Goal: Task Accomplishment & Management: Manage account settings

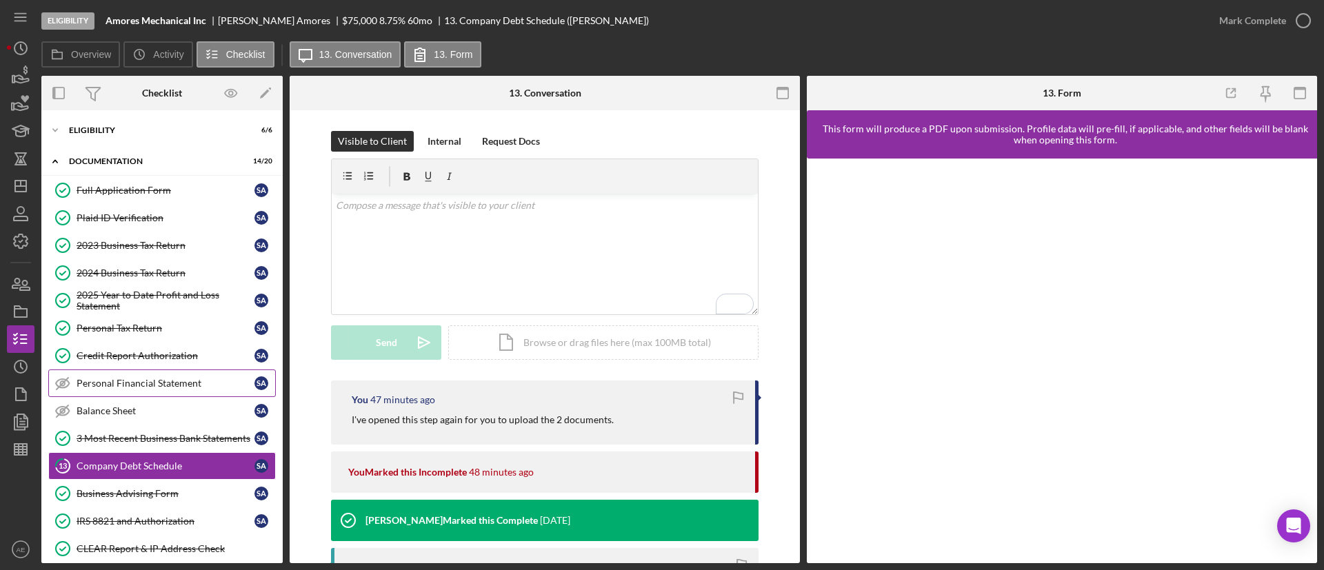
scroll to position [241, 0]
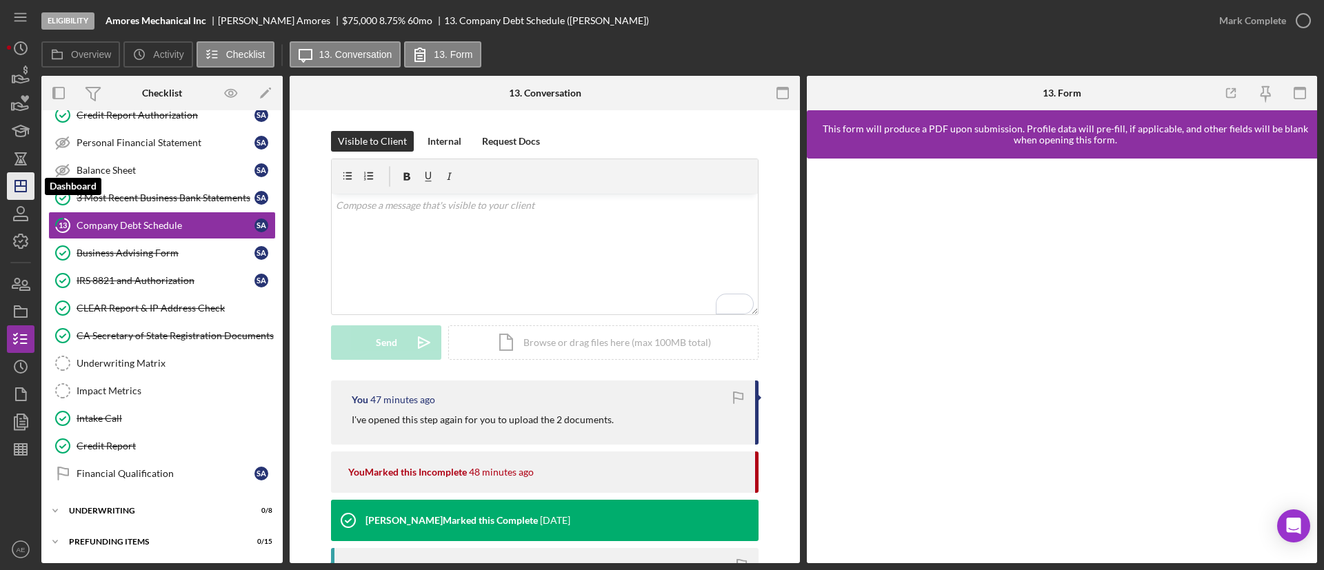
click at [28, 190] on icon "Icon/Dashboard" at bounding box center [20, 186] width 34 height 34
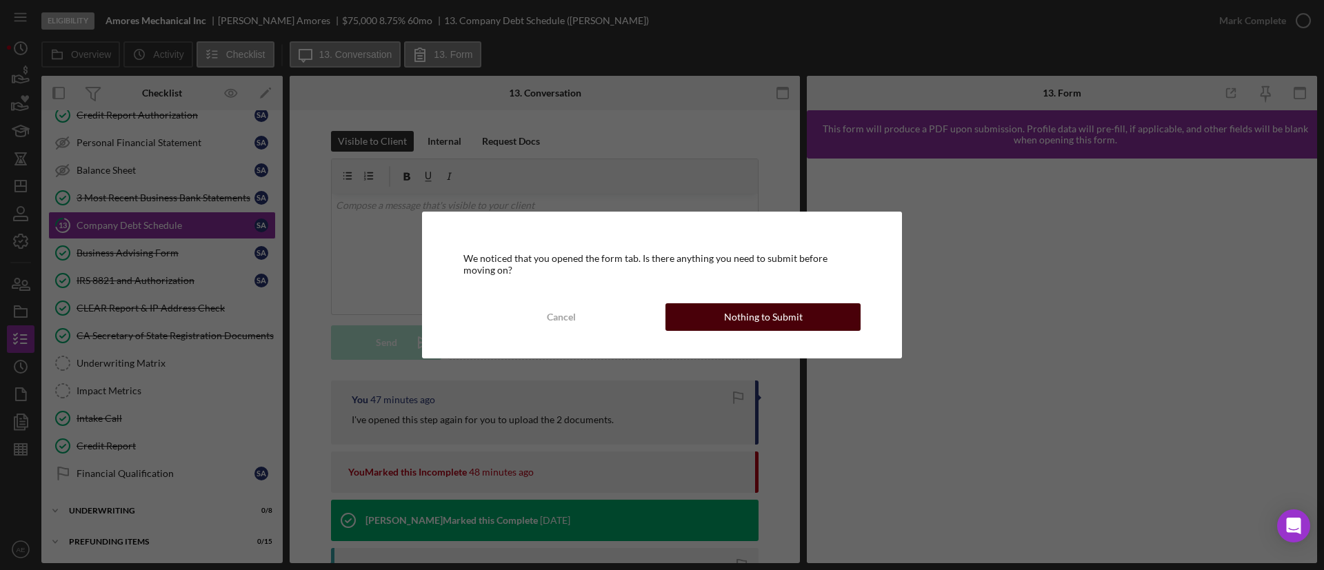
click at [730, 321] on div "Nothing to Submit" at bounding box center [763, 317] width 79 height 28
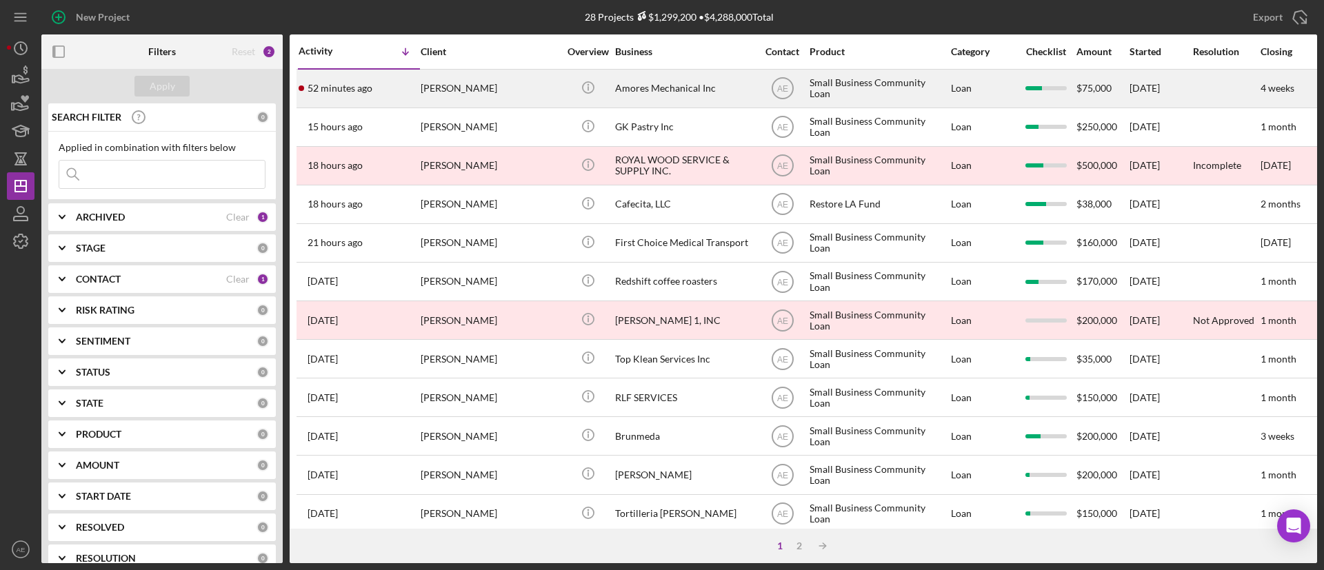
click at [521, 95] on div "[PERSON_NAME]" at bounding box center [490, 88] width 138 height 37
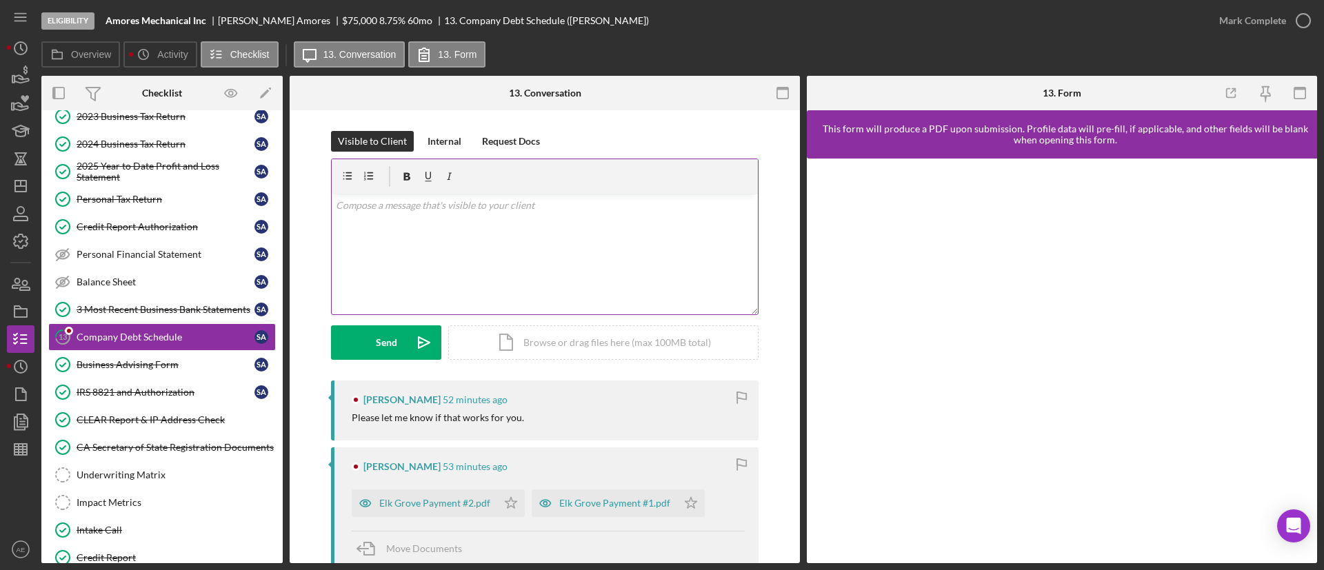
scroll to position [207, 0]
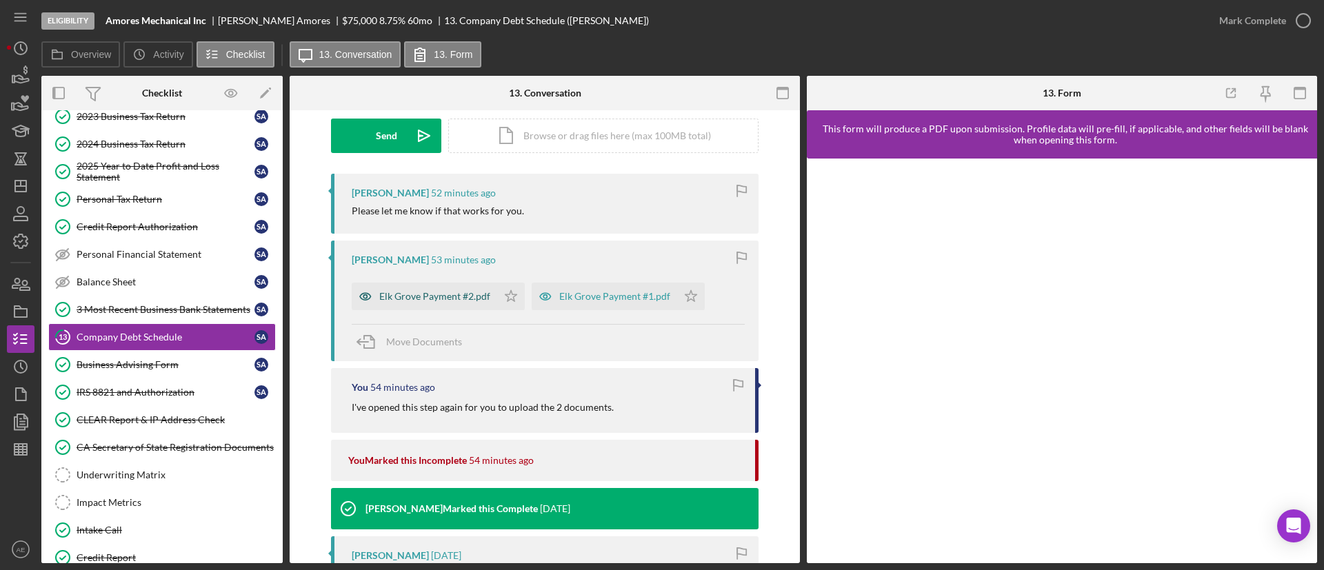
click at [361, 296] on icon "button" at bounding box center [366, 297] width 28 height 28
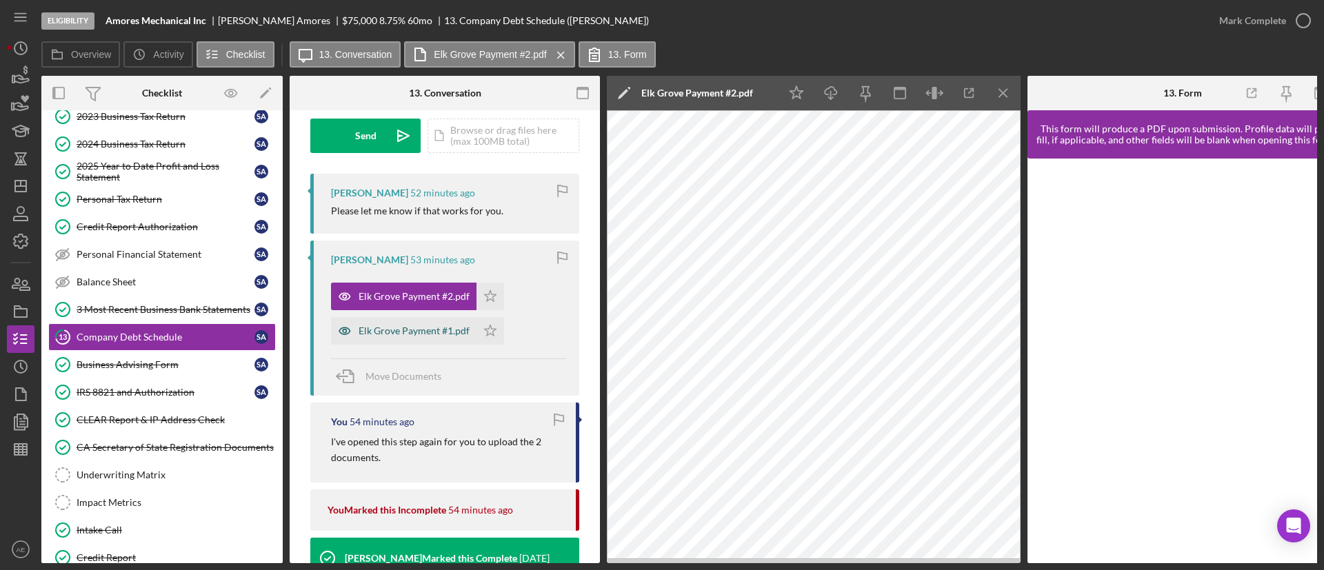
click at [415, 320] on div "Elk Grove Payment #1.pdf" at bounding box center [404, 331] width 146 height 28
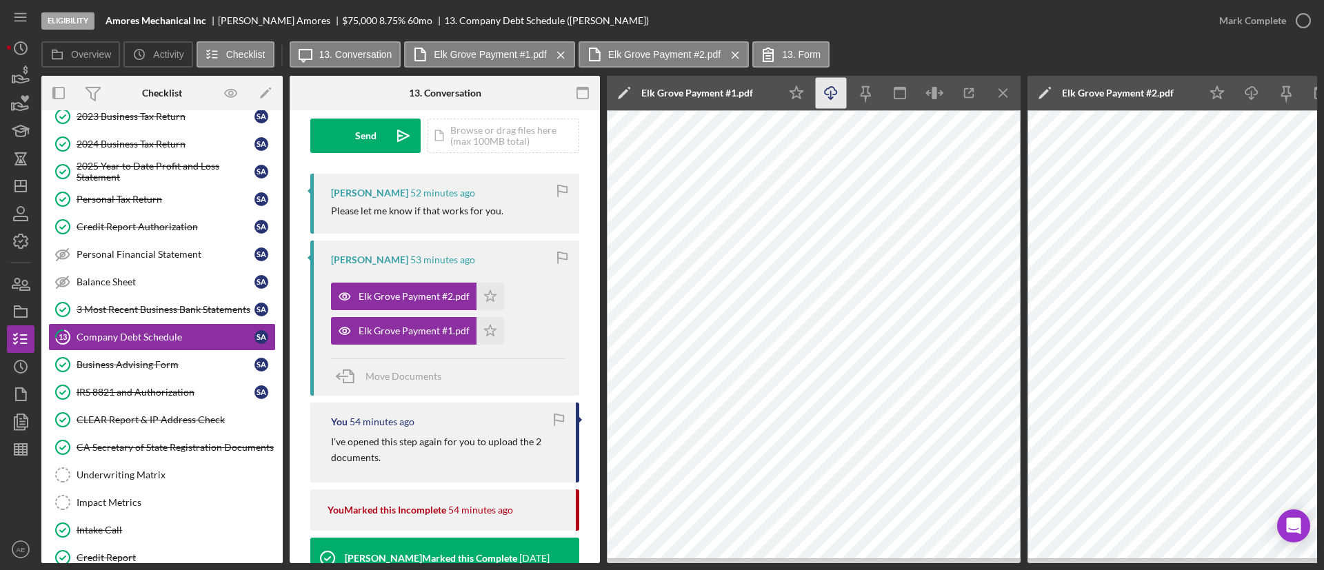
drag, startPoint x: 830, startPoint y: 94, endPoint x: 1030, endPoint y: 109, distance: 200.5
click at [830, 93] on icon "Icon/Download" at bounding box center [831, 93] width 31 height 31
click at [1252, 96] on icon "Icon/Download" at bounding box center [1251, 93] width 31 height 31
drag, startPoint x: 130, startPoint y: 305, endPoint x: 224, endPoint y: 310, distance: 94.6
click at [130, 305] on div "3 Most Recent Business Bank Statements" at bounding box center [166, 309] width 178 height 11
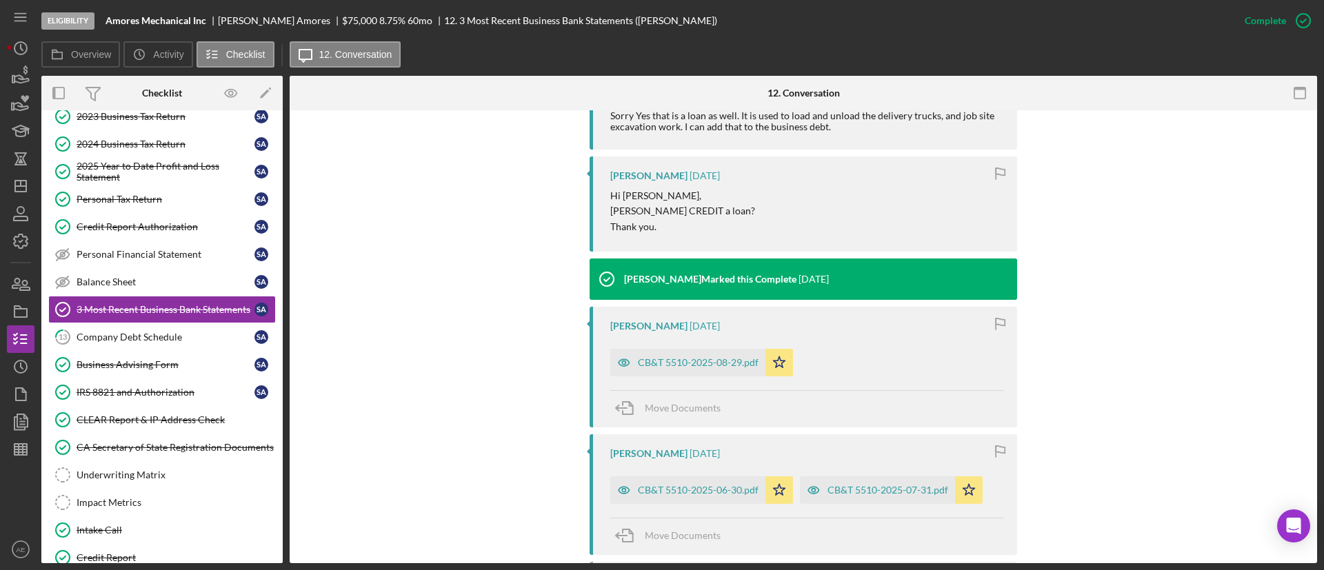
scroll to position [1014, 0]
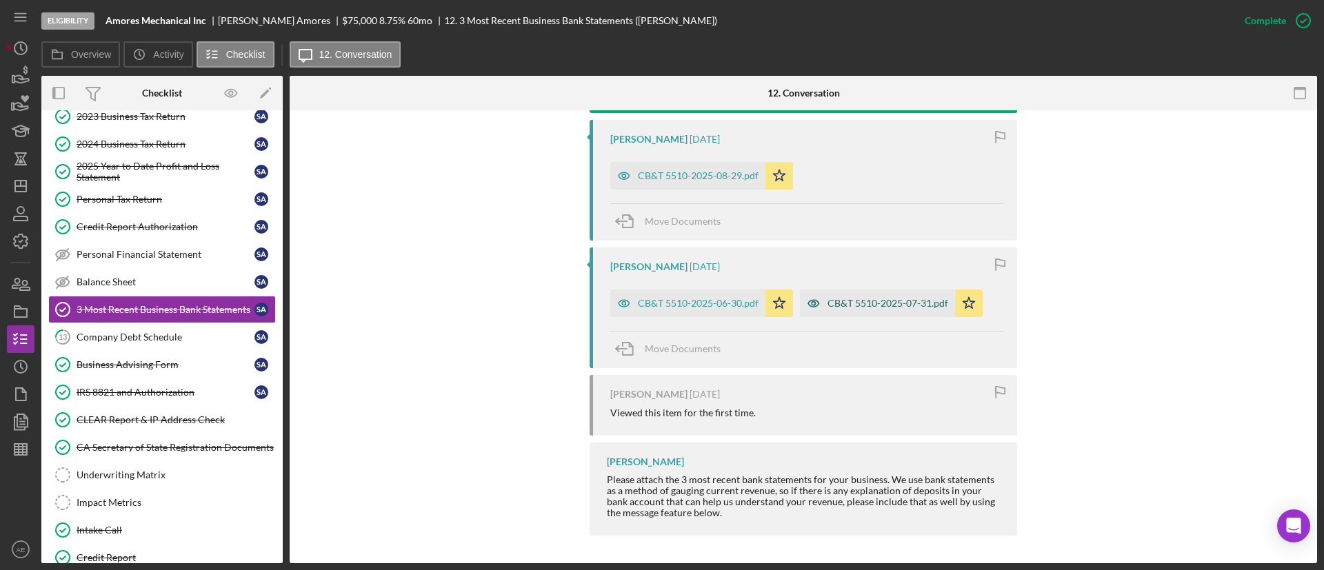
click at [874, 300] on div "CB&T 5510-2025-07-31.pdf" at bounding box center [888, 303] width 121 height 11
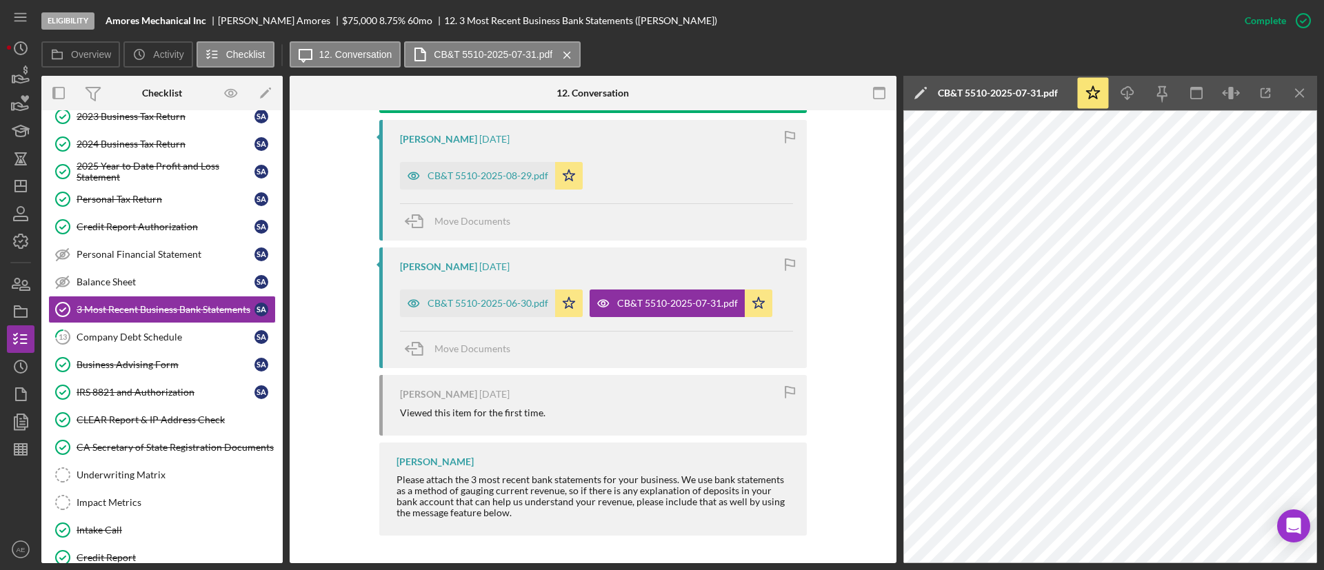
click at [869, 94] on icon "button" at bounding box center [878, 93] width 31 height 31
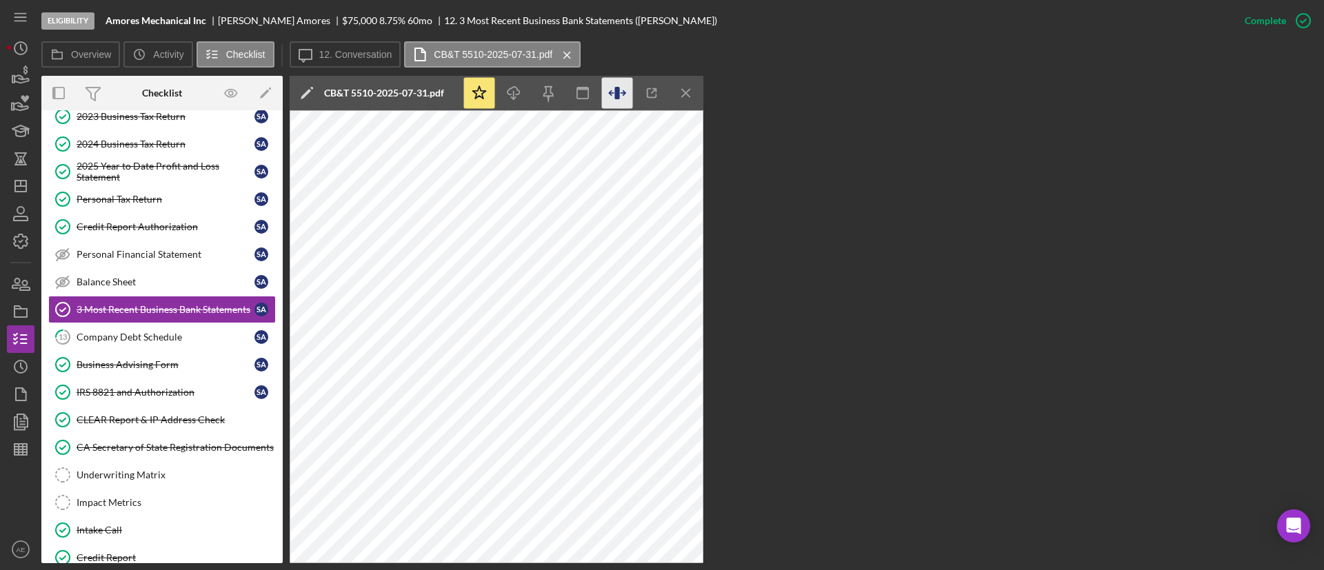
click at [620, 97] on icon "button" at bounding box center [617, 93] width 31 height 31
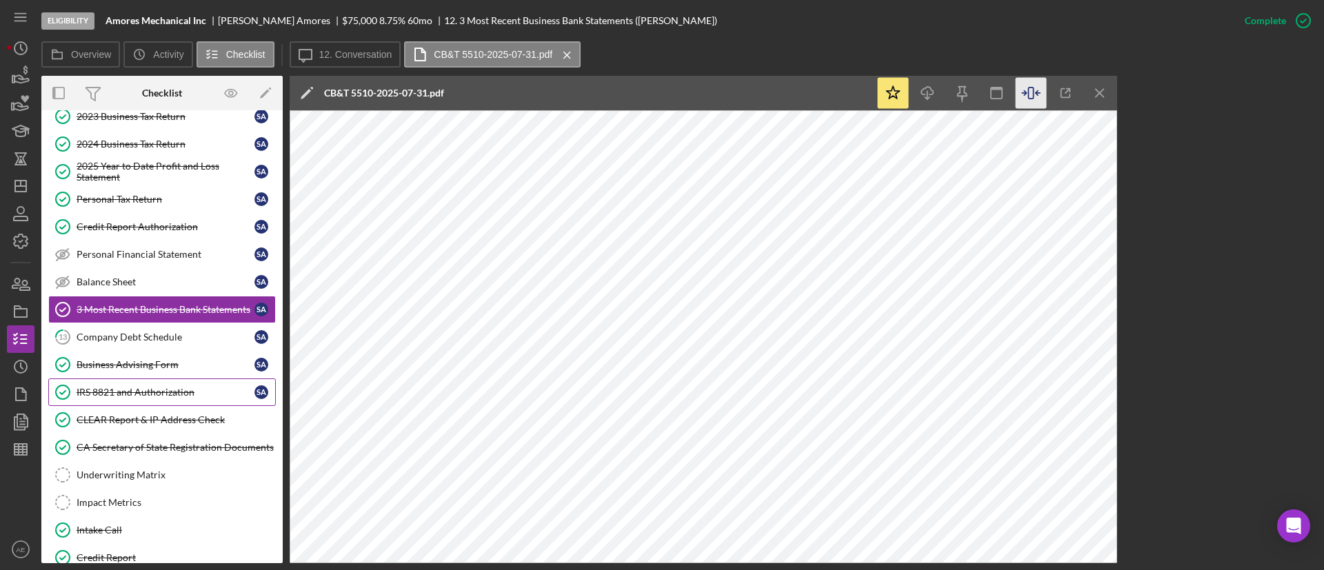
scroll to position [241, 0]
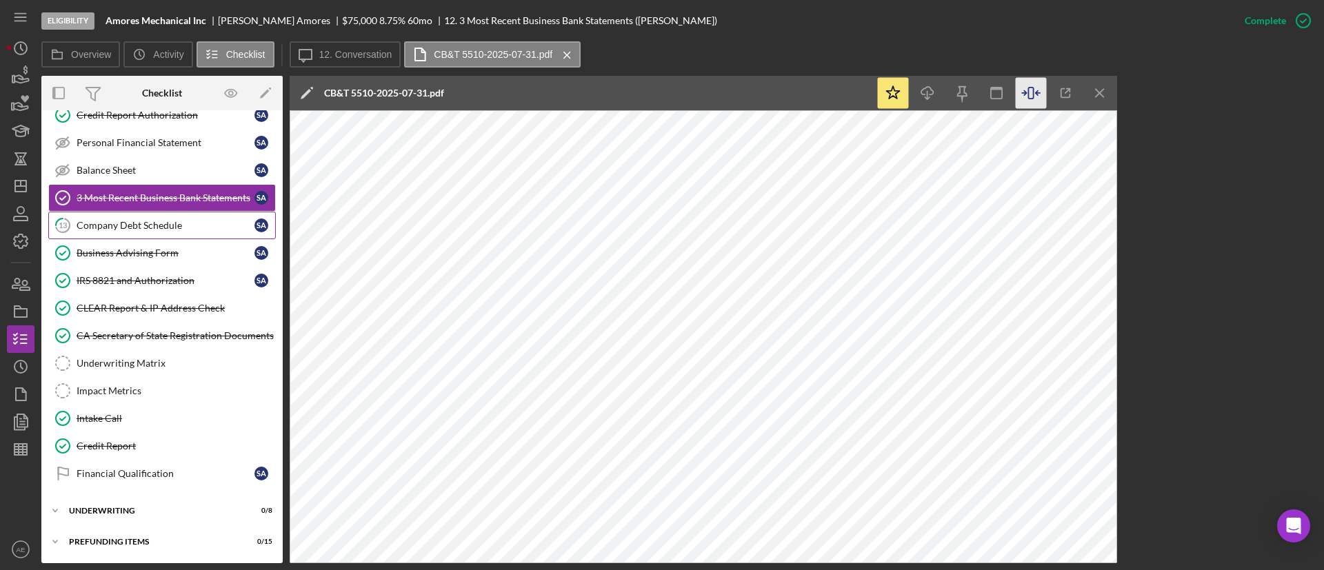
click at [131, 223] on div "Company Debt Schedule" at bounding box center [166, 225] width 178 height 11
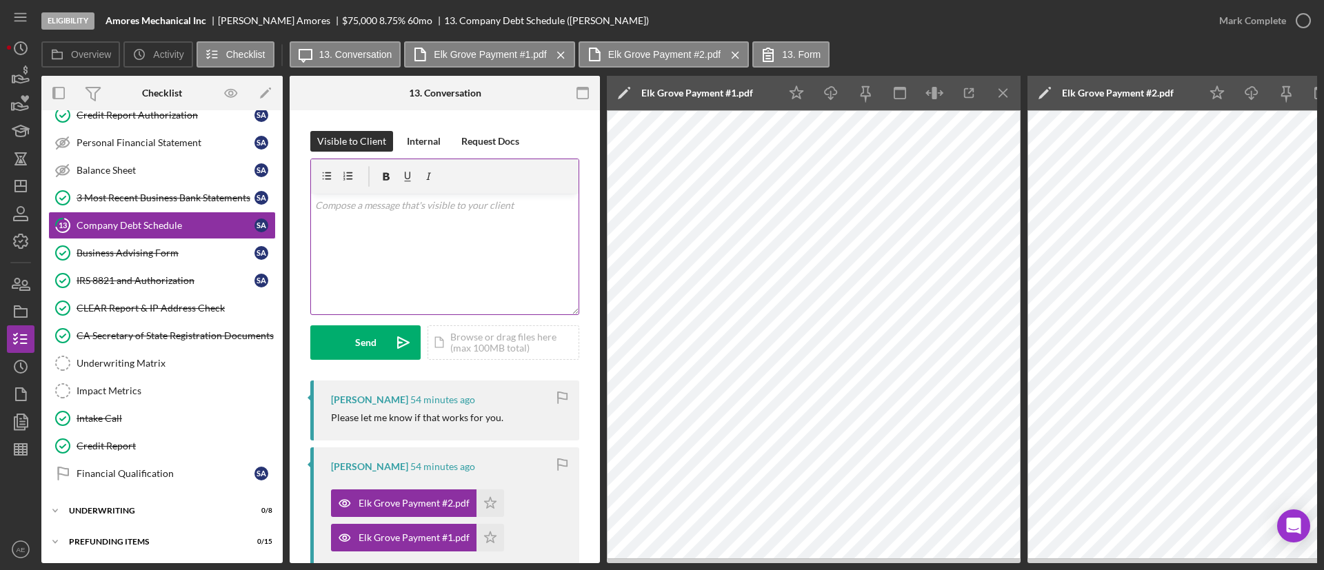
click at [514, 234] on div "v Color teal Color pink Remove color Add row above Add row below Add column bef…" at bounding box center [445, 254] width 268 height 121
click at [443, 206] on p "It looks like both docs are exactly the same" at bounding box center [445, 205] width 260 height 15
click at [468, 204] on p "It looks like both docs are the same" at bounding box center [445, 205] width 260 height 15
click at [381, 342] on button "Send Icon/icon-invite-send" at bounding box center [365, 342] width 110 height 34
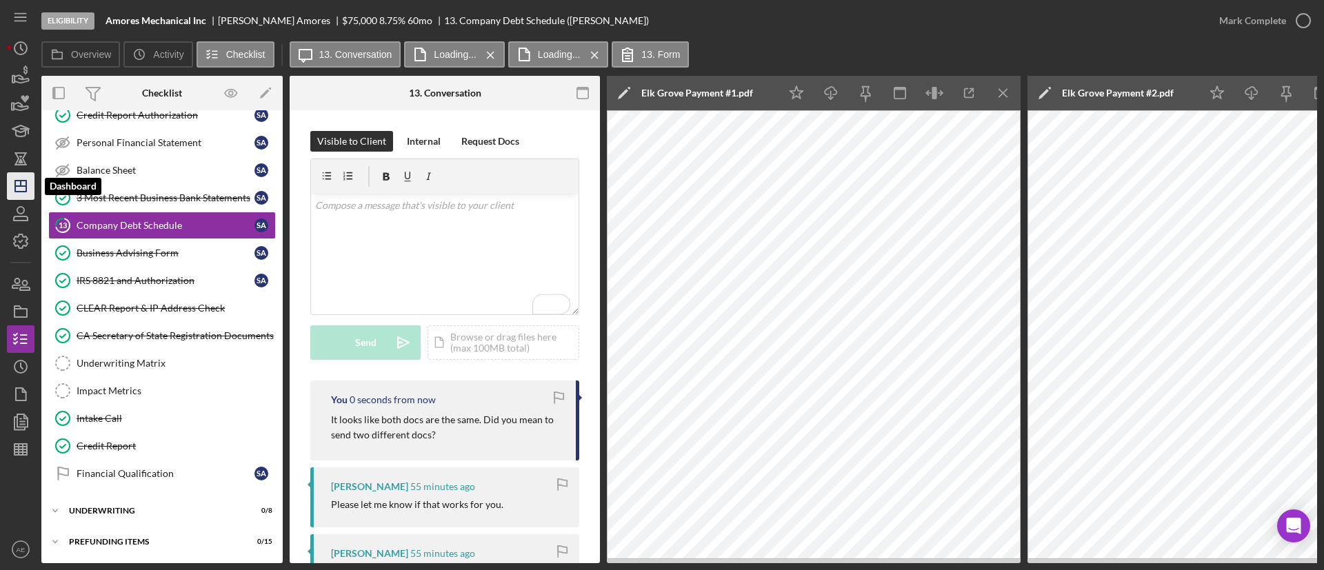
click at [28, 185] on icon "Icon/Dashboard" at bounding box center [20, 186] width 34 height 34
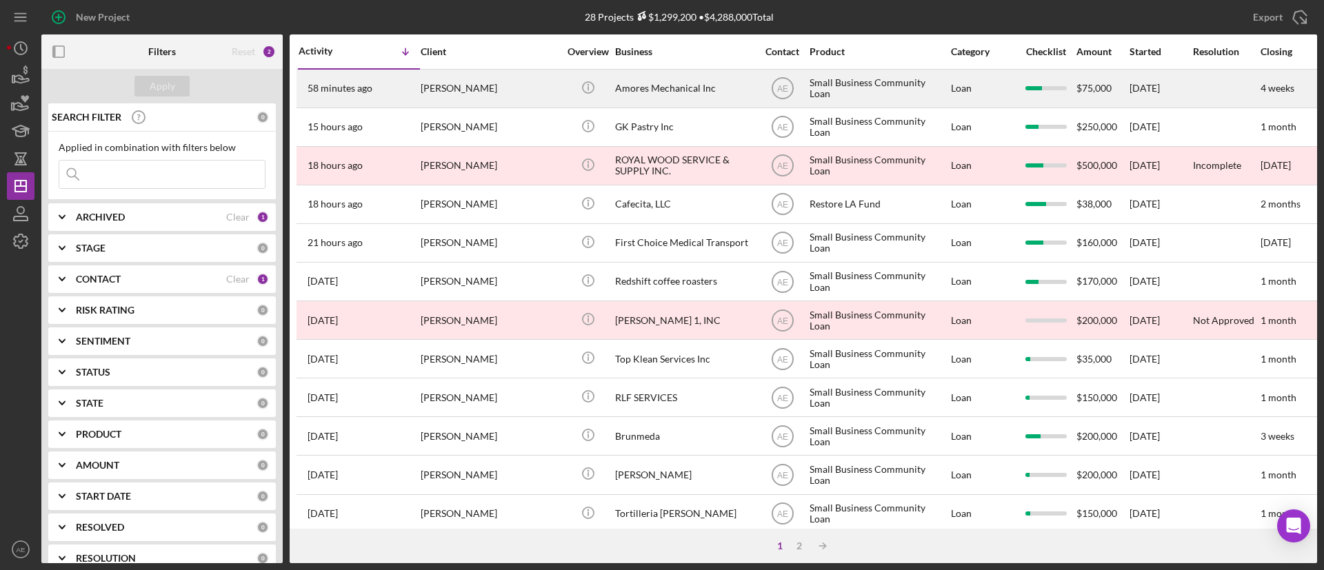
click at [500, 94] on div "[PERSON_NAME]" at bounding box center [490, 88] width 138 height 37
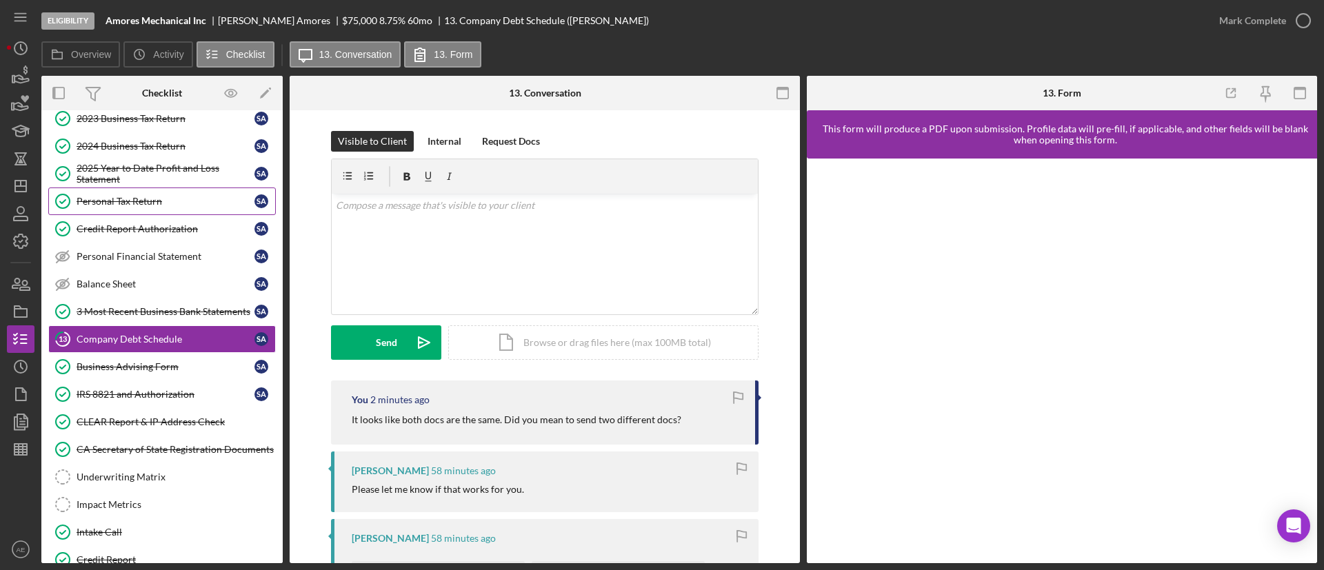
scroll to position [129, 0]
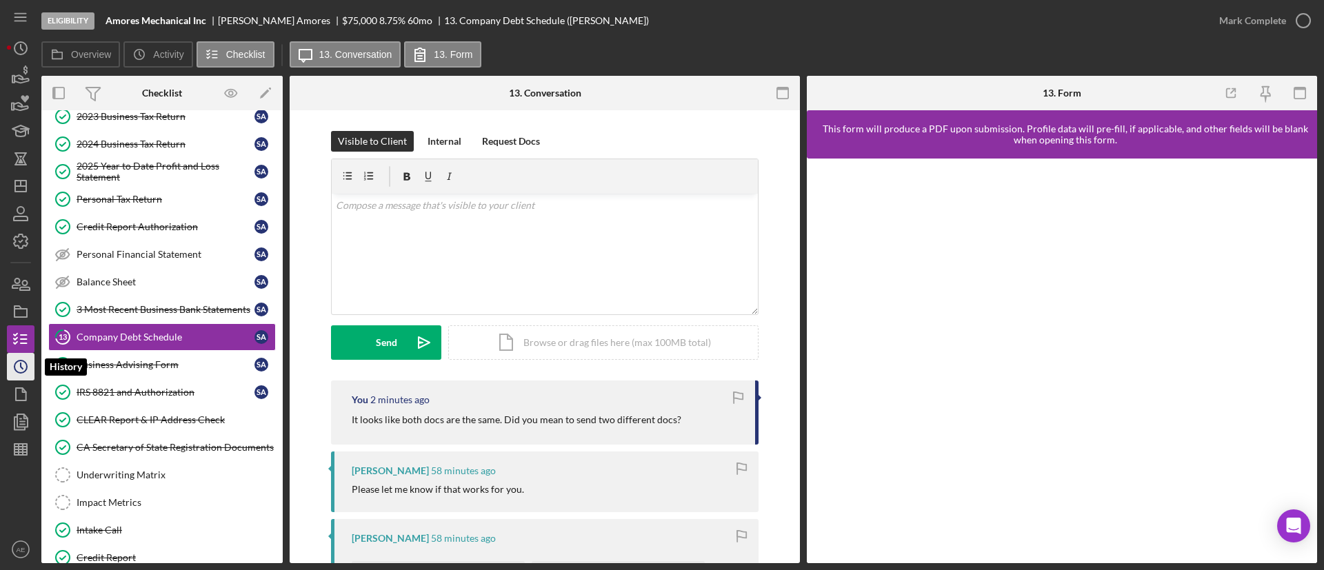
click at [23, 361] on circle "button" at bounding box center [20, 367] width 12 height 12
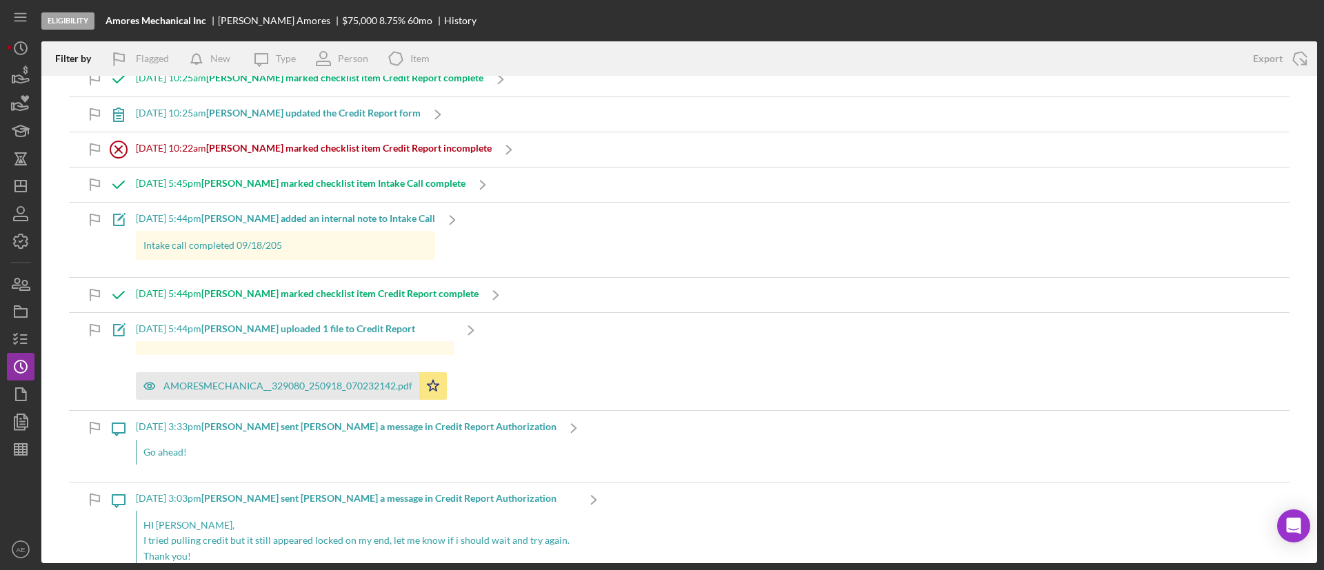
scroll to position [1241, 0]
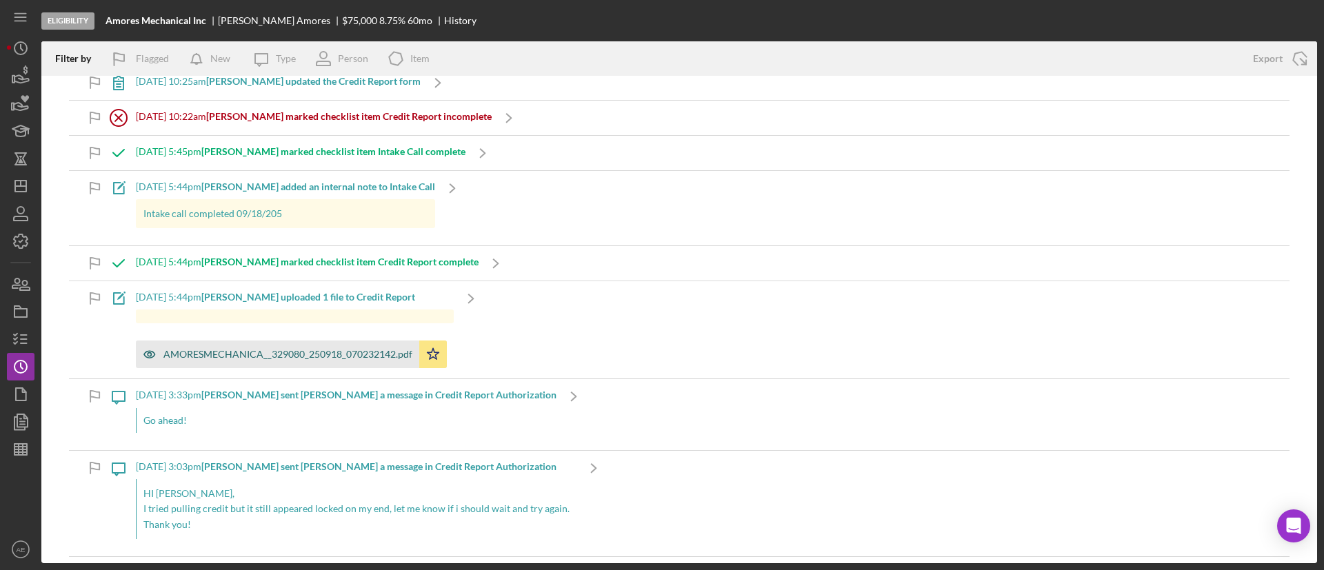
click at [147, 341] on icon "button" at bounding box center [150, 355] width 28 height 28
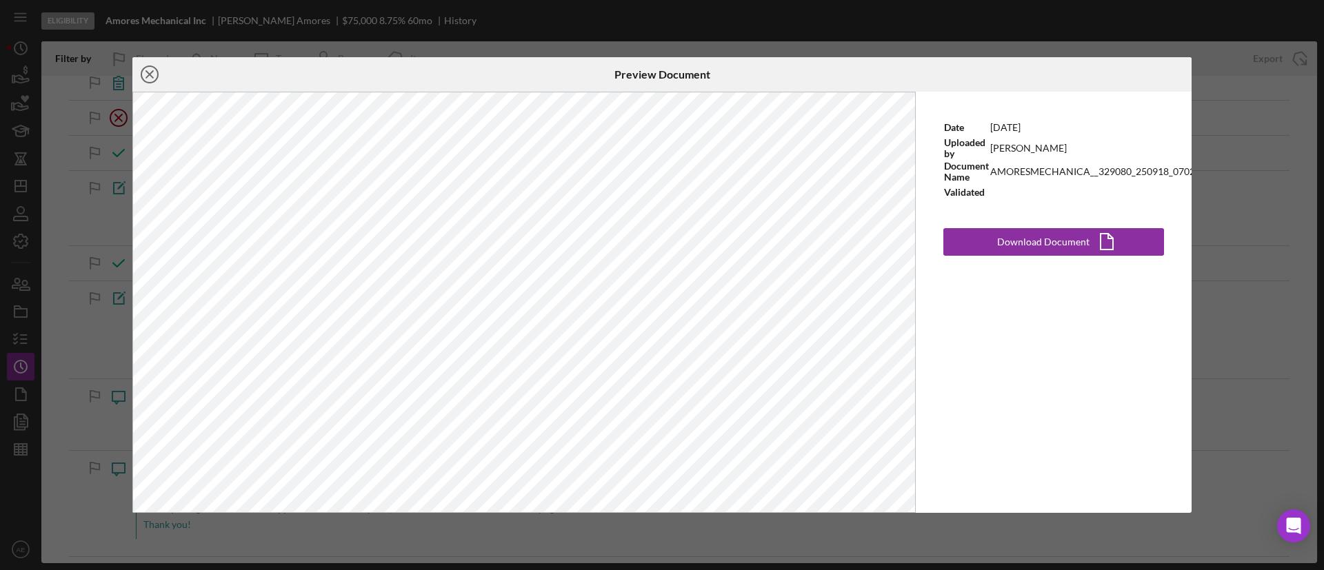
click at [152, 67] on icon "Icon/Close" at bounding box center [149, 74] width 34 height 34
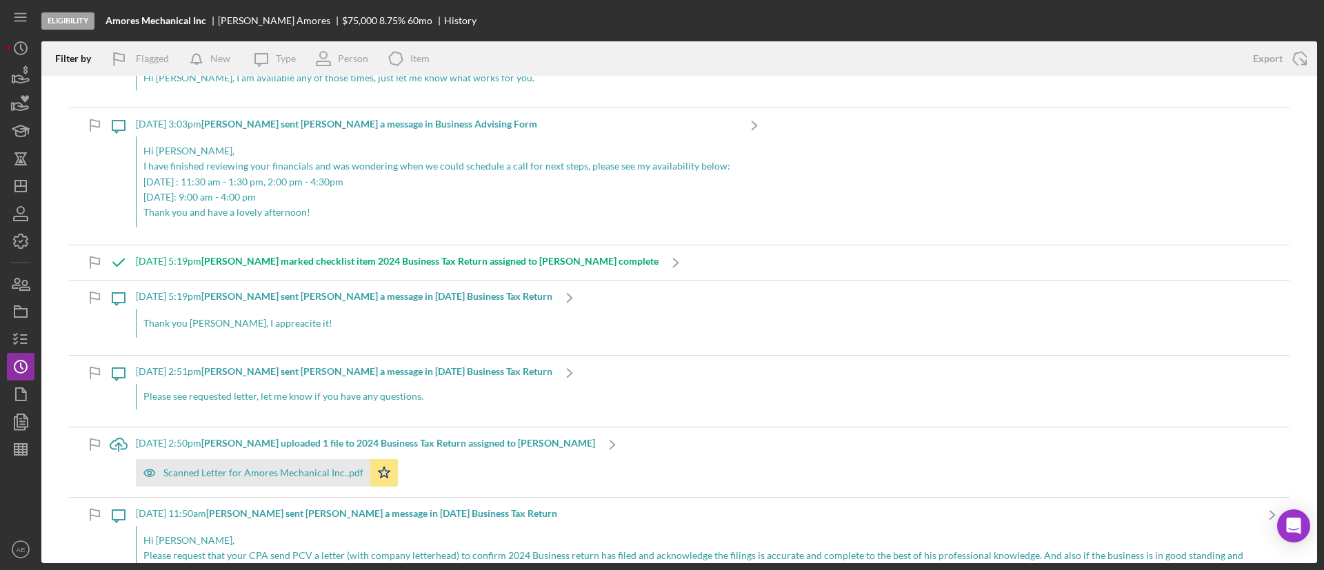
scroll to position [2379, 0]
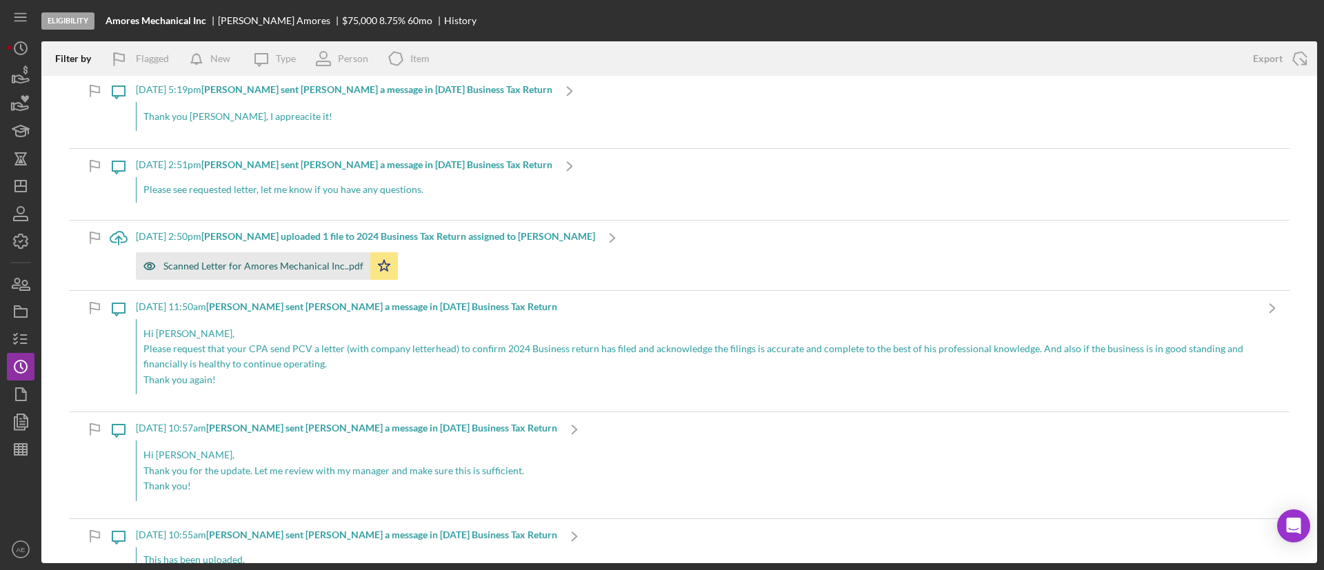
click at [149, 263] on icon "button" at bounding box center [149, 266] width 11 height 7
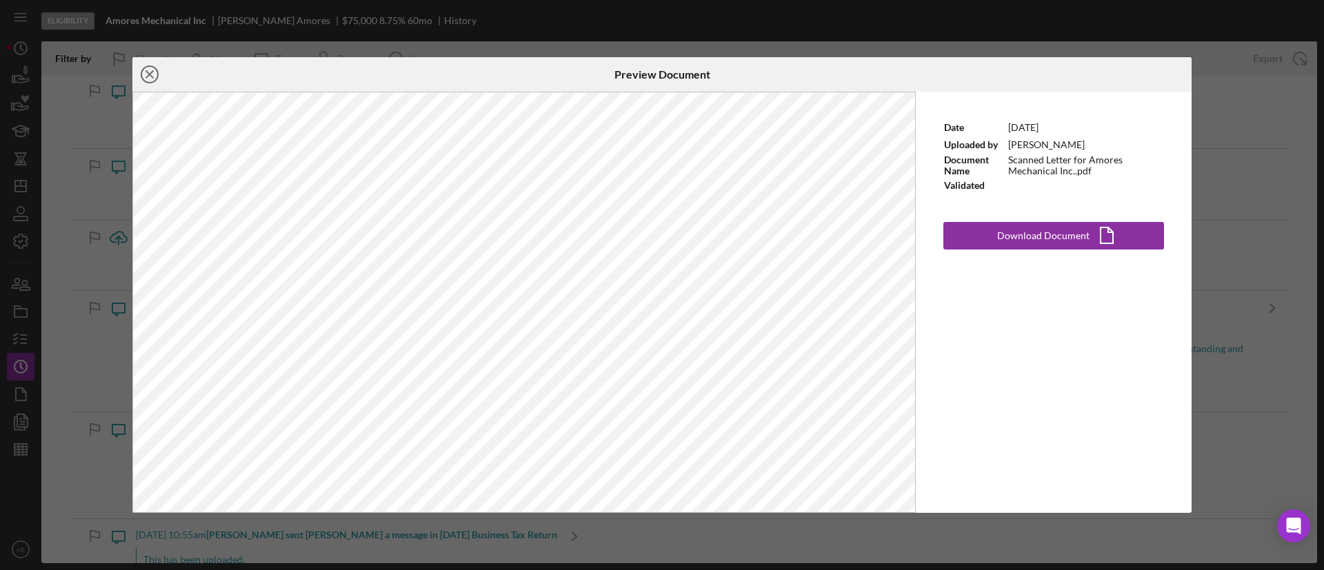
click at [155, 74] on icon "Icon/Close" at bounding box center [149, 74] width 34 height 34
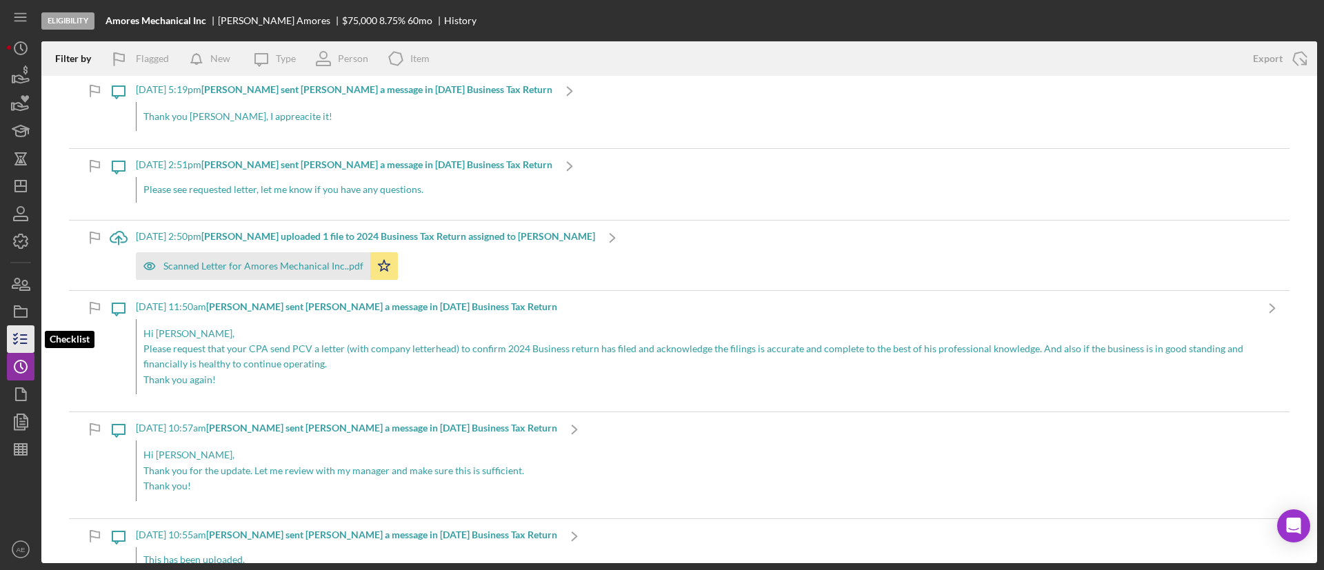
click at [21, 339] on line "button" at bounding box center [24, 339] width 6 height 0
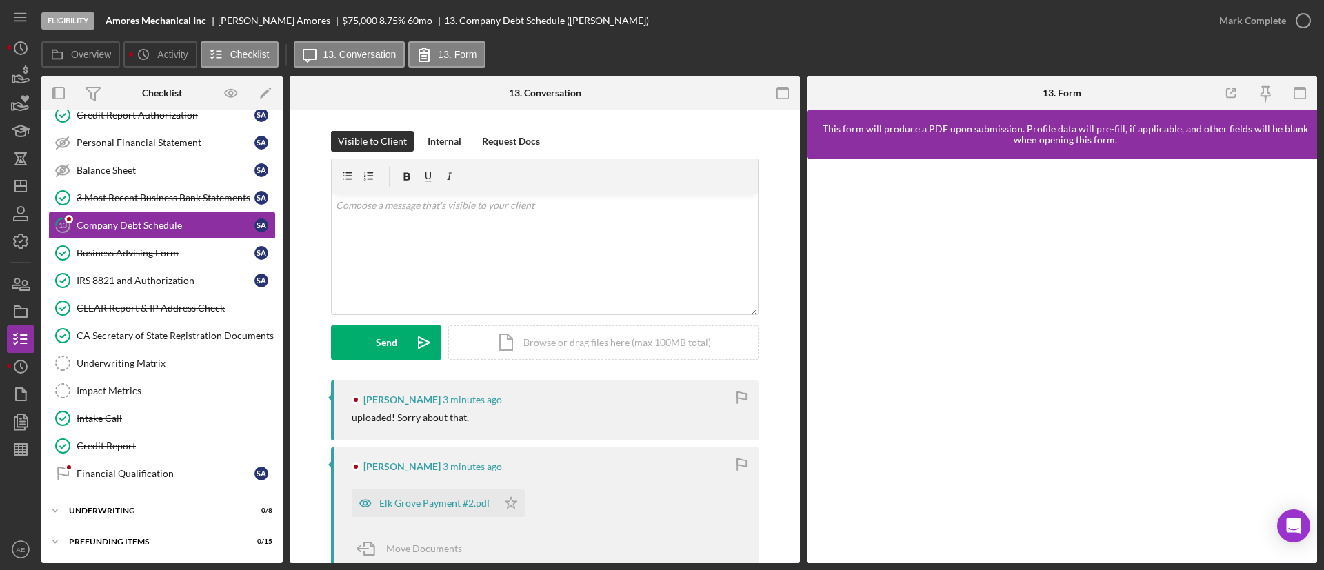
scroll to position [207, 0]
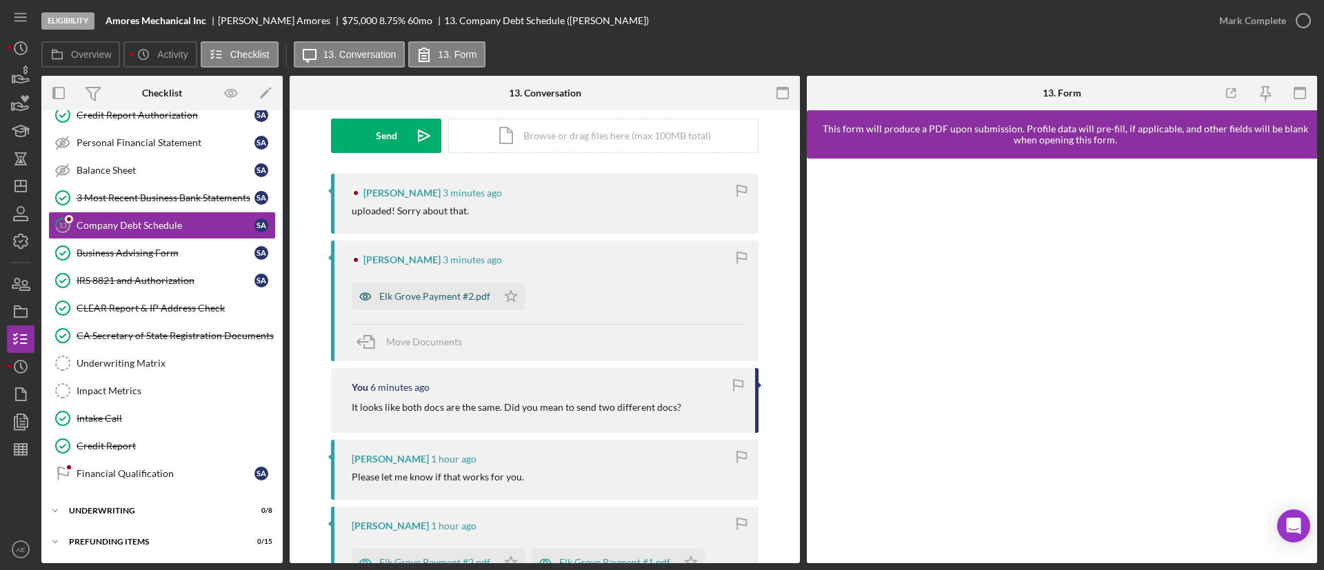
click at [369, 298] on icon "button" at bounding box center [366, 297] width 28 height 28
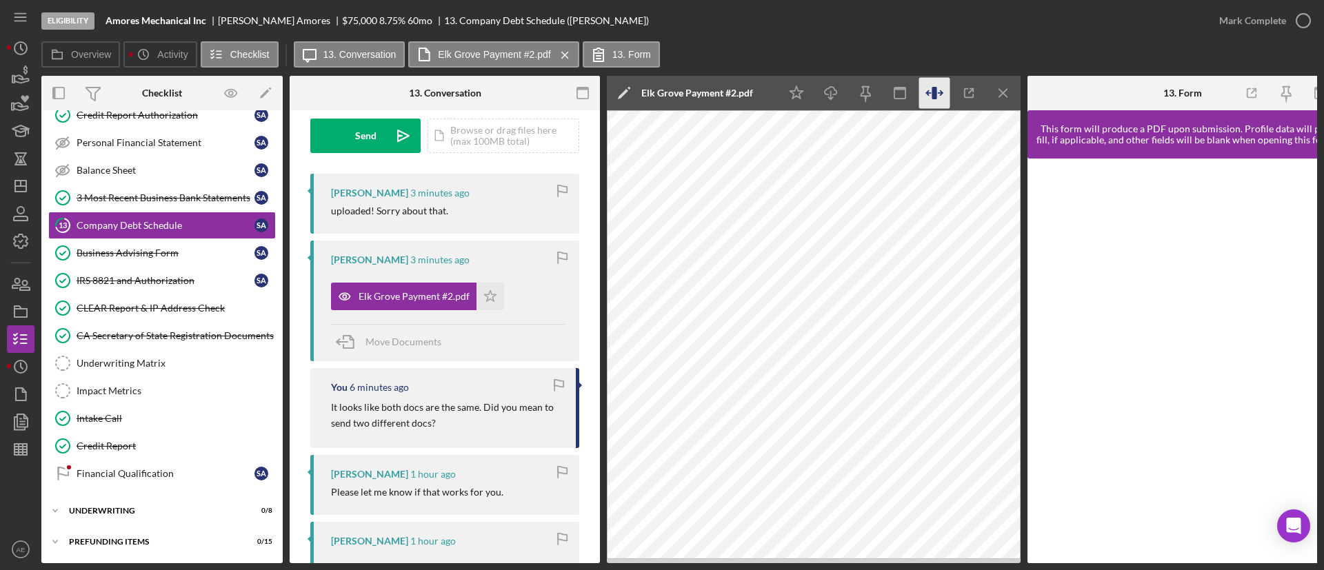
click at [923, 92] on icon "button" at bounding box center [934, 93] width 31 height 31
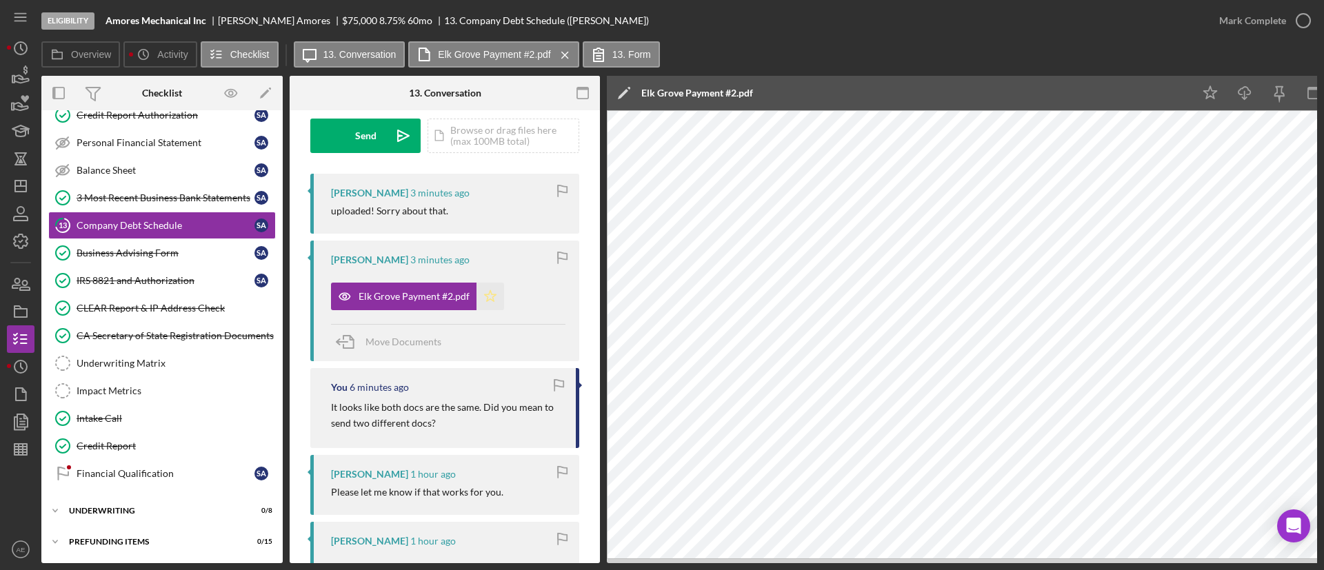
click at [482, 290] on icon "Icon/Star" at bounding box center [491, 297] width 28 height 28
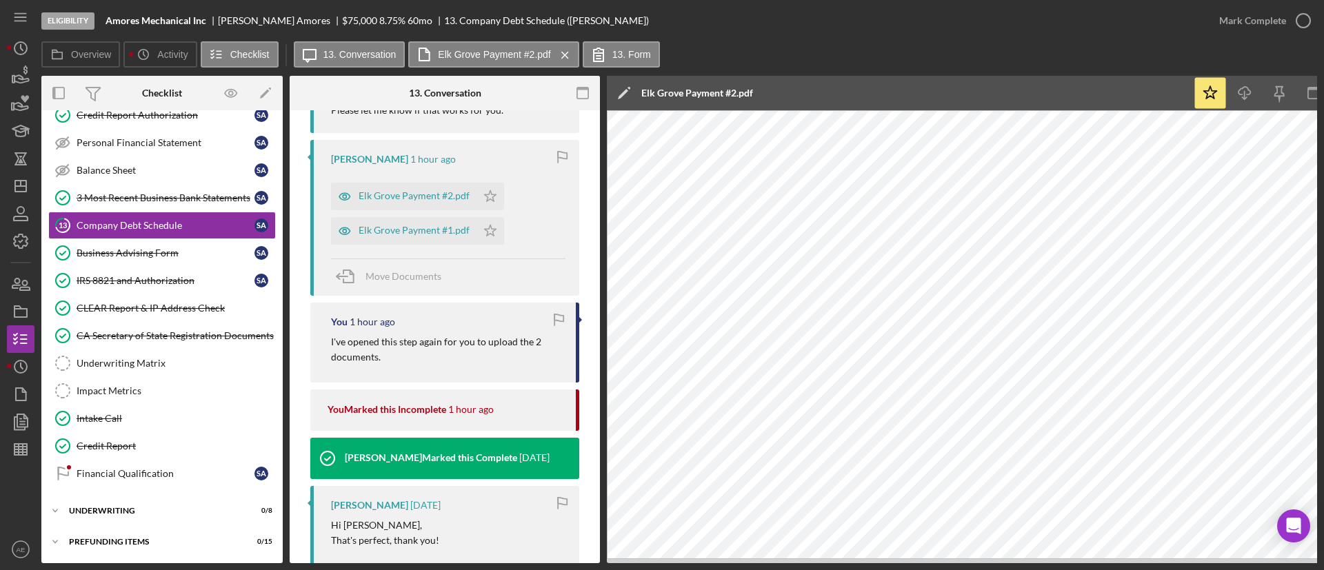
scroll to position [621, 0]
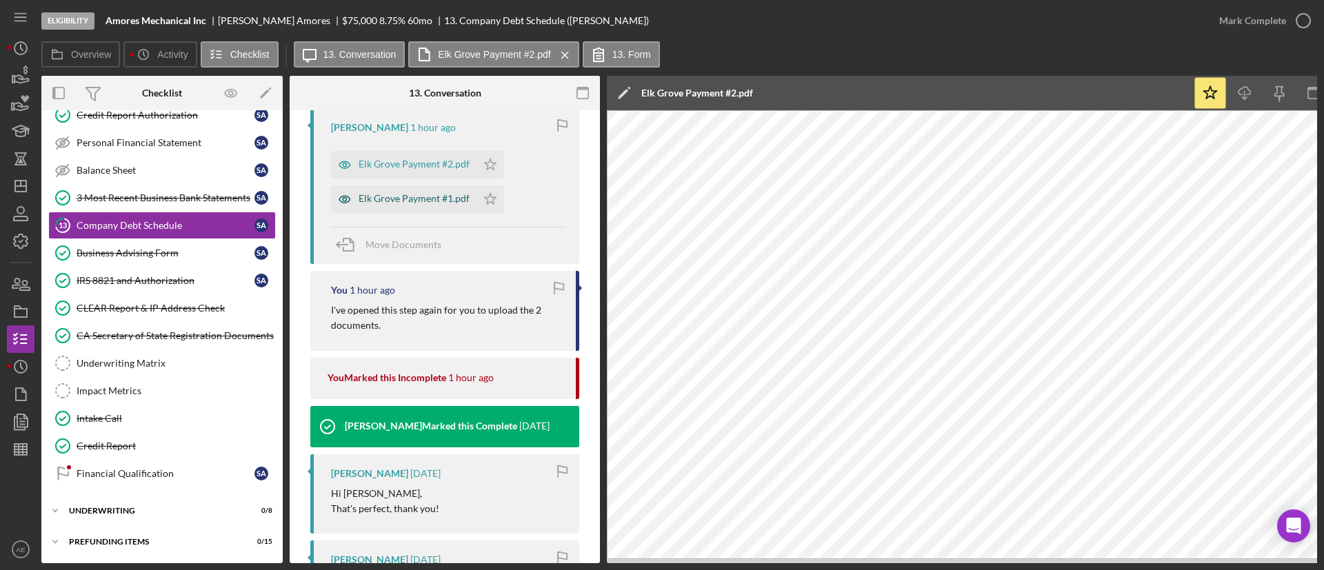
click at [356, 199] on icon "button" at bounding box center [345, 200] width 28 height 28
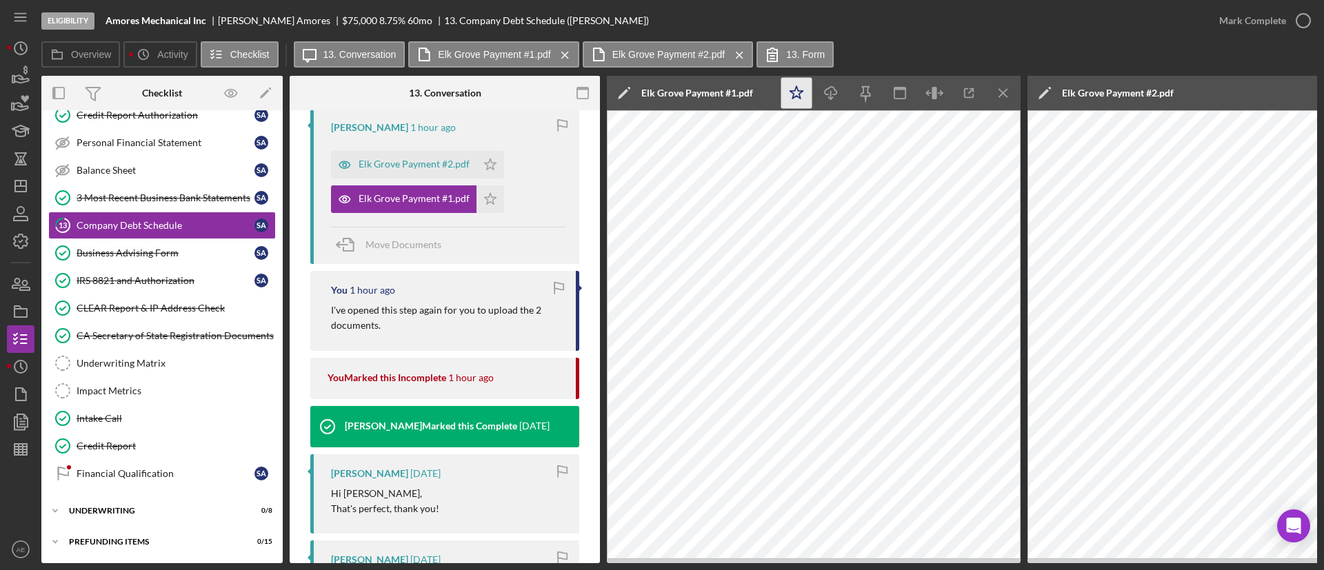
click at [805, 92] on icon "Icon/Star" at bounding box center [796, 93] width 31 height 31
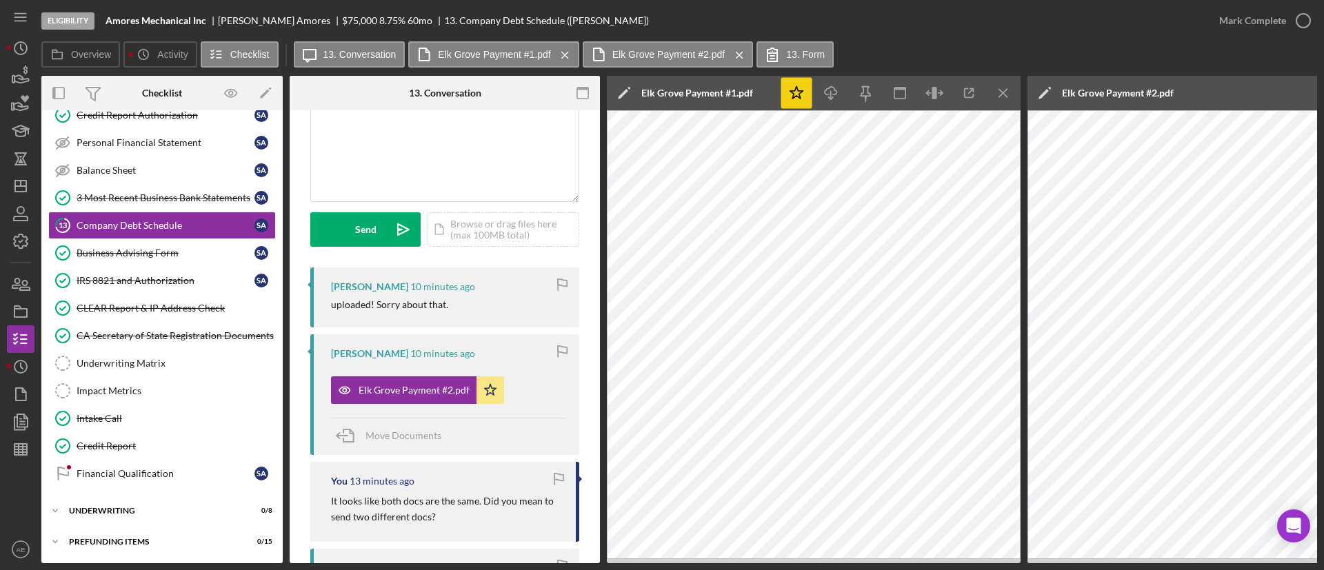
scroll to position [103, 0]
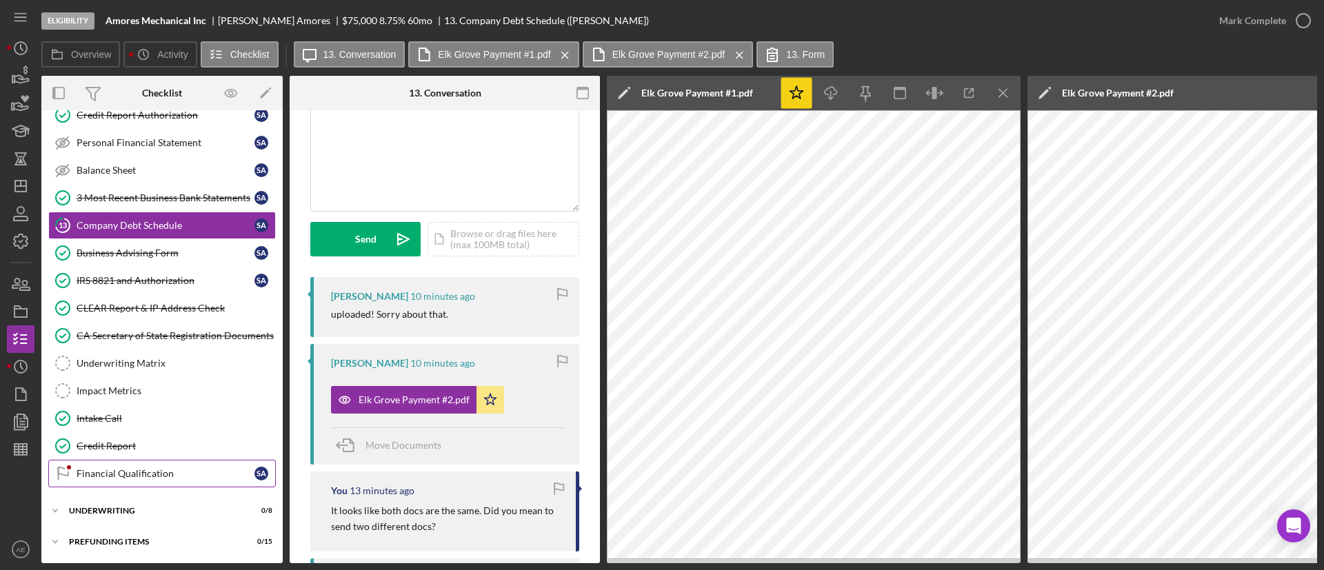
click at [166, 475] on div "Financial Qualification" at bounding box center [166, 473] width 178 height 11
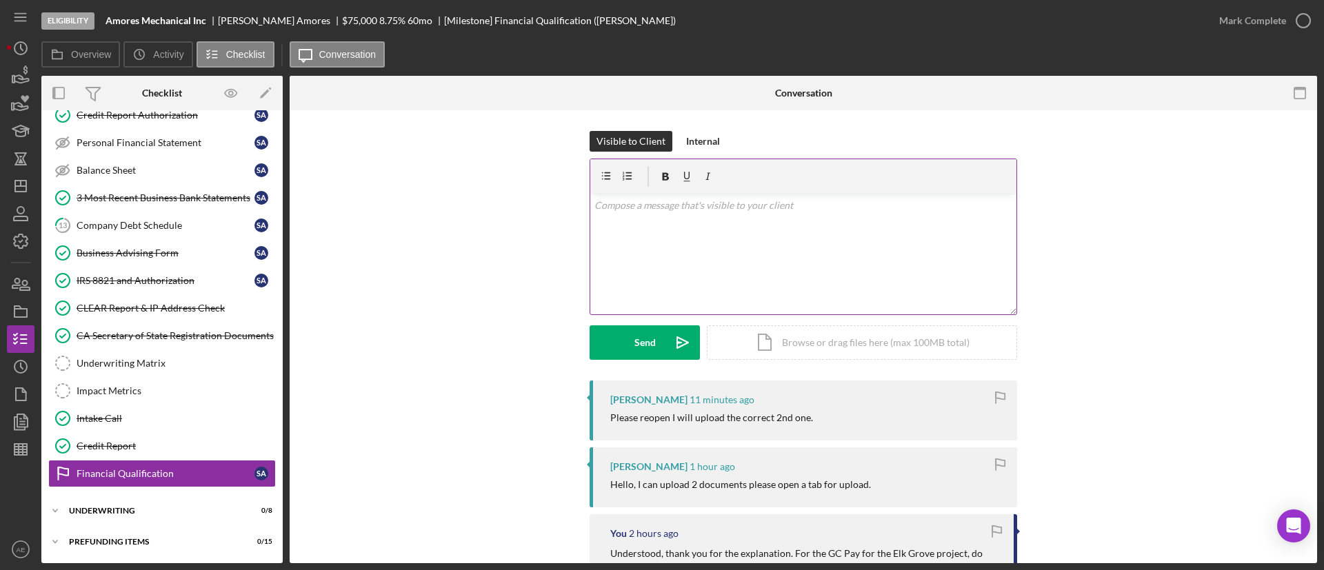
click at [698, 274] on div "v Color teal Color pink Remove color Add row above Add row below Add column bef…" at bounding box center [803, 254] width 426 height 121
click at [687, 336] on icon "Icon/icon-invite-send" at bounding box center [682, 342] width 34 height 34
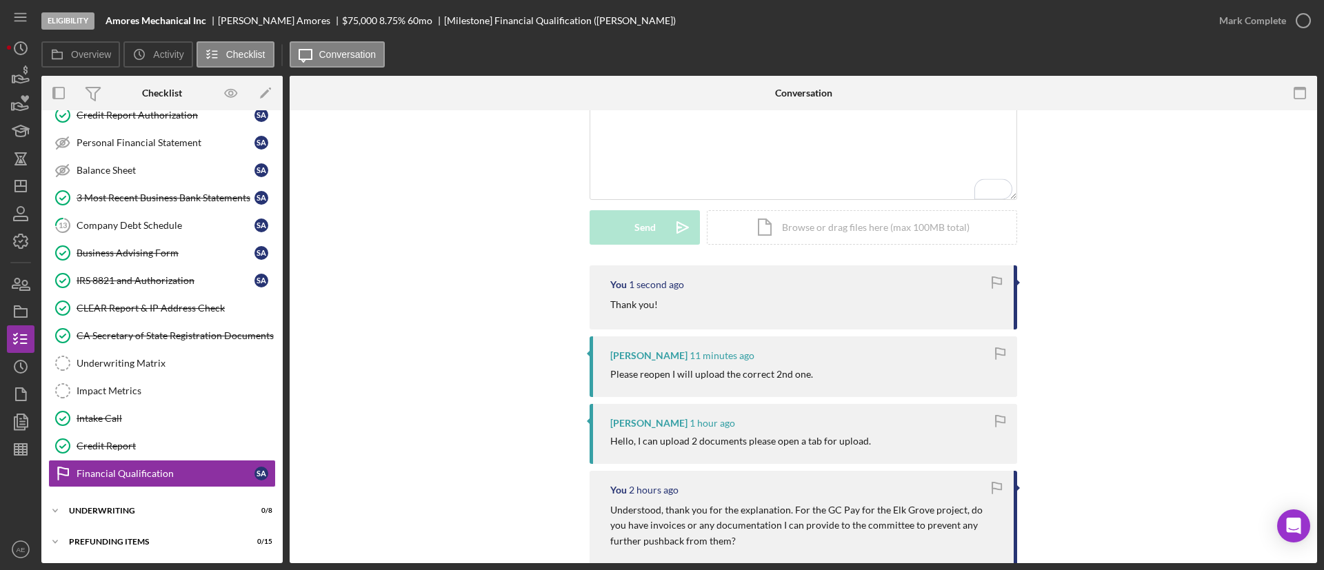
scroll to position [207, 0]
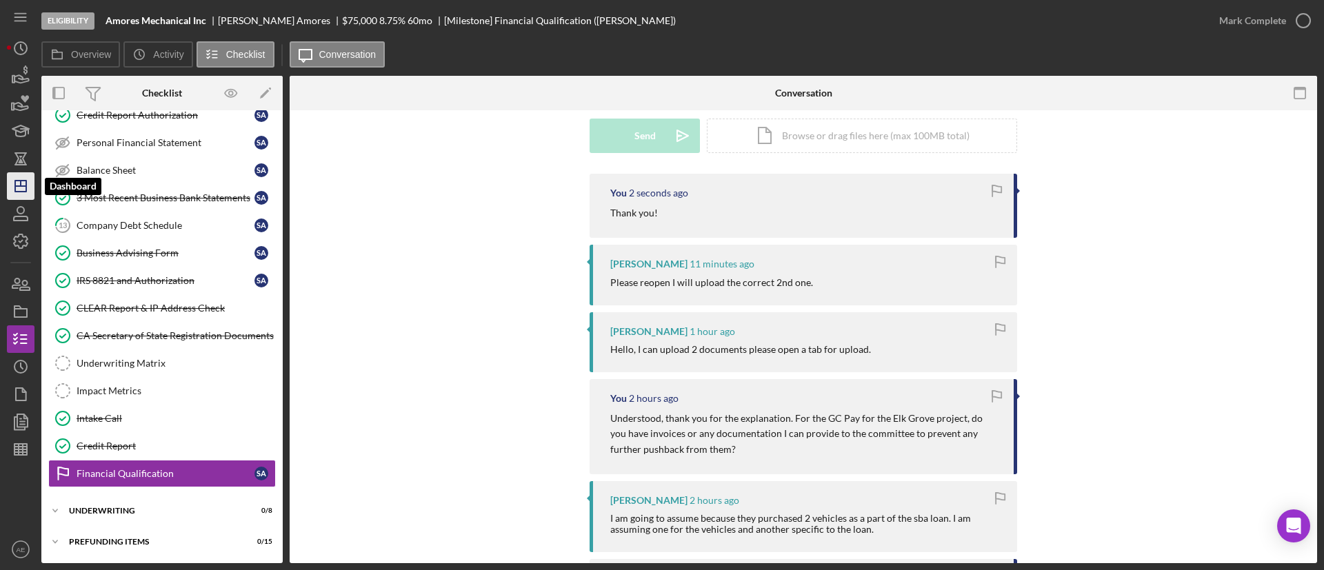
click at [15, 192] on icon "Icon/Dashboard" at bounding box center [20, 186] width 34 height 34
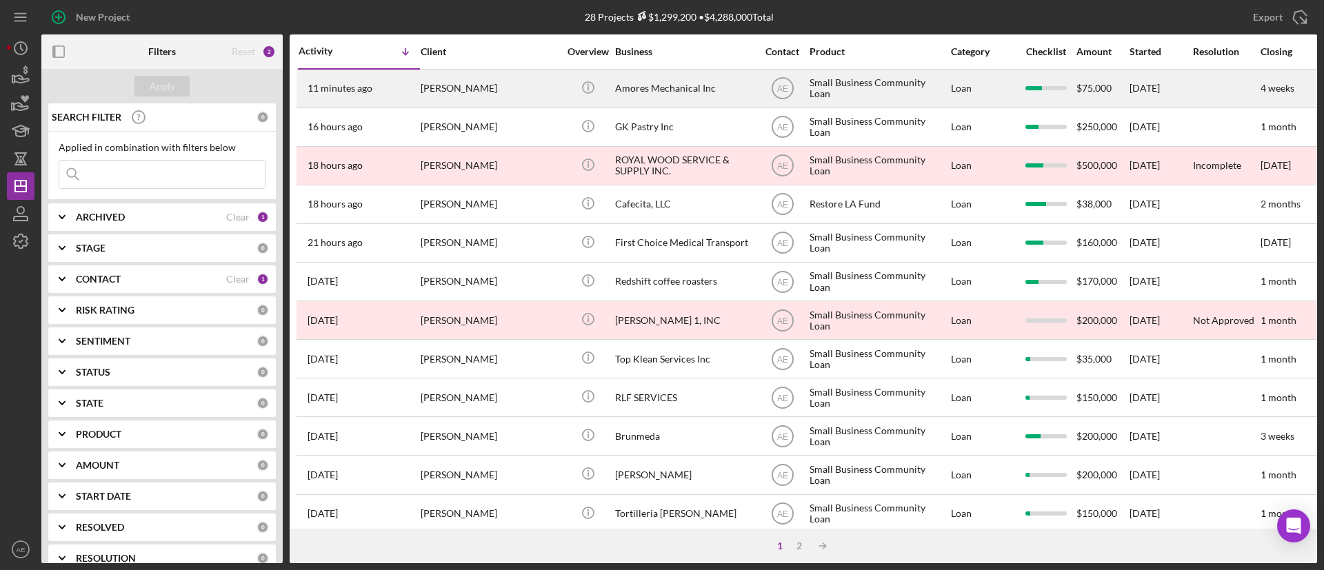
click at [522, 99] on div "[PERSON_NAME]" at bounding box center [490, 88] width 138 height 37
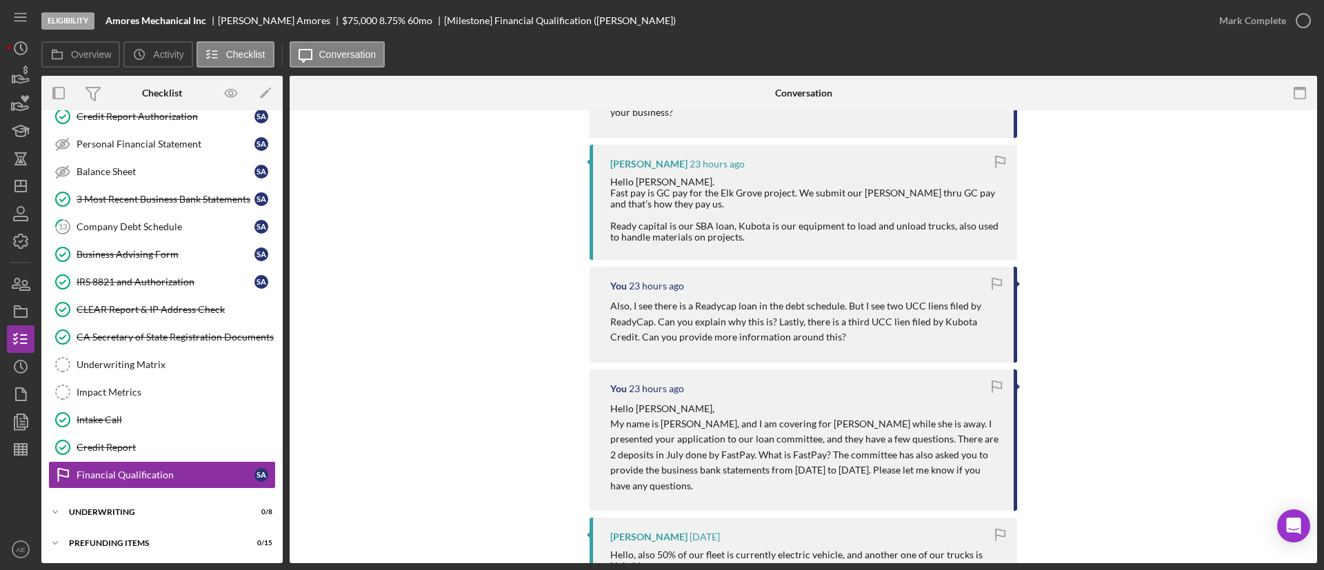
scroll to position [828, 0]
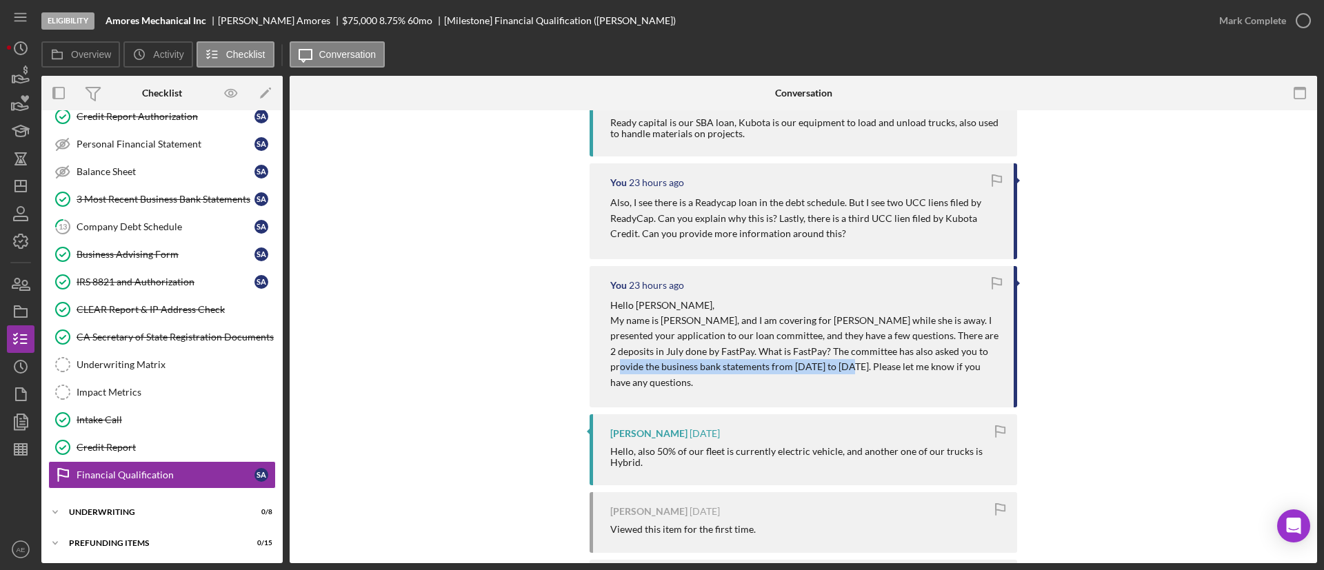
drag, startPoint x: 958, startPoint y: 354, endPoint x: 811, endPoint y: 369, distance: 147.6
click at [811, 369] on p "My name is [PERSON_NAME], and I am covering for [PERSON_NAME] while she is away…" at bounding box center [805, 351] width 390 height 77
copy p "business bank statements from [DATE] to [DATE]."
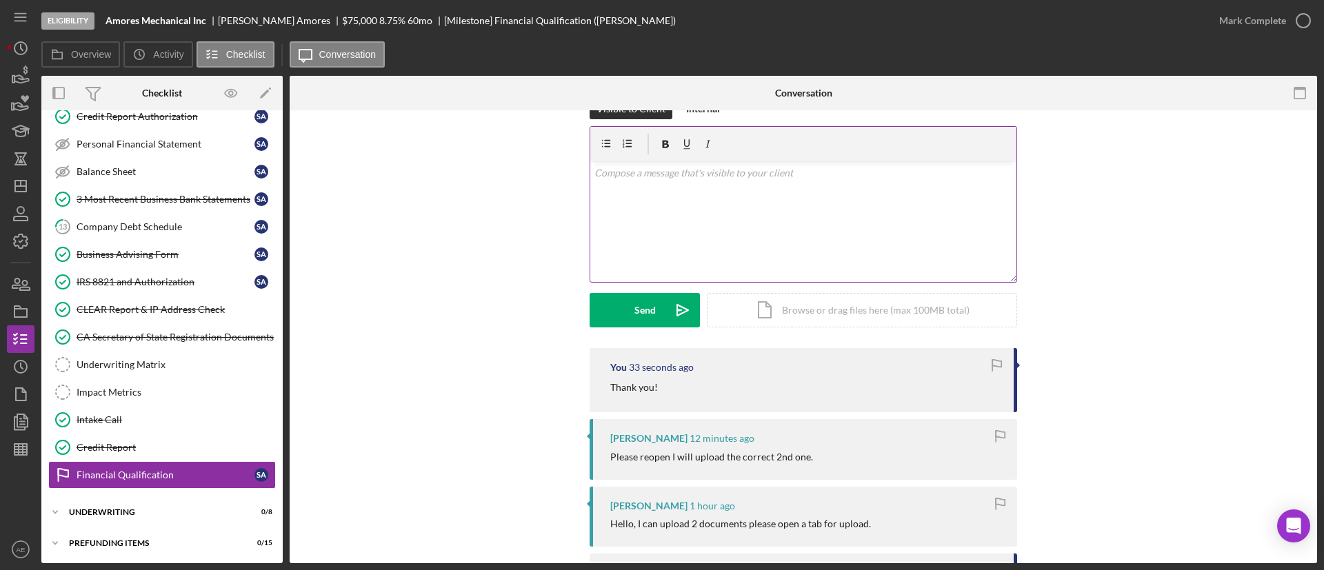
scroll to position [0, 0]
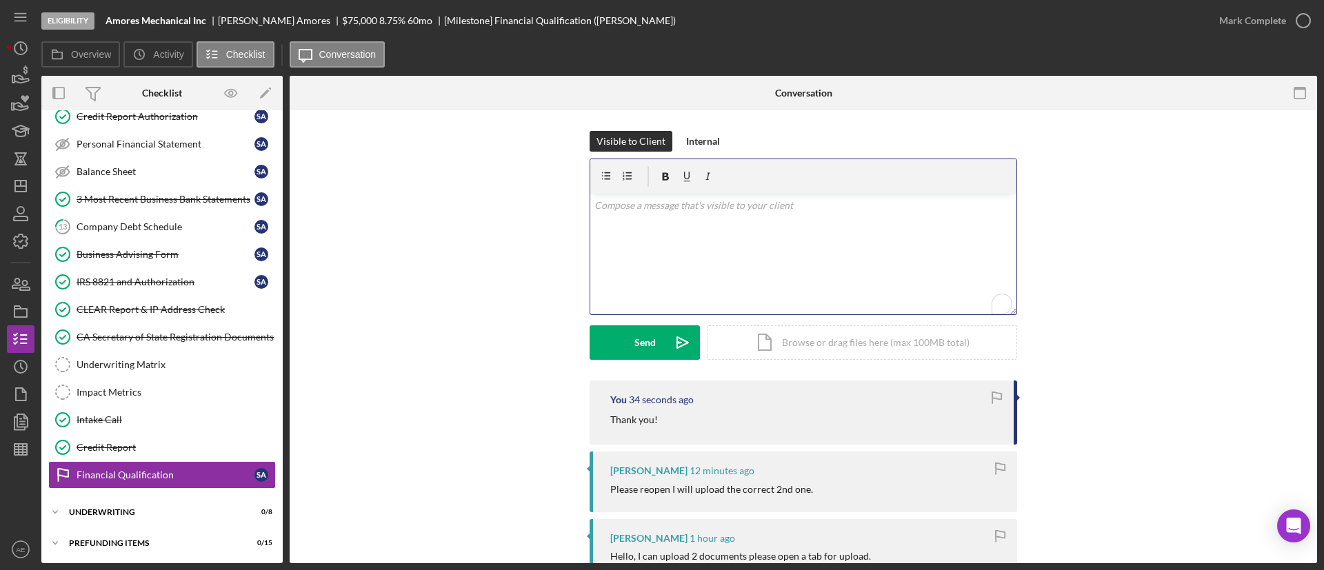
click at [741, 243] on div "v Color teal Color pink Remove color Add row above Add row below Add column bef…" at bounding box center [803, 254] width 426 height 121
click at [608, 208] on p "Last thing we'll need are the business bank statements from [DATE] to [DATE]." at bounding box center [803, 205] width 419 height 15
click at [811, 208] on mark "business bank statements from [DATE] to [DATE]." at bounding box center [833, 205] width 210 height 12
drag, startPoint x: 1003, startPoint y: 209, endPoint x: 730, endPoint y: 207, distance: 273.1
click at [730, 207] on p "The last thing we'll need are the business bank statements from [DATE] to [DATE…" at bounding box center [803, 205] width 419 height 15
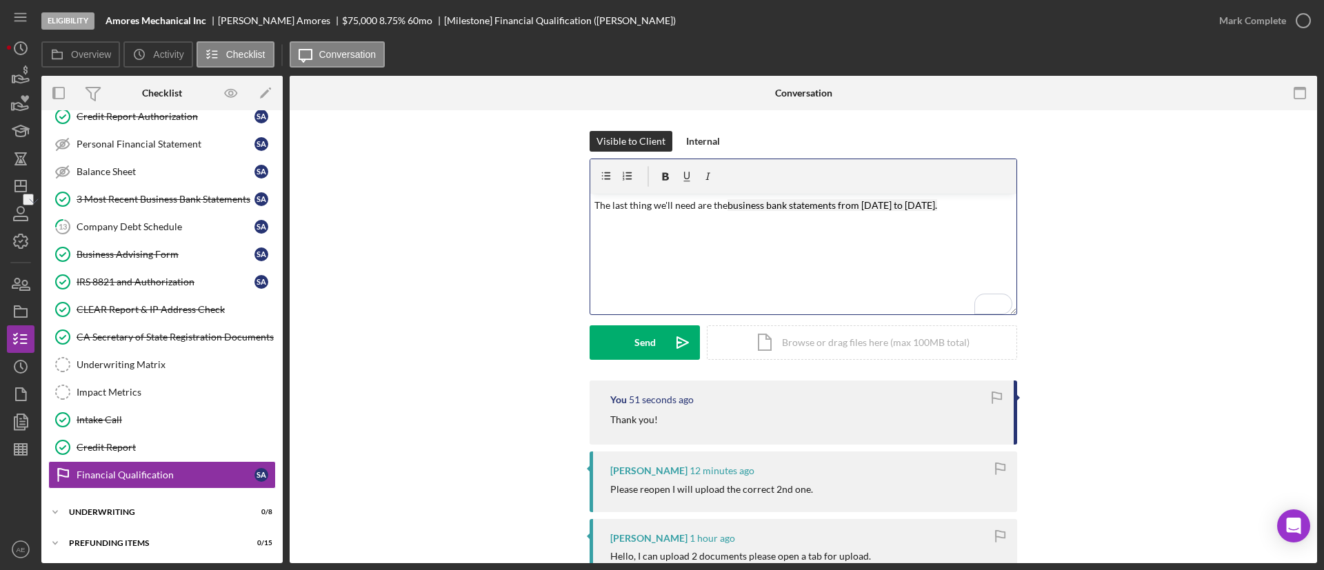
click at [728, 257] on div "v Color teal Color pink Remove color Add row above Add row below Add column bef…" at bounding box center [803, 254] width 426 height 121
click at [978, 219] on div "v Color teal Color pink Remove color Add row above Add row below Add column bef…" at bounding box center [803, 254] width 426 height 121
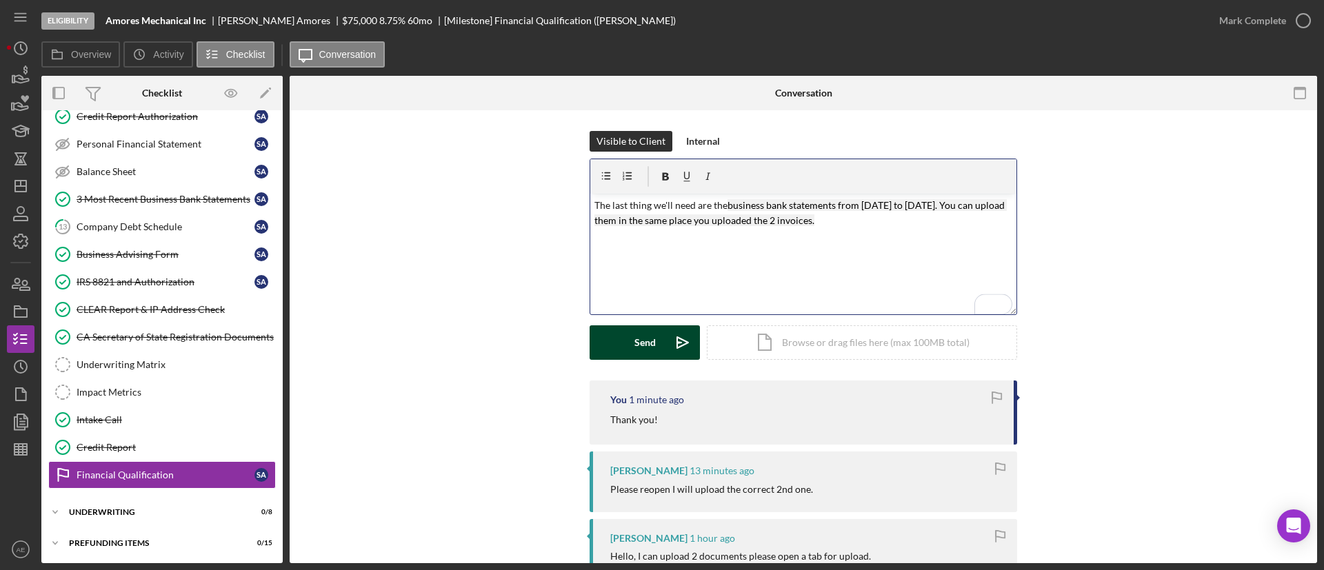
click at [658, 330] on button "Send Icon/icon-invite-send" at bounding box center [645, 342] width 110 height 34
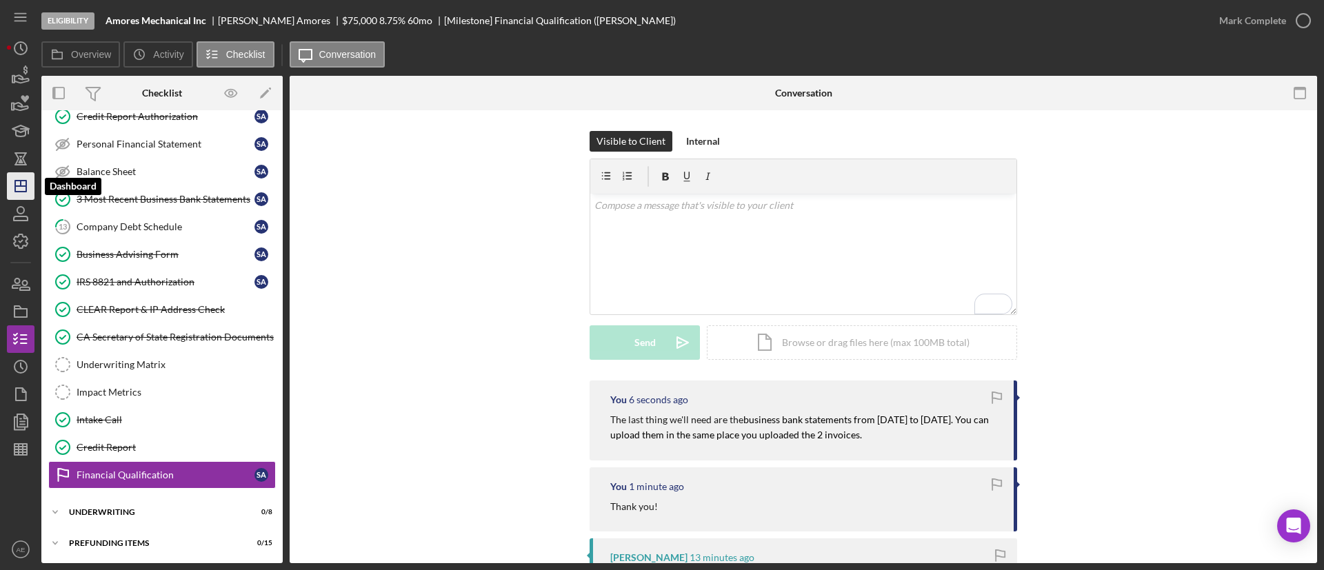
click at [24, 185] on icon "Icon/Dashboard" at bounding box center [20, 186] width 34 height 34
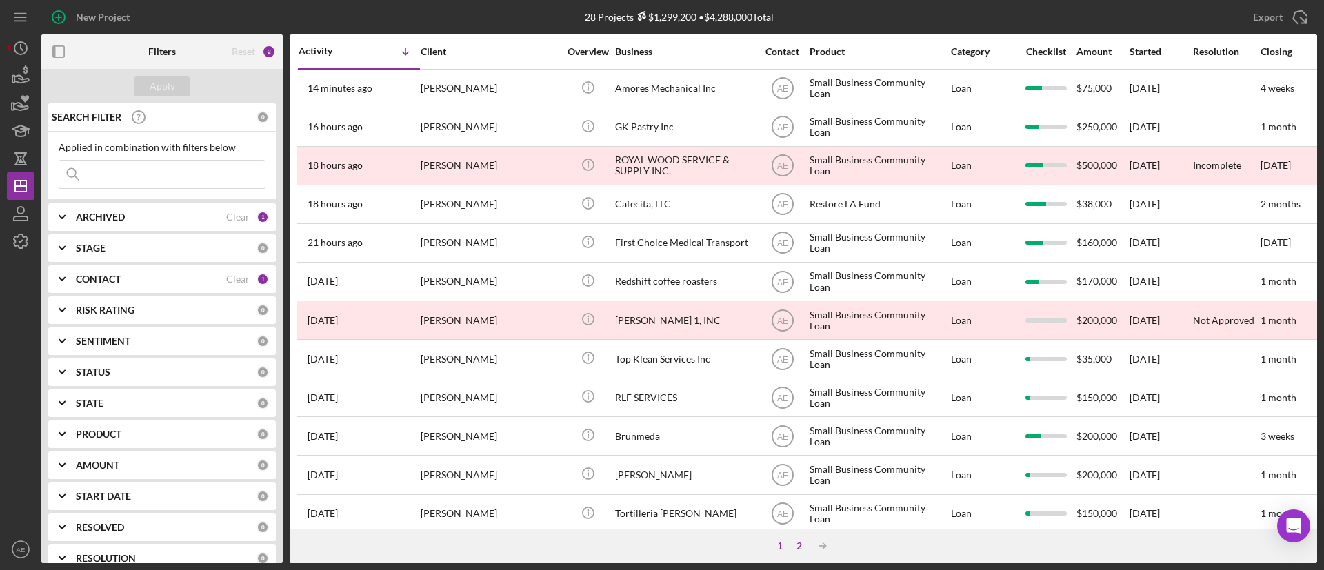
click at [792, 550] on div "2" at bounding box center [799, 546] width 19 height 11
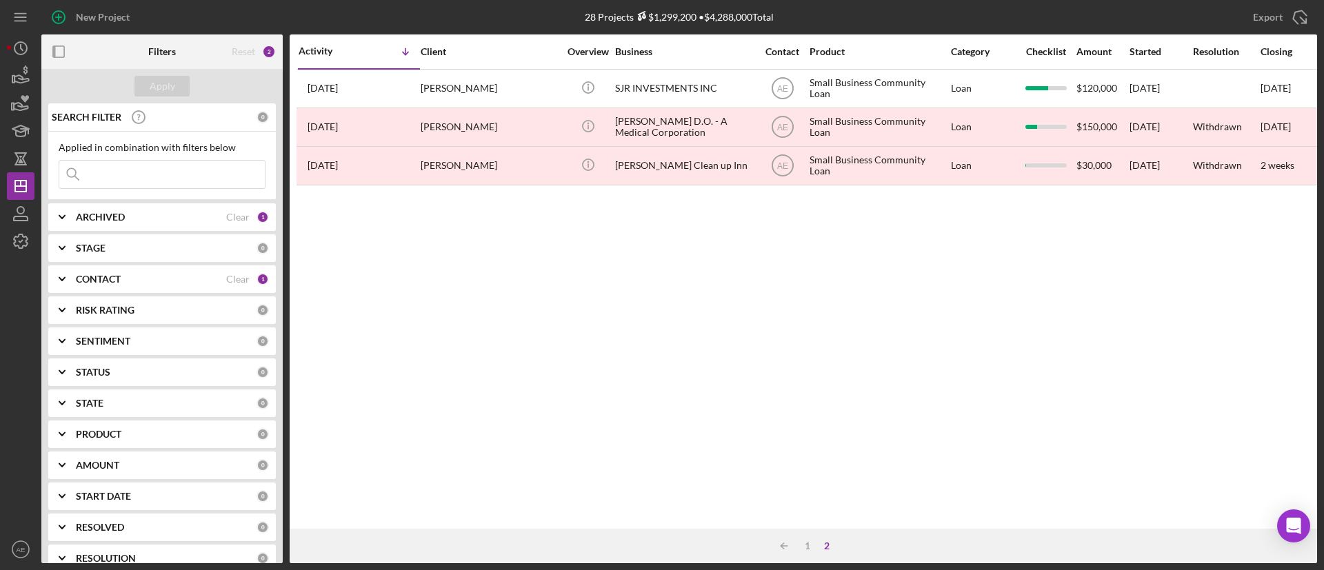
drag, startPoint x: 811, startPoint y: 543, endPoint x: 817, endPoint y: 508, distance: 35.7
click at [811, 541] on div "1" at bounding box center [807, 546] width 19 height 11
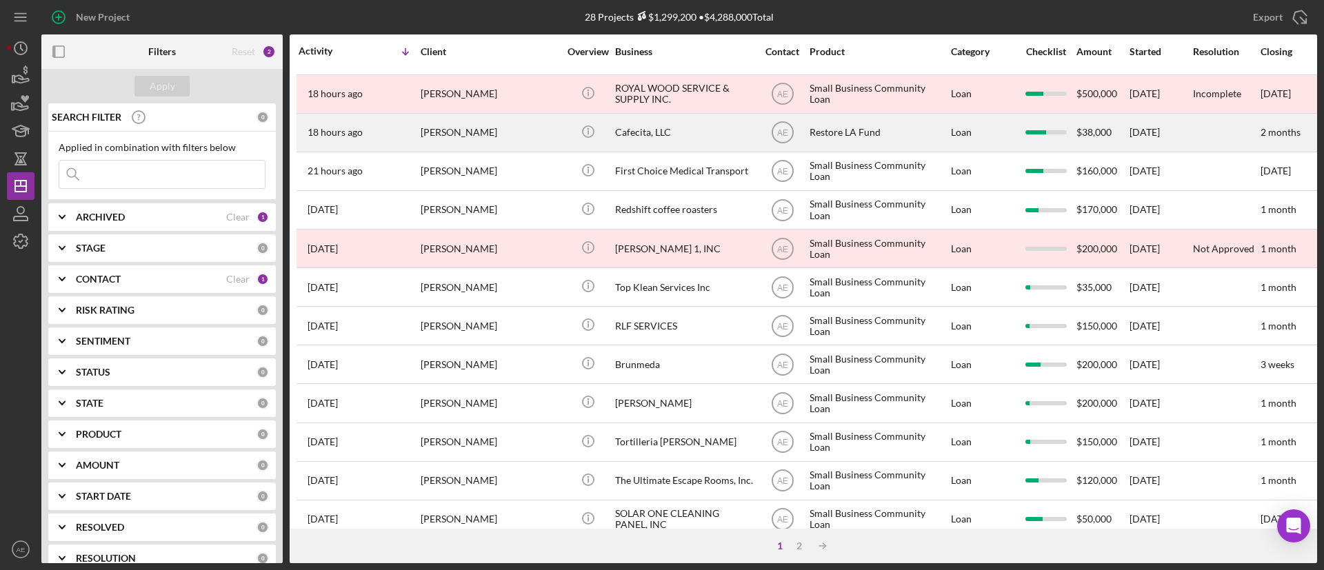
scroll to position [103, 0]
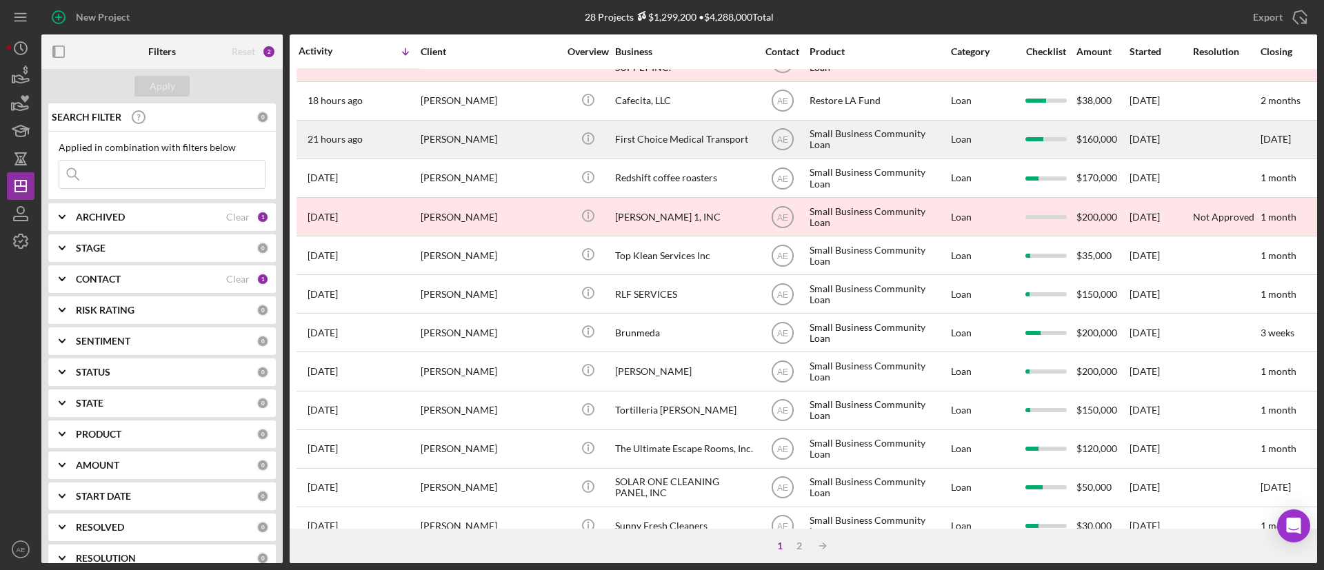
click at [682, 148] on div "First Choice Medical Transport" at bounding box center [684, 139] width 138 height 37
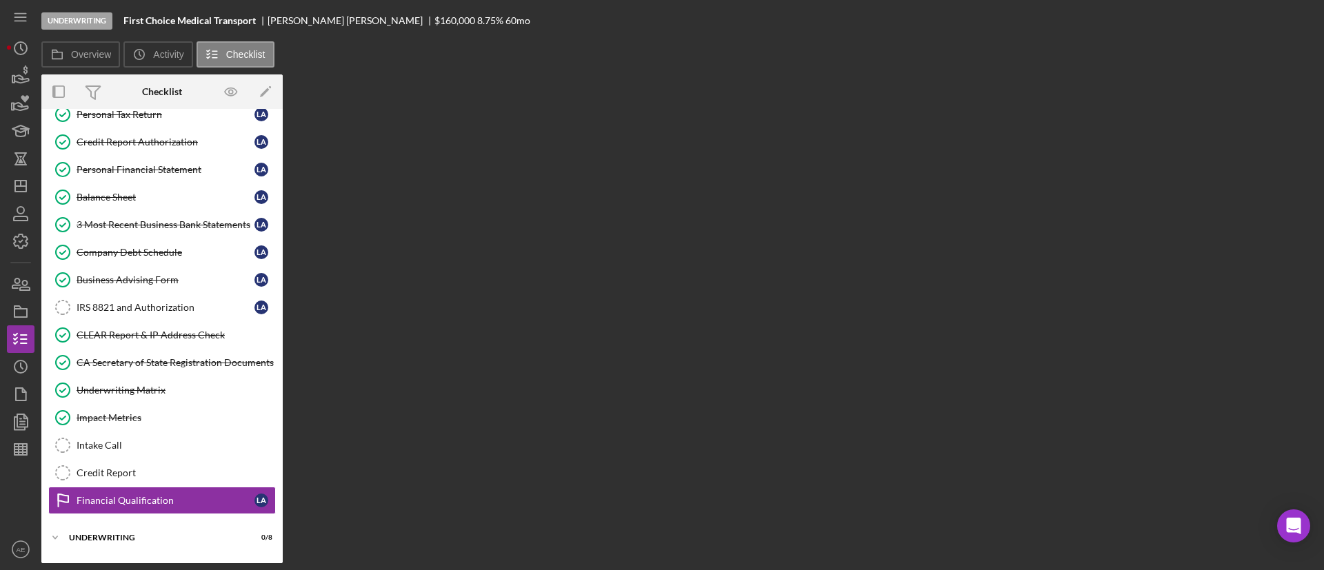
scroll to position [239, 0]
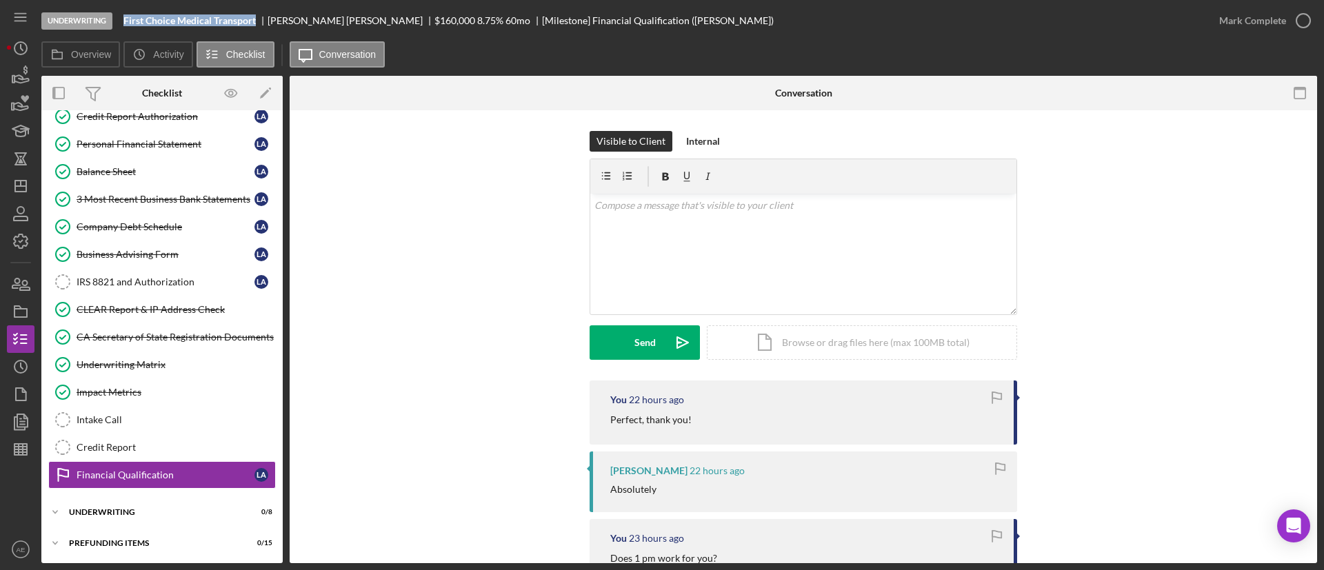
drag, startPoint x: 121, startPoint y: 22, endPoint x: 265, endPoint y: 29, distance: 143.6
click at [265, 29] on div "Underwriting First Choice Medical Transport [PERSON_NAME] $160,000 $96,000 8.75…" at bounding box center [623, 20] width 1164 height 41
copy b "First Choice Medical Transport"
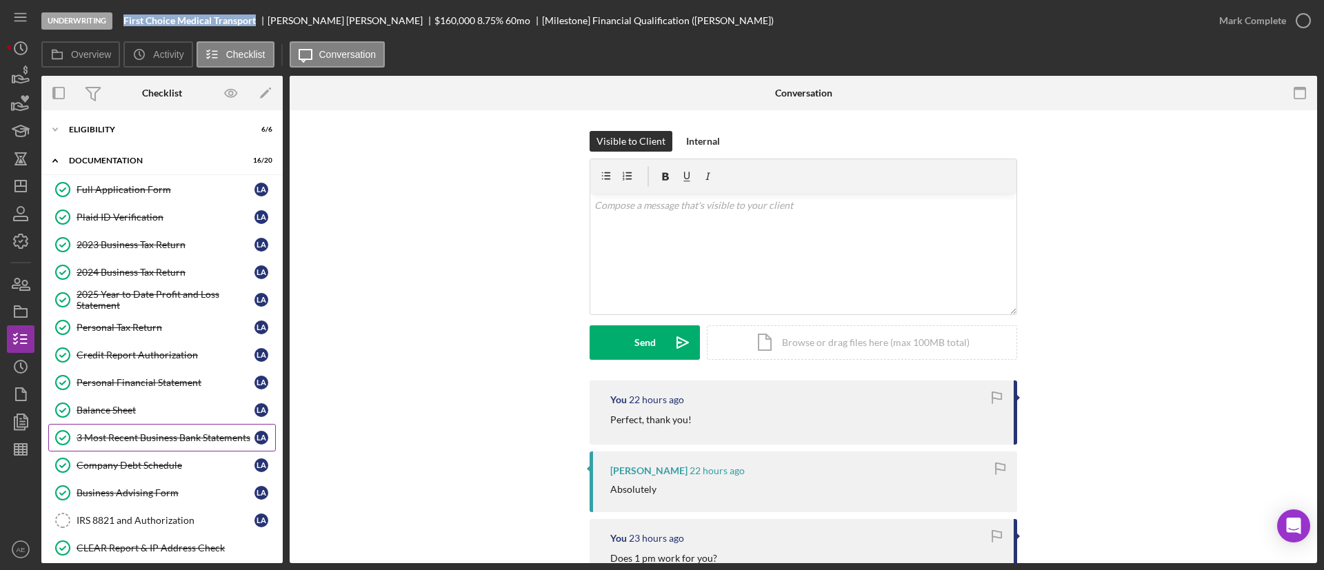
scroll to position [0, 0]
click at [135, 133] on div "Eligibility" at bounding box center [167, 130] width 197 height 8
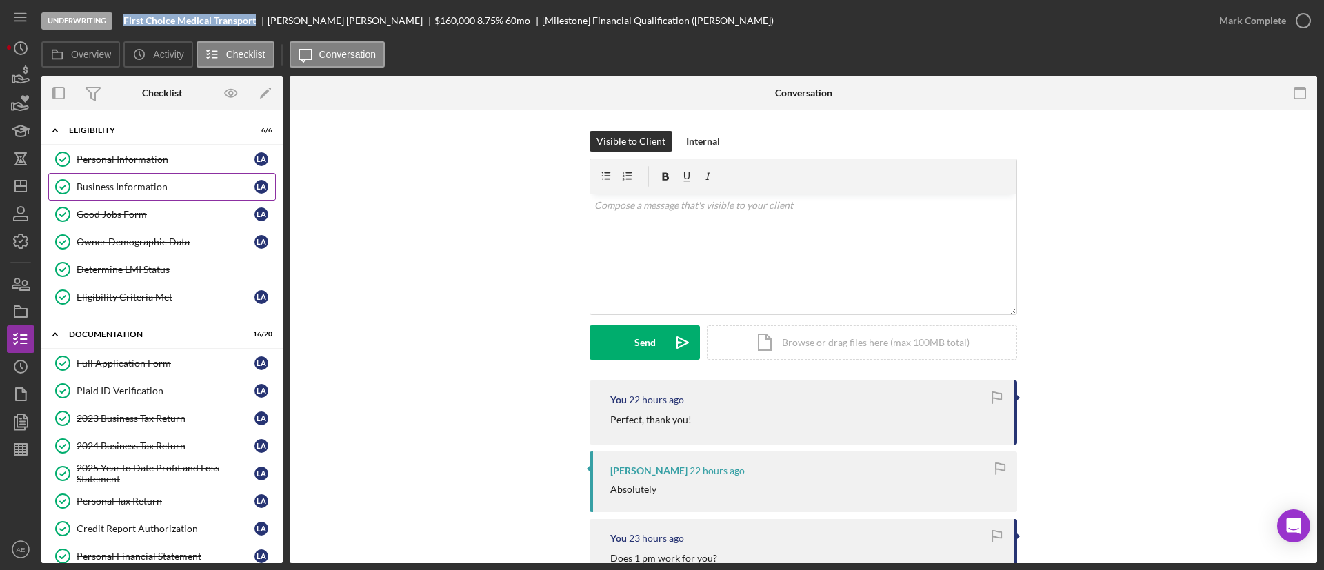
click at [143, 184] on div "Business Information" at bounding box center [166, 186] width 178 height 11
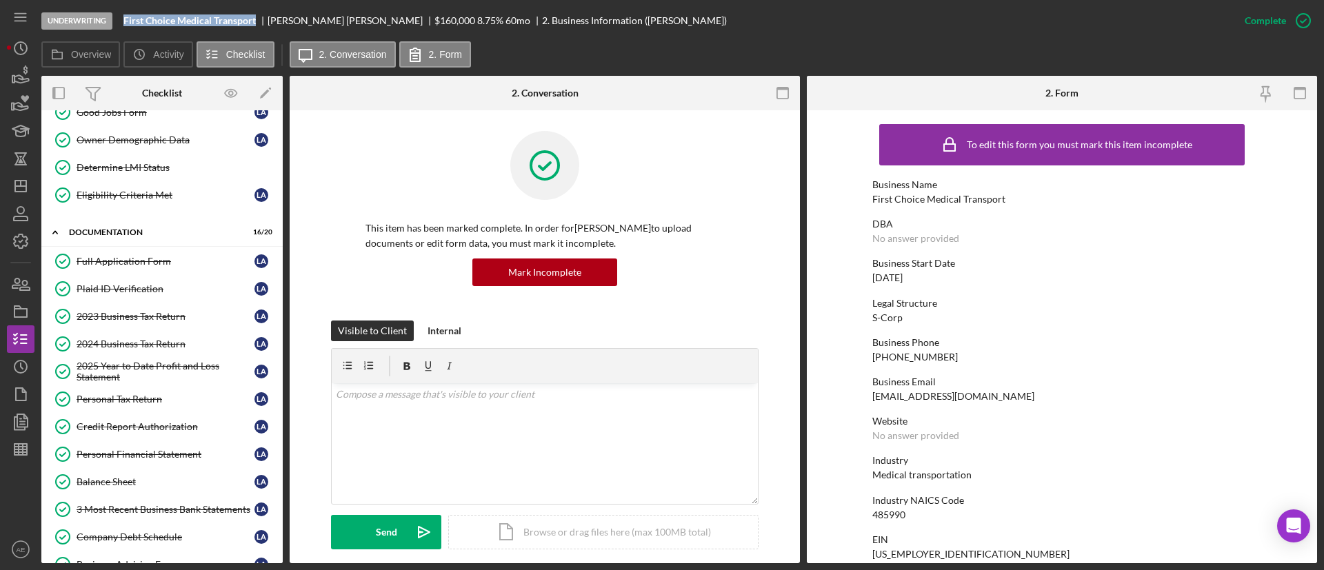
scroll to position [103, 0]
click at [127, 344] on div "2024 Business Tax Return" at bounding box center [166, 342] width 178 height 11
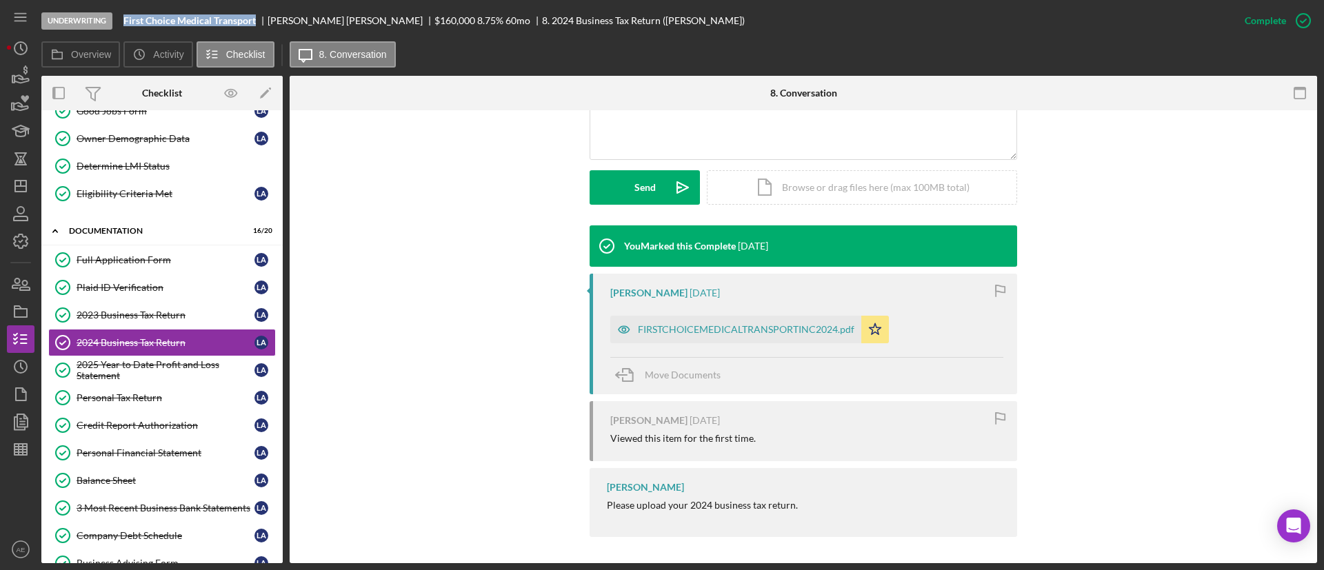
scroll to position [346, 0]
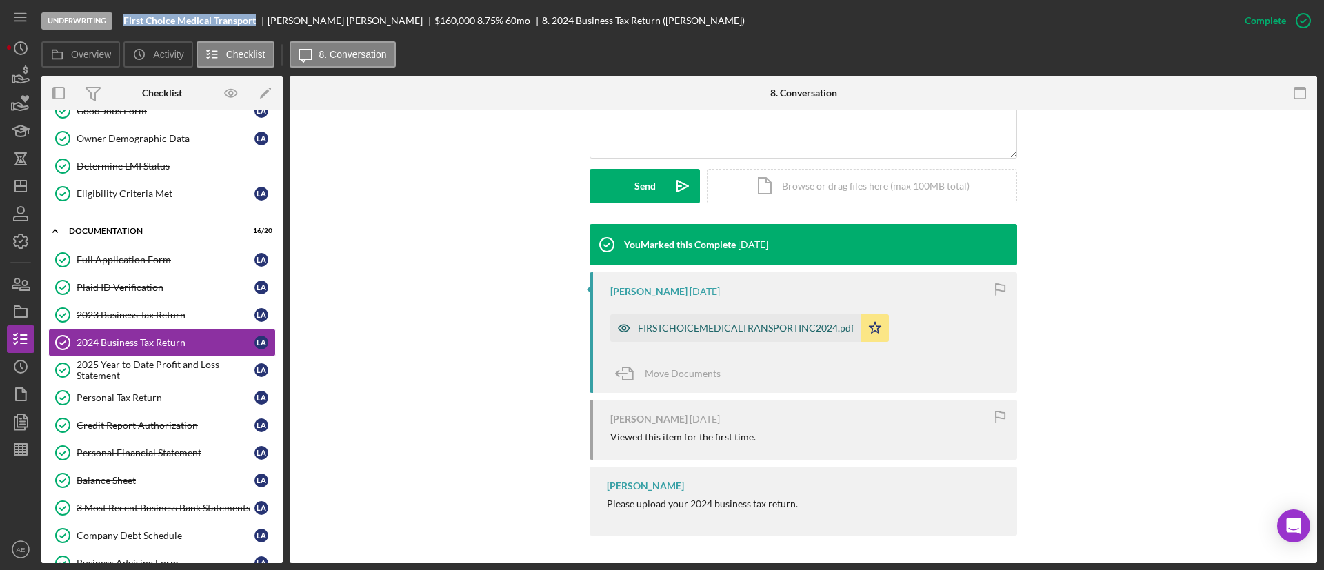
click at [615, 322] on icon "button" at bounding box center [624, 328] width 28 height 28
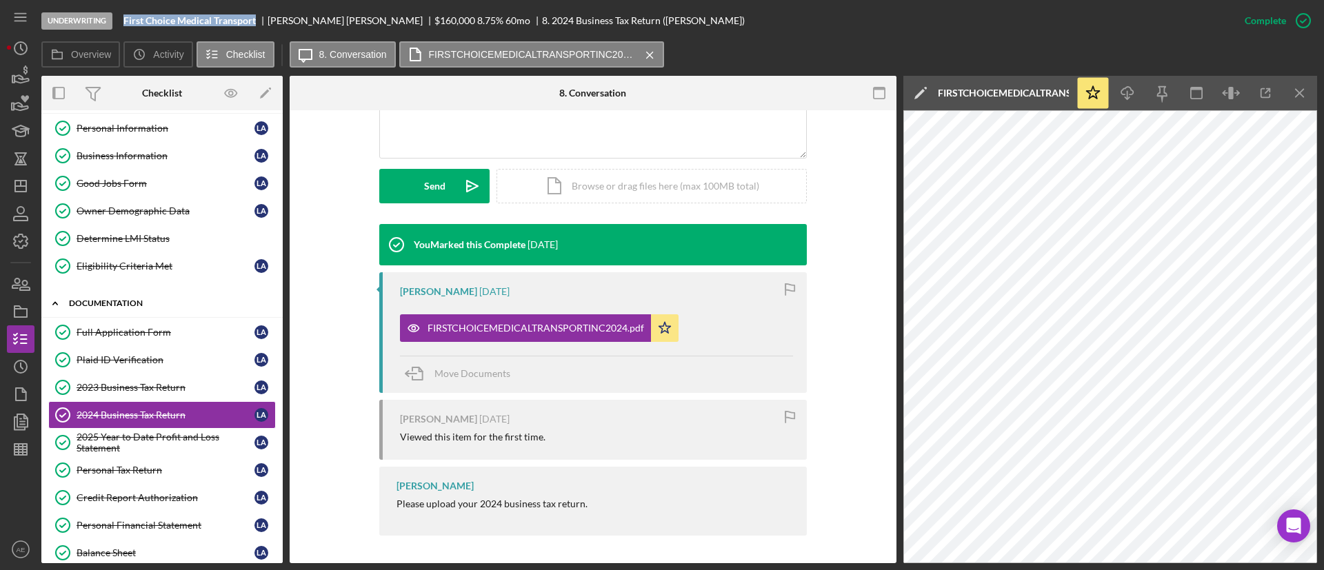
scroll to position [0, 0]
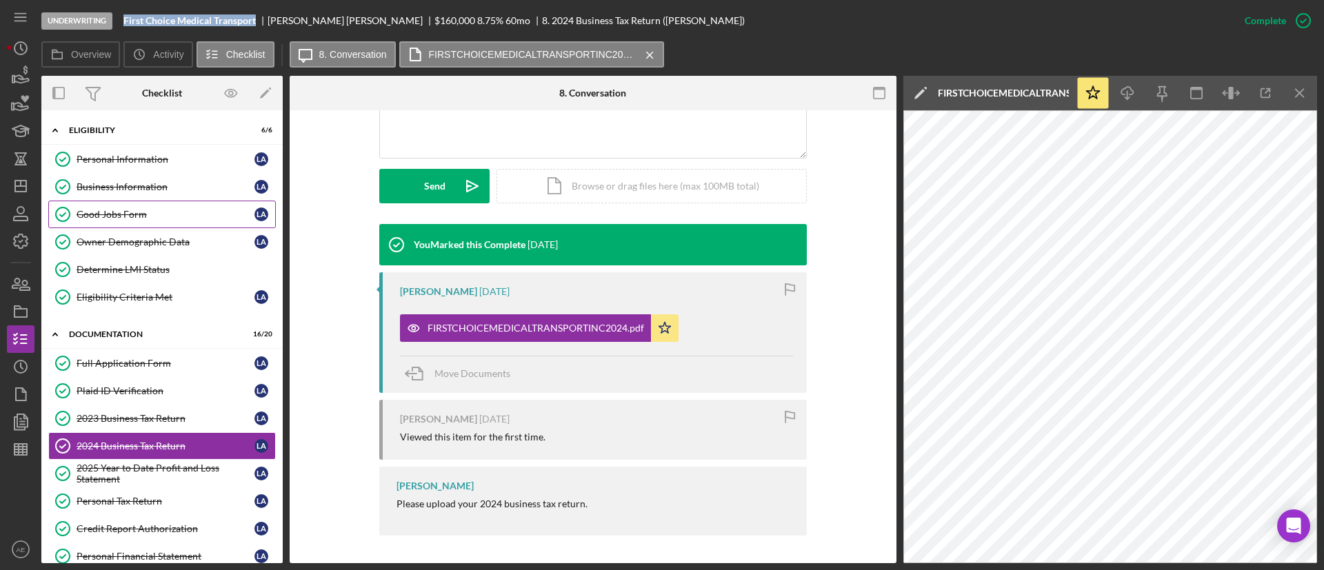
drag, startPoint x: 144, startPoint y: 186, endPoint x: 251, endPoint y: 202, distance: 108.2
click at [144, 186] on div "Business Information" at bounding box center [166, 186] width 178 height 11
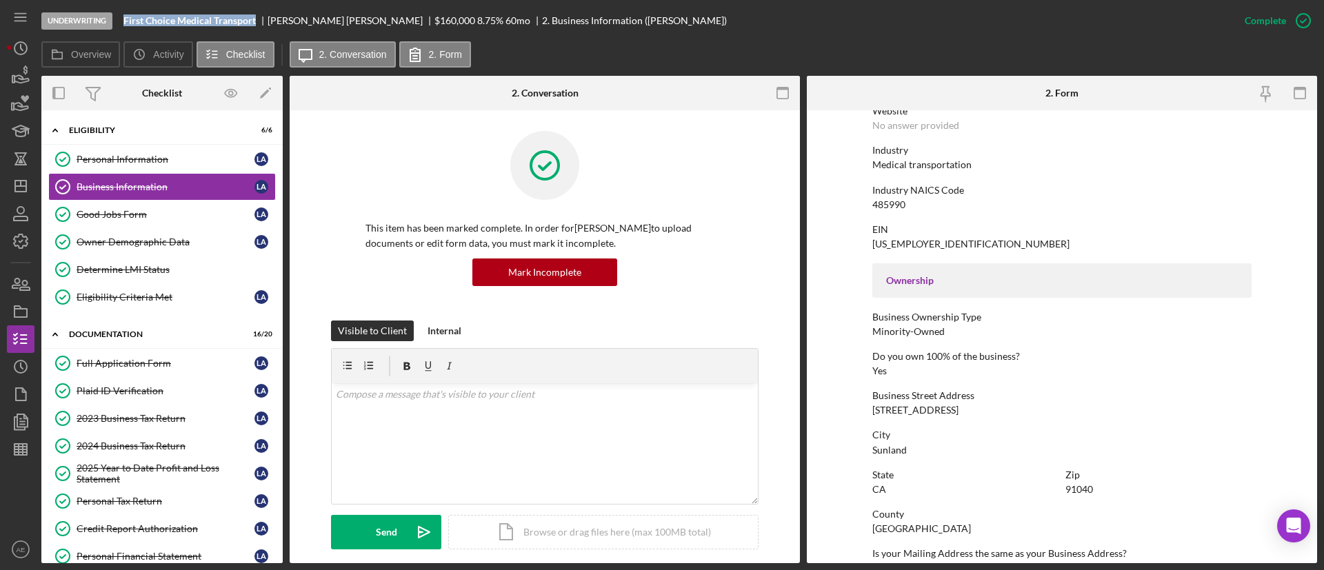
scroll to position [414, 0]
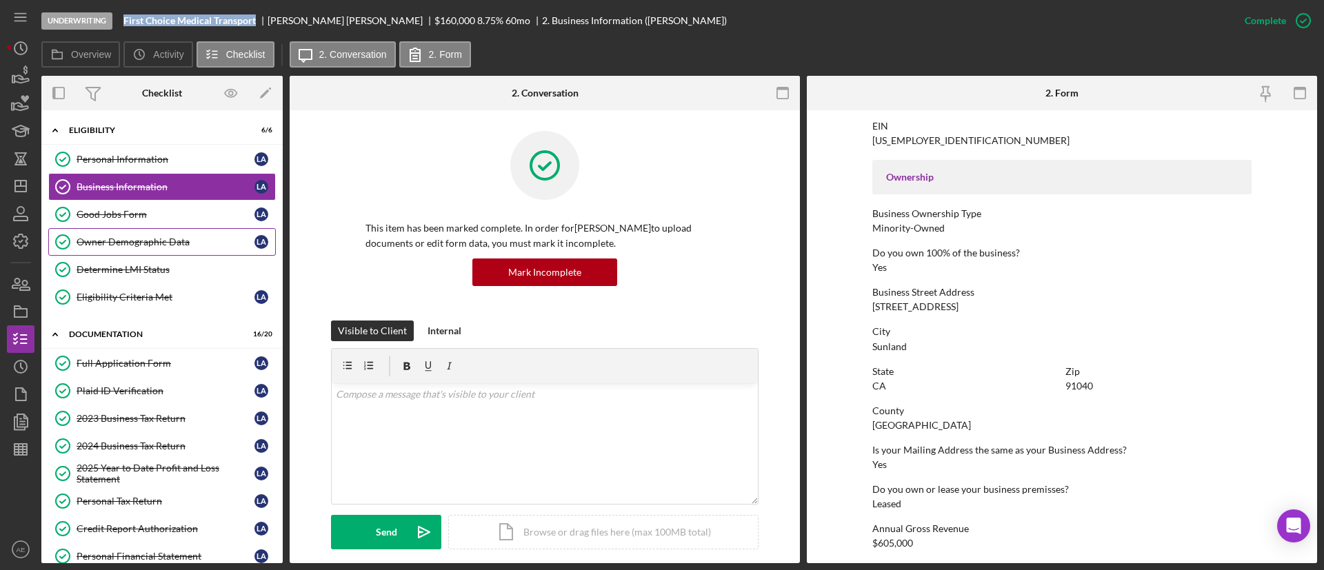
click at [157, 230] on link "Owner Demographic Data Owner Demographic Data L A" at bounding box center [162, 242] width 228 height 28
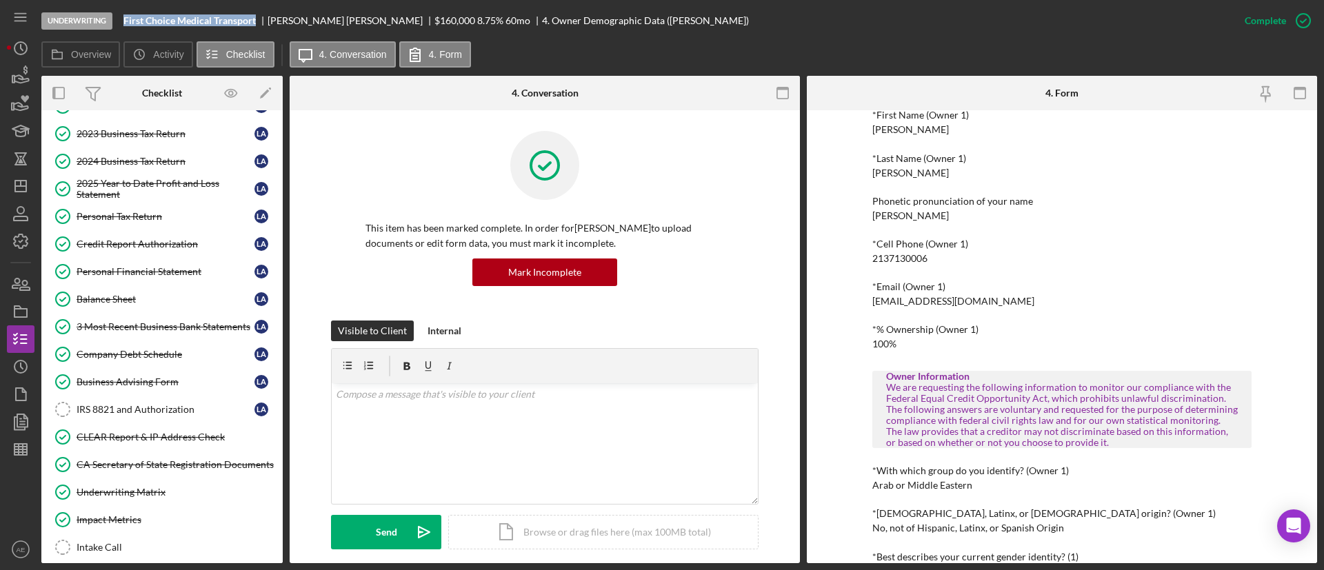
scroll to position [414, 0]
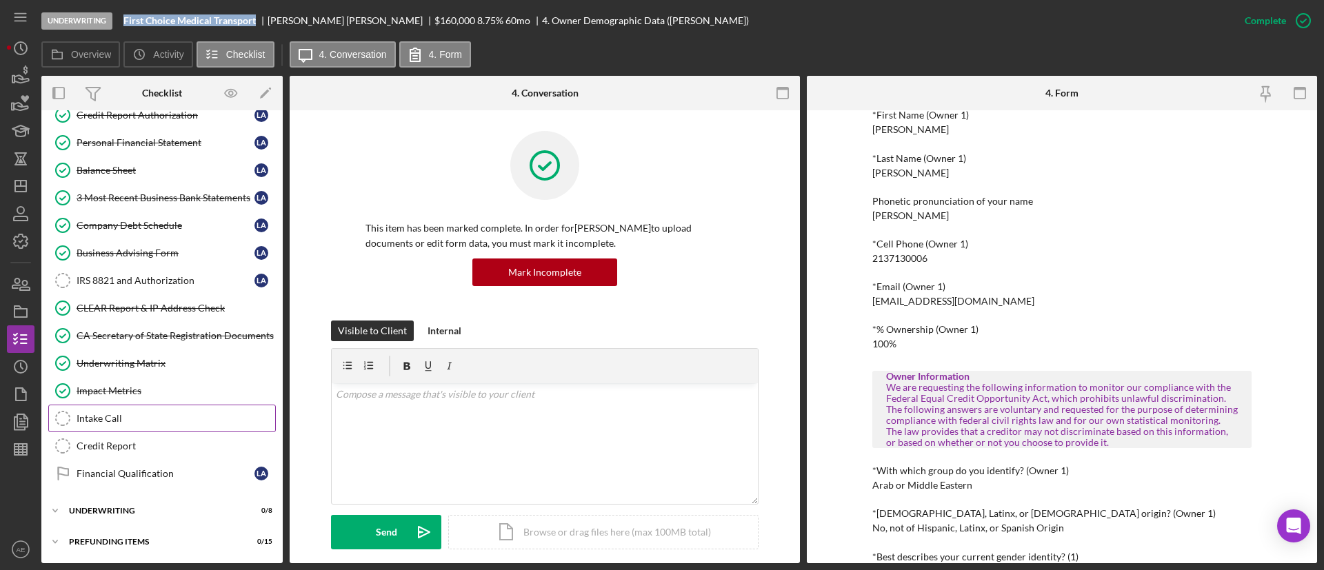
click at [142, 419] on div "Intake Call" at bounding box center [176, 418] width 199 height 11
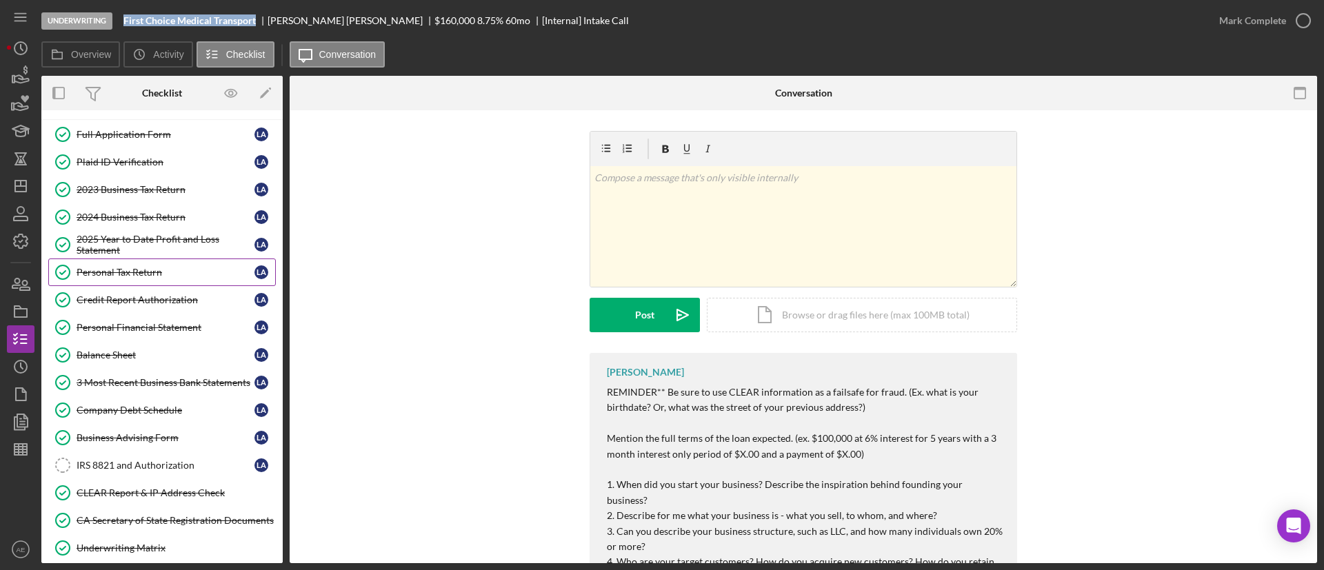
scroll to position [103, 0]
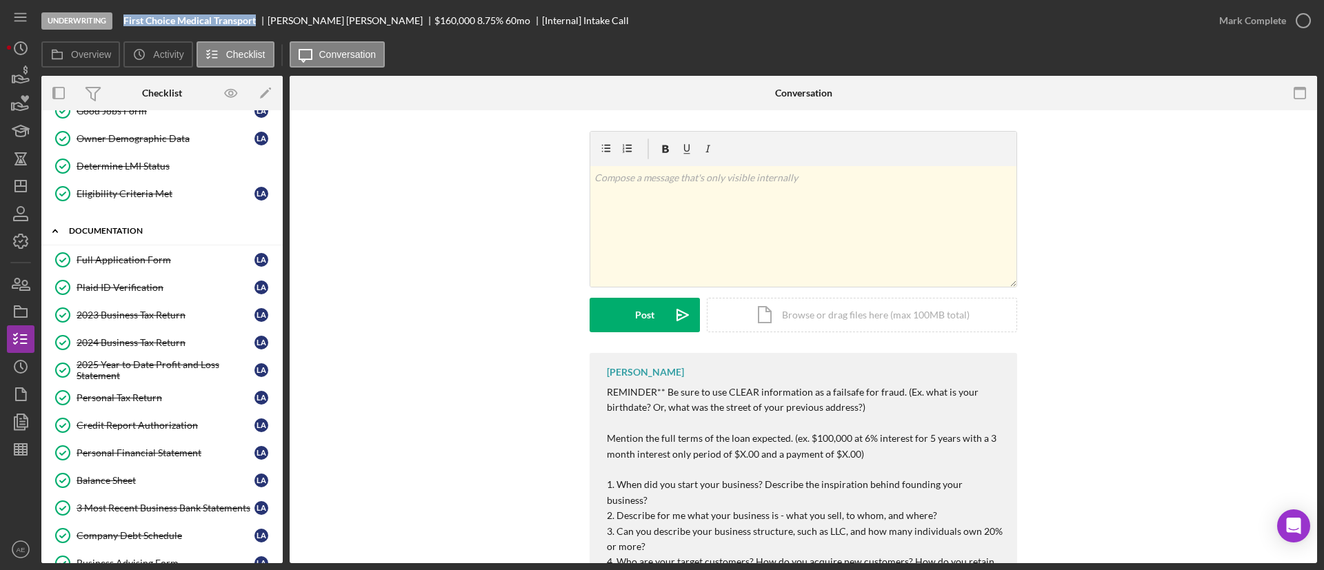
click at [130, 246] on link "Full Application Form Full Application Form L A" at bounding box center [162, 260] width 228 height 28
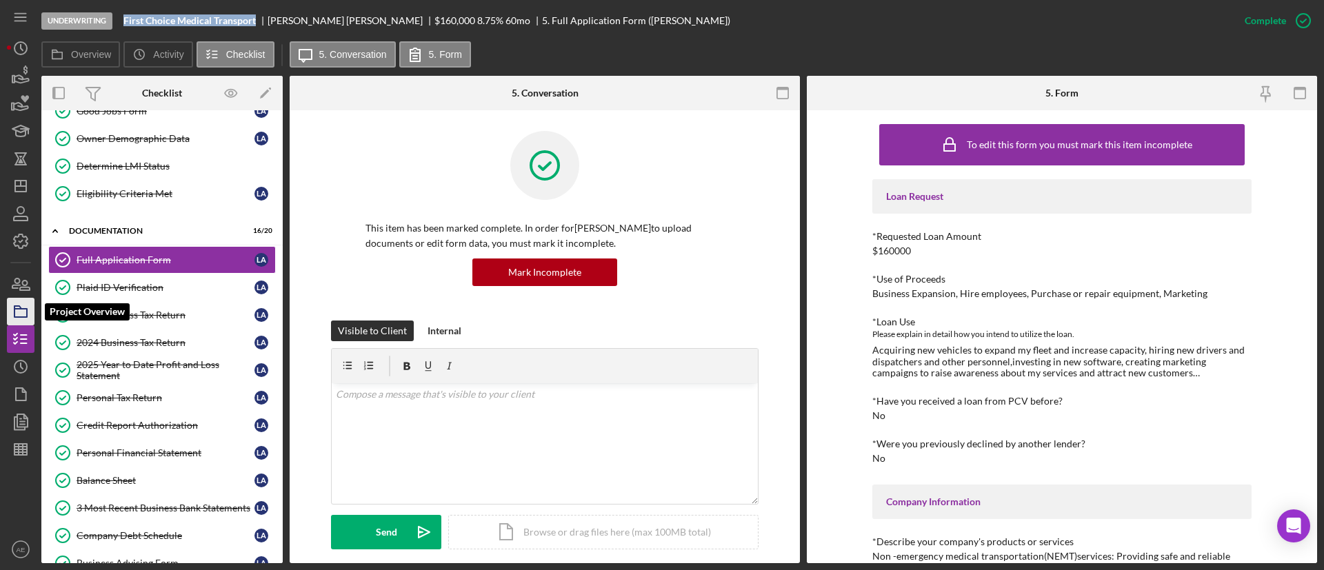
click at [17, 311] on icon "button" at bounding box center [20, 311] width 34 height 34
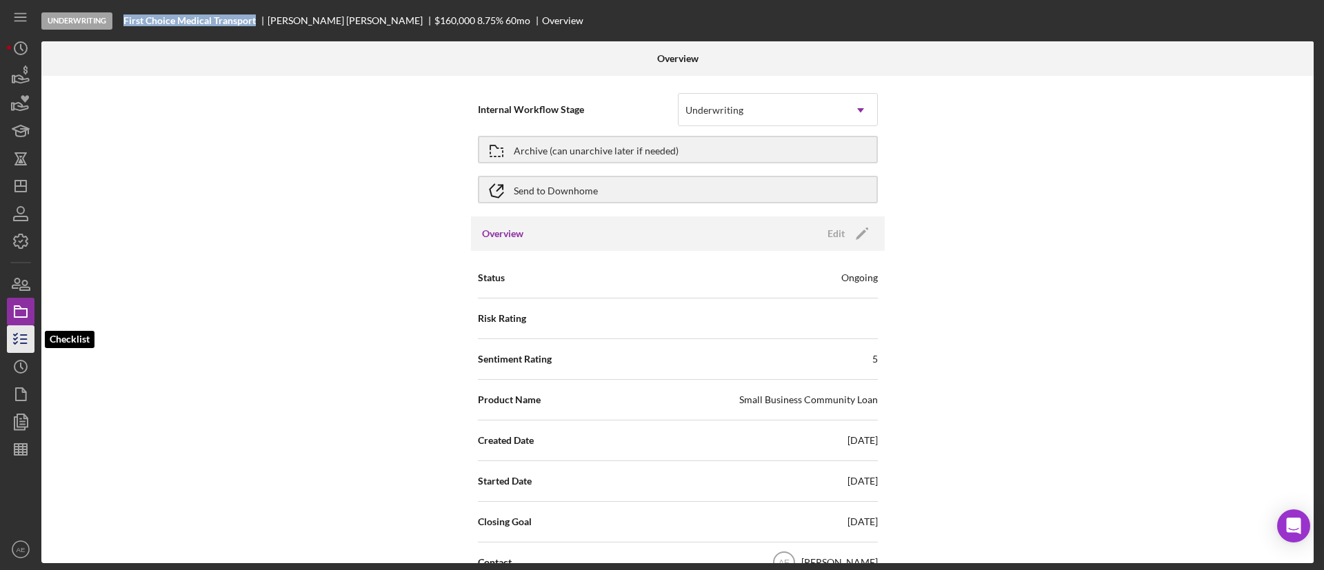
click at [14, 340] on polyline "button" at bounding box center [15, 339] width 3 height 2
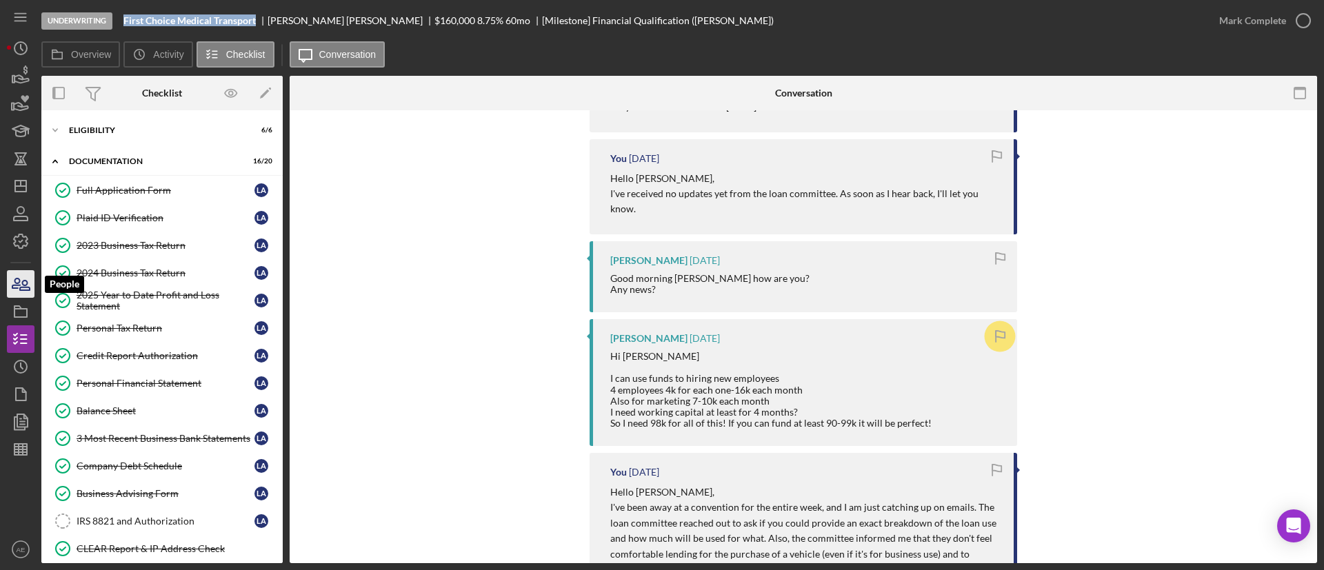
click at [22, 280] on icon "button" at bounding box center [20, 284] width 34 height 34
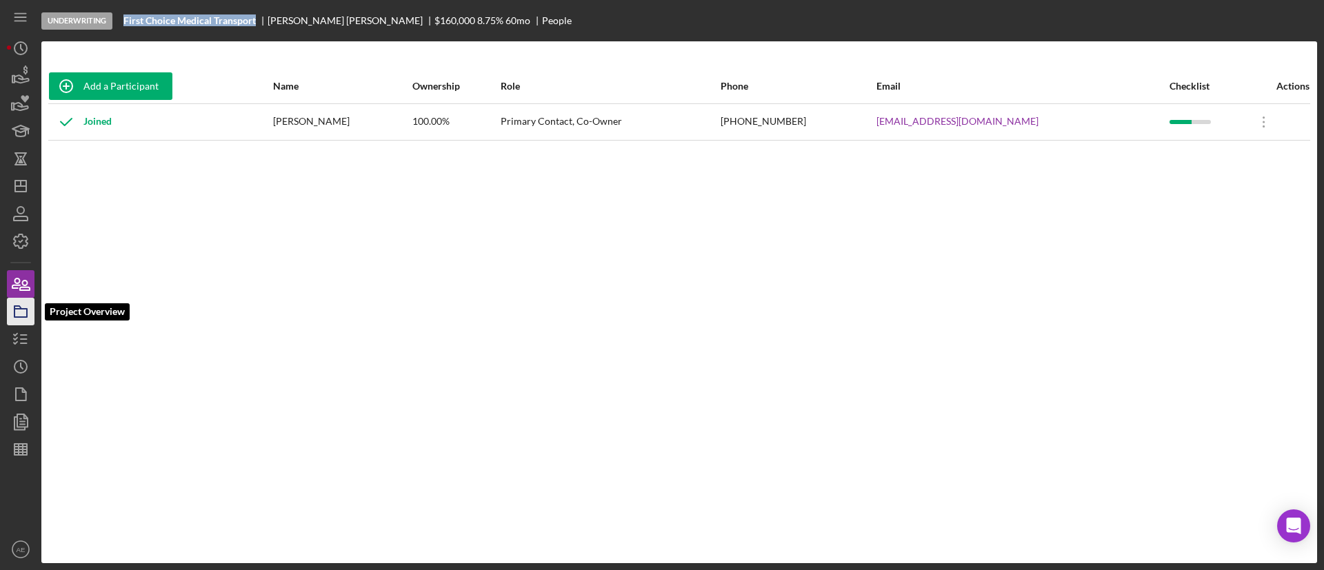
click at [12, 308] on icon "button" at bounding box center [20, 311] width 34 height 34
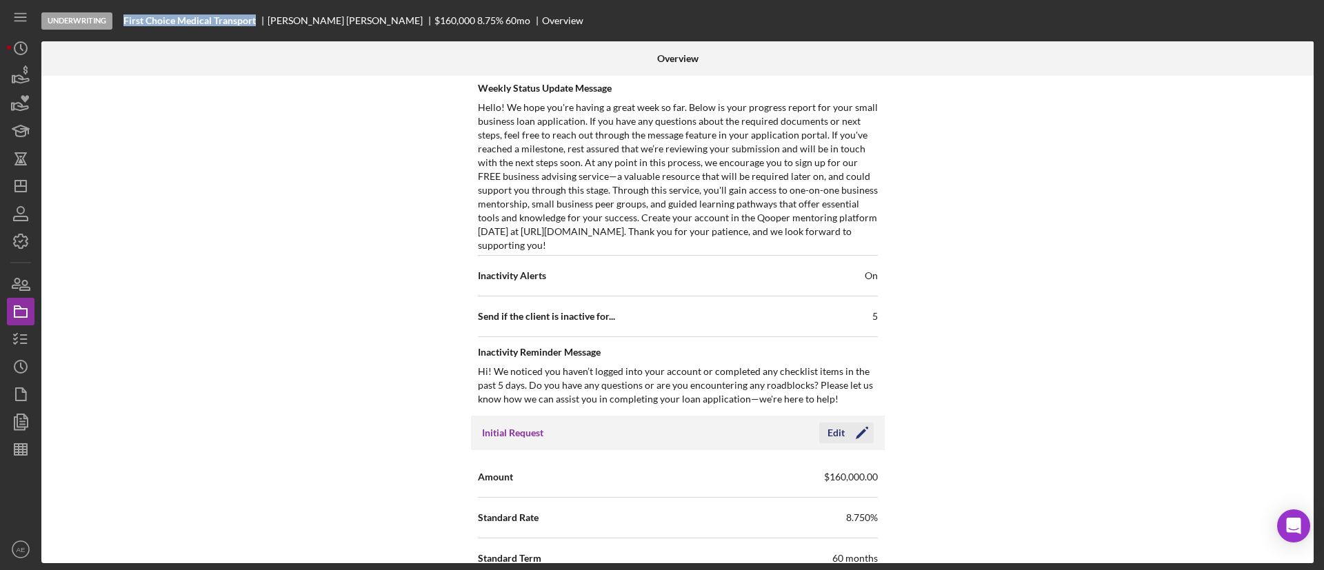
scroll to position [828, 0]
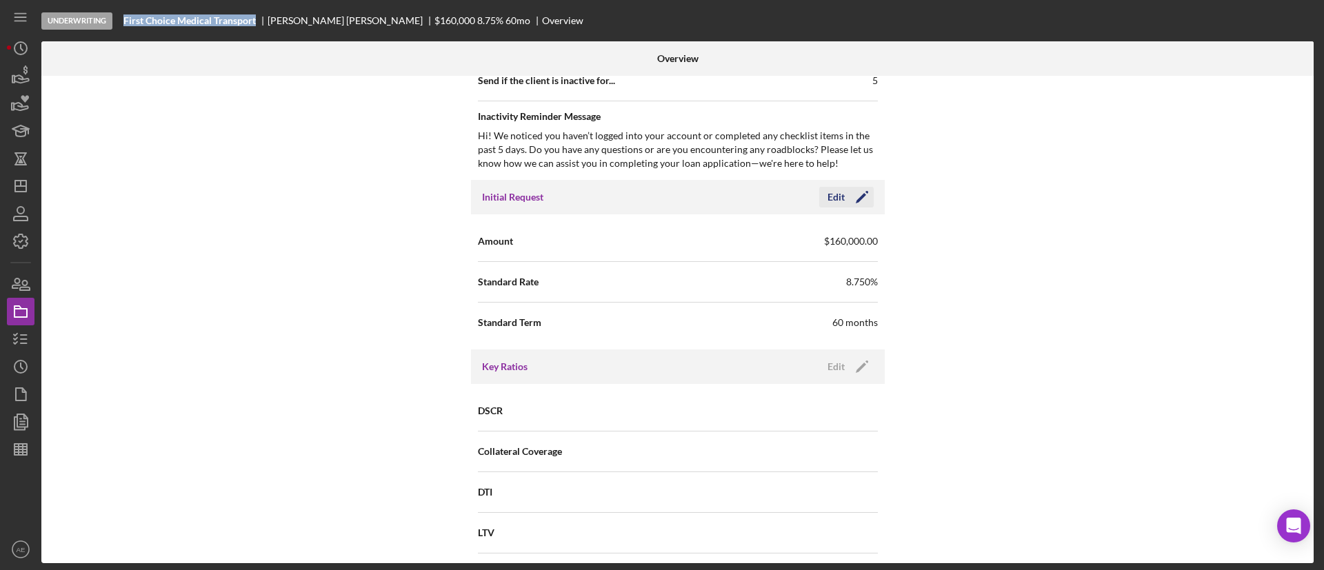
click at [851, 203] on icon "Icon/Edit" at bounding box center [862, 197] width 34 height 34
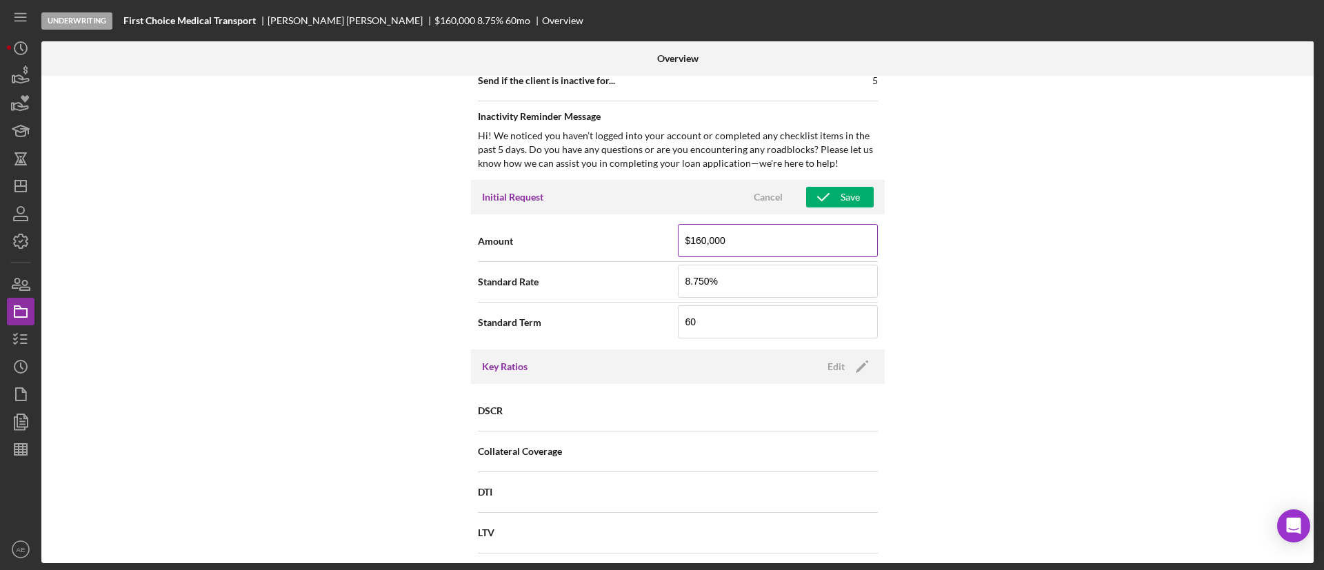
drag, startPoint x: 738, startPoint y: 239, endPoint x: 695, endPoint y: 237, distance: 42.8
click at [695, 237] on input "$160,000" at bounding box center [778, 240] width 200 height 33
type input "$100,000"
click at [823, 204] on icon "button" at bounding box center [823, 197] width 34 height 34
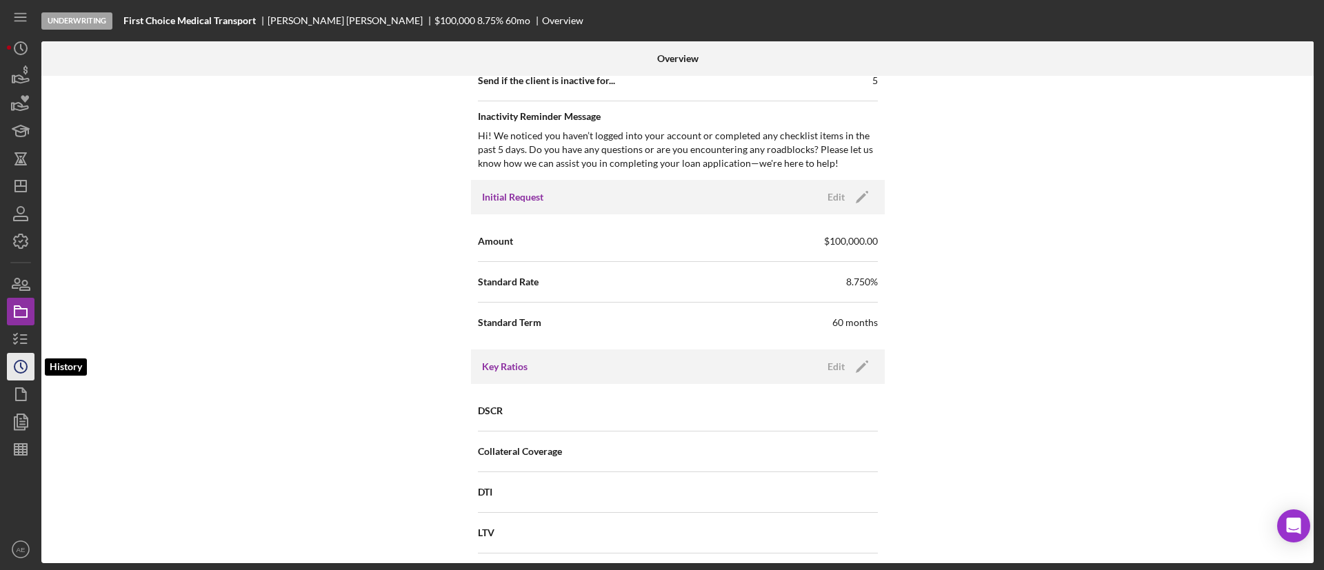
click at [21, 370] on icon "Icon/History" at bounding box center [20, 367] width 34 height 34
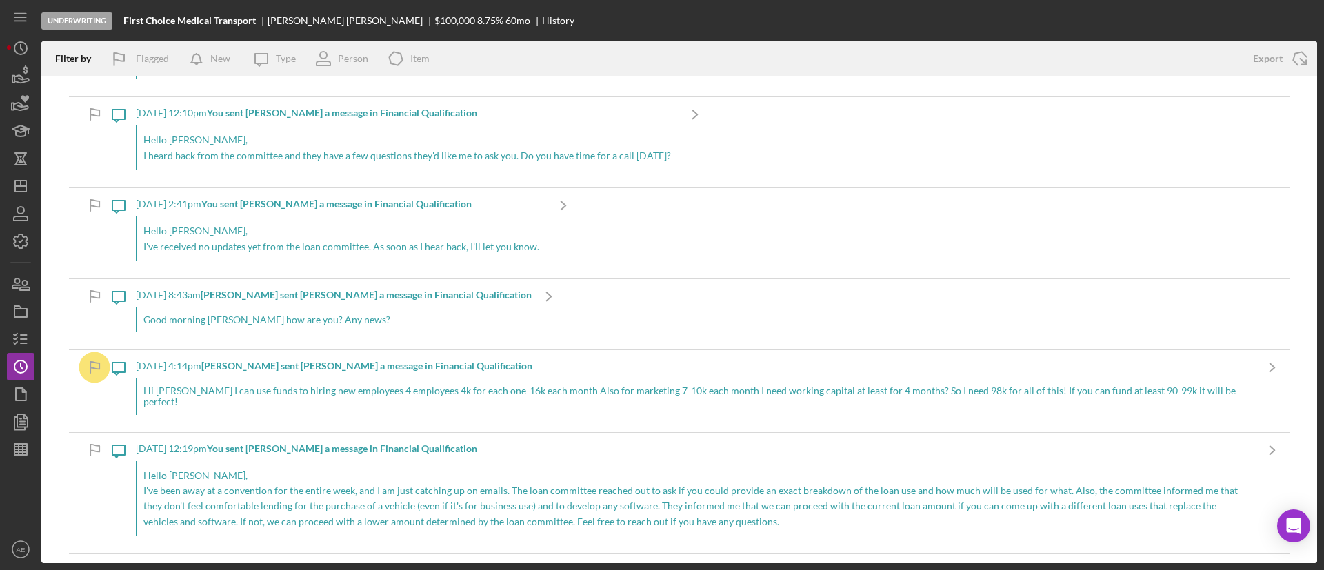
scroll to position [310, 0]
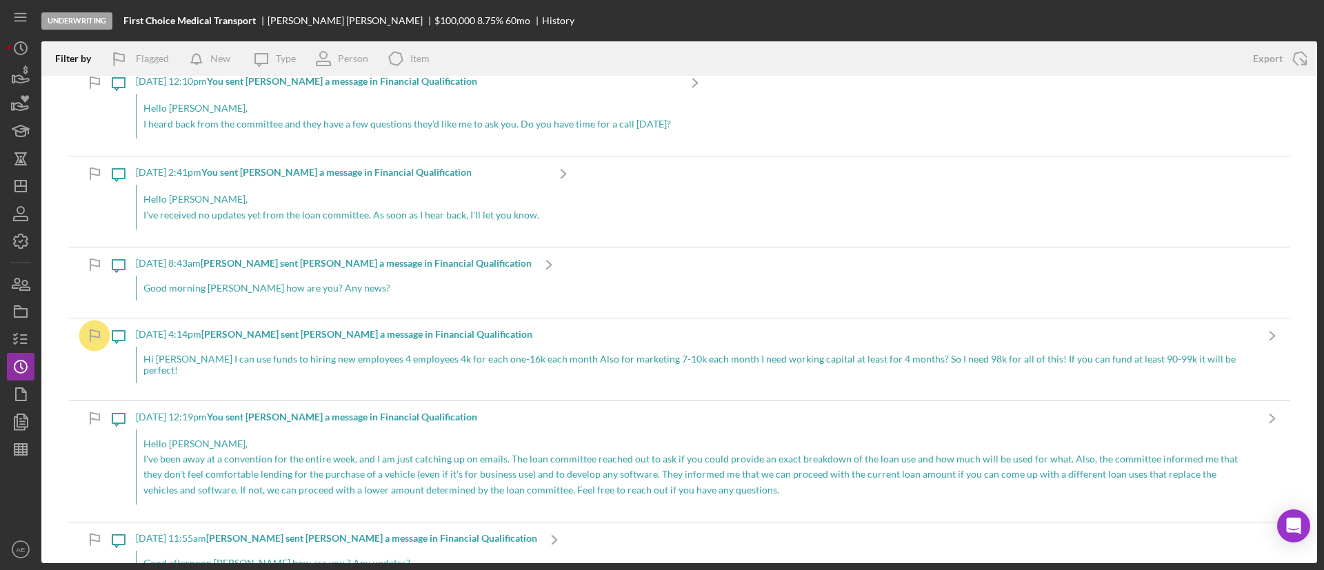
click at [384, 363] on div "Hi [PERSON_NAME] I can use funds to hiring new employees 4 employees 4k for eac…" at bounding box center [695, 365] width 1119 height 36
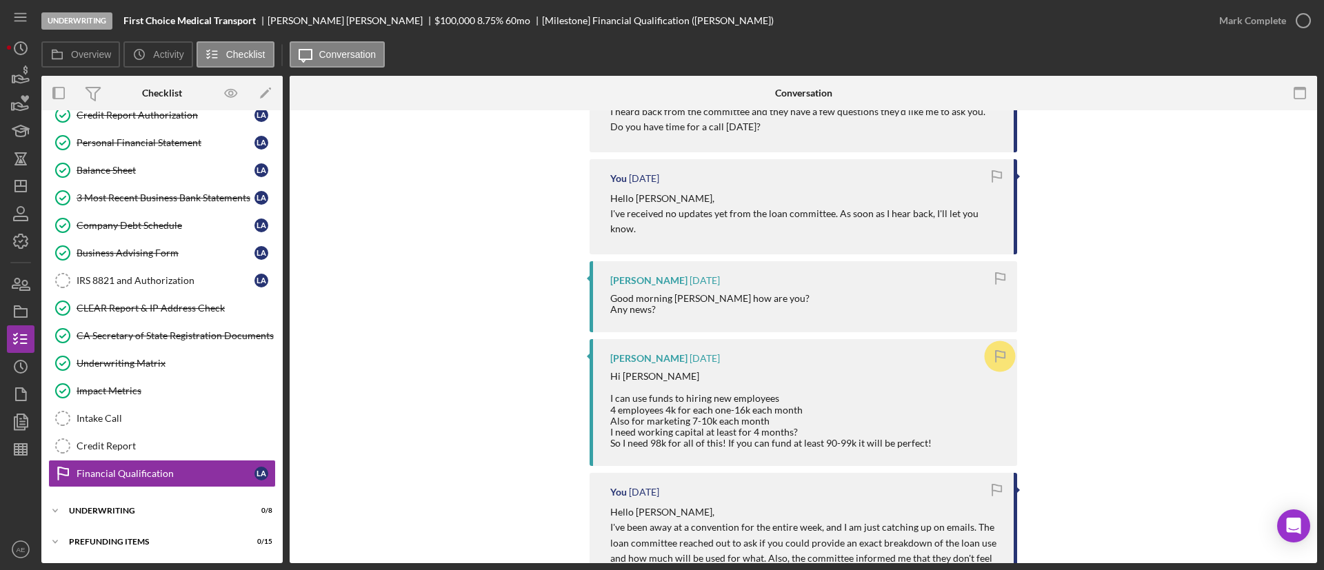
scroll to position [621, 0]
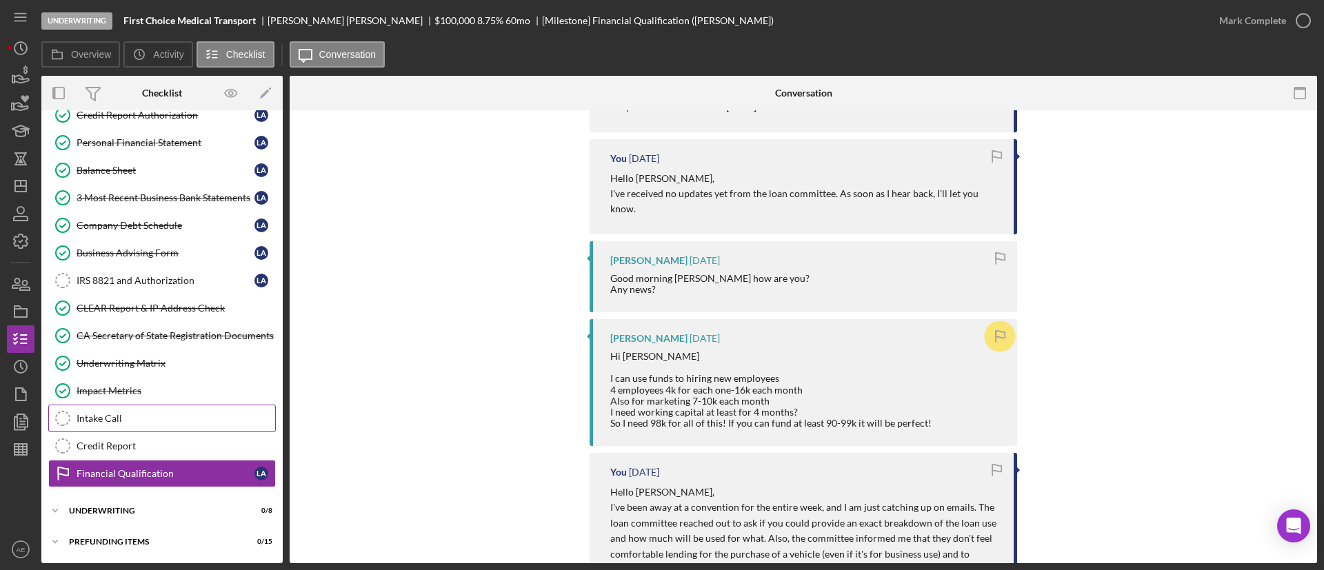
click at [180, 423] on div "Intake Call" at bounding box center [176, 418] width 199 height 11
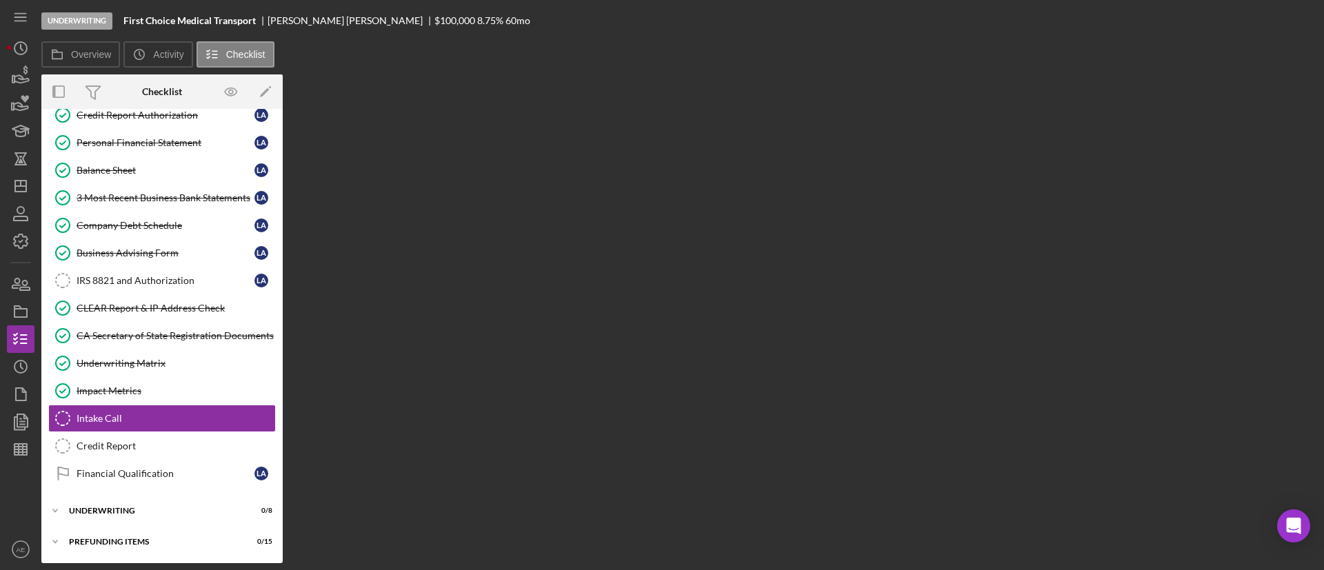
scroll to position [241, 0]
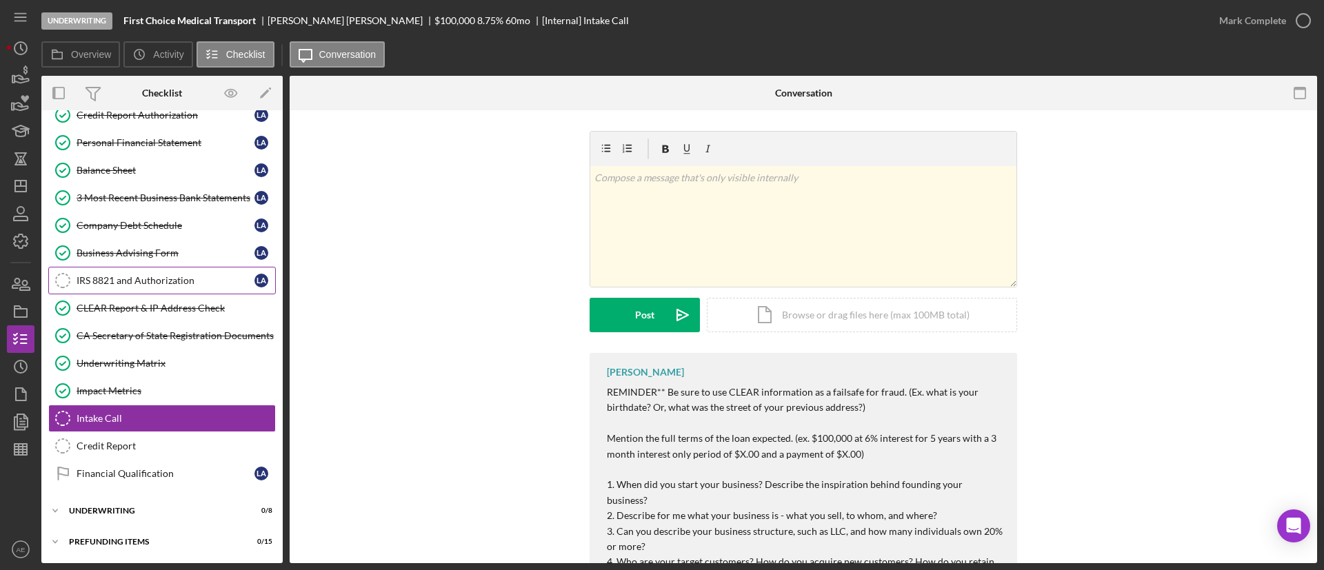
click at [137, 272] on link "IRS 8821 and Authorization IRS 8821 and Authorization L A" at bounding box center [162, 281] width 228 height 28
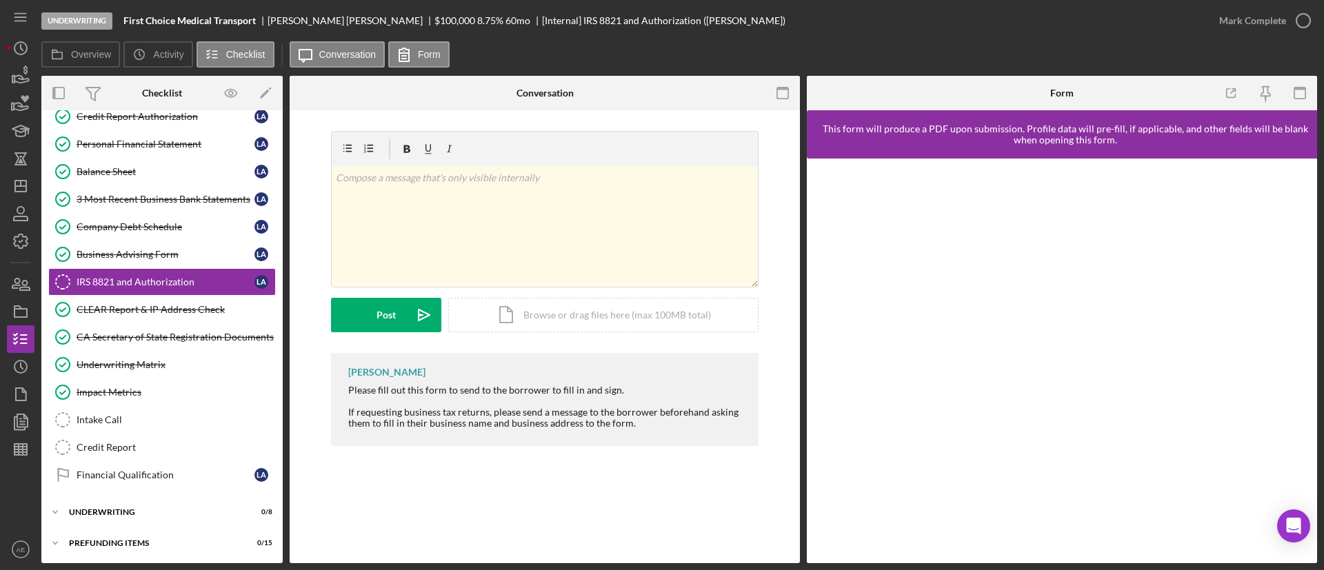
scroll to position [241, 0]
click at [129, 474] on div "Financial Qualification" at bounding box center [166, 473] width 178 height 11
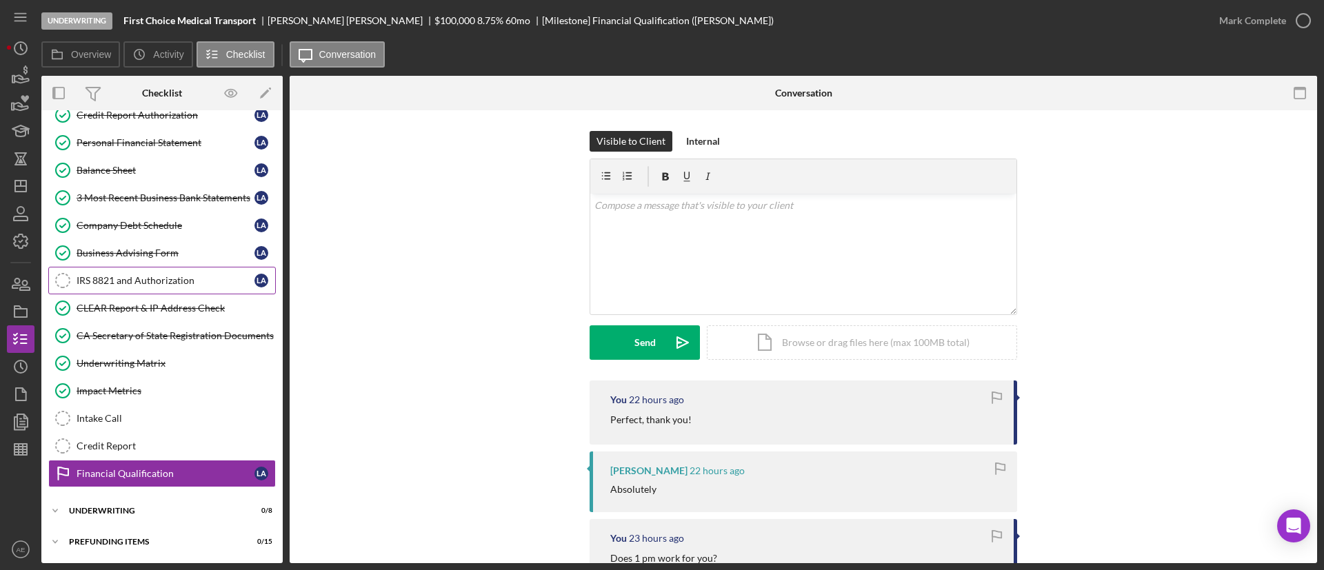
click at [188, 284] on div "IRS 8821 and Authorization" at bounding box center [166, 280] width 178 height 11
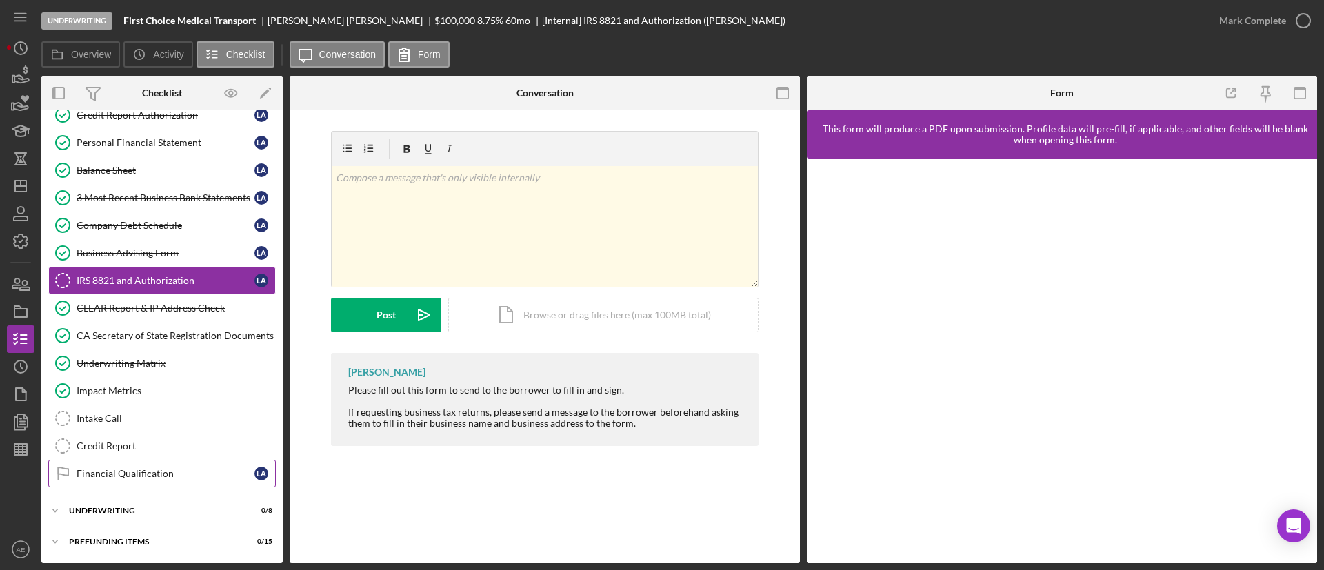
click at [175, 465] on link "Financial Qualification Financial Qualification L A" at bounding box center [162, 474] width 228 height 28
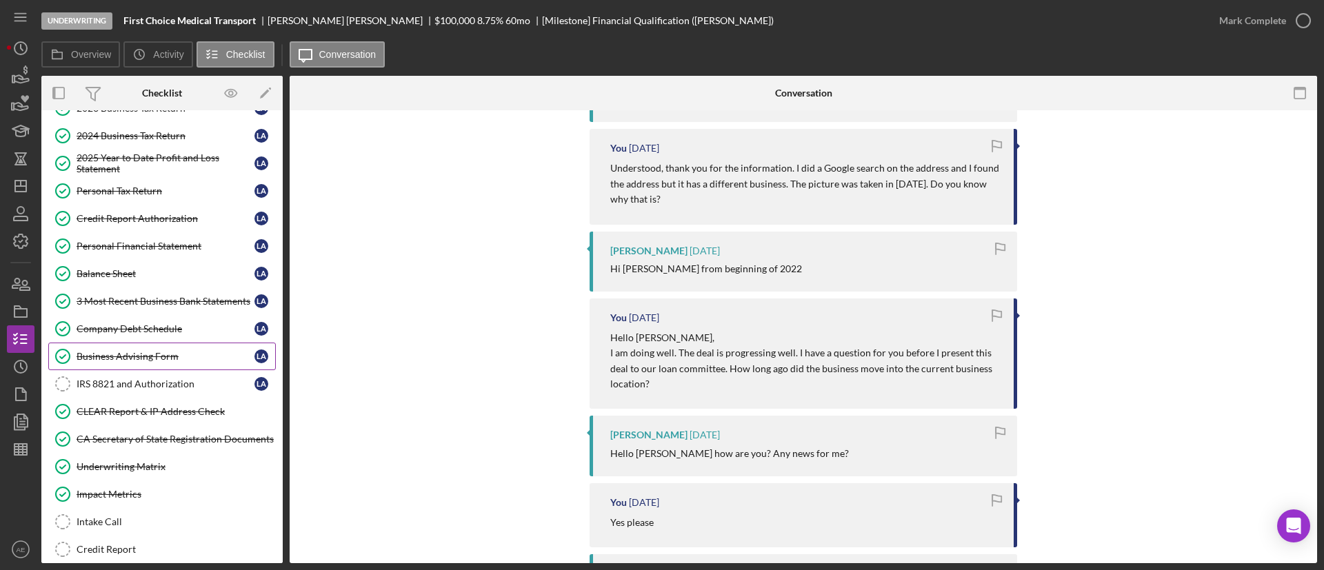
scroll to position [34, 0]
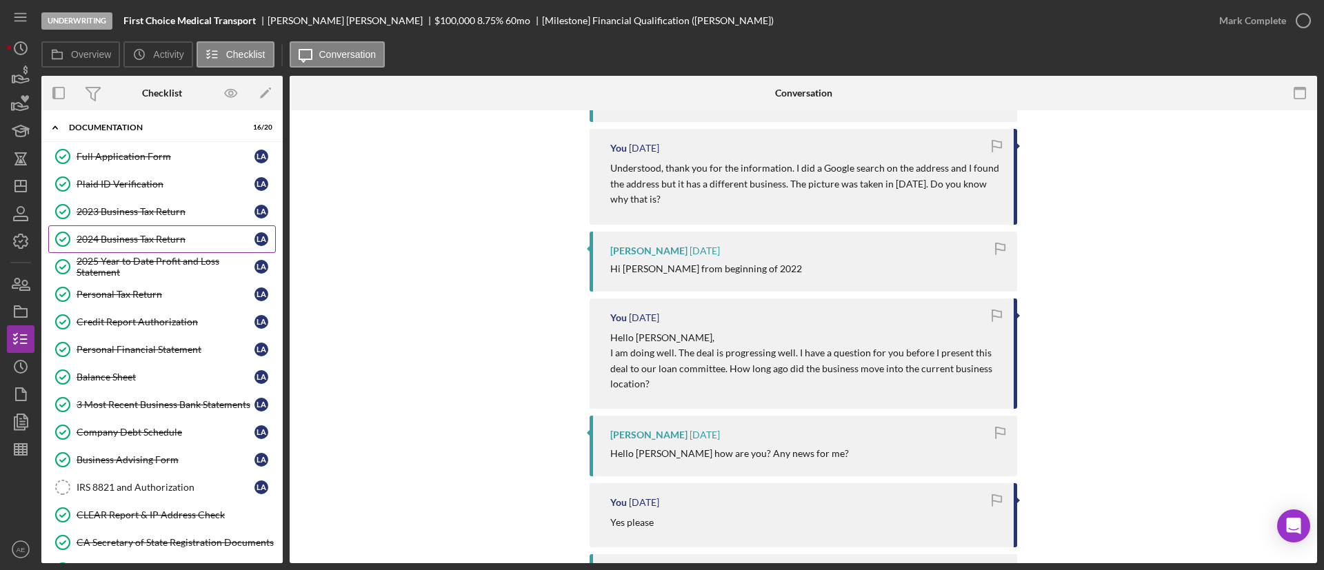
click at [157, 237] on div "2024 Business Tax Return" at bounding box center [166, 239] width 178 height 11
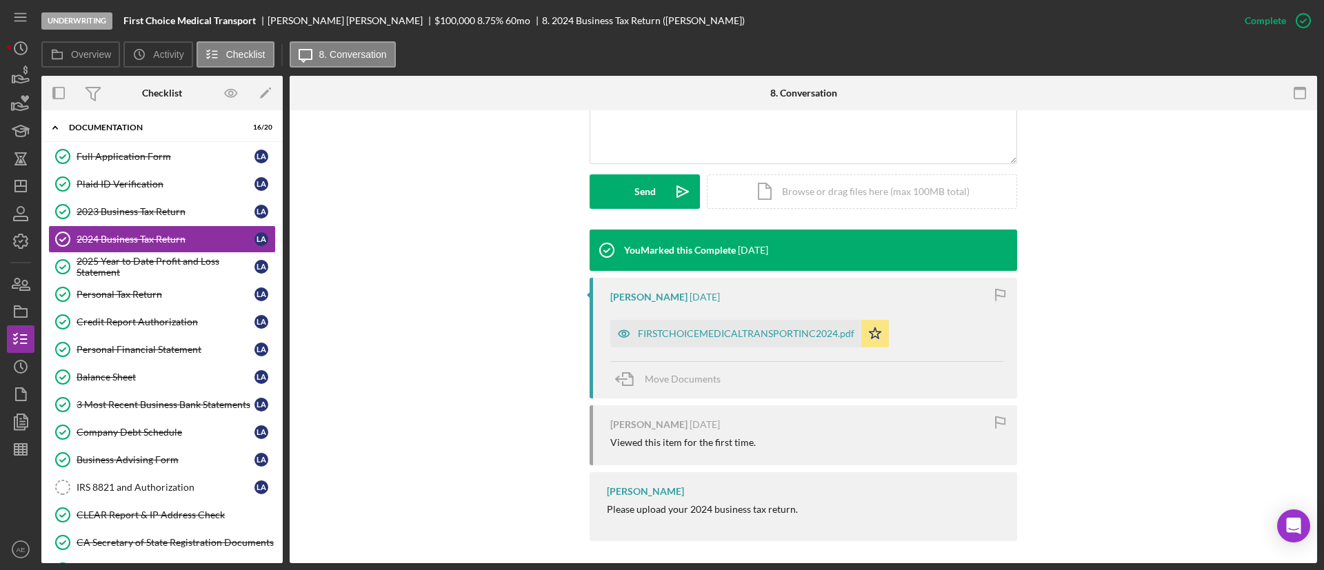
scroll to position [346, 0]
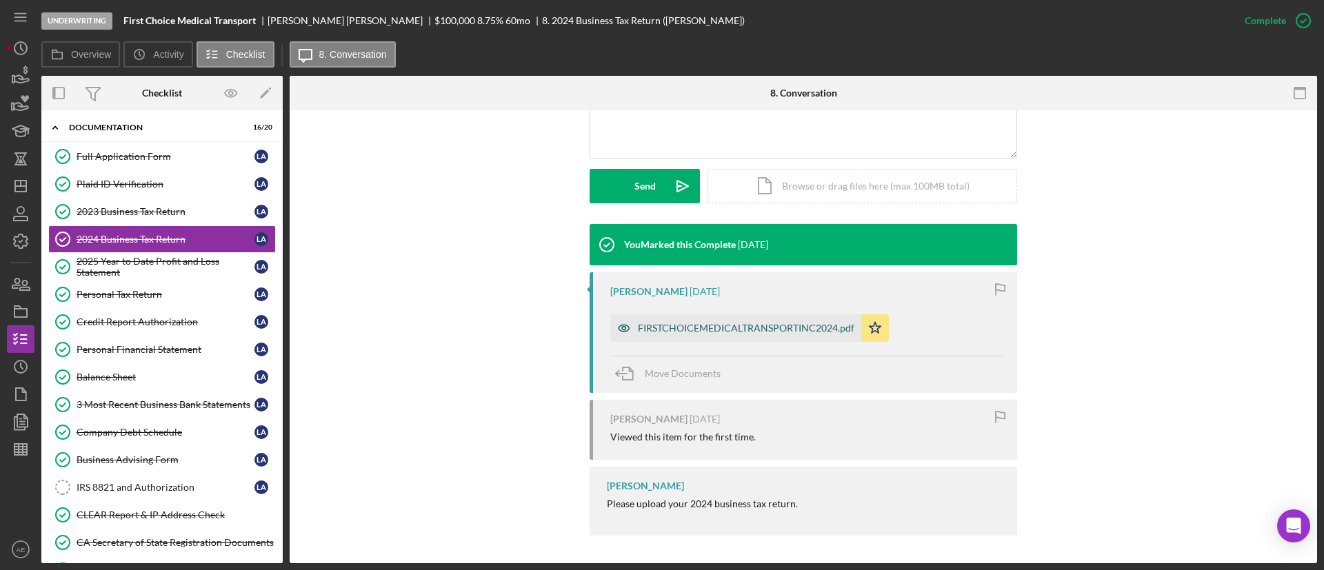
click at [614, 324] on icon "button" at bounding box center [624, 328] width 28 height 28
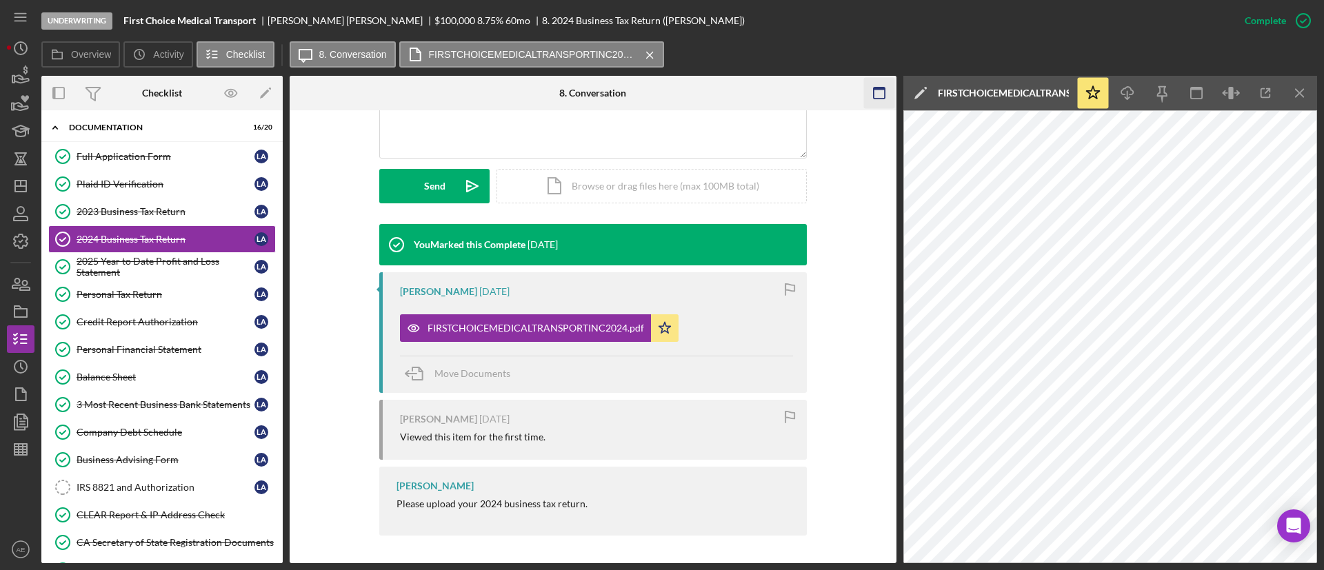
click at [880, 89] on rect "button" at bounding box center [879, 89] width 11 height 3
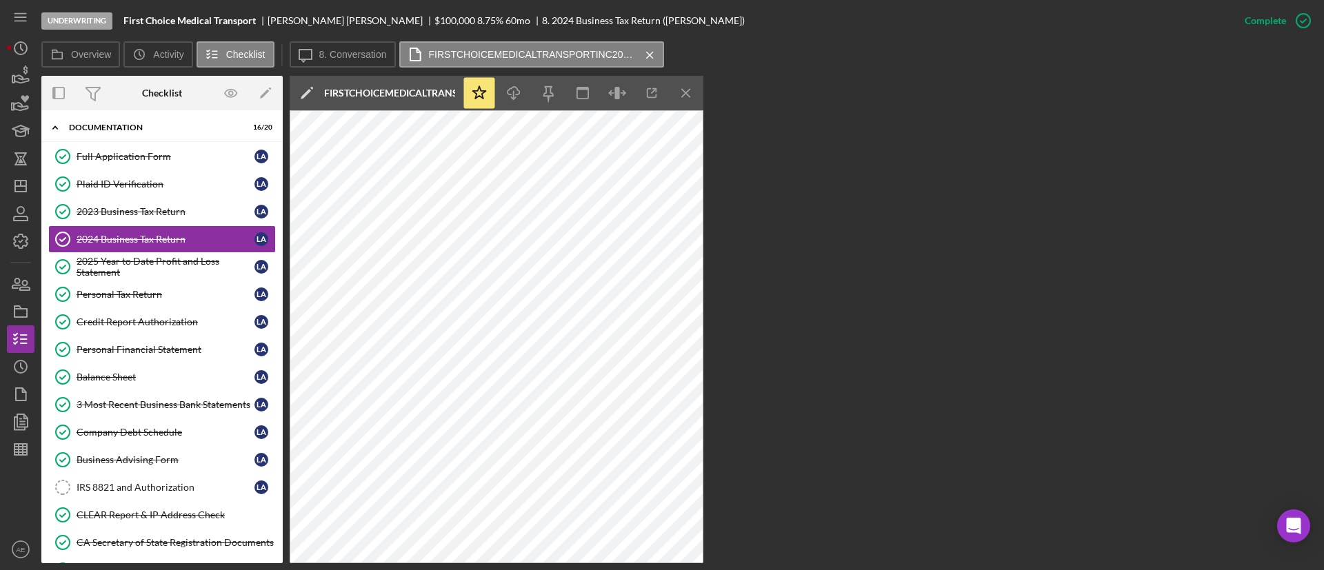
click at [624, 76] on div "Icon/Star Icon/Download Icon/Menu Close" at bounding box center [582, 93] width 241 height 34
click at [623, 92] on icon "button" at bounding box center [617, 93] width 31 height 31
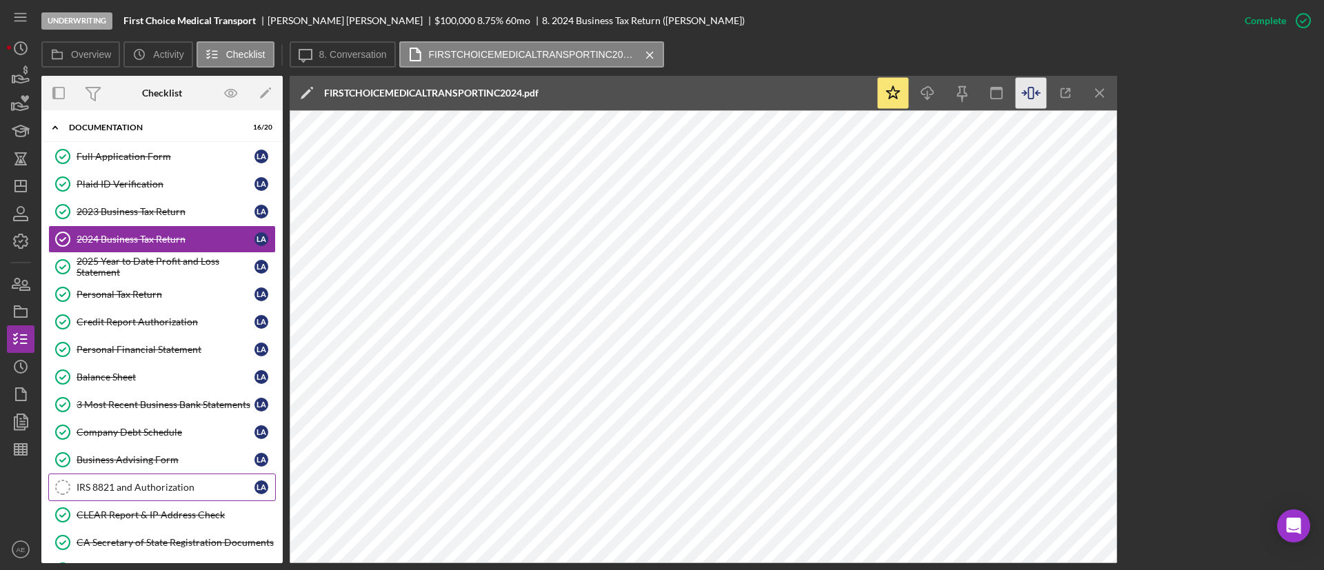
click at [152, 478] on link "IRS 8821 and Authorization IRS 8821 and Authorization L A" at bounding box center [162, 488] width 228 height 28
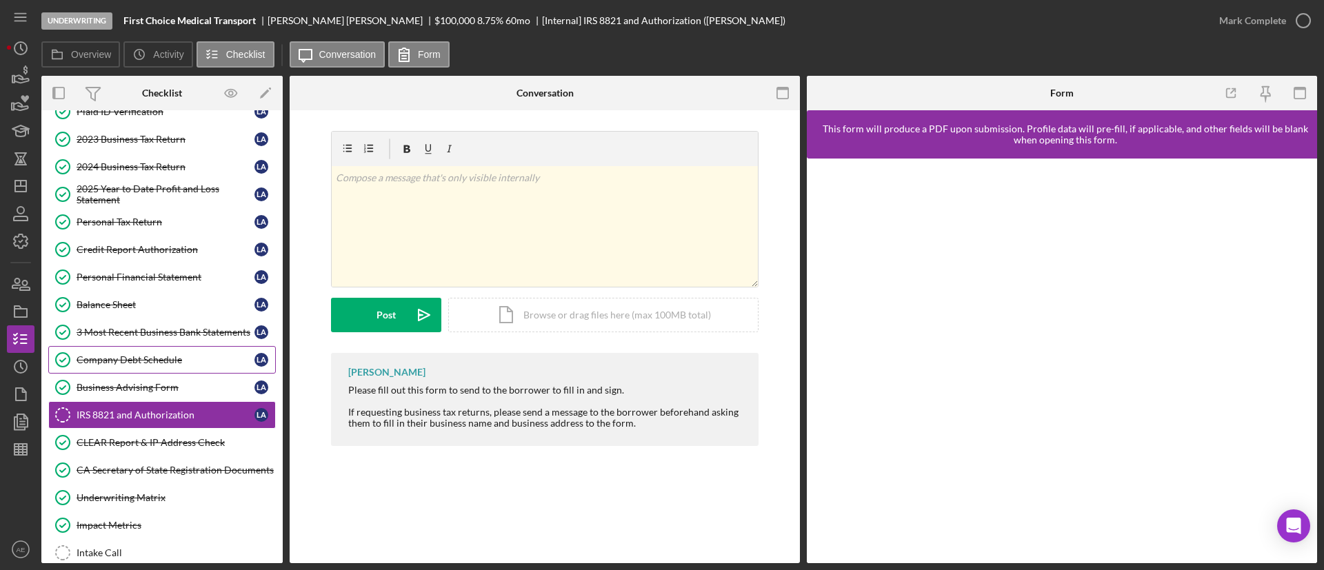
scroll to position [137, 0]
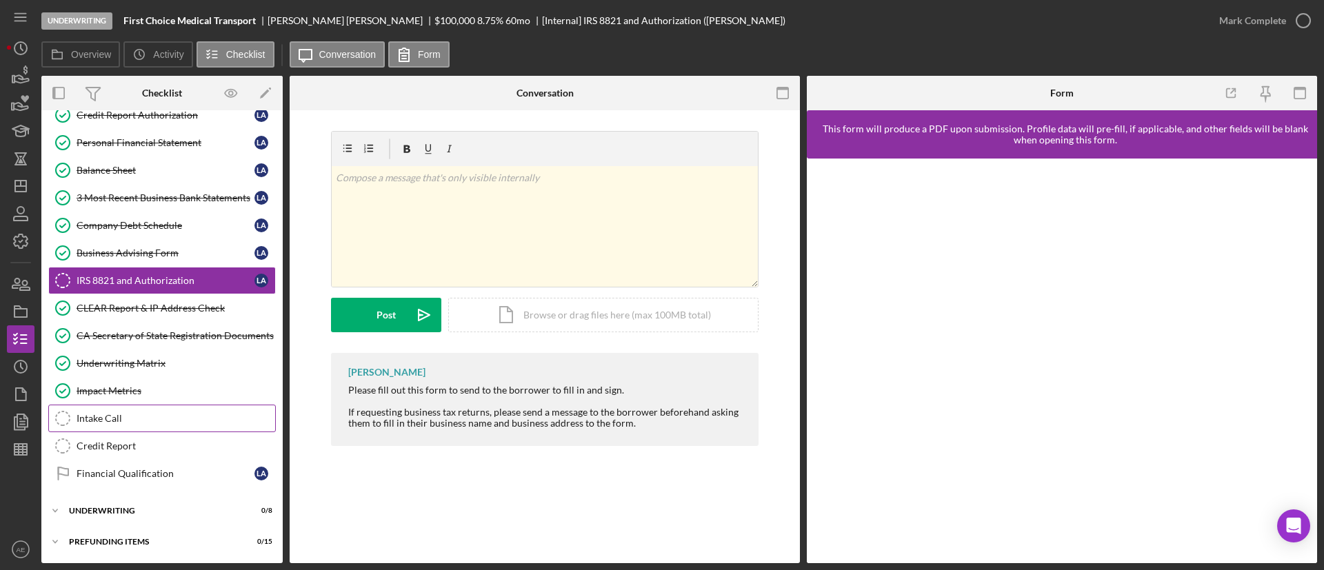
click at [143, 434] on link "Credit Report Credit Report" at bounding box center [162, 446] width 228 height 28
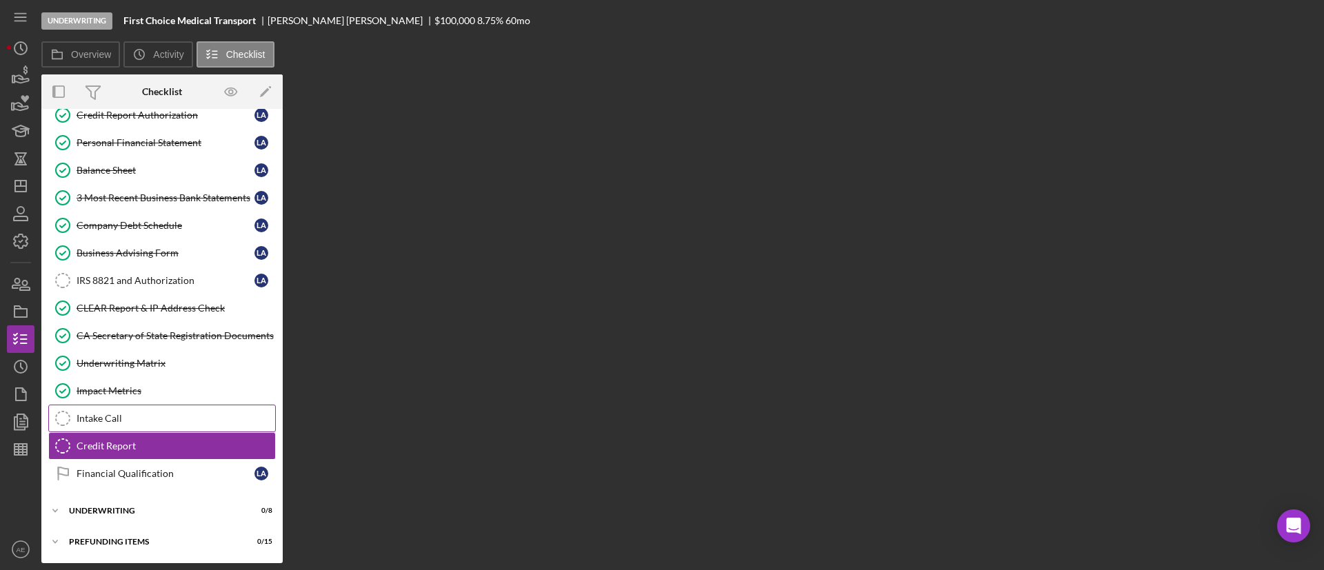
scroll to position [241, 0]
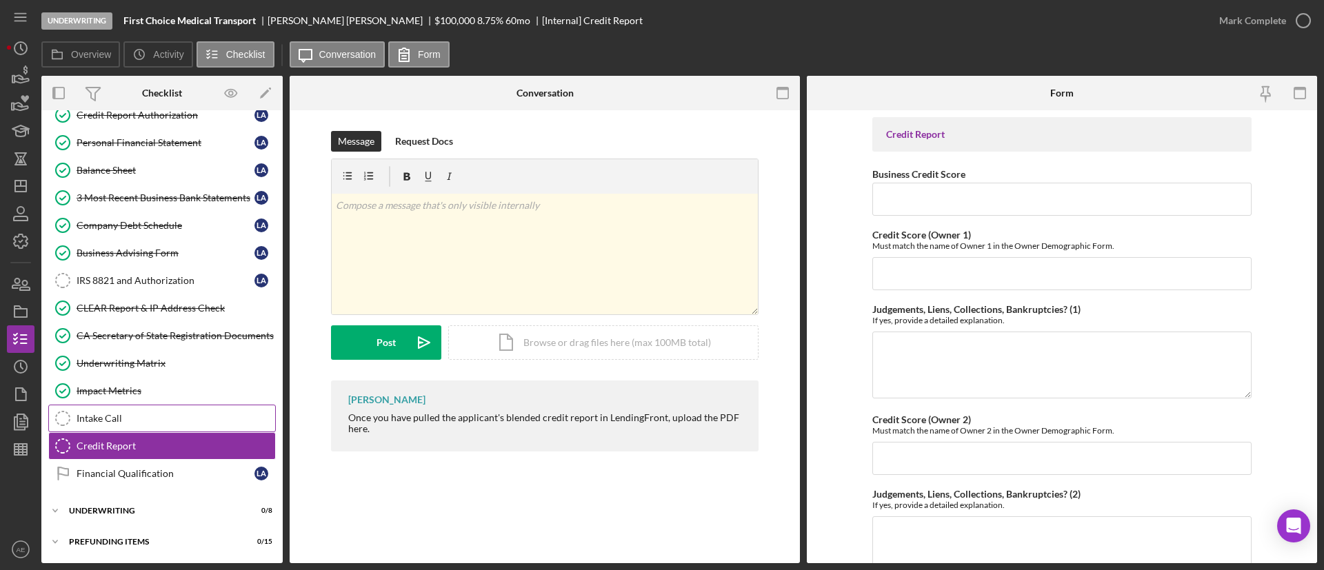
click at [141, 421] on div "Intake Call" at bounding box center [176, 418] width 199 height 11
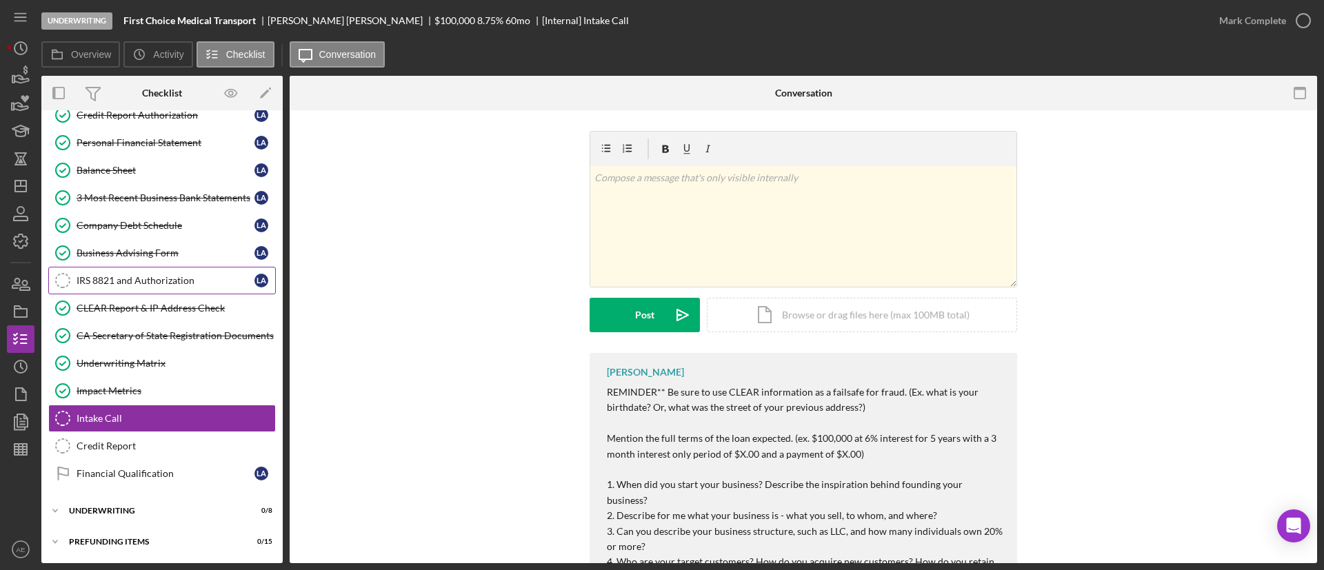
click at [163, 285] on div "IRS 8821 and Authorization" at bounding box center [166, 280] width 178 height 11
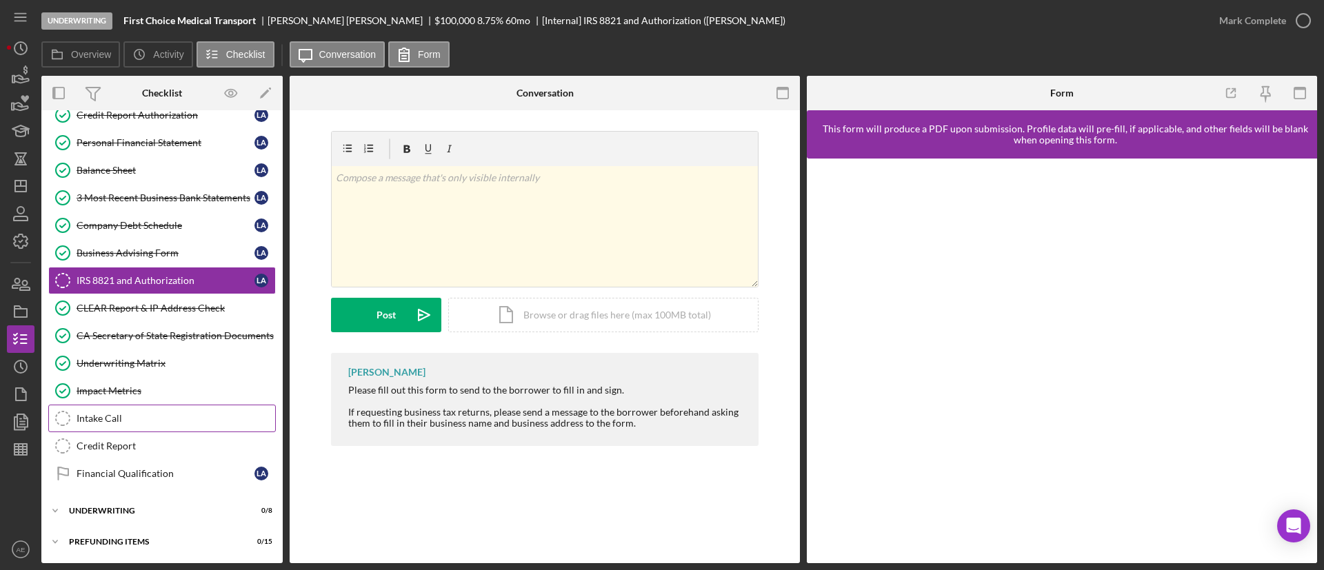
click at [139, 412] on link "Intake Call Intake Call" at bounding box center [162, 419] width 228 height 28
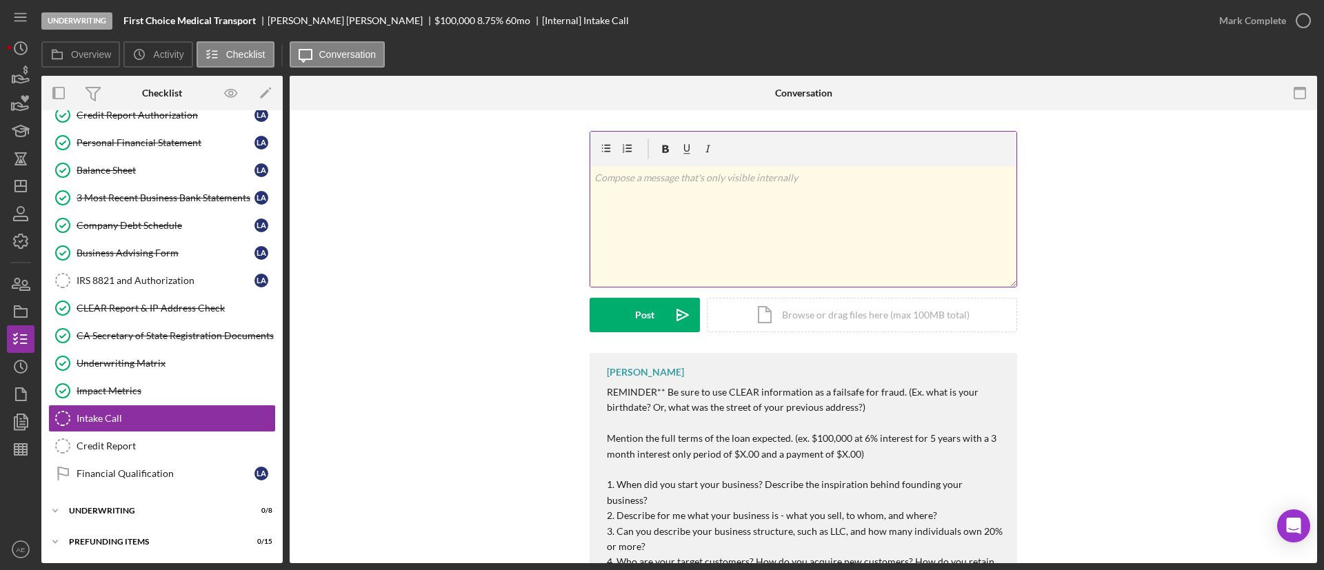
click at [698, 234] on div "v Color teal Color pink Remove color Add row above Add row below Add column bef…" at bounding box center [803, 226] width 426 height 121
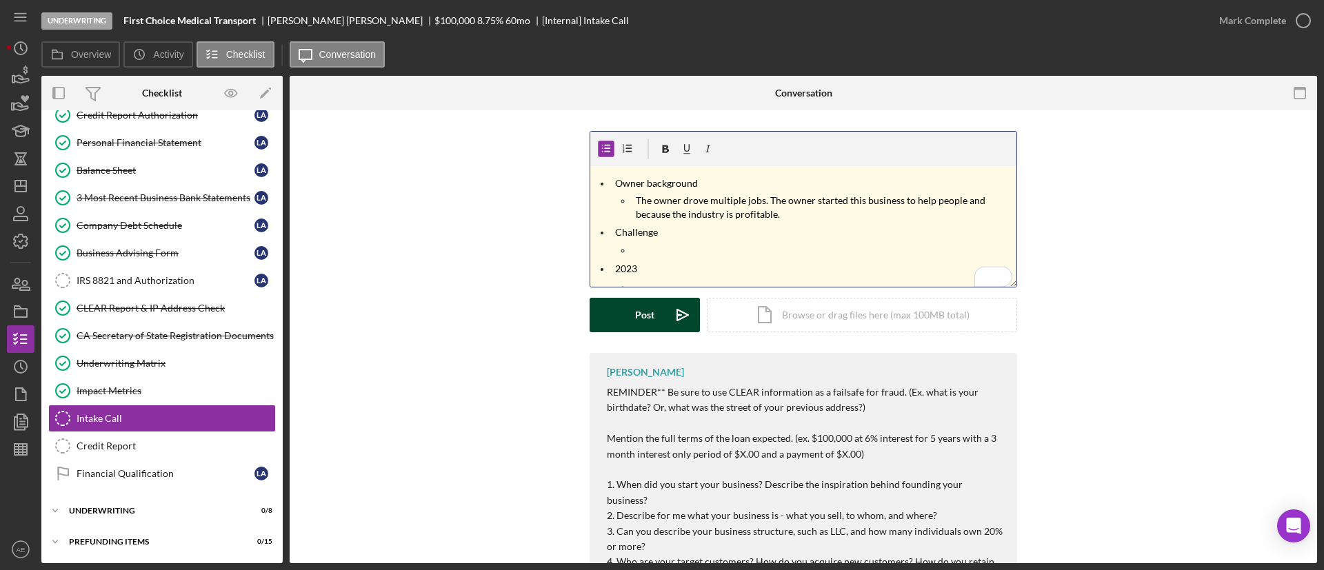
click at [658, 318] on button "Post Icon/icon-invite-send" at bounding box center [645, 315] width 110 height 34
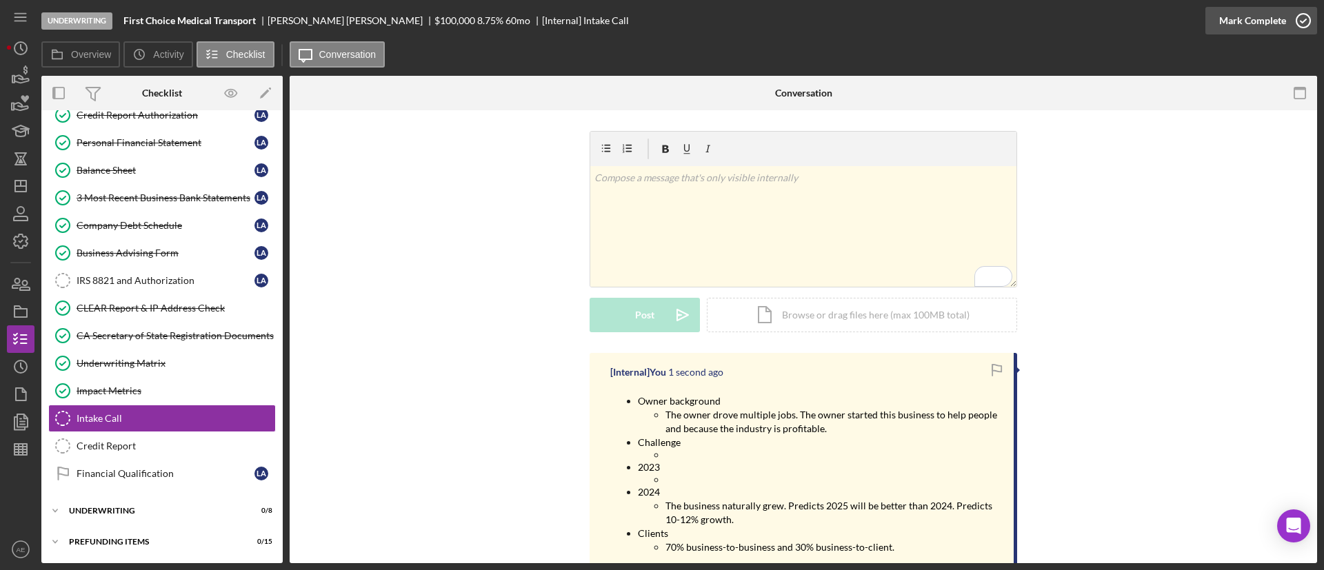
click at [1239, 28] on div "Mark Complete" at bounding box center [1252, 21] width 67 height 28
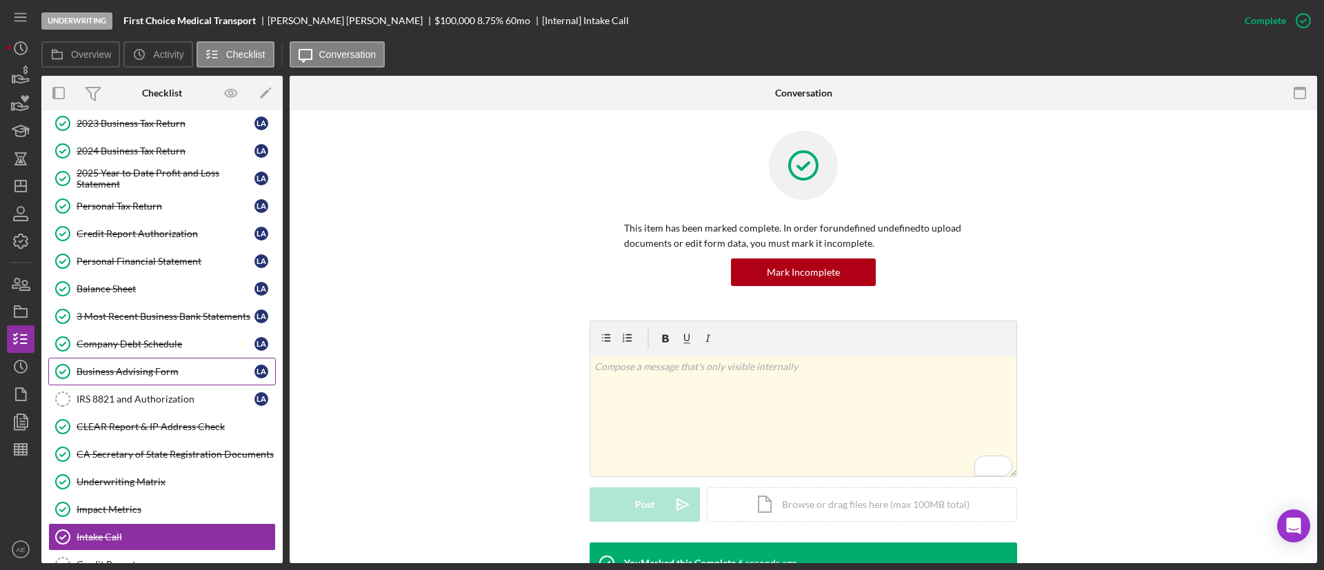
scroll to position [241, 0]
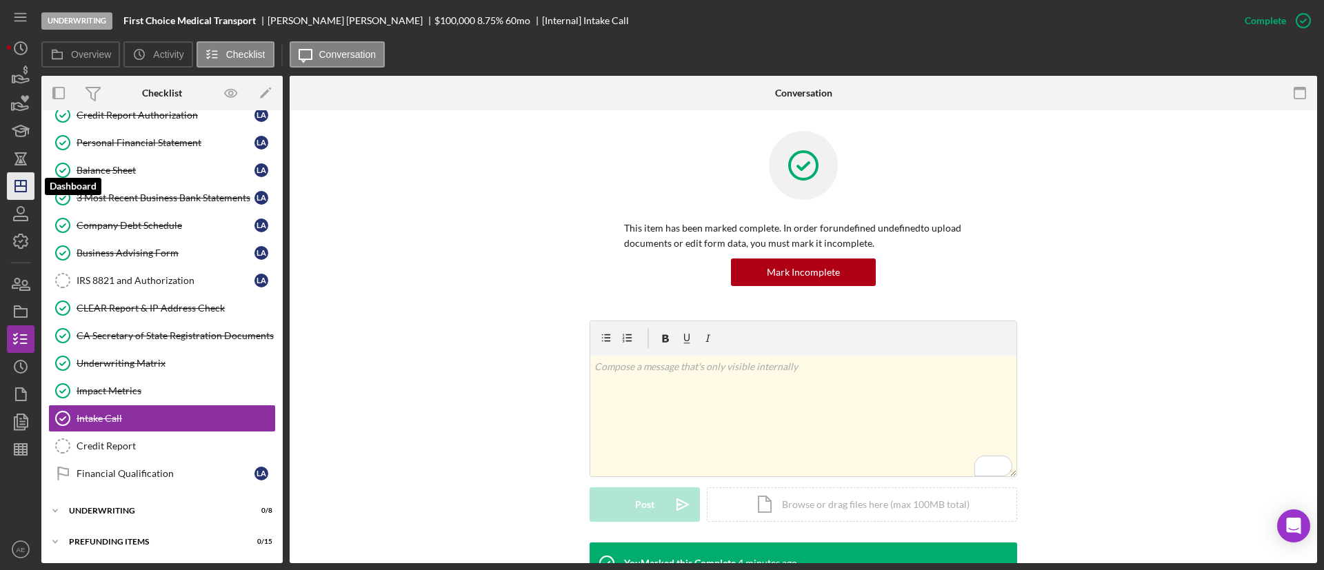
drag, startPoint x: 17, startPoint y: 177, endPoint x: 25, endPoint y: 178, distance: 7.7
click at [17, 177] on icon "Icon/Dashboard" at bounding box center [20, 186] width 34 height 34
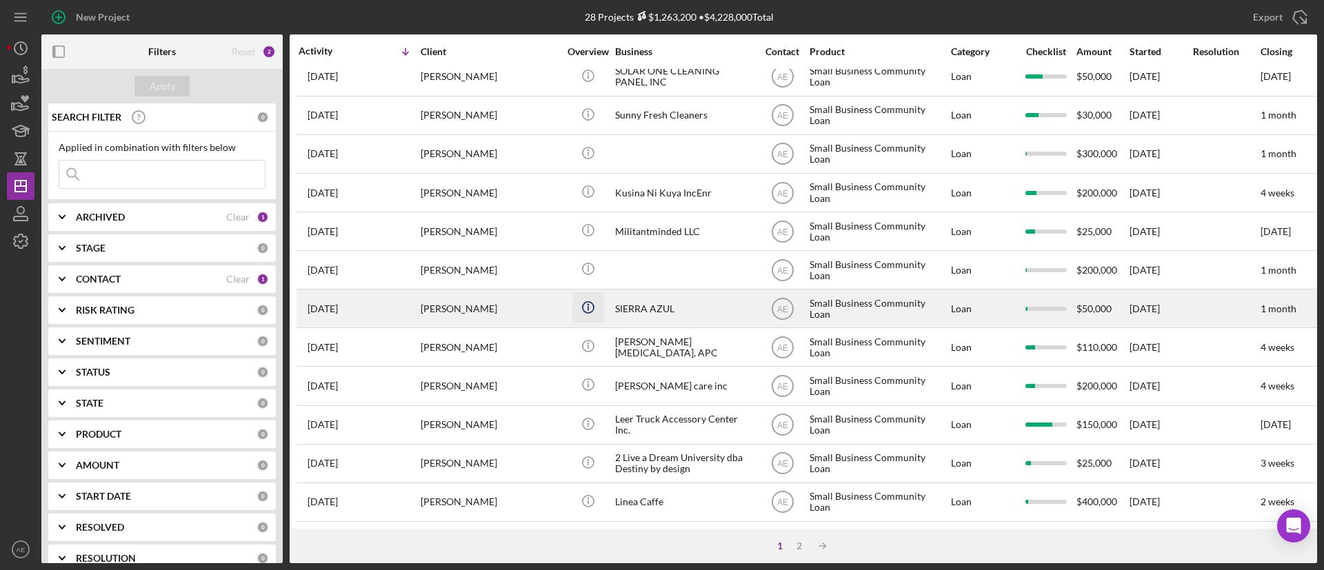
scroll to position [530, 0]
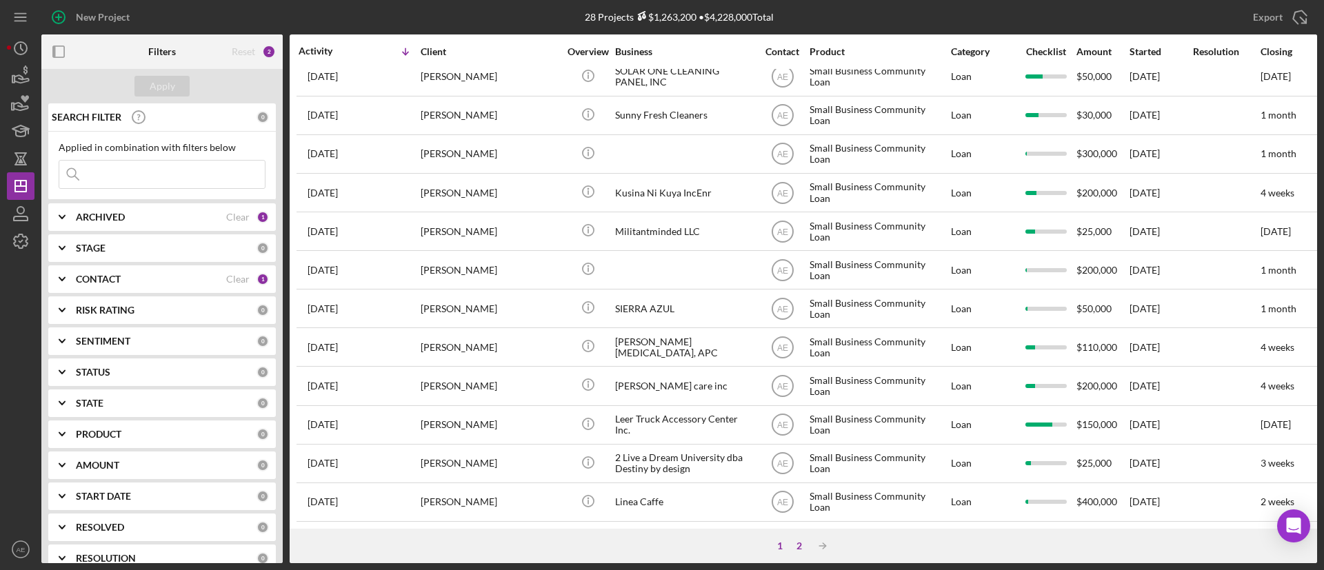
click at [798, 548] on div "2" at bounding box center [799, 546] width 19 height 11
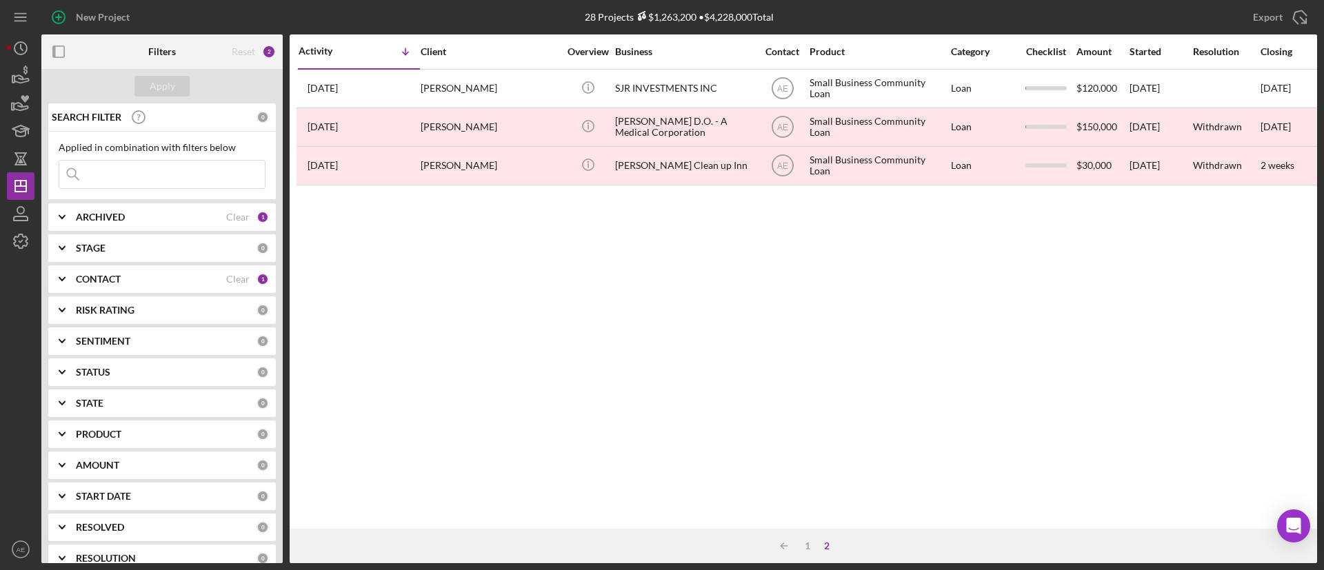
scroll to position [0, 0]
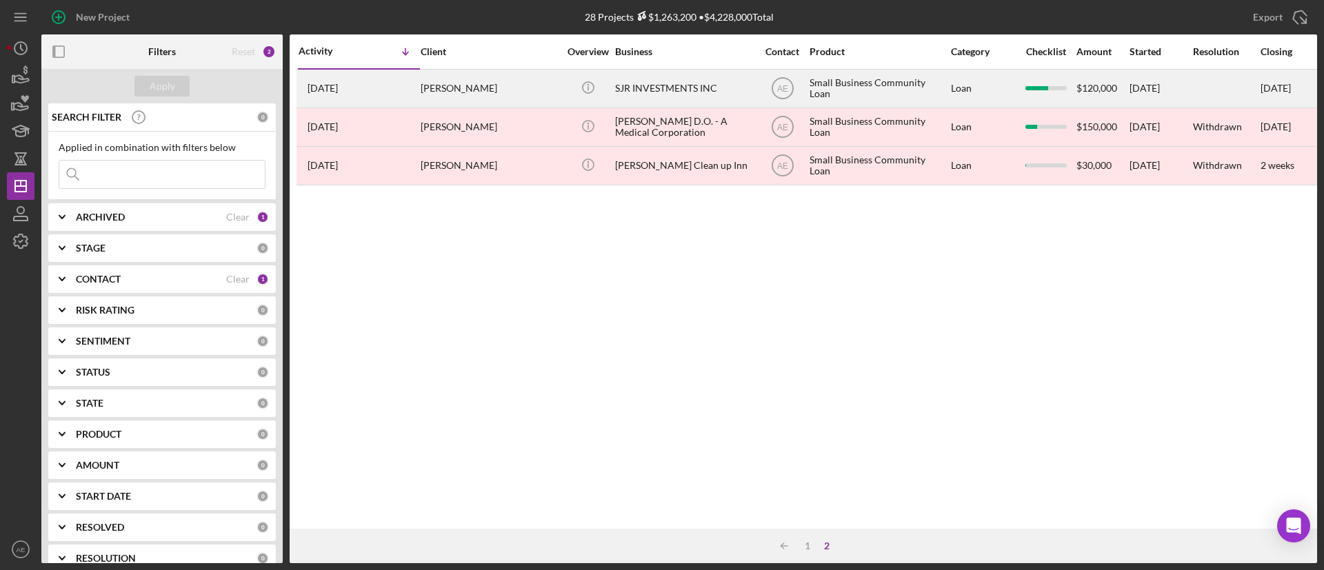
click at [538, 89] on div "[PERSON_NAME]" at bounding box center [490, 88] width 138 height 37
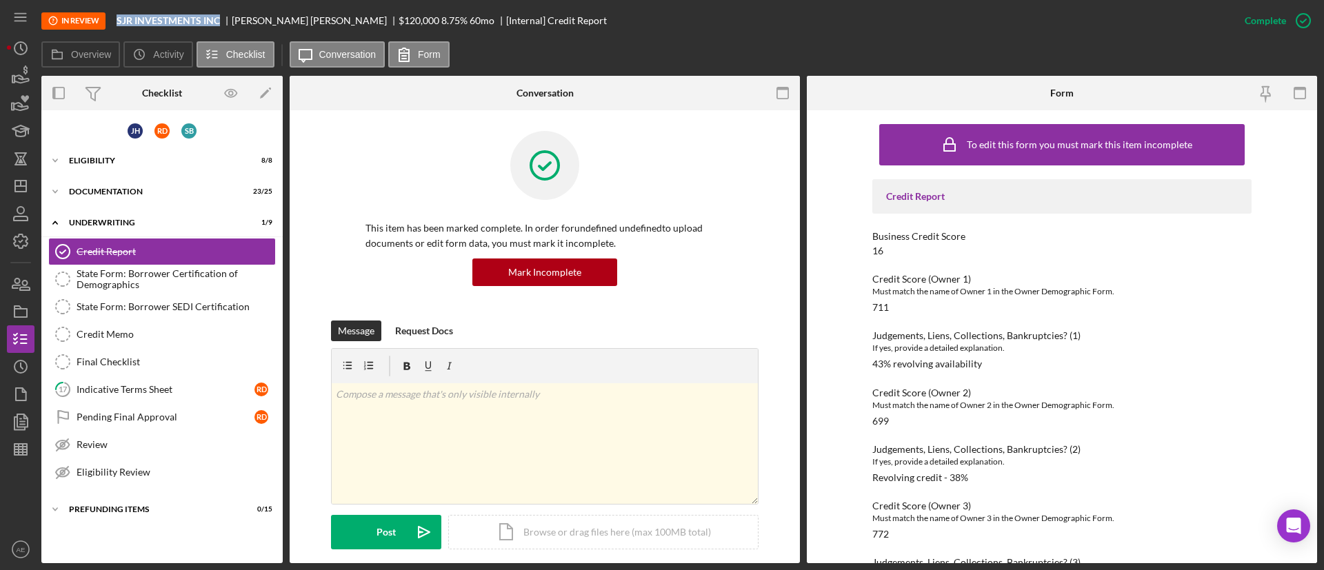
drag, startPoint x: 116, startPoint y: 22, endPoint x: 223, endPoint y: 21, distance: 106.9
click at [223, 21] on div "In Review SJR INVESTMENTS INC [PERSON_NAME] $120,000 $120,000 8.75 % 60 mo [Int…" at bounding box center [636, 20] width 1190 height 41
copy b "SJR INVESTMENTS INC"
click at [146, 217] on div "Icon/Expander Underwriting 1 / 9" at bounding box center [161, 223] width 241 height 28
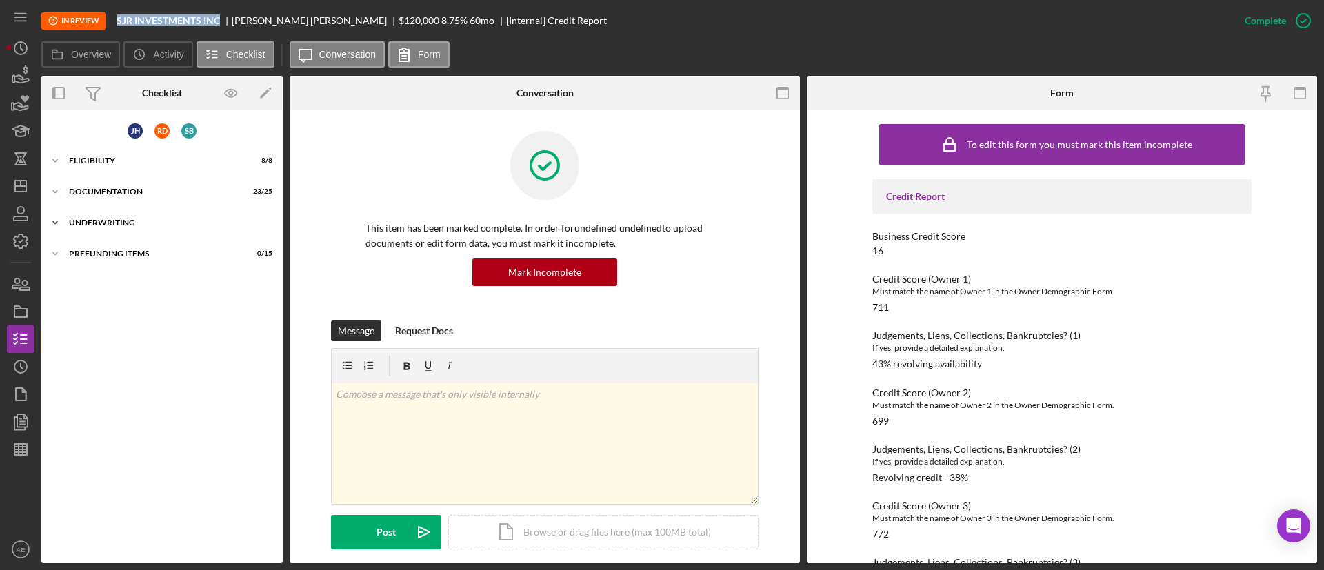
click at [146, 217] on div "Icon/Expander Underwriting 1 / 9" at bounding box center [161, 223] width 241 height 28
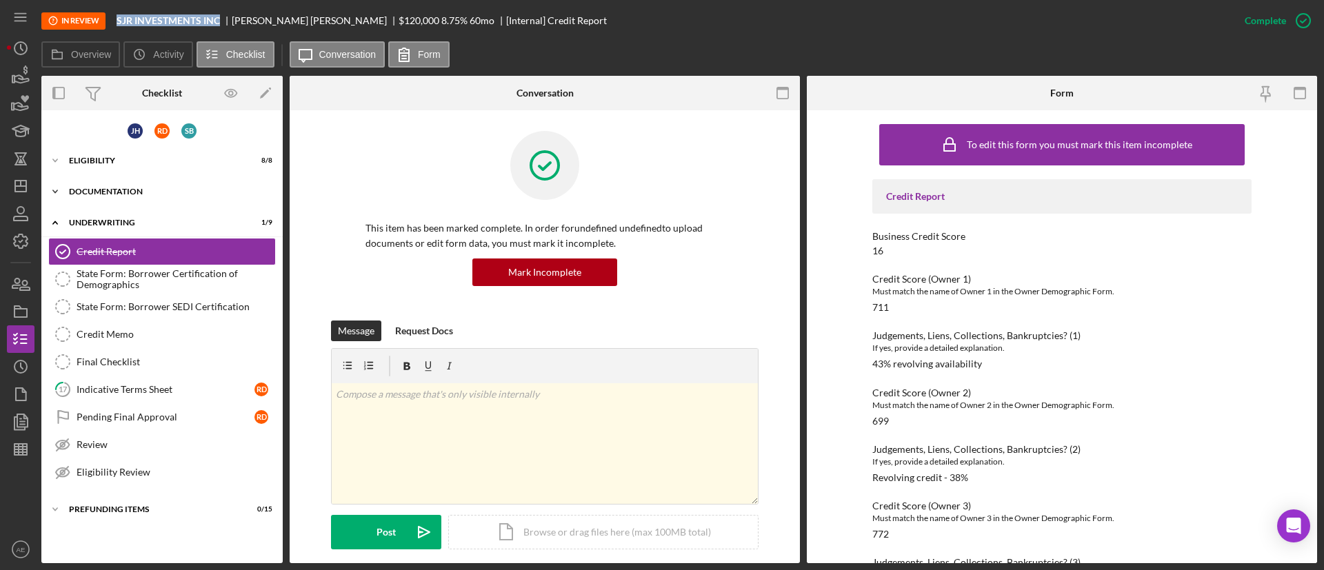
click at [145, 197] on div "Icon/Expander Documentation 23 / 25" at bounding box center [161, 192] width 241 height 28
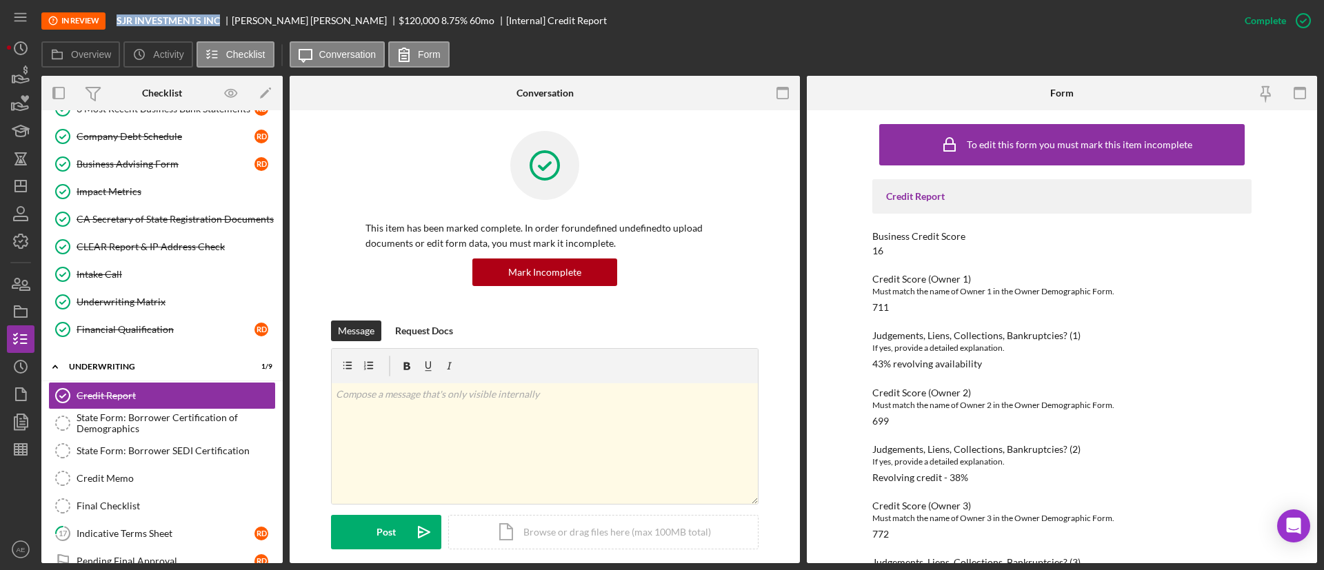
scroll to position [621, 0]
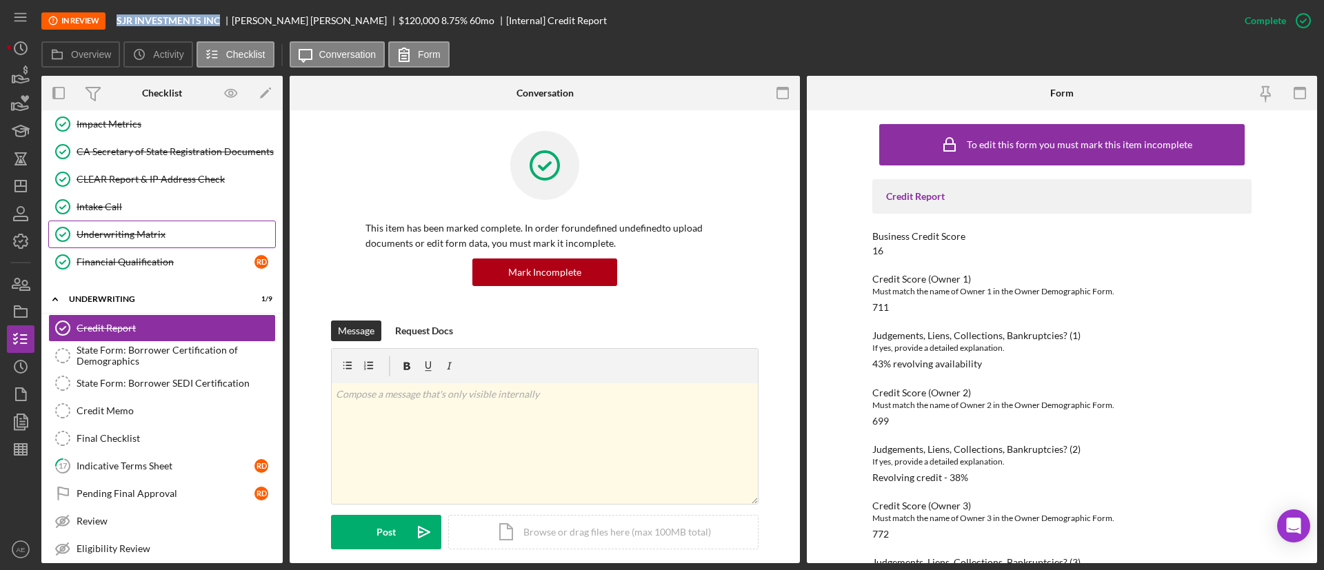
click at [149, 238] on div "Underwriting Matrix" at bounding box center [176, 234] width 199 height 11
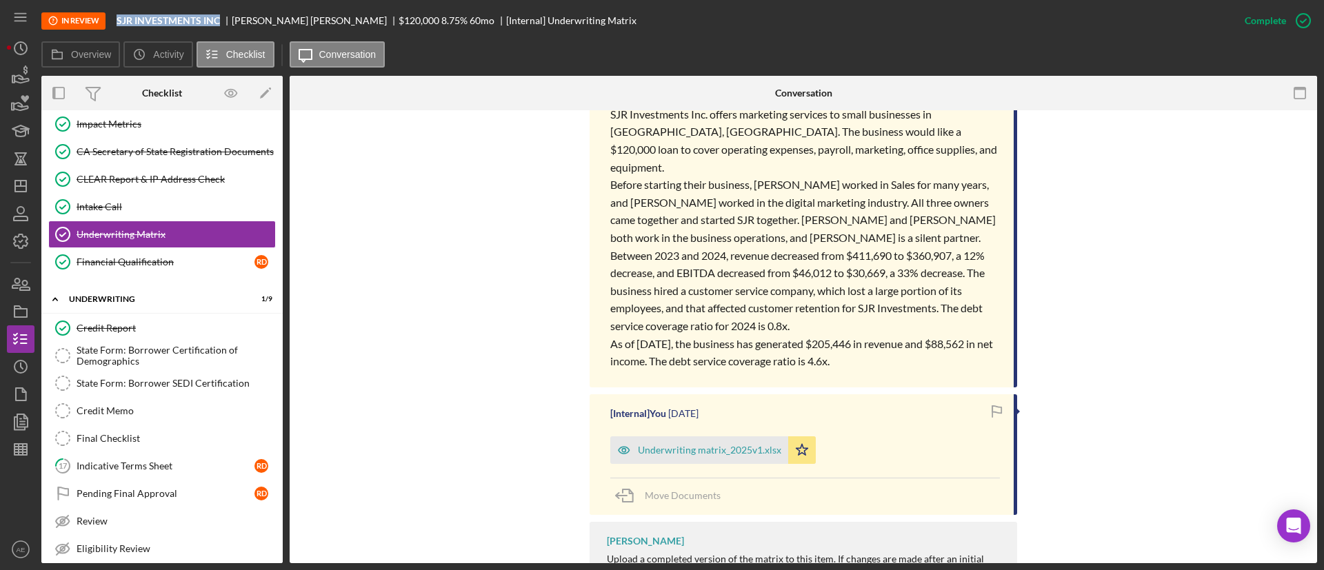
scroll to position [414, 0]
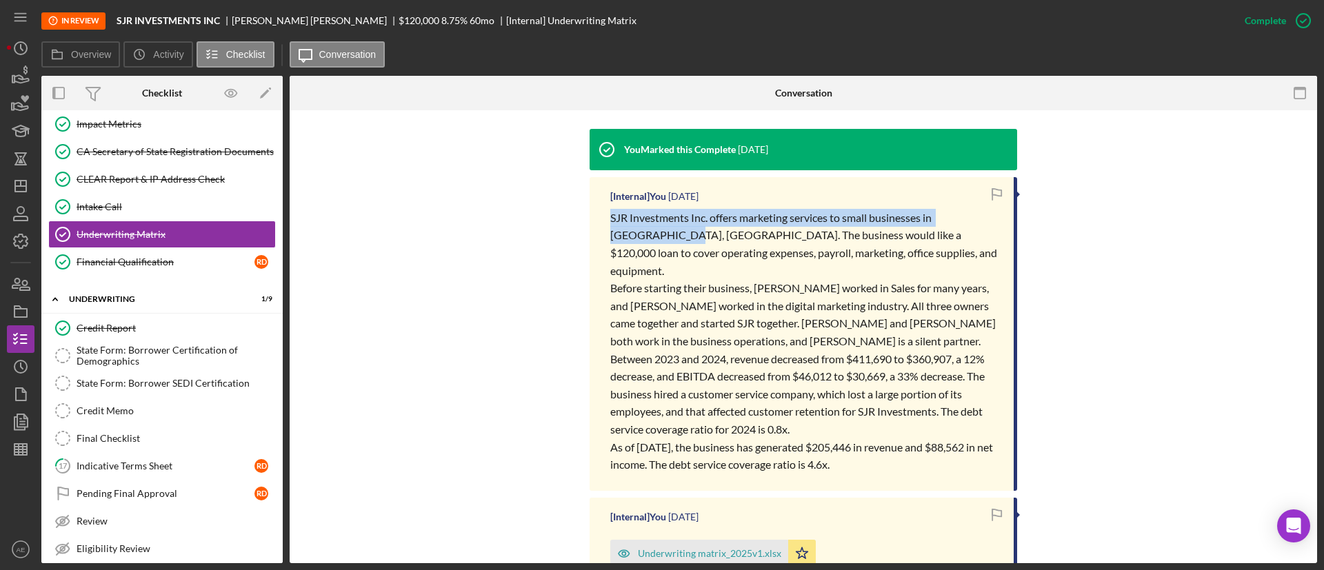
drag, startPoint x: 608, startPoint y: 217, endPoint x: 625, endPoint y: 234, distance: 25.4
click at [625, 234] on div "[Internal] You [DATE] SJR Investments Inc. offers marketing services to small b…" at bounding box center [804, 334] width 428 height 314
copy span "SJR Investments Inc. offers marketing services to small businesses in [GEOGRAPH…"
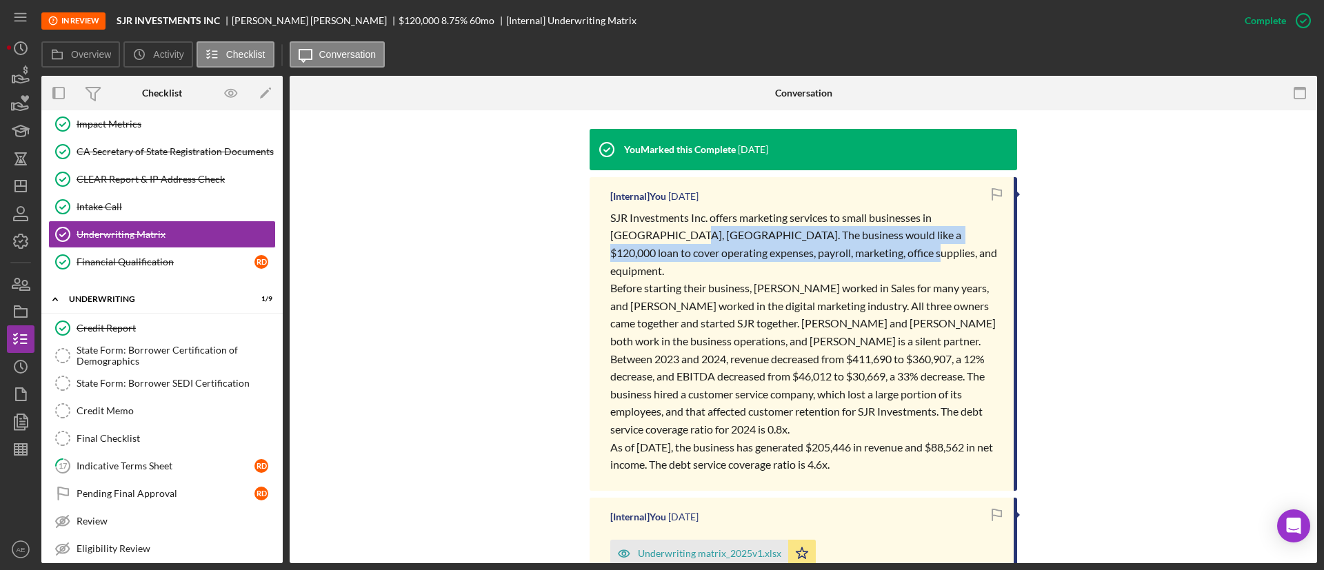
drag, startPoint x: 628, startPoint y: 234, endPoint x: 830, endPoint y: 257, distance: 203.3
click at [830, 257] on p "SJR Investments Inc. offers marketing services to small businesses in [GEOGRAPH…" at bounding box center [805, 244] width 390 height 70
copy span "The business would like a $120,000 loan to cover operating expenses, payroll, m…"
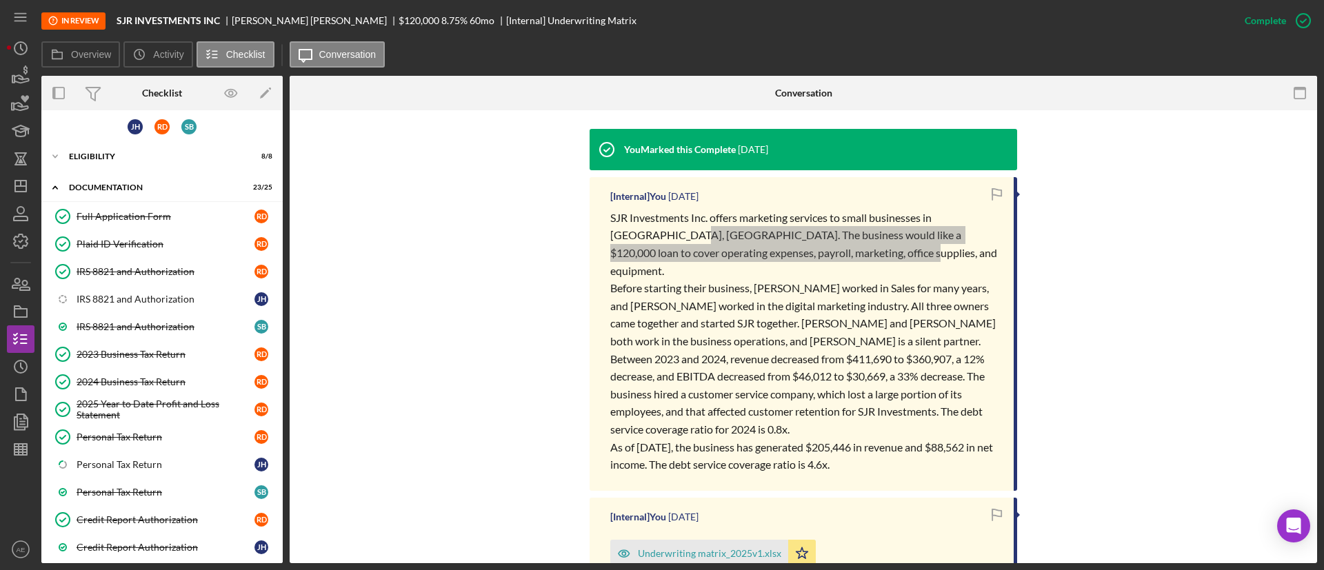
scroll to position [0, 0]
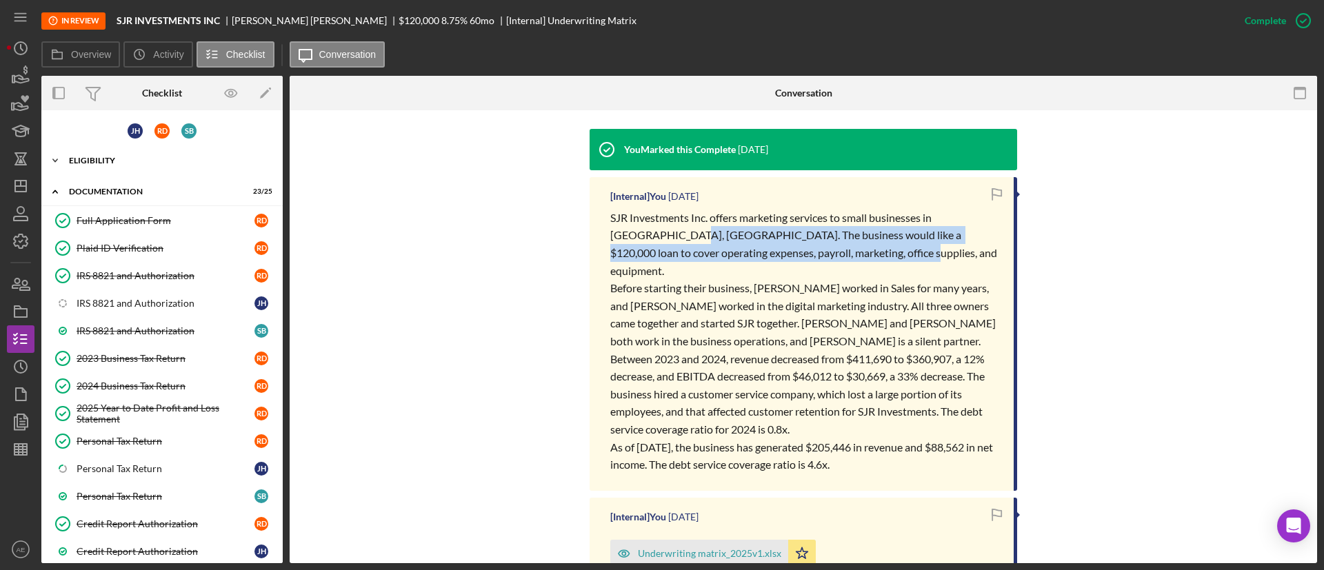
click at [134, 164] on div "Eligibility" at bounding box center [167, 161] width 197 height 8
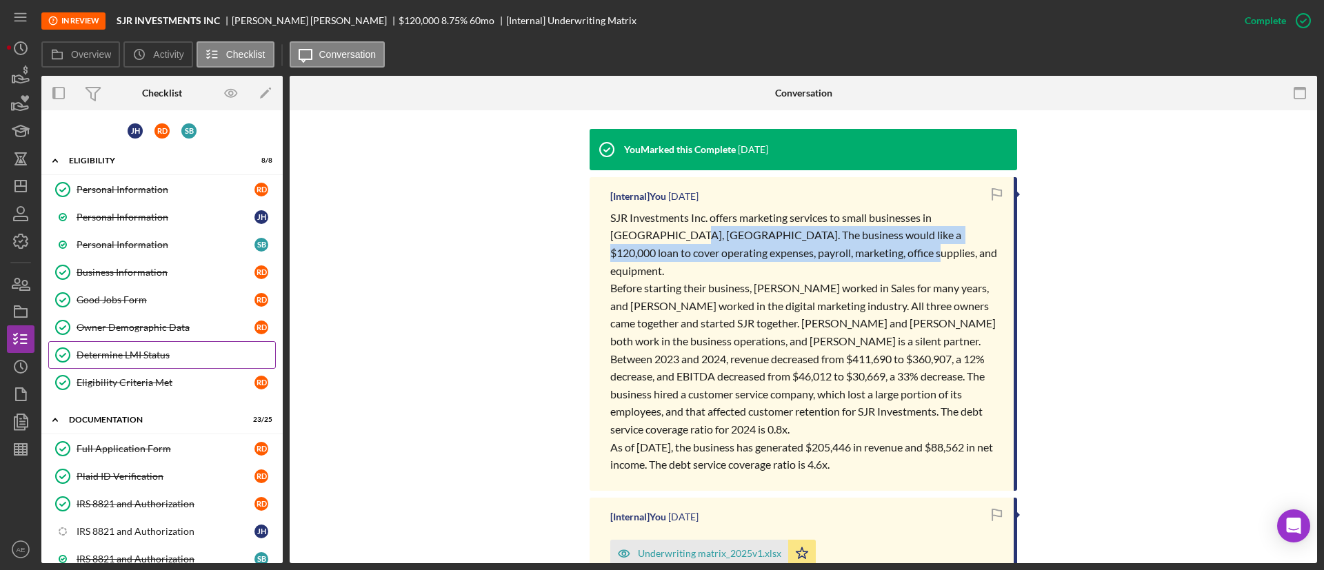
click at [159, 350] on div "Determine LMI Status" at bounding box center [176, 355] width 199 height 11
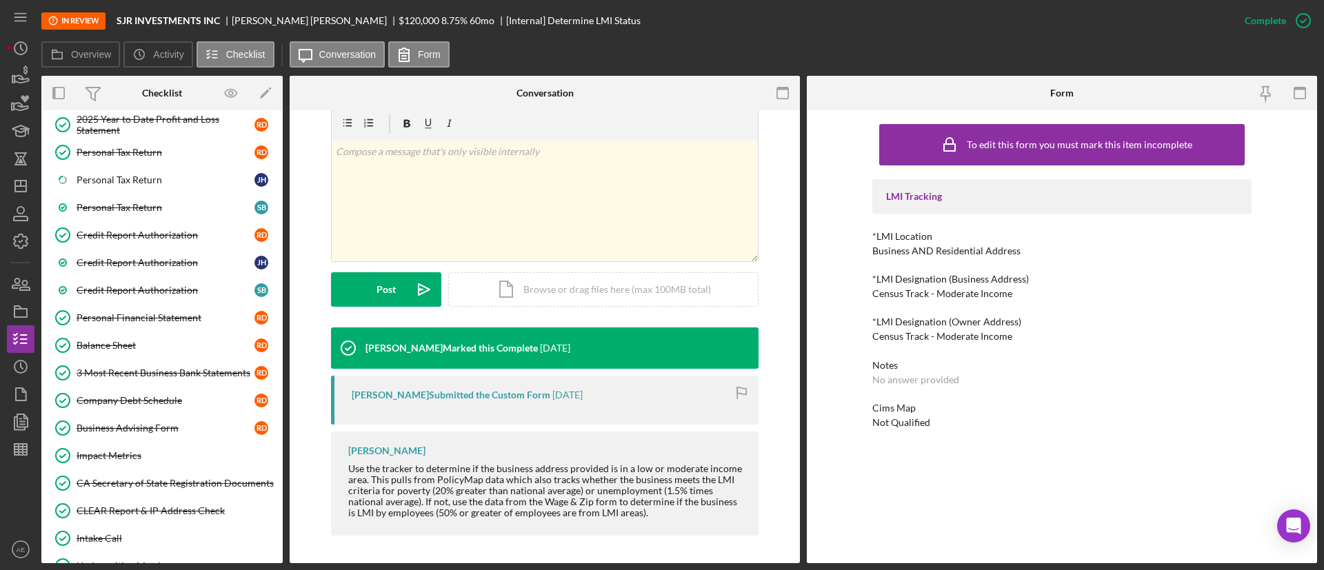
scroll to position [893, 0]
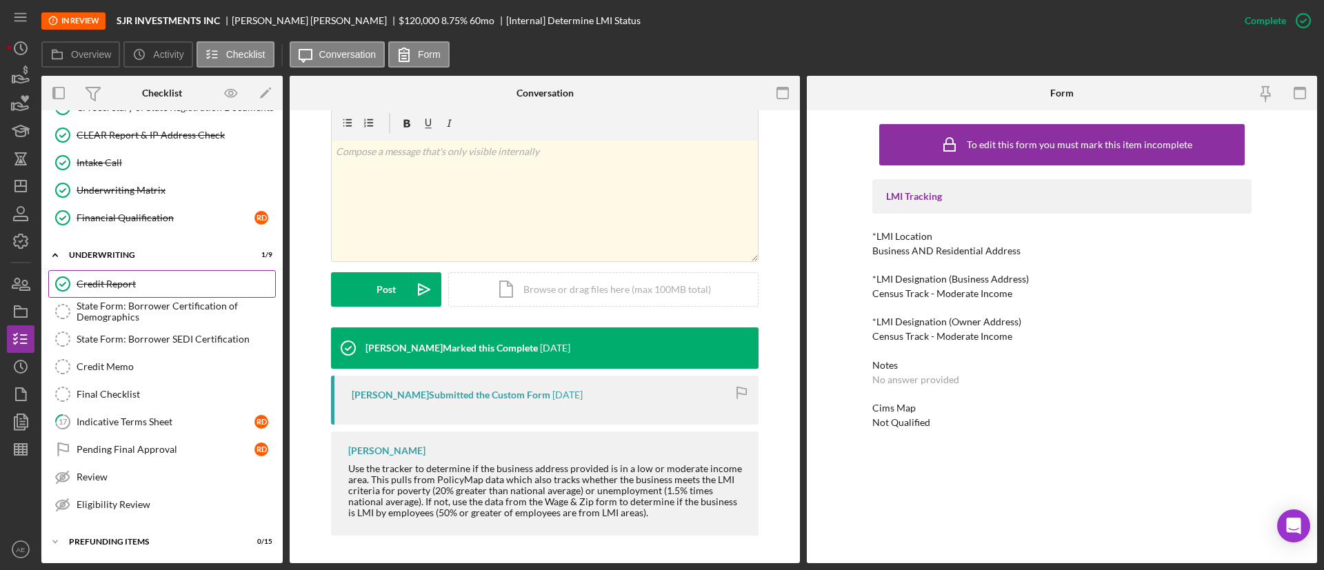
click at [134, 288] on div "Credit Report" at bounding box center [176, 284] width 199 height 11
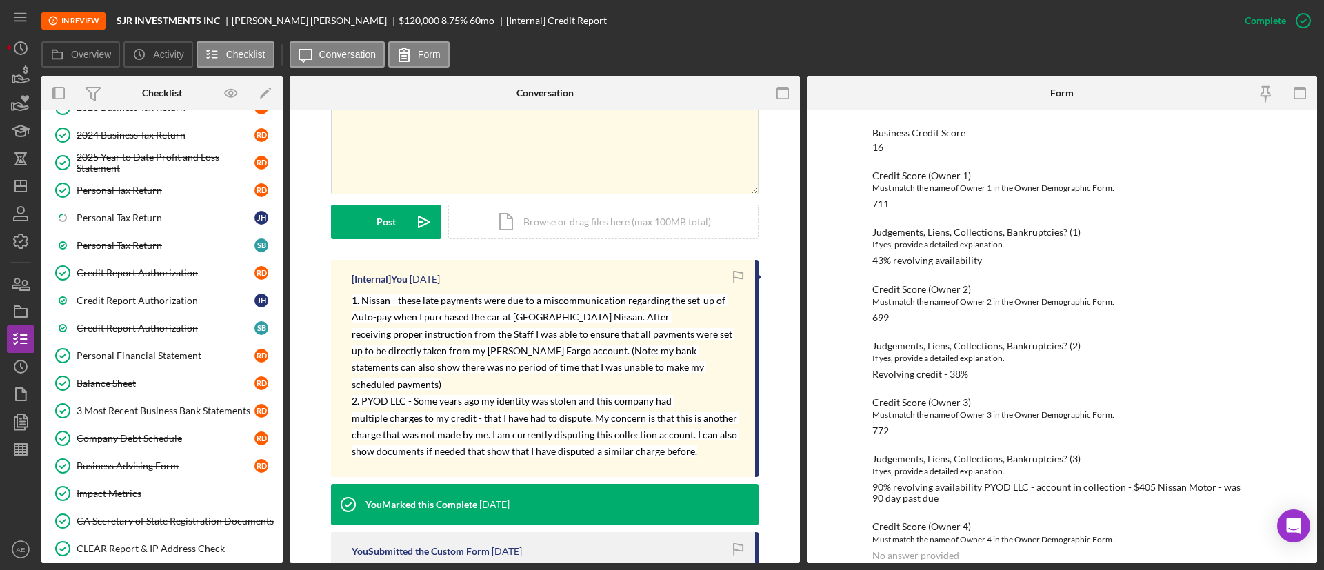
scroll to position [376, 0]
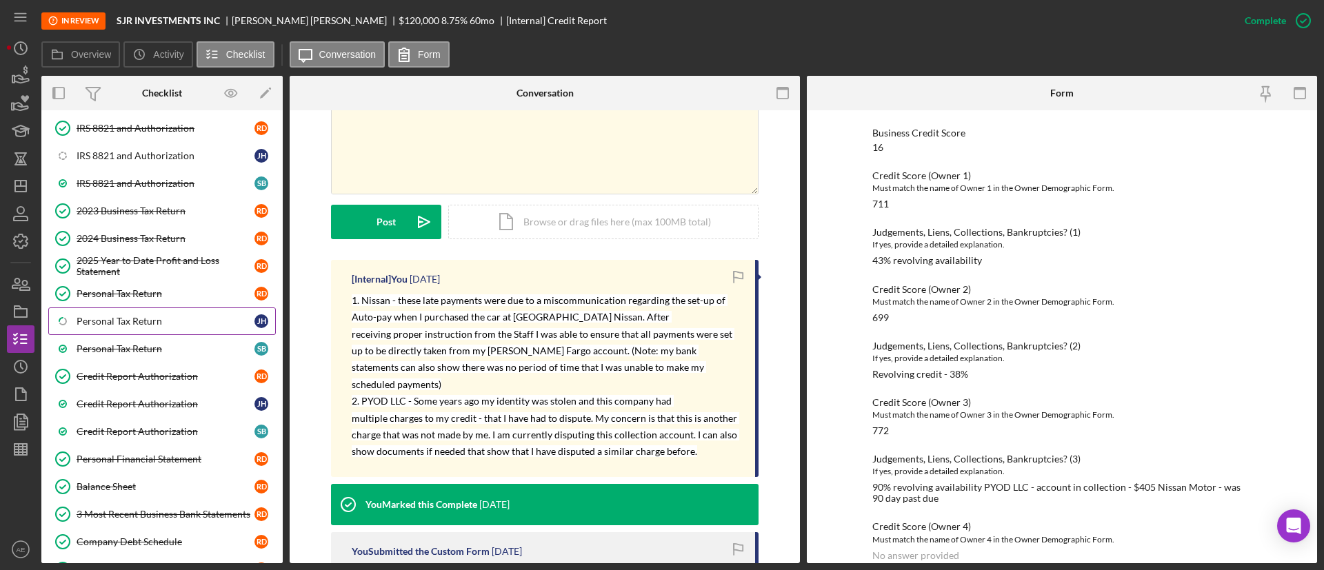
click at [186, 323] on div "Personal Tax Return" at bounding box center [166, 321] width 178 height 11
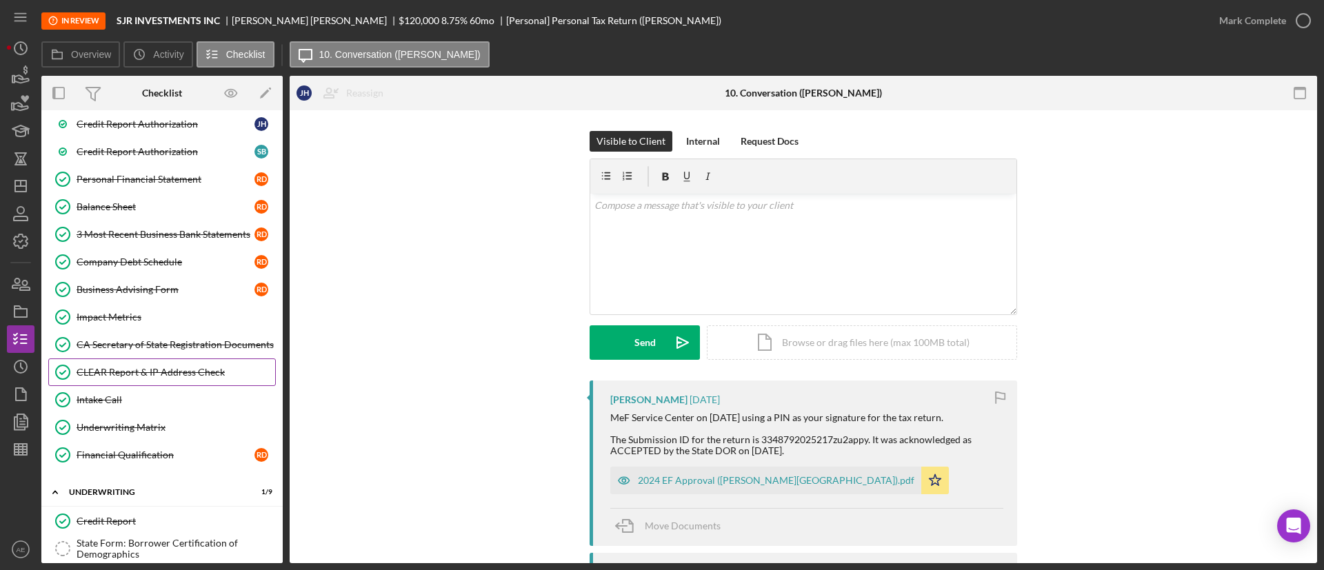
scroll to position [686, 0]
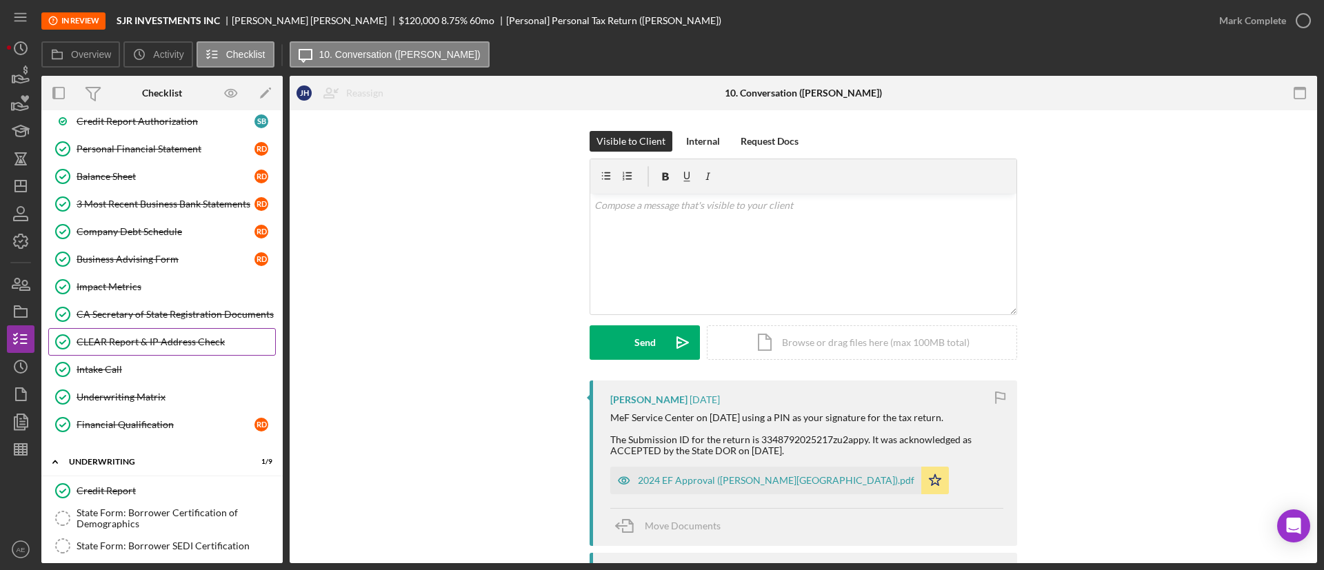
click at [152, 344] on div "CLEAR Report & IP Address Check" at bounding box center [176, 342] width 199 height 11
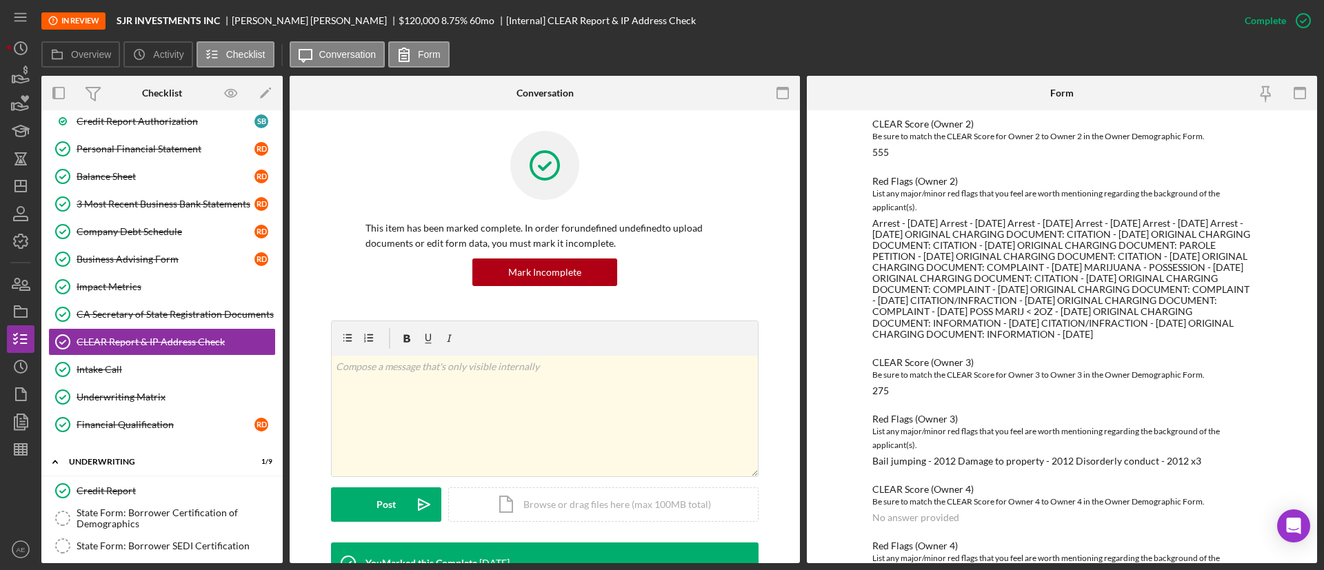
scroll to position [207, 0]
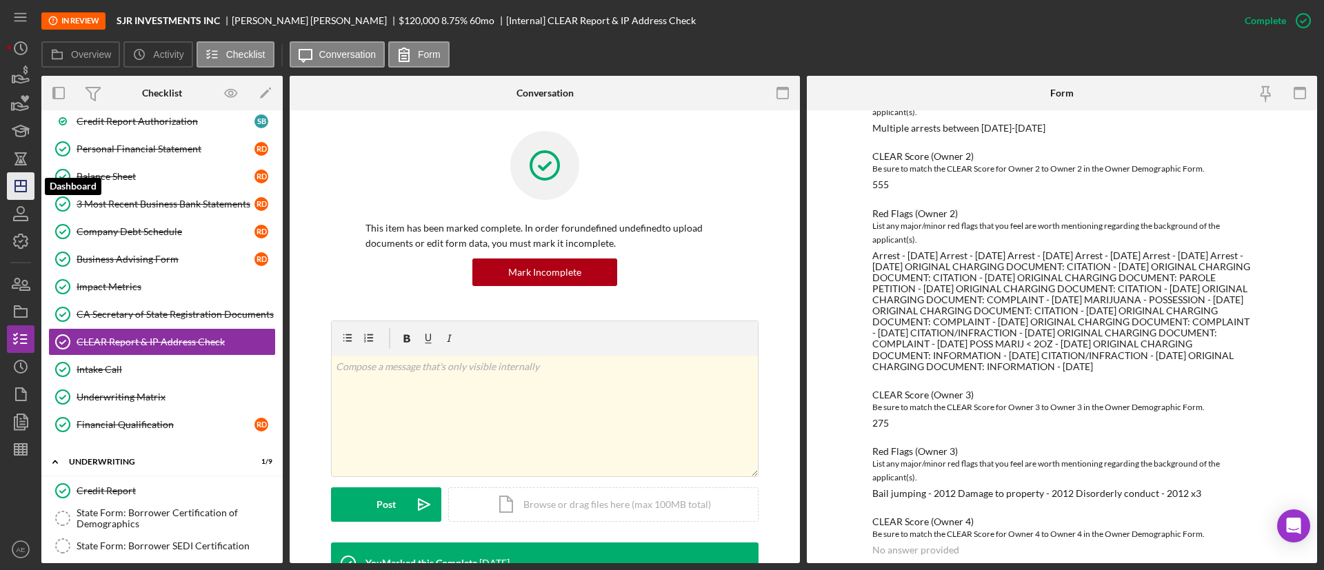
click at [15, 186] on polygon "button" at bounding box center [20, 186] width 11 height 11
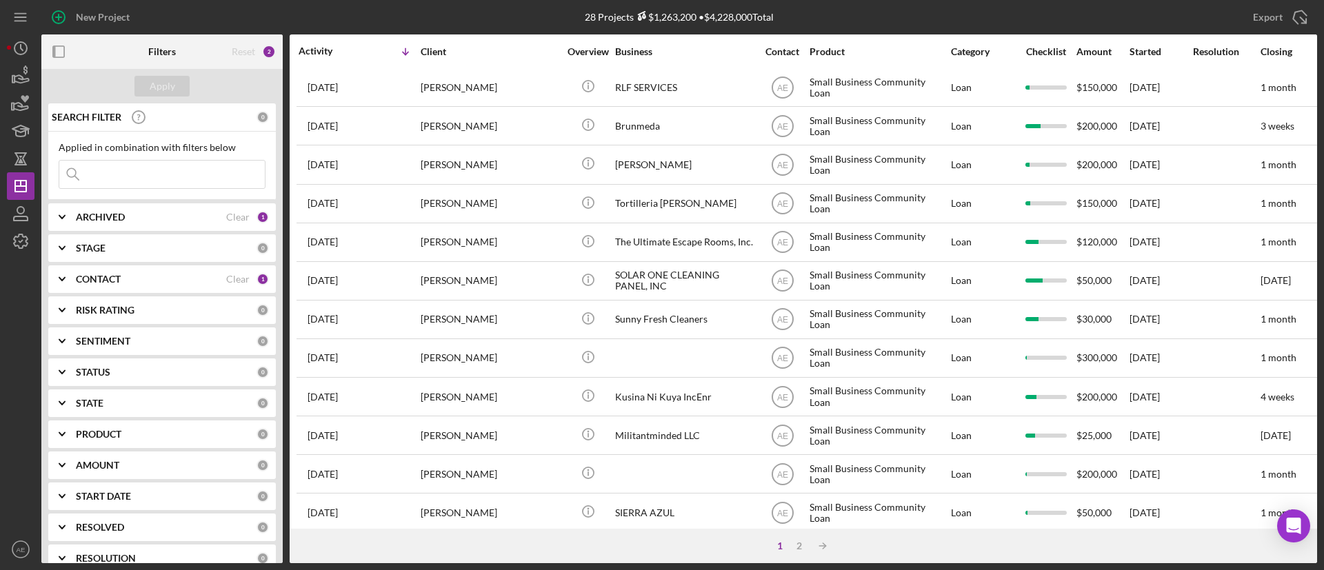
scroll to position [517, 0]
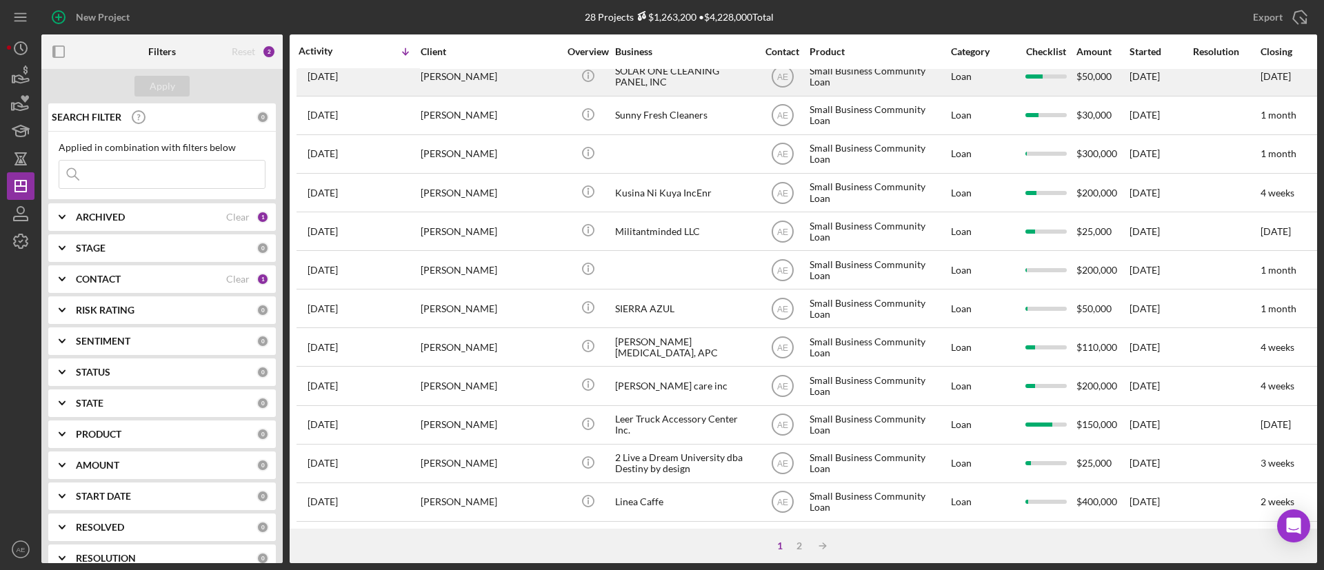
click at [483, 83] on div "[PERSON_NAME]" at bounding box center [490, 77] width 138 height 37
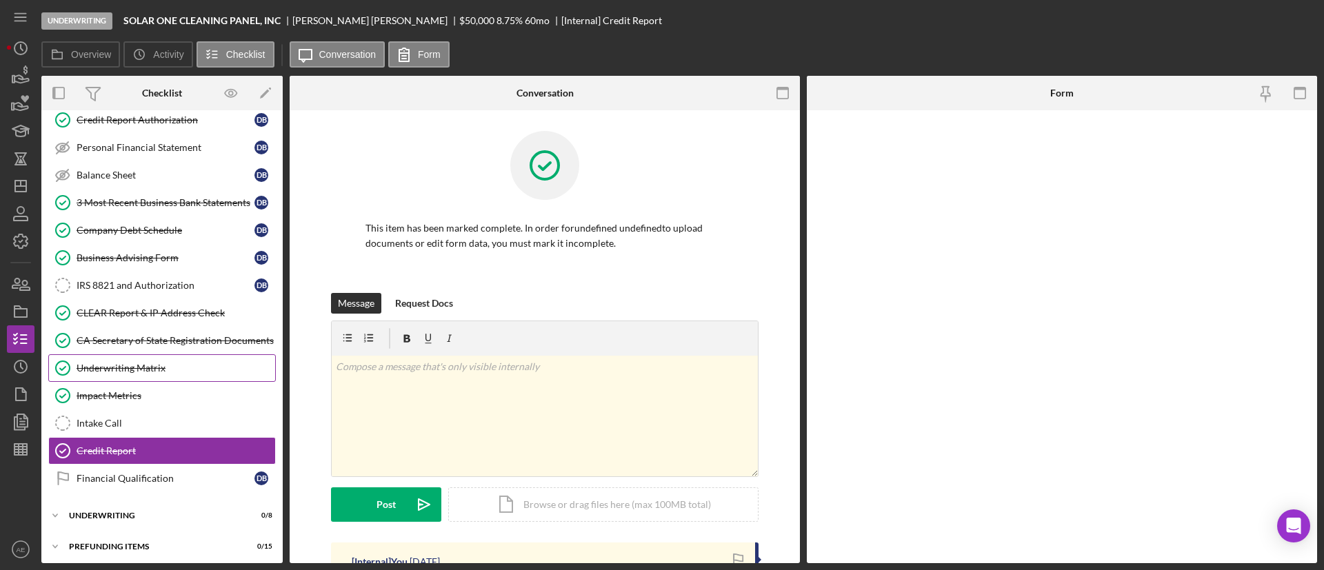
scroll to position [239, 0]
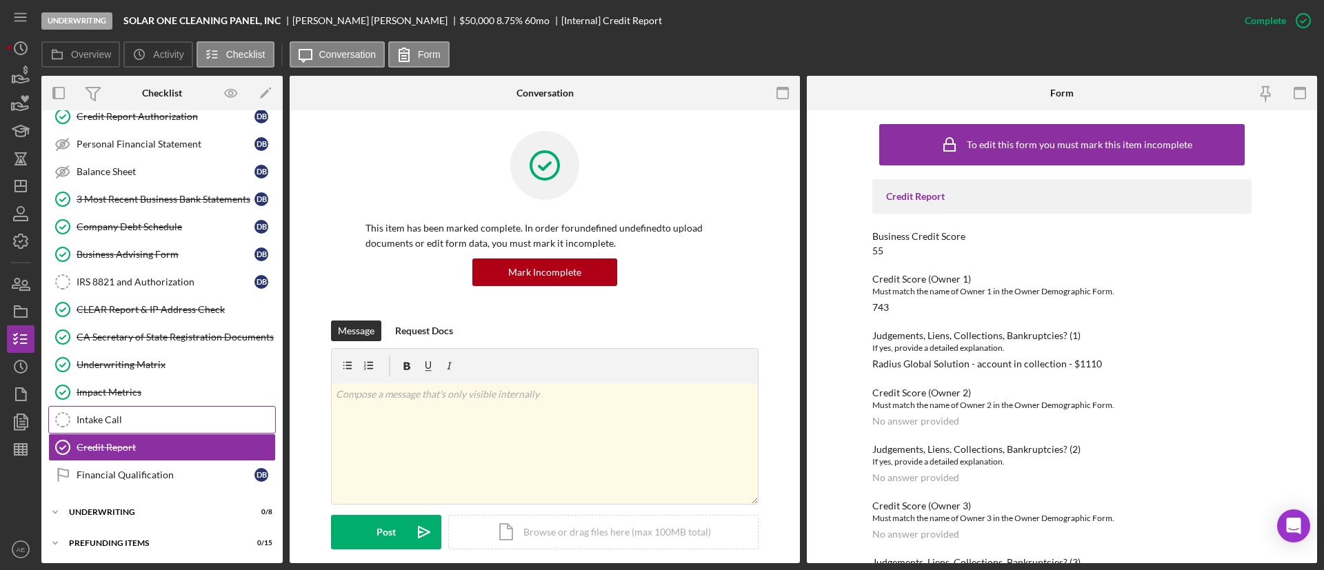
click at [195, 417] on div "Intake Call" at bounding box center [176, 419] width 199 height 11
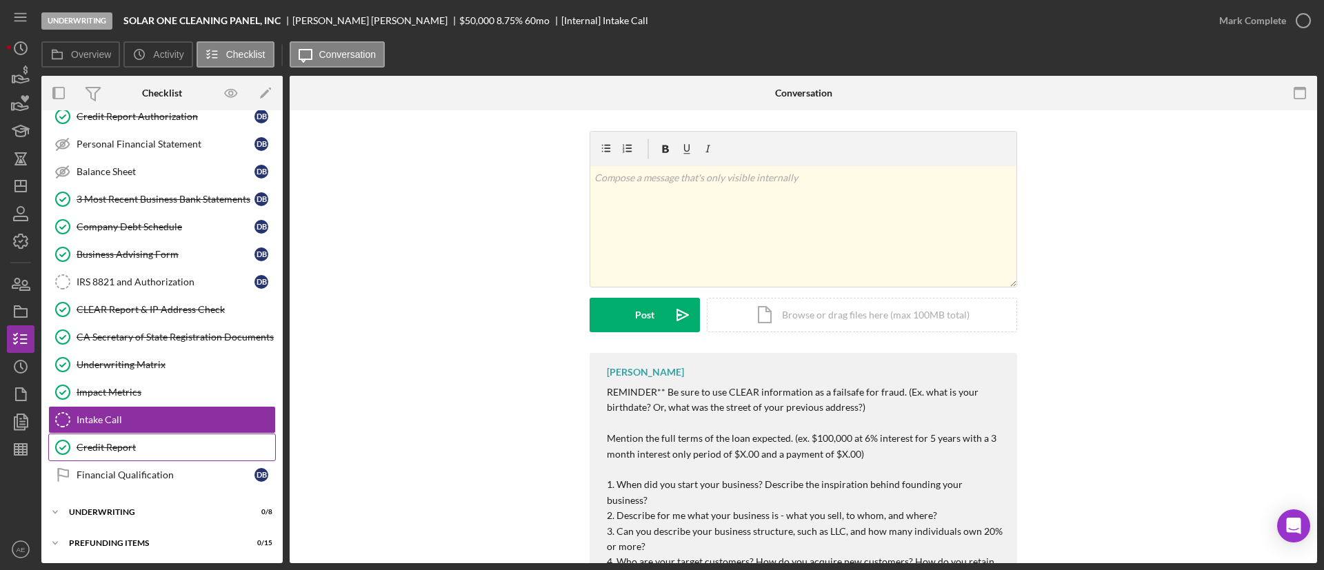
click at [157, 436] on link "Credit Report Credit Report" at bounding box center [162, 448] width 228 height 28
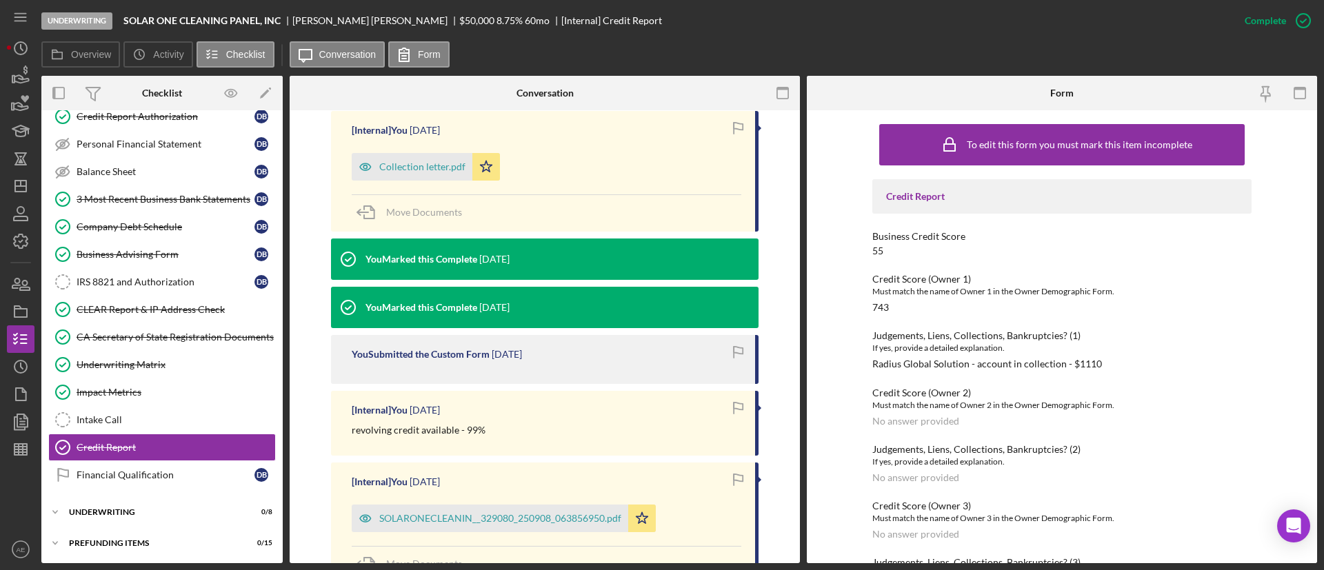
scroll to position [414, 0]
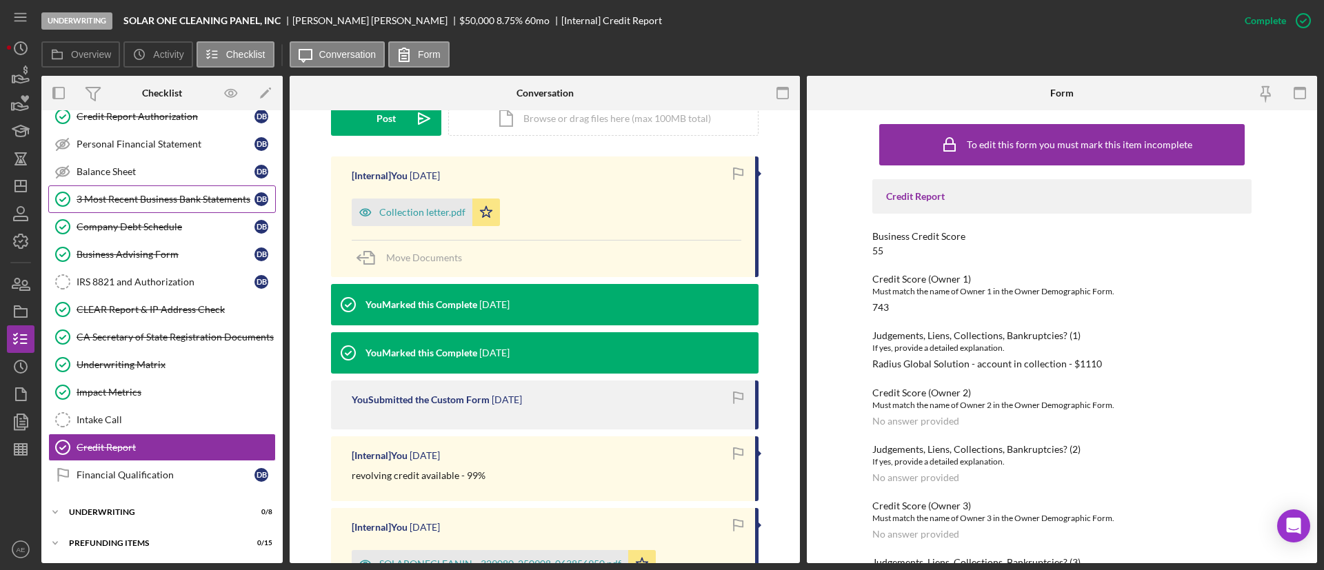
click at [155, 201] on div "3 Most Recent Business Bank Statements" at bounding box center [166, 199] width 178 height 11
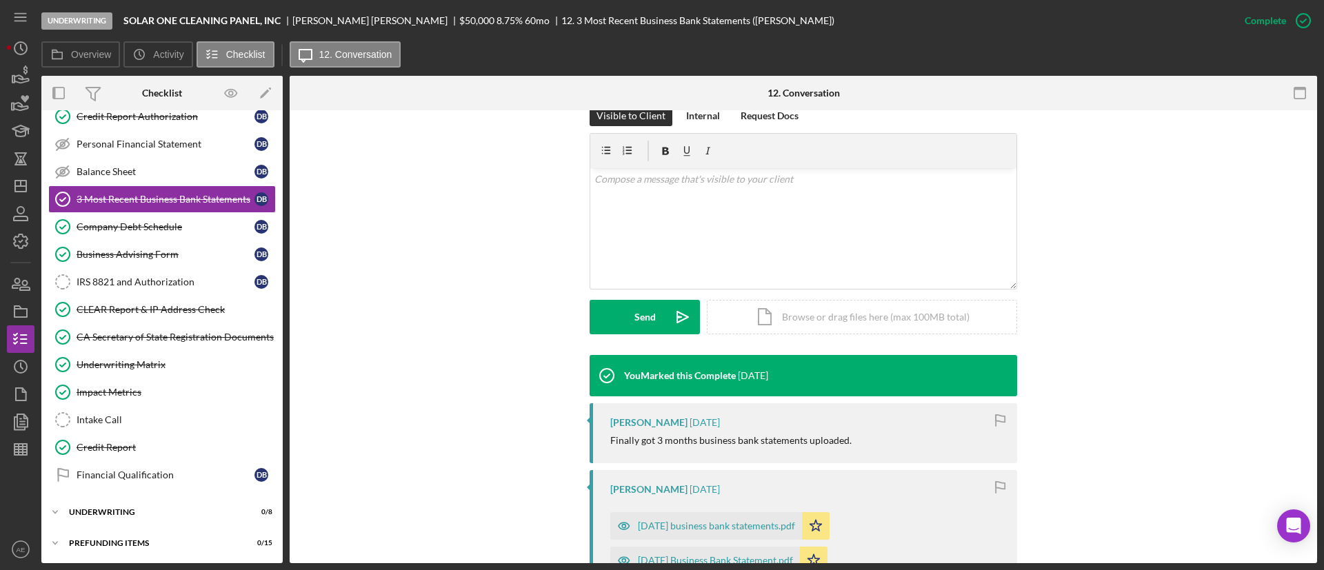
scroll to position [507, 0]
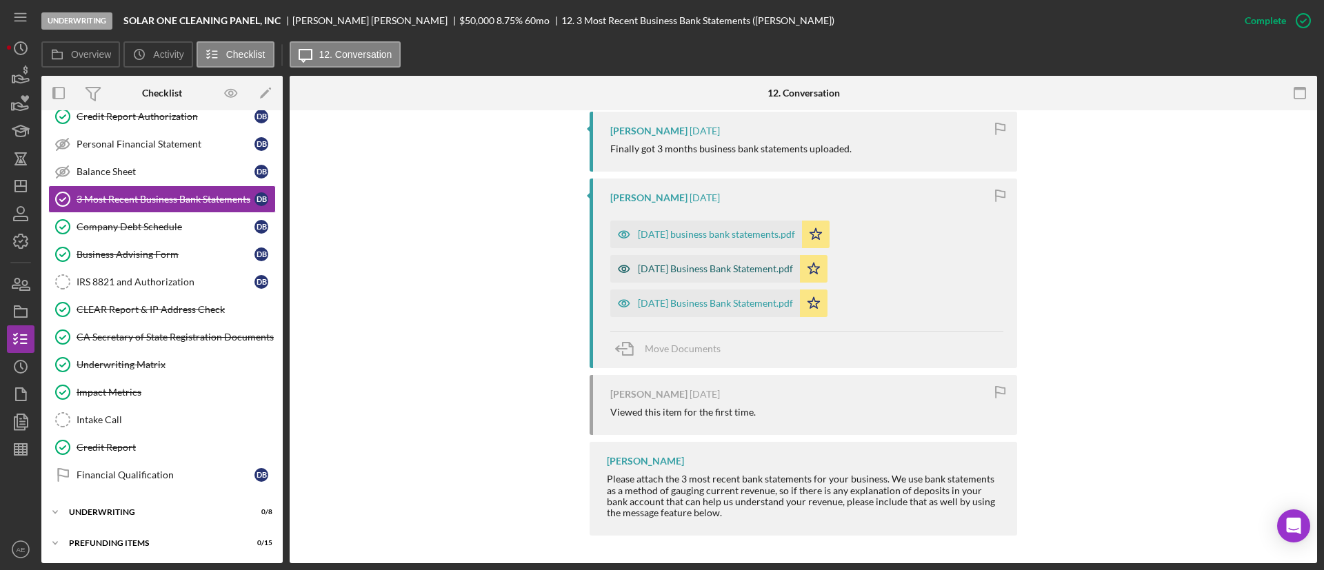
click at [703, 267] on div "[DATE] Business Bank Statement.pdf" at bounding box center [715, 268] width 155 height 11
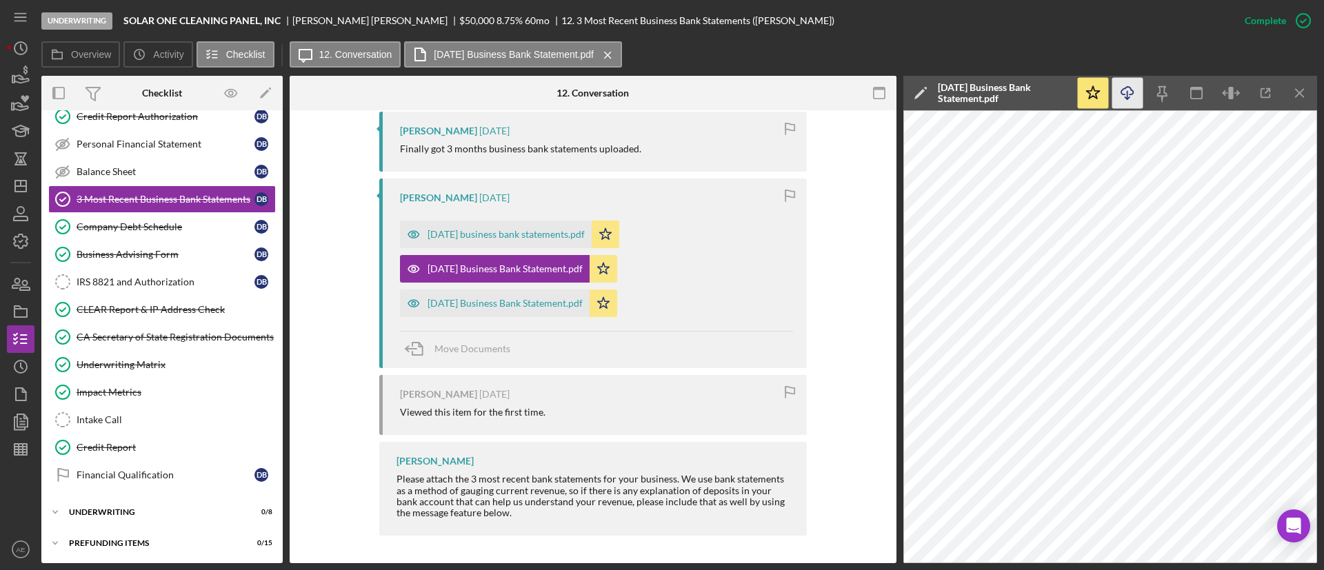
click at [1118, 88] on icon "Icon/Download" at bounding box center [1127, 93] width 31 height 31
click at [559, 302] on div "[DATE] Business Bank Statement.pdf" at bounding box center [505, 303] width 155 height 11
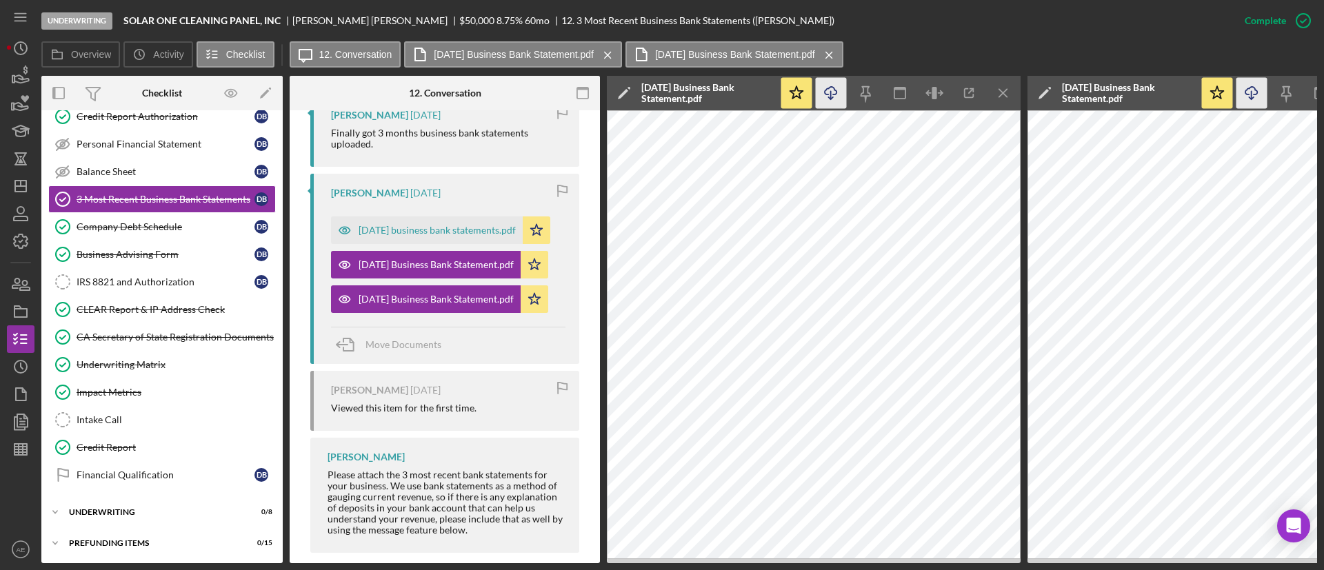
click at [828, 94] on icon "button" at bounding box center [831, 91] width 12 height 8
click at [431, 236] on div "[DATE] business bank statements.pdf" at bounding box center [437, 230] width 157 height 11
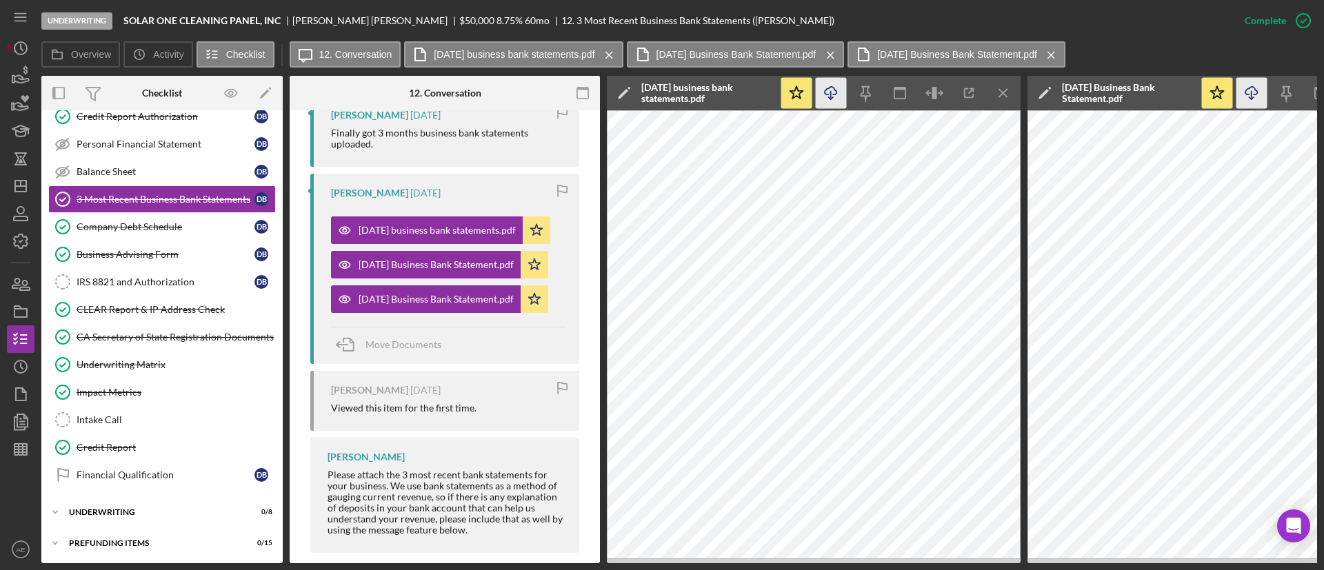
click at [834, 97] on icon "Icon/Download" at bounding box center [831, 93] width 31 height 31
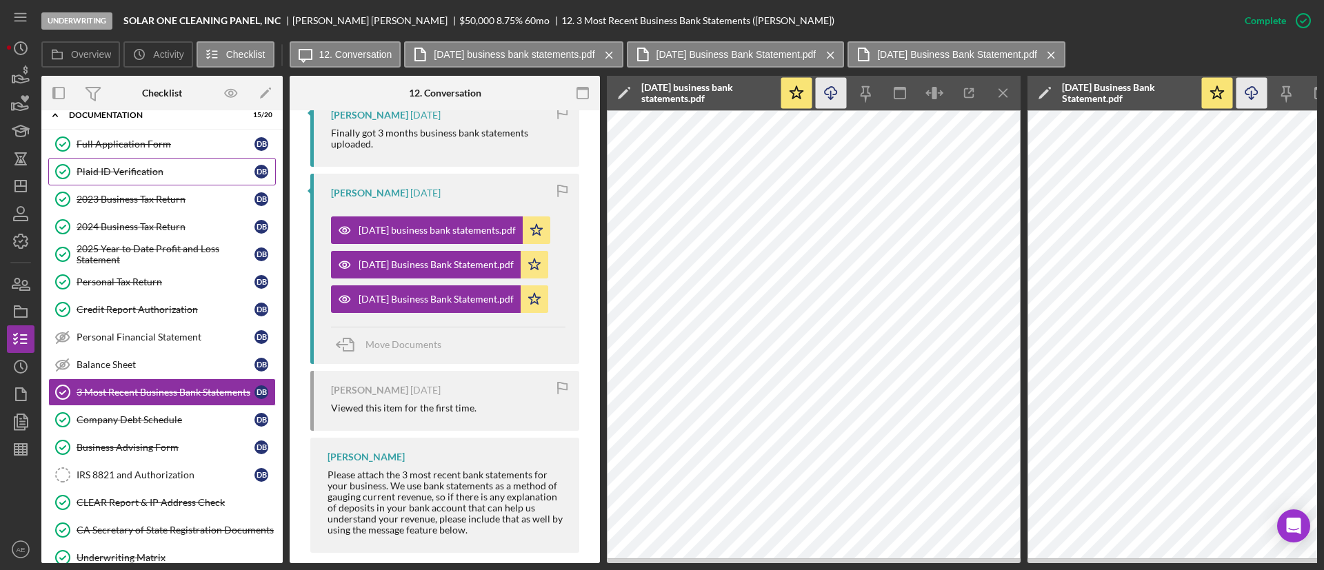
scroll to position [0, 0]
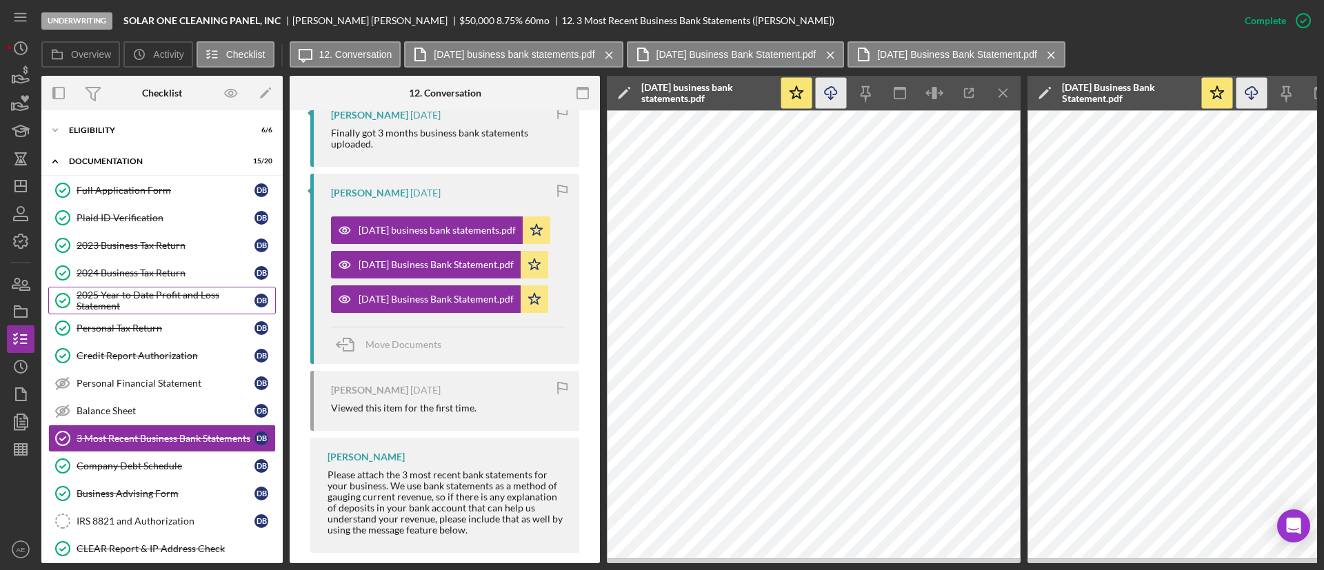
click at [150, 305] on div "2025 Year to Date Profit and Loss Statement" at bounding box center [166, 301] width 178 height 22
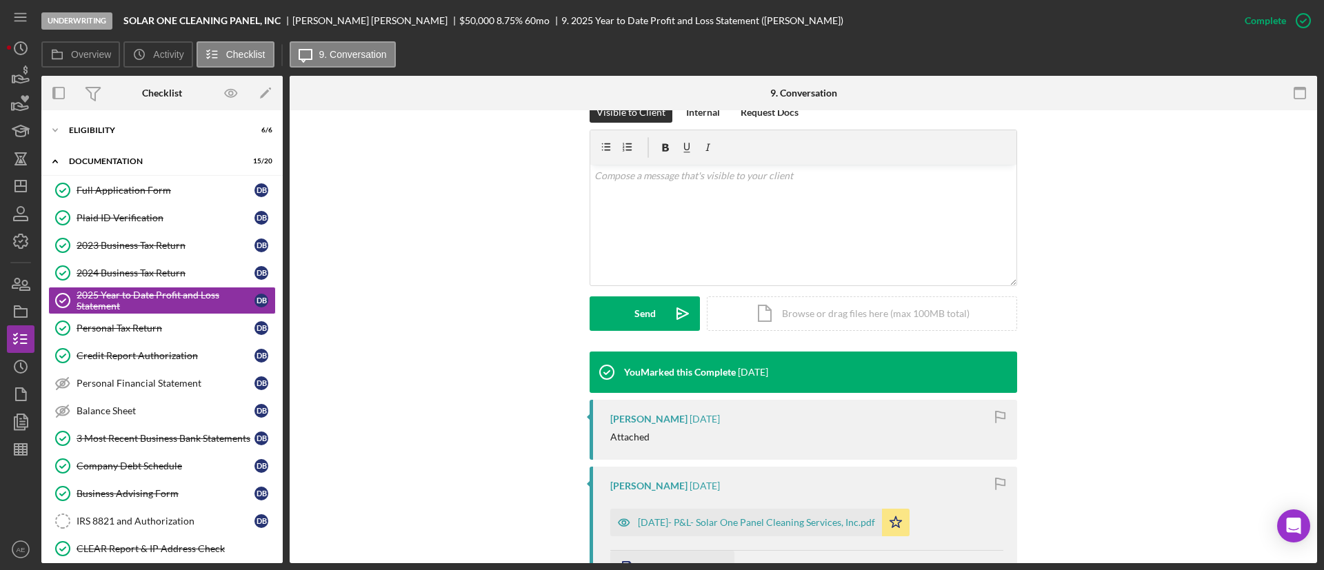
scroll to position [414, 0]
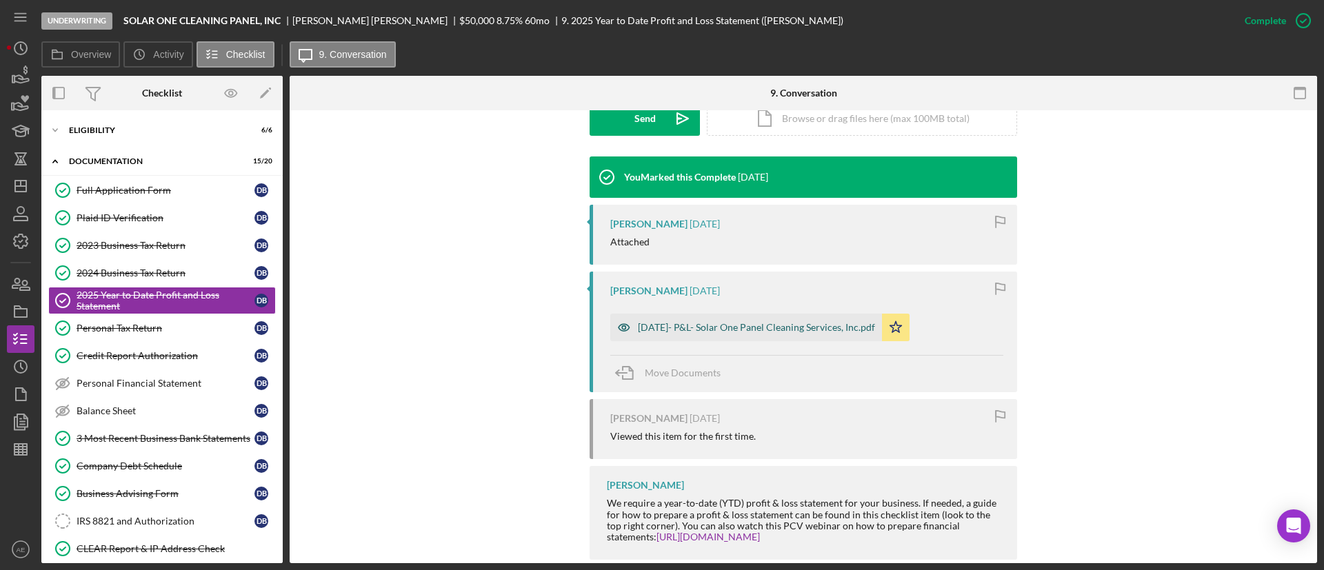
click at [612, 319] on icon "button" at bounding box center [624, 328] width 28 height 28
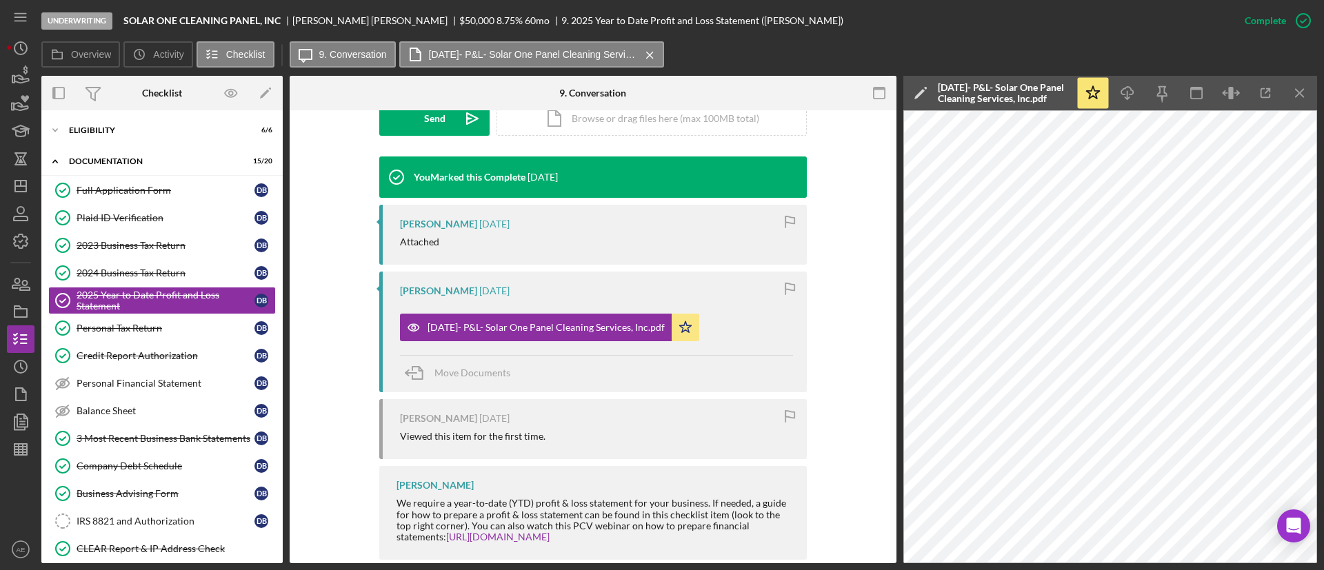
click at [870, 90] on icon "button" at bounding box center [878, 93] width 31 height 31
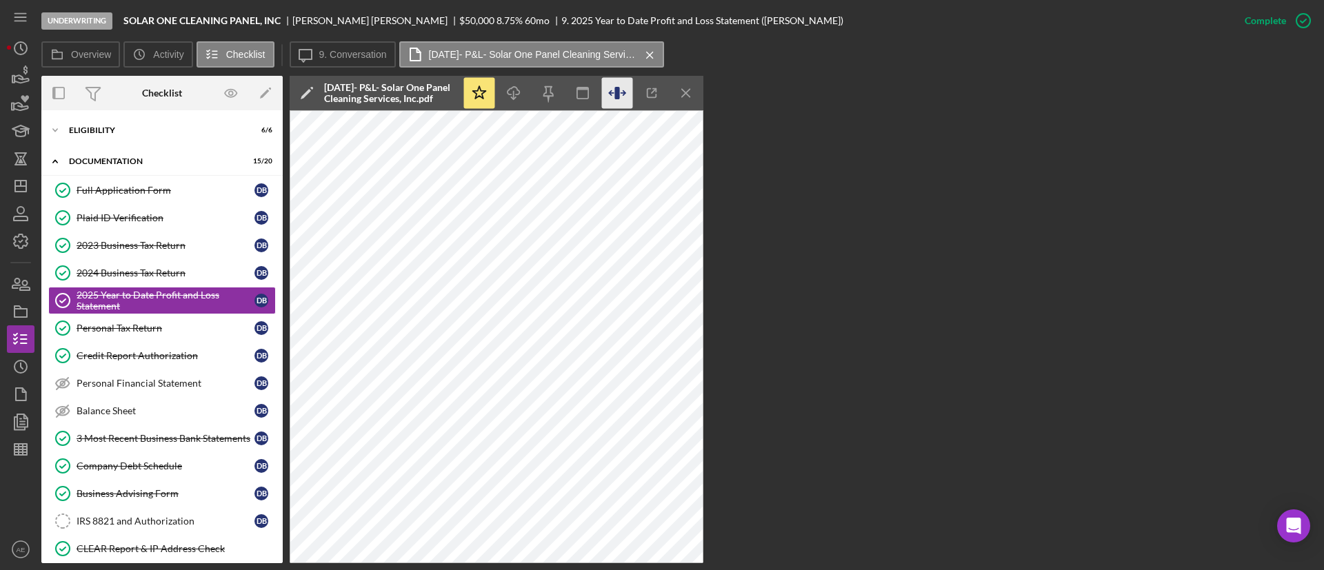
click at [620, 92] on icon "button" at bounding box center [617, 93] width 31 height 31
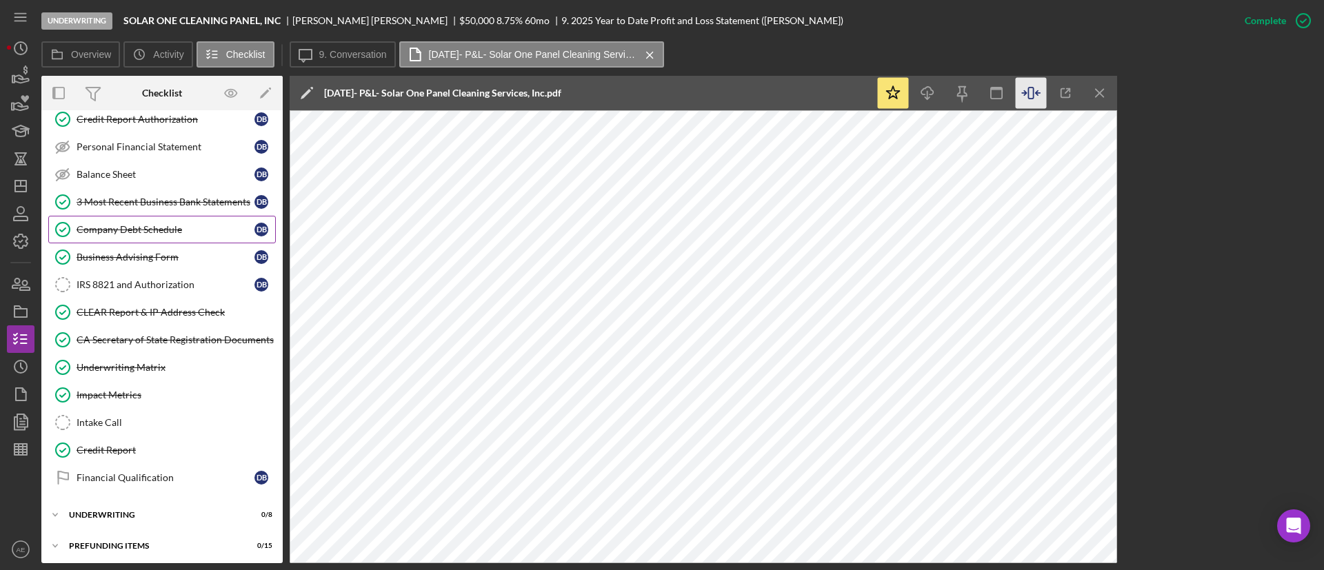
scroll to position [241, 0]
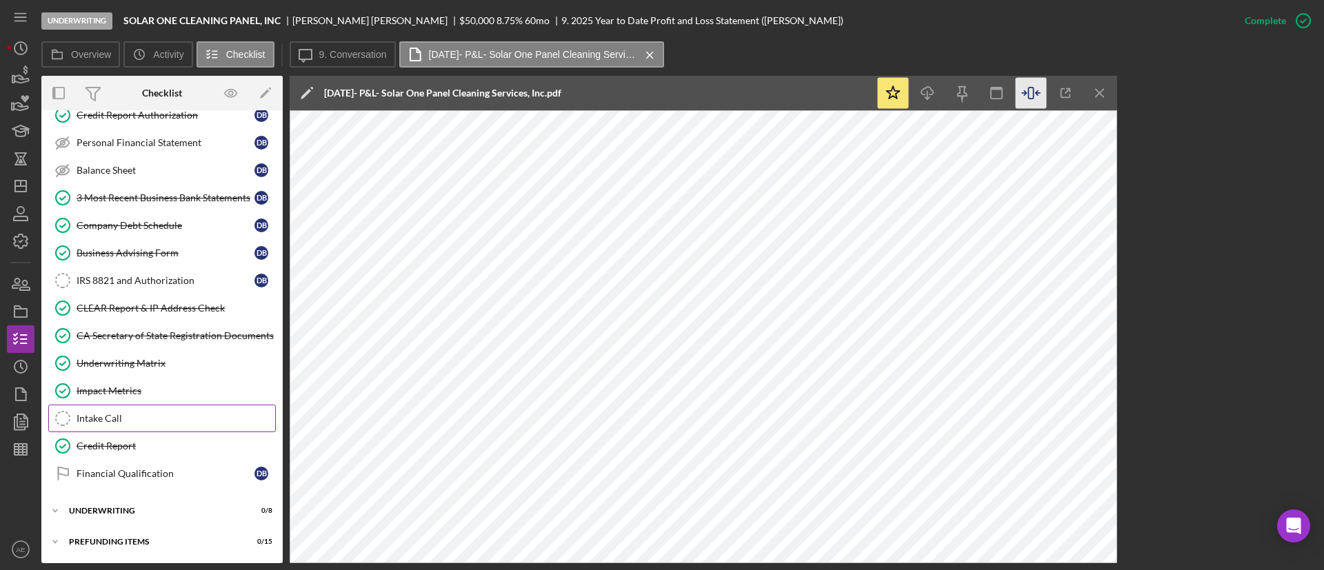
click at [179, 408] on link "Intake Call Intake Call" at bounding box center [162, 419] width 228 height 28
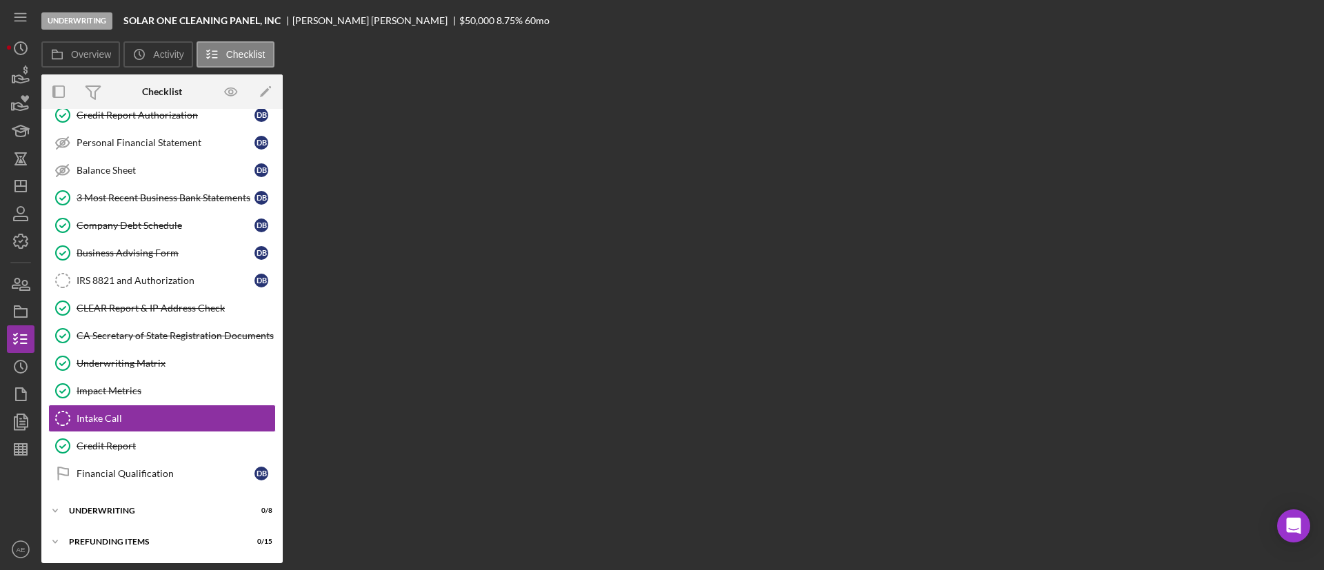
scroll to position [241, 0]
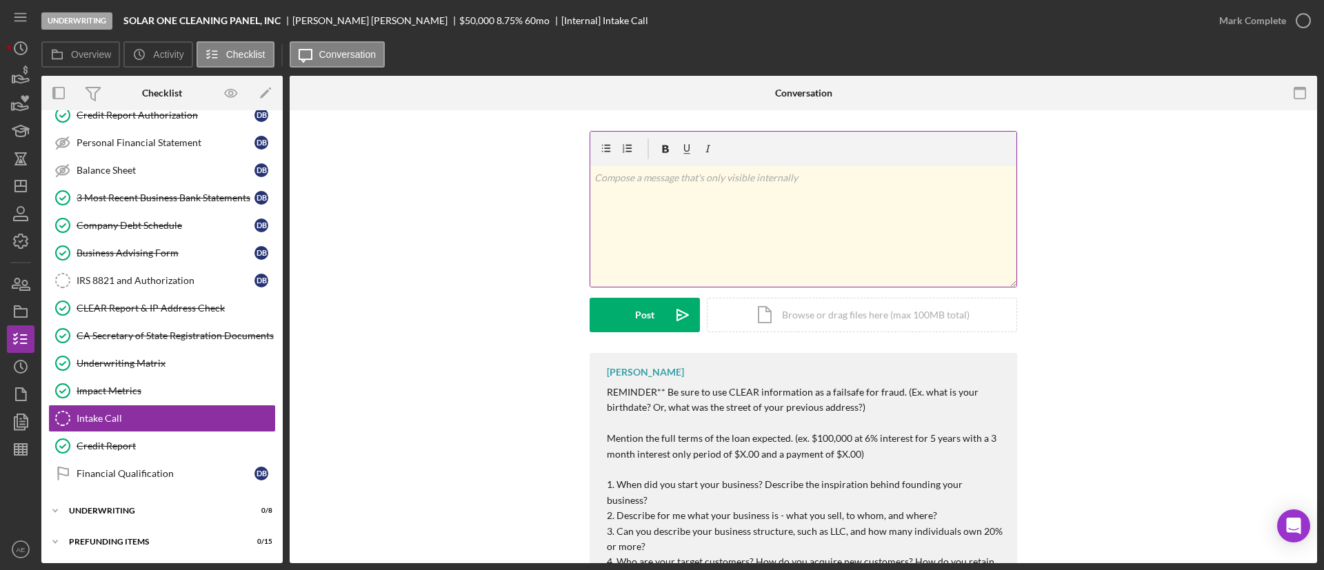
click at [692, 254] on div "v Color teal Color pink Remove color Add row above Add row below Add column bef…" at bounding box center [803, 226] width 426 height 121
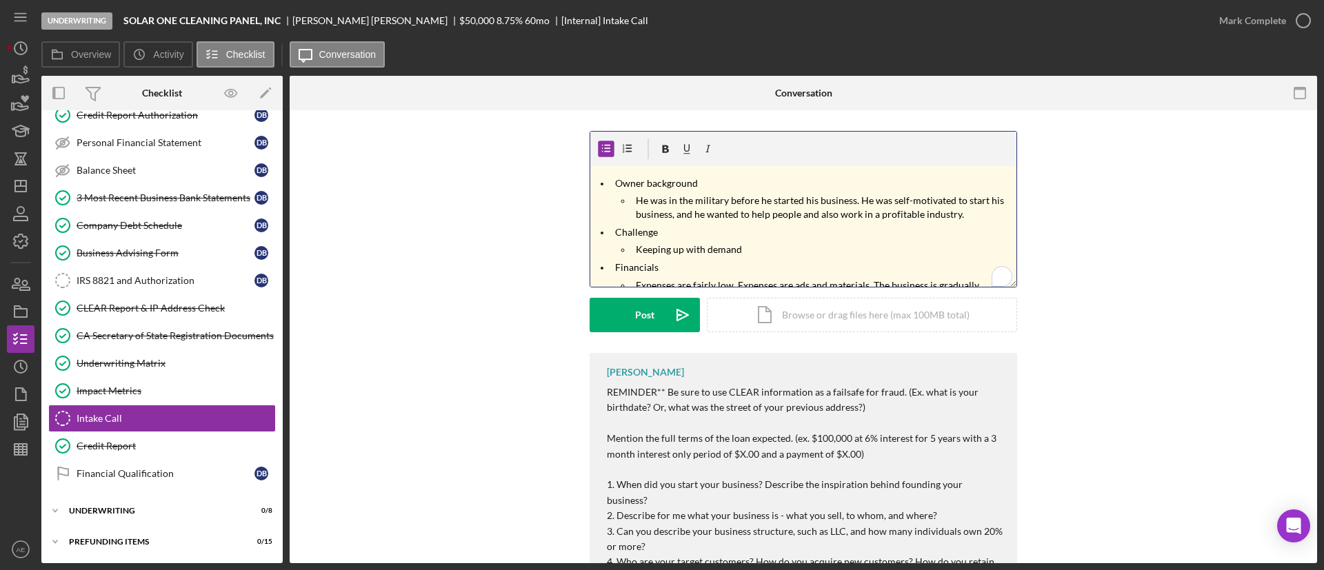
scroll to position [98, 0]
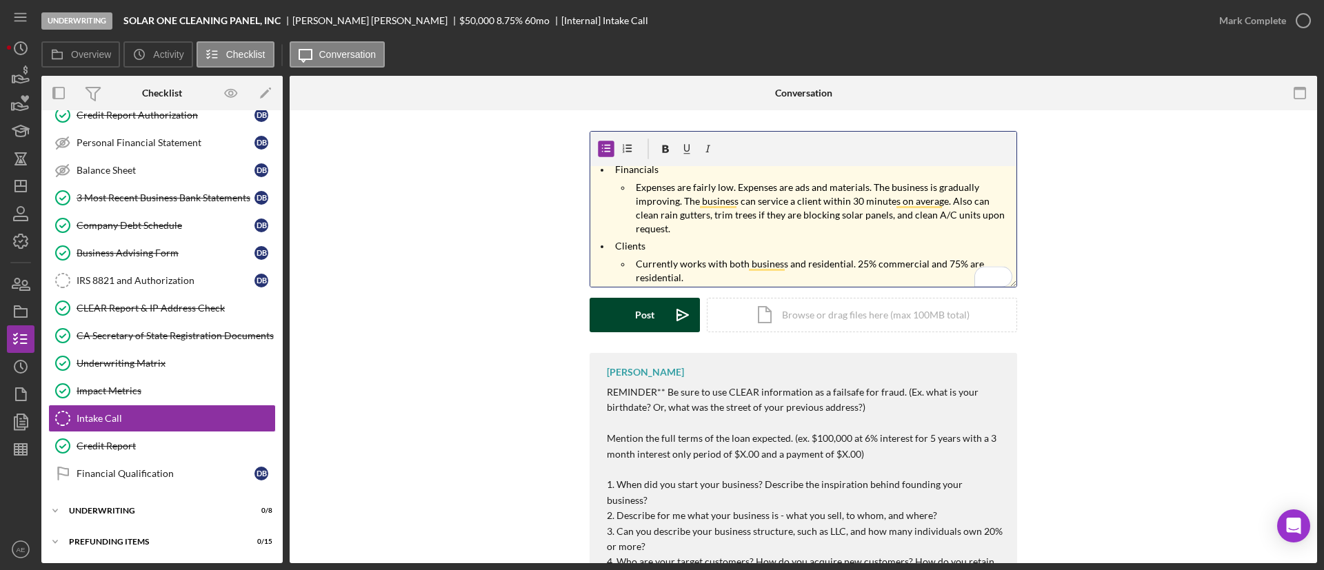
click at [650, 323] on div "Post" at bounding box center [644, 315] width 19 height 34
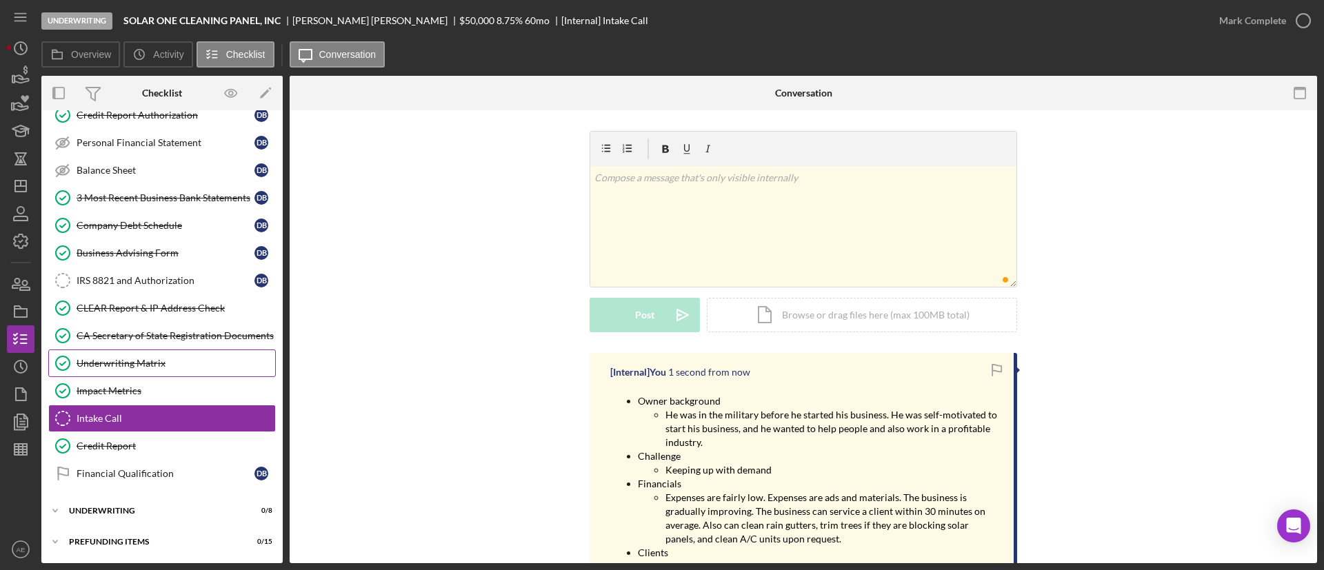
scroll to position [0, 0]
click at [651, 201] on div "v Color teal Color pink Remove color Add row above Add row below Add column bef…" at bounding box center [803, 226] width 426 height 121
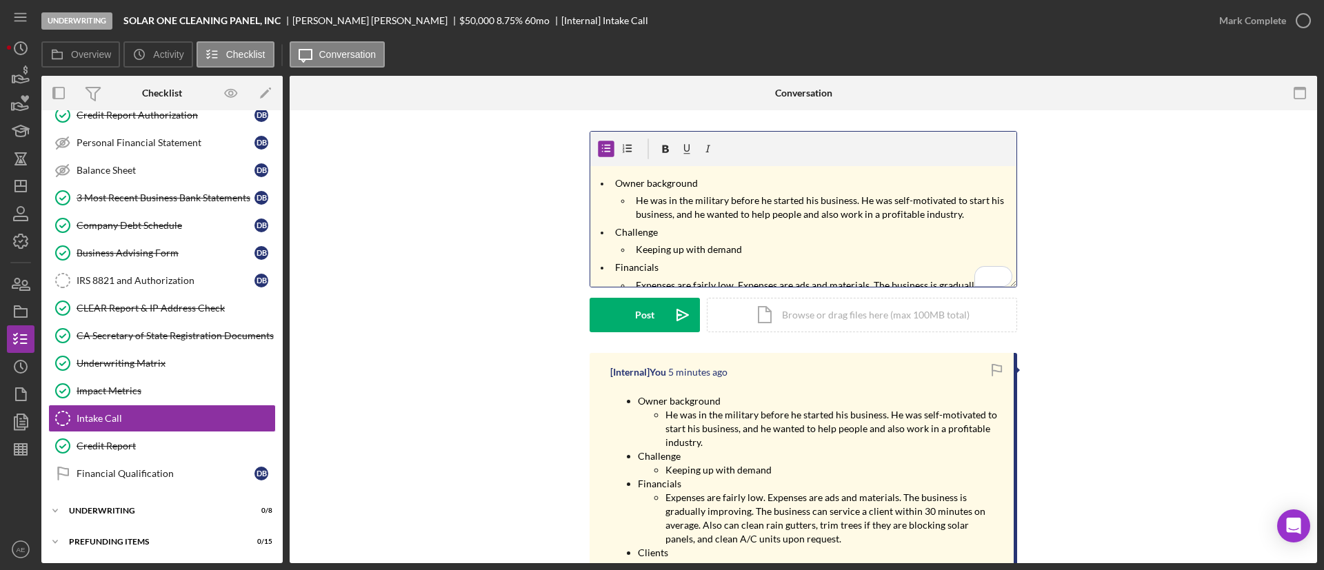
scroll to position [98, 0]
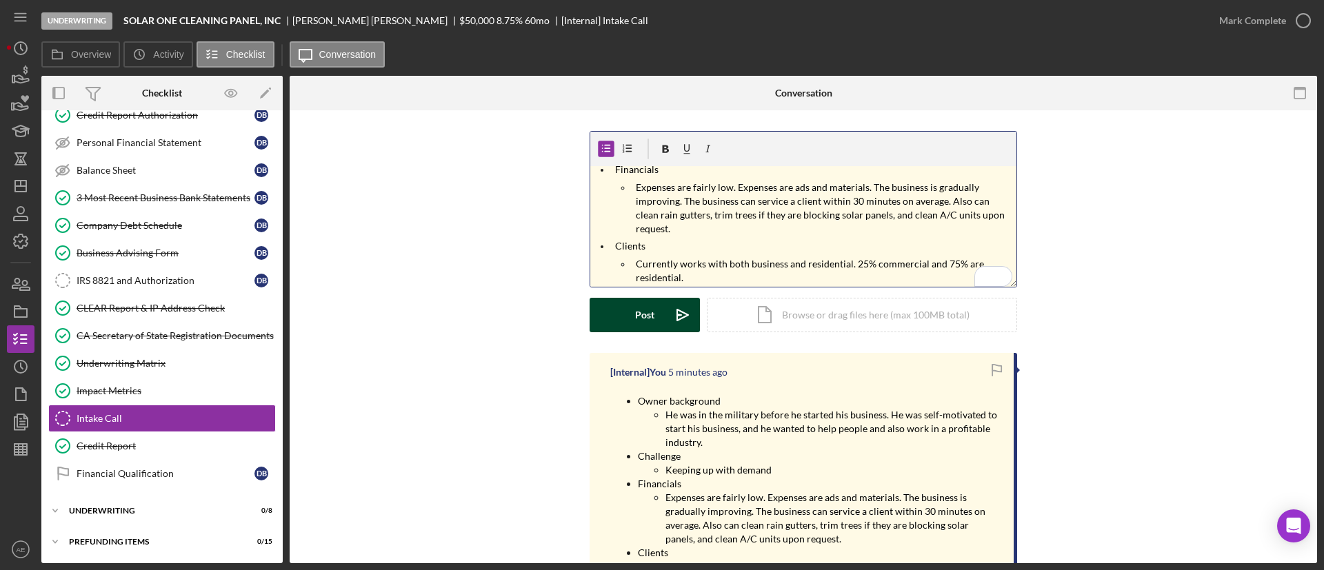
click at [650, 306] on div "Post" at bounding box center [644, 315] width 19 height 34
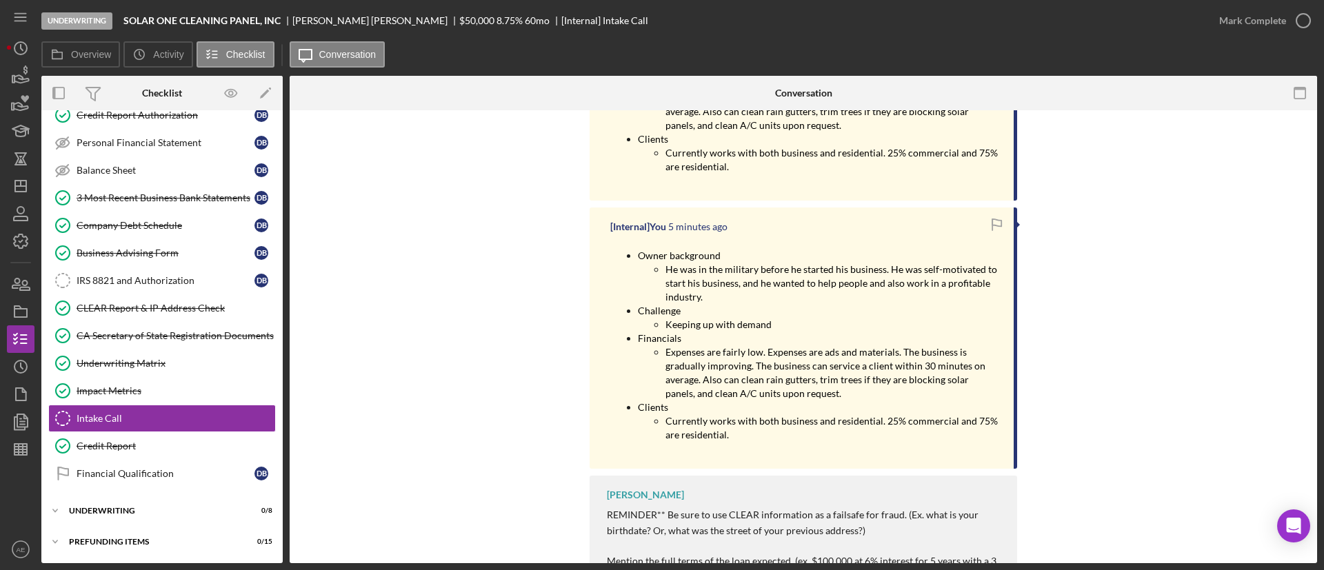
scroll to position [0, 0]
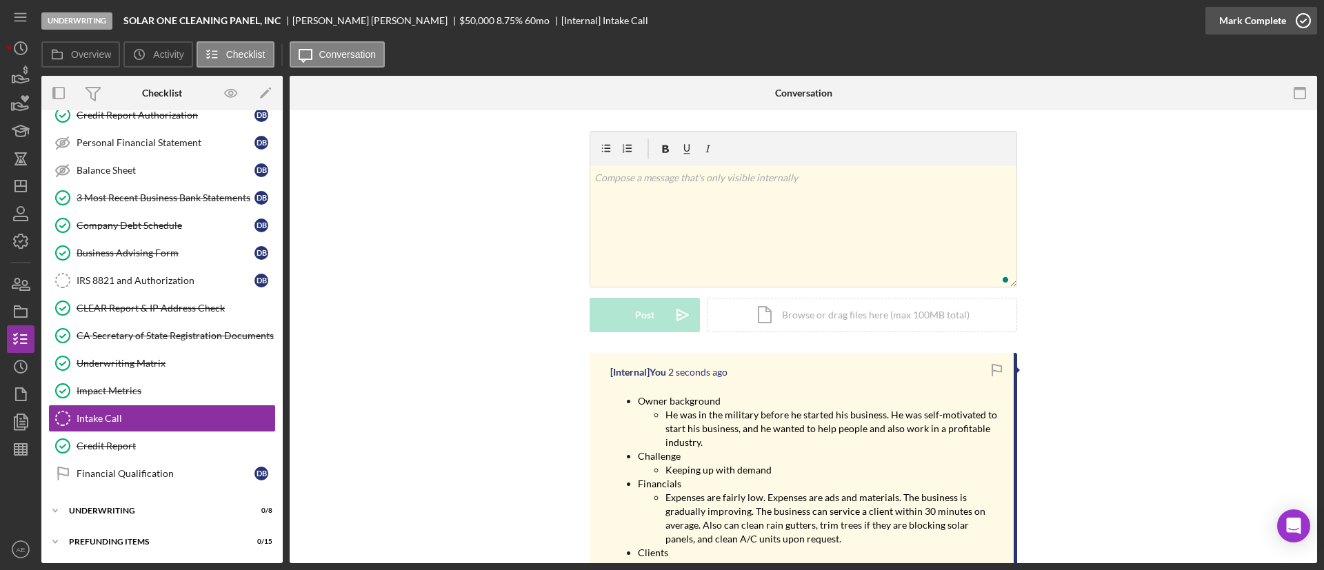
click at [1243, 17] on div "Mark Complete" at bounding box center [1252, 21] width 67 height 28
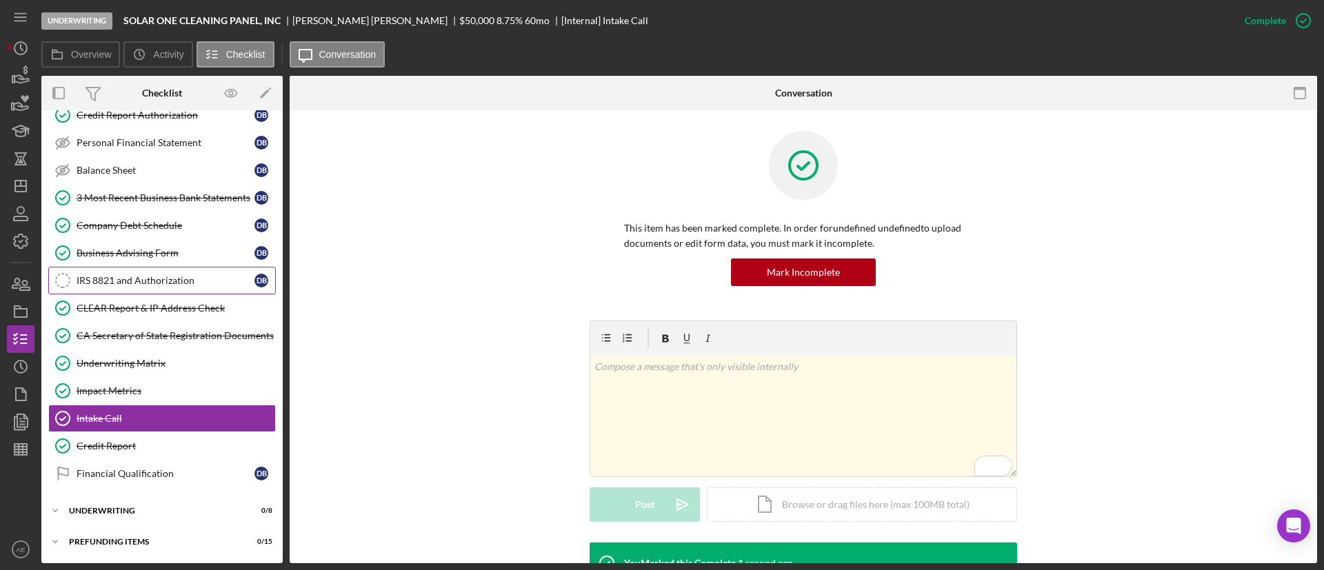
click at [148, 280] on div "IRS 8821 and Authorization" at bounding box center [166, 280] width 178 height 11
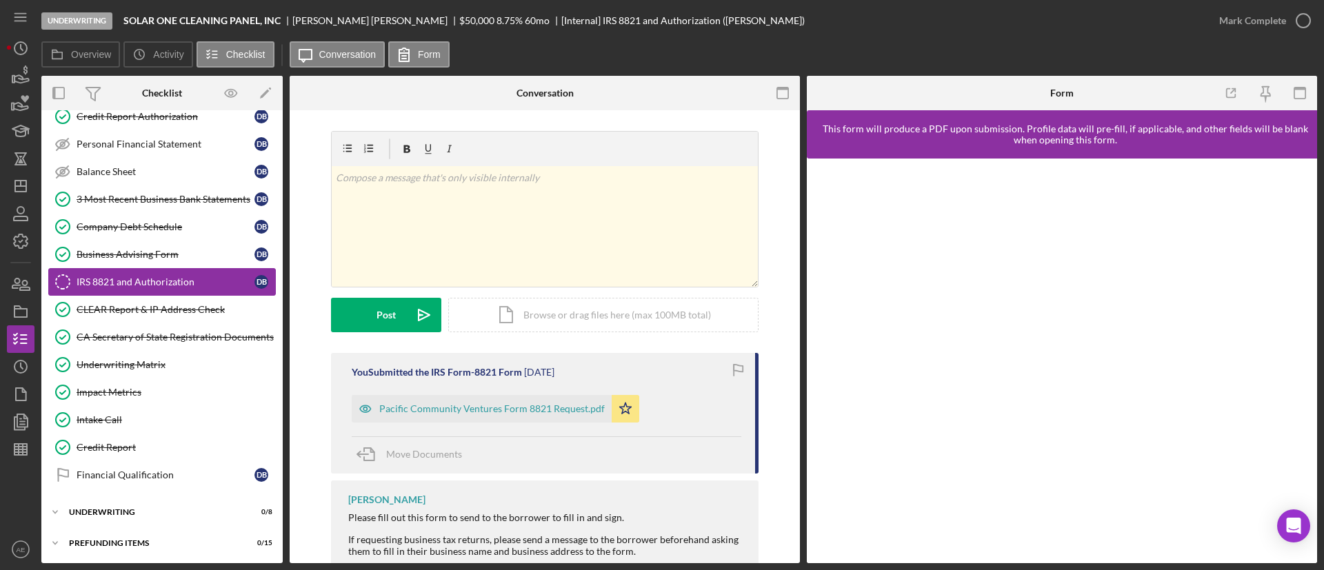
scroll to position [241, 0]
click at [17, 184] on icon "Icon/Dashboard" at bounding box center [20, 186] width 34 height 34
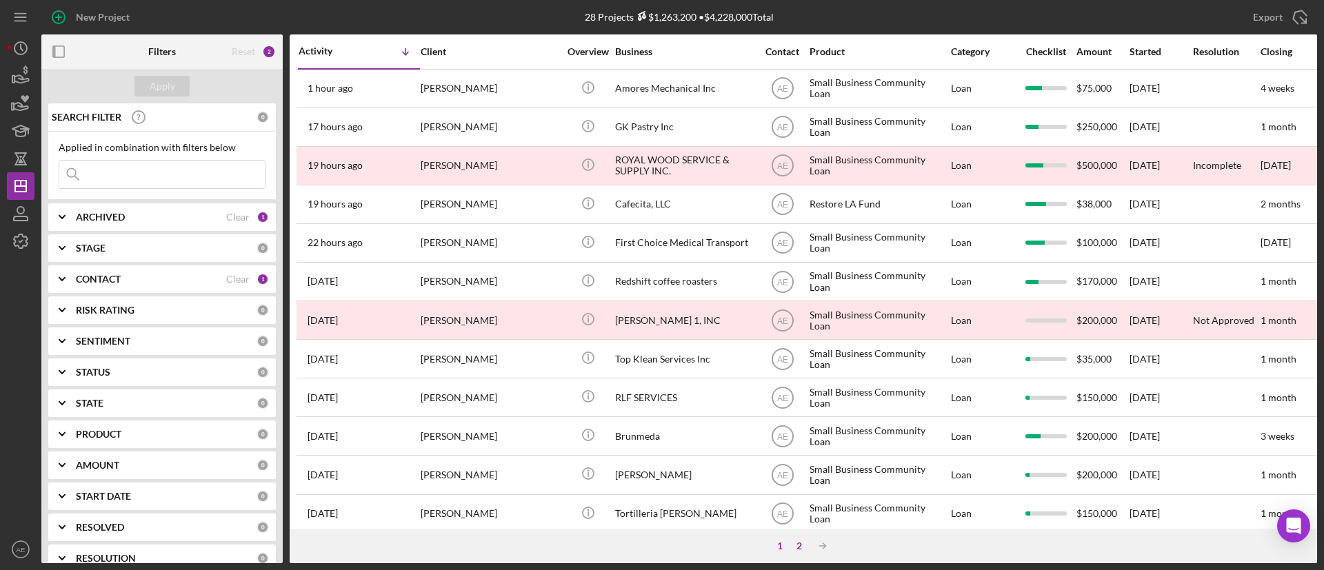
click at [797, 542] on div "2" at bounding box center [799, 546] width 19 height 11
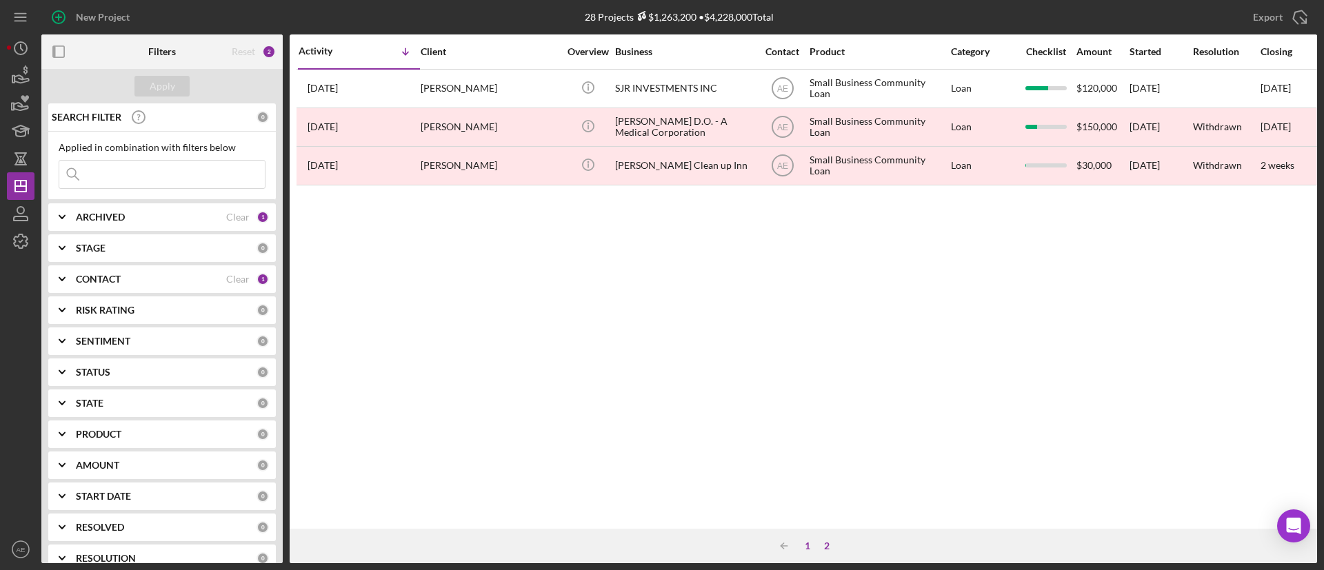
click at [808, 547] on div "1" at bounding box center [807, 546] width 19 height 11
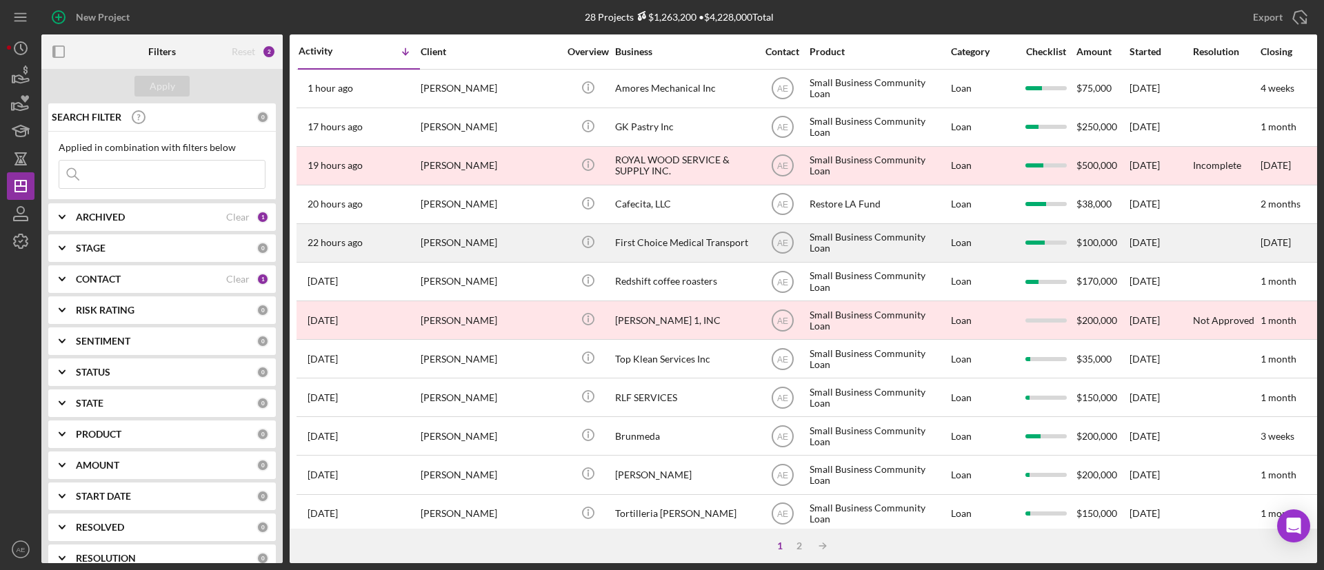
click at [452, 239] on div "[PERSON_NAME]" at bounding box center [490, 243] width 138 height 37
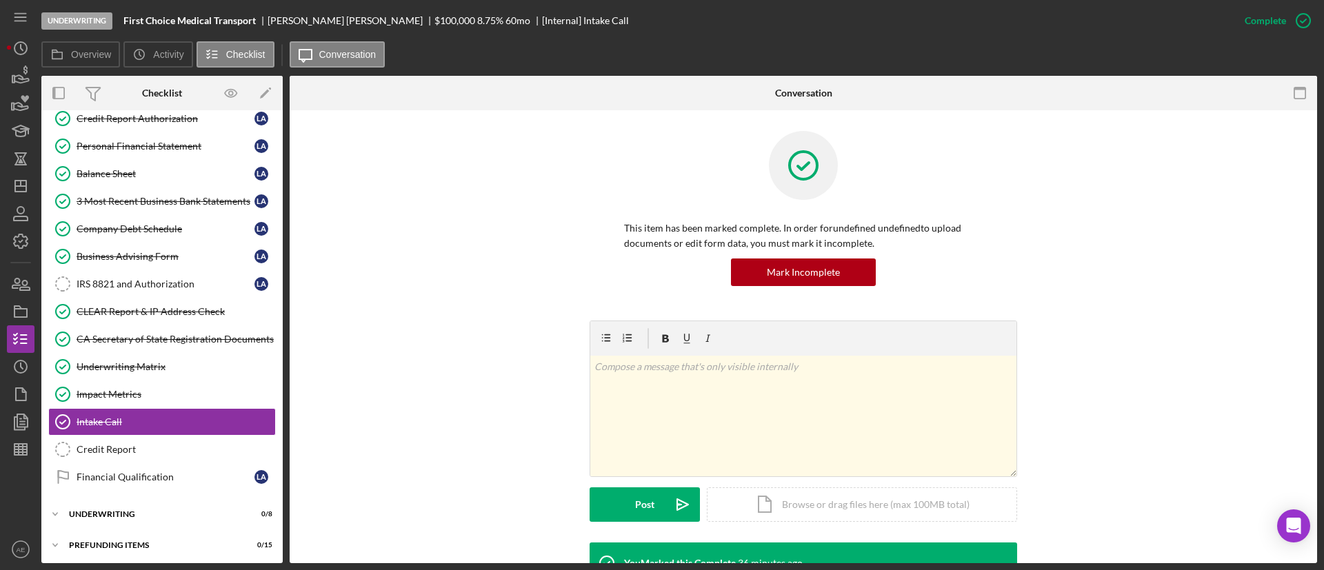
scroll to position [239, 0]
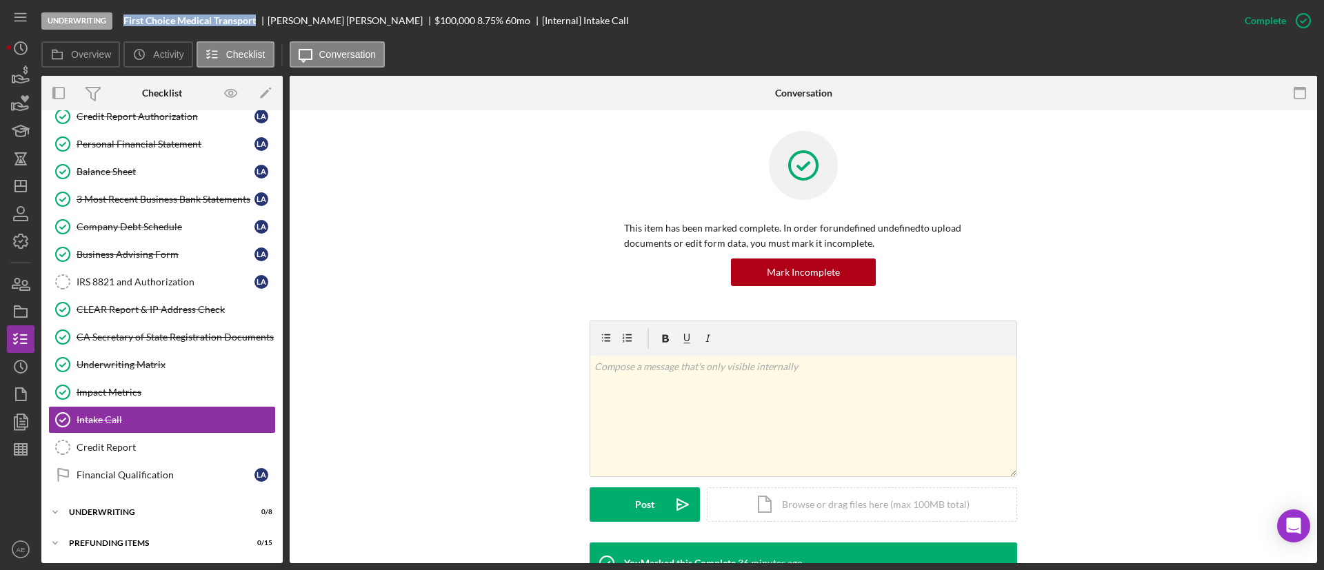
drag, startPoint x: 125, startPoint y: 21, endPoint x: 256, endPoint y: 23, distance: 131.0
click at [256, 23] on b "First Choice Medical Transport" at bounding box center [189, 20] width 132 height 11
copy b "First Choice Medical Transport"
drag, startPoint x: 269, startPoint y: 22, endPoint x: 337, endPoint y: 22, distance: 68.3
click at [337, 22] on div "[PERSON_NAME]" at bounding box center [351, 20] width 167 height 11
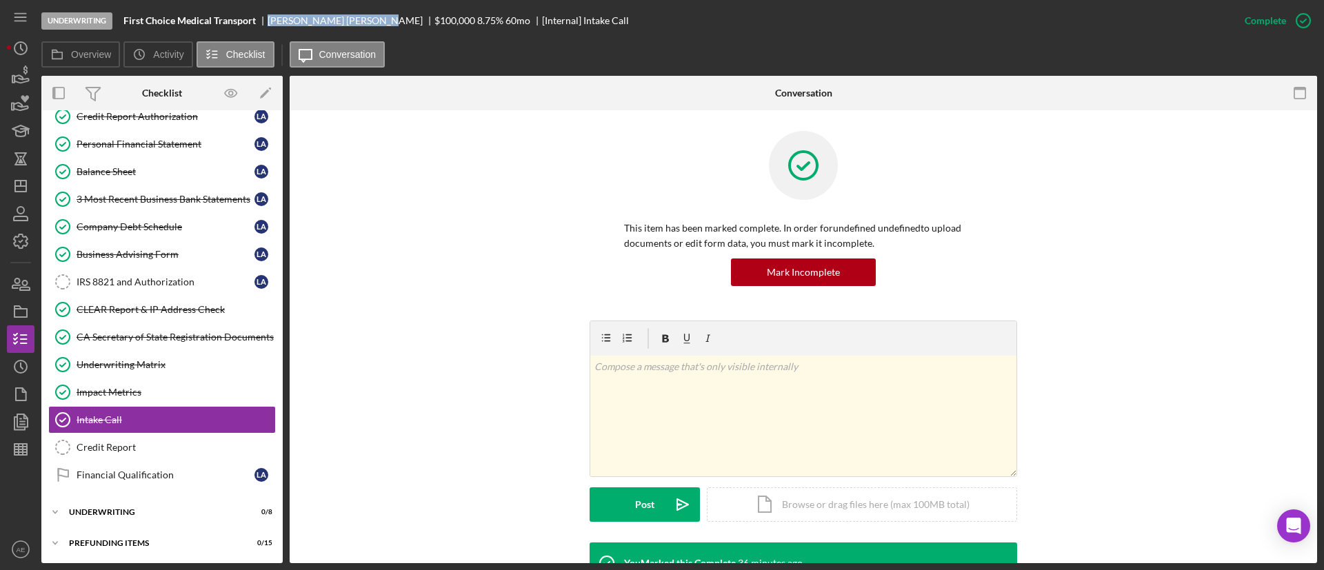
copy div "[PERSON_NAME]"
click at [195, 282] on div "IRS 8821 and Authorization" at bounding box center [166, 282] width 178 height 11
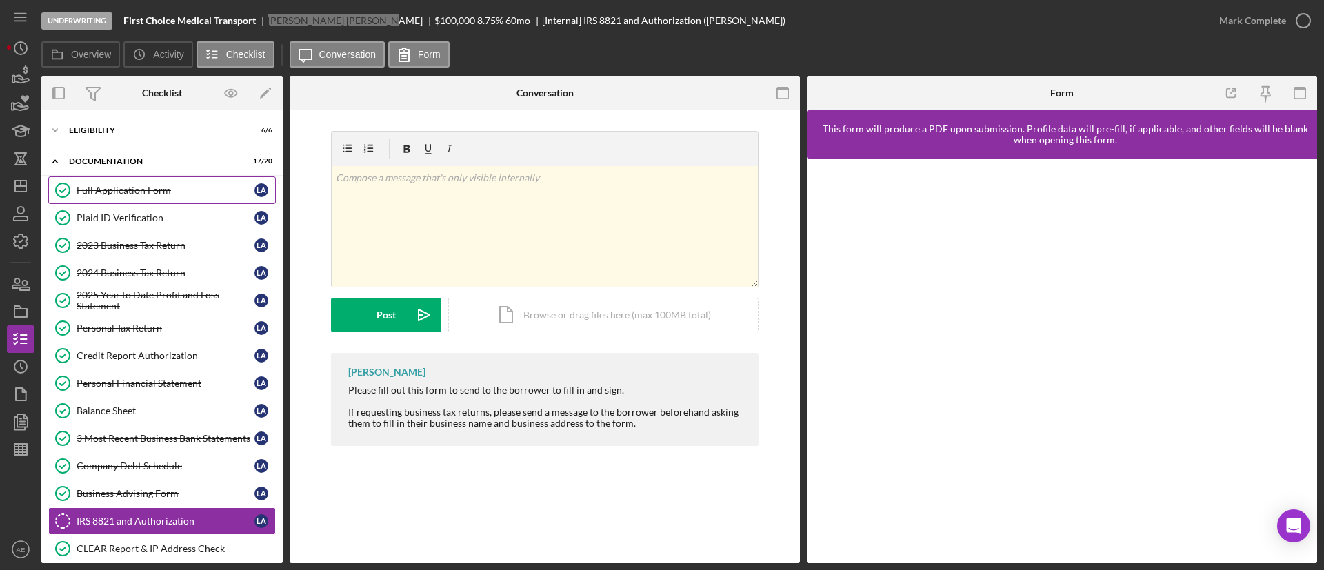
click at [139, 181] on link "Full Application Form Full Application Form L A" at bounding box center [162, 191] width 228 height 28
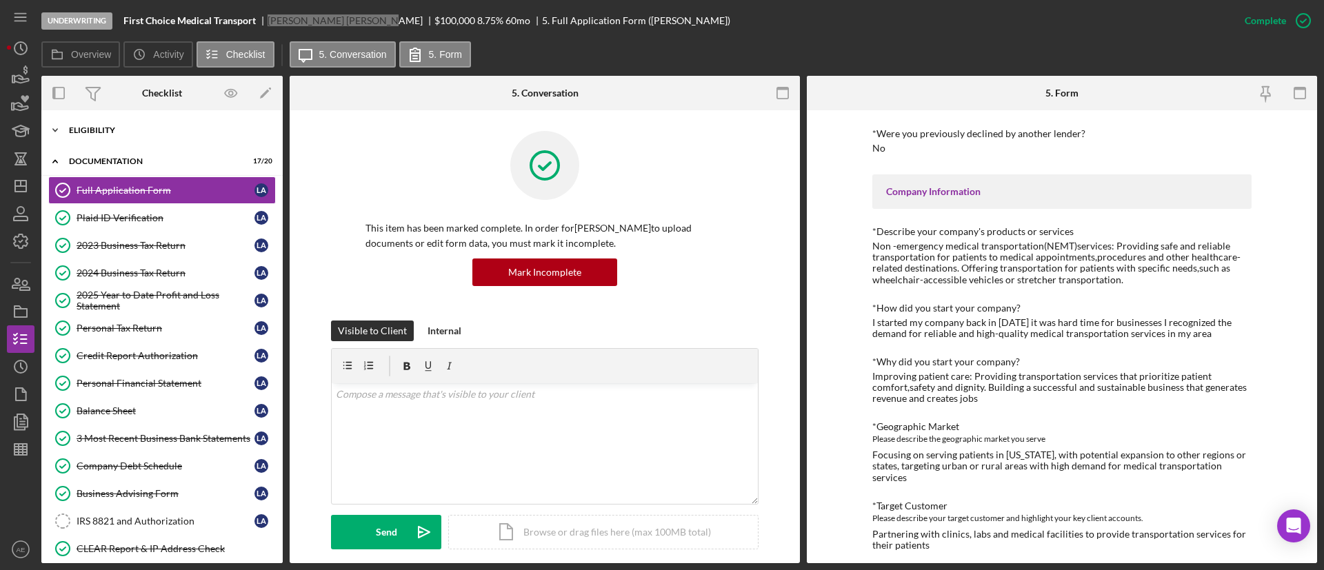
click at [94, 134] on div "Eligibility" at bounding box center [167, 130] width 197 height 8
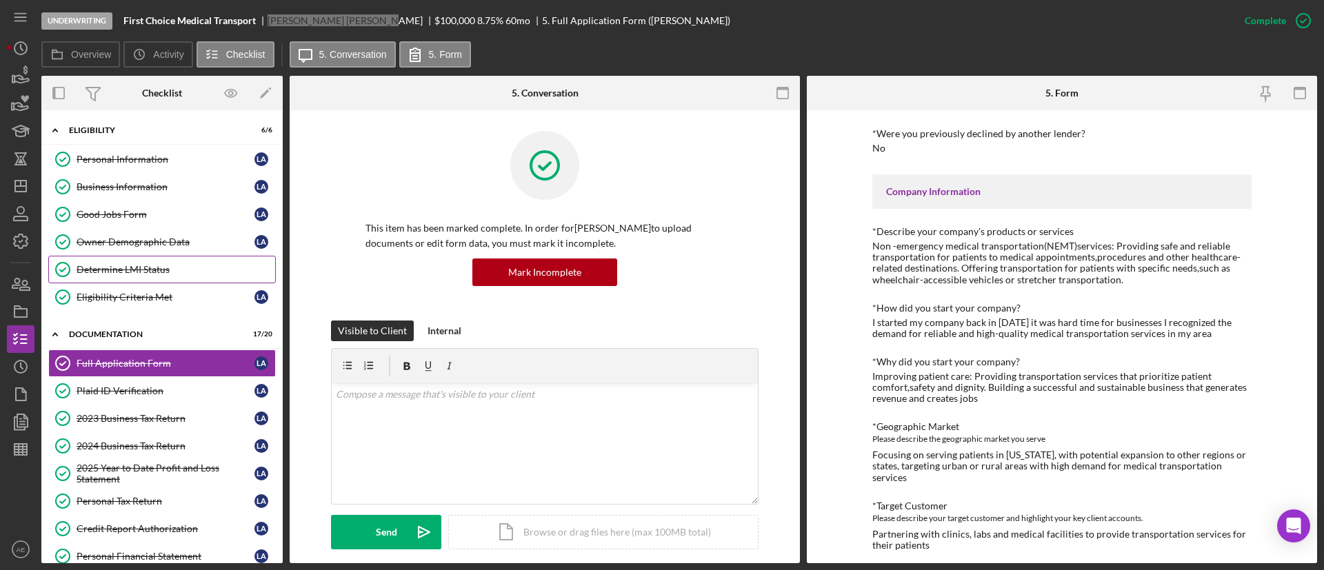
click at [157, 258] on link "Determine LMI Status Determine LMI Status" at bounding box center [162, 270] width 228 height 28
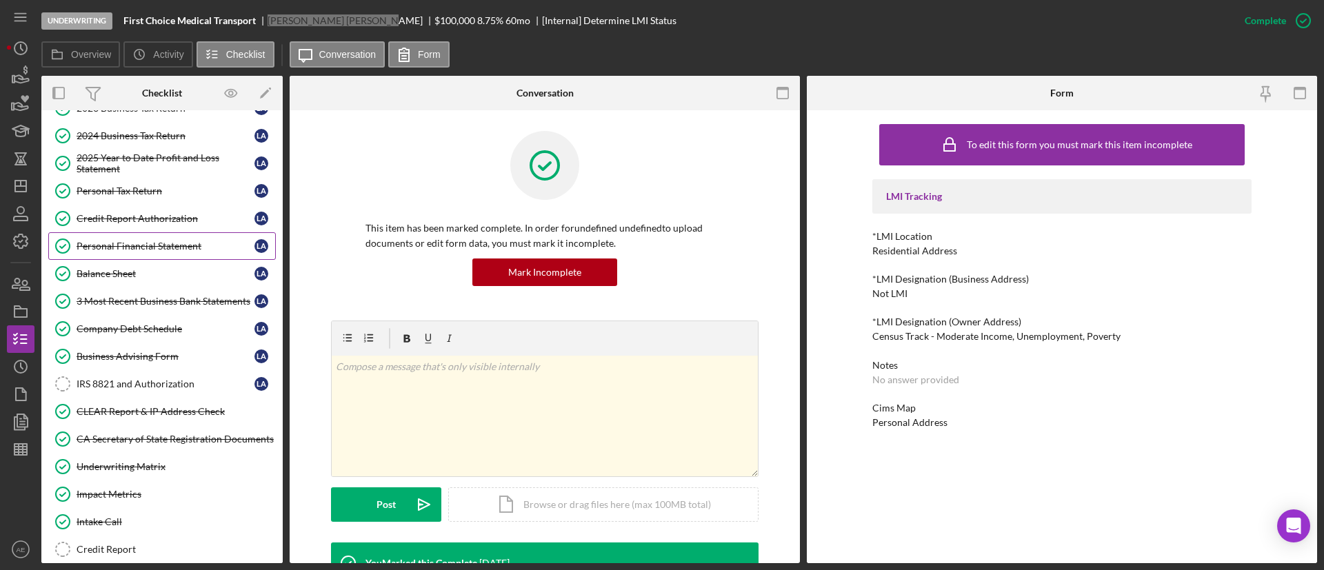
scroll to position [414, 0]
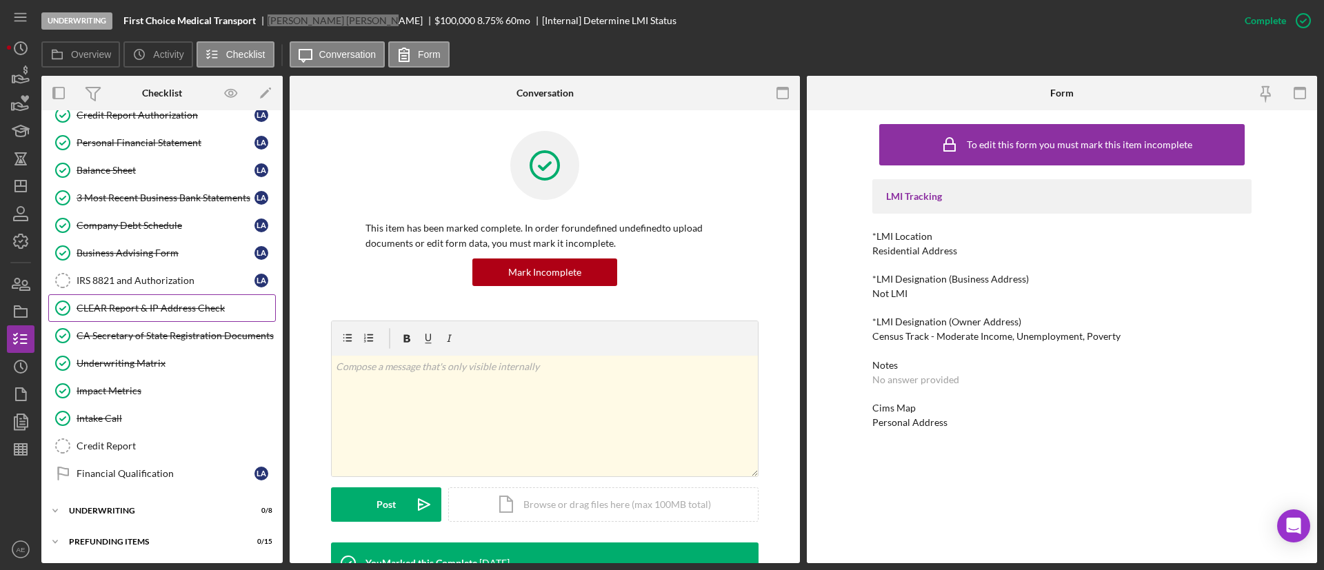
click at [163, 306] on div "CLEAR Report & IP Address Check" at bounding box center [176, 308] width 199 height 11
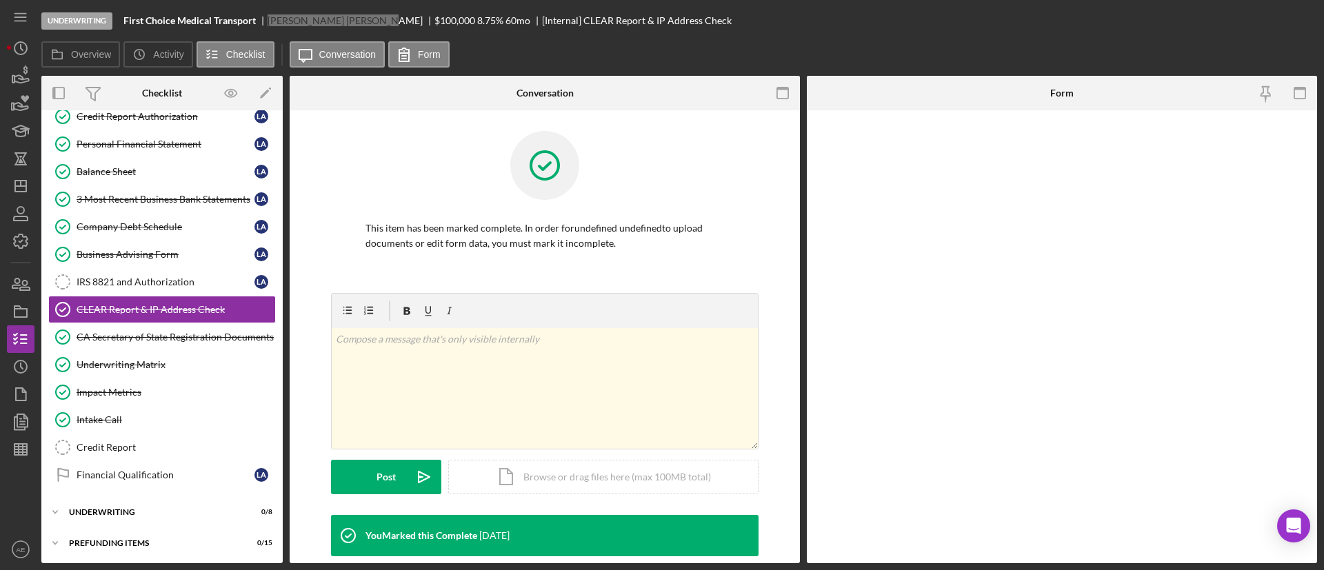
scroll to position [414, 0]
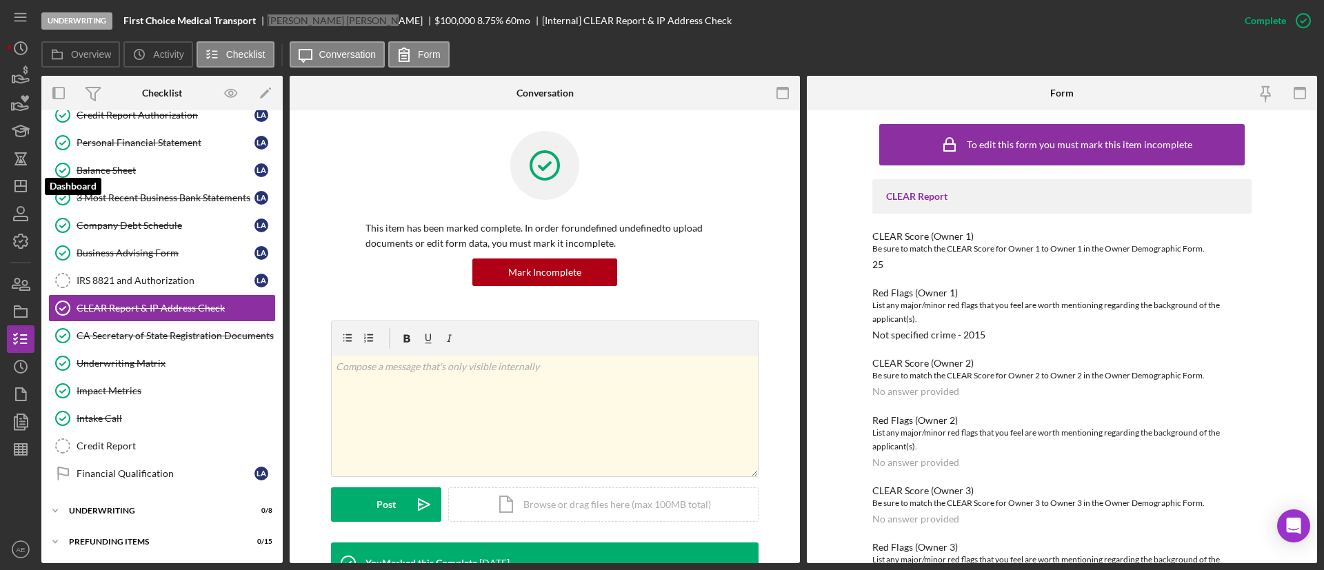
drag, startPoint x: 23, startPoint y: 188, endPoint x: 35, endPoint y: 190, distance: 12.0
click at [23, 187] on icon "Icon/Dashboard" at bounding box center [20, 186] width 34 height 34
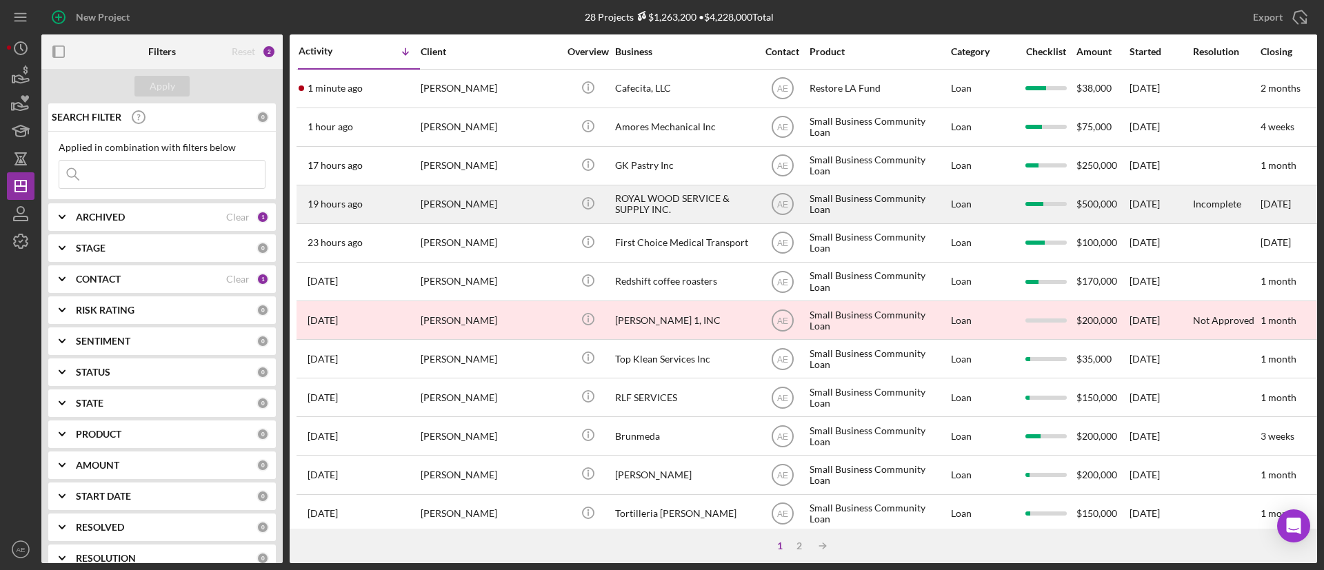
click at [528, 200] on div "[PERSON_NAME]" at bounding box center [490, 204] width 138 height 37
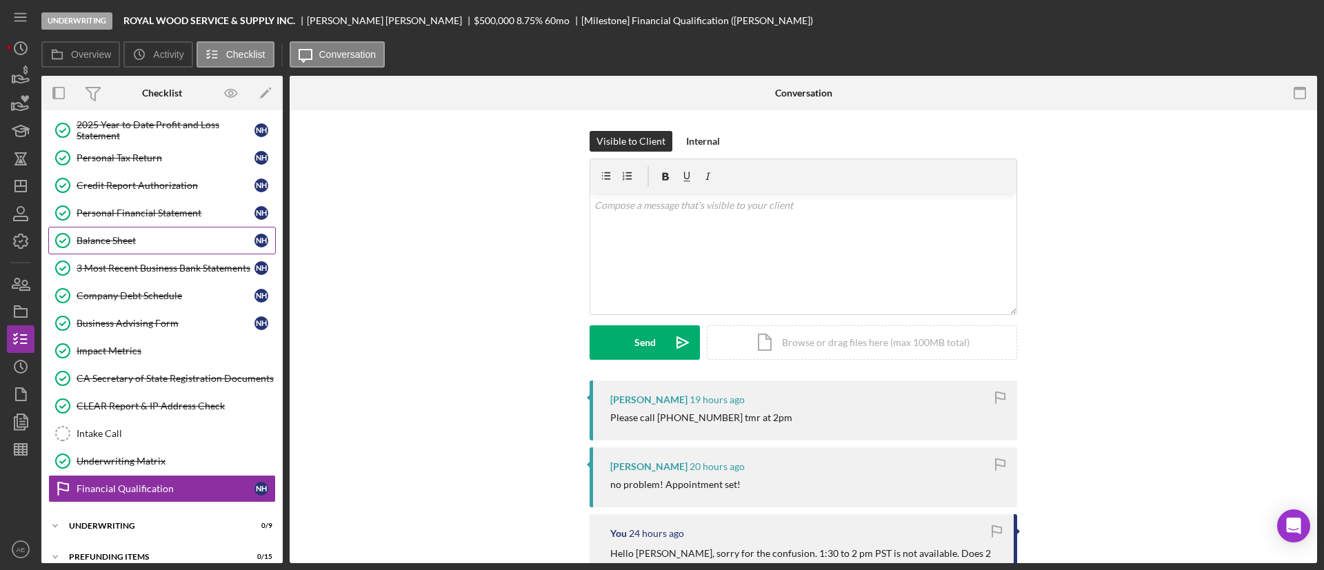
scroll to position [294, 0]
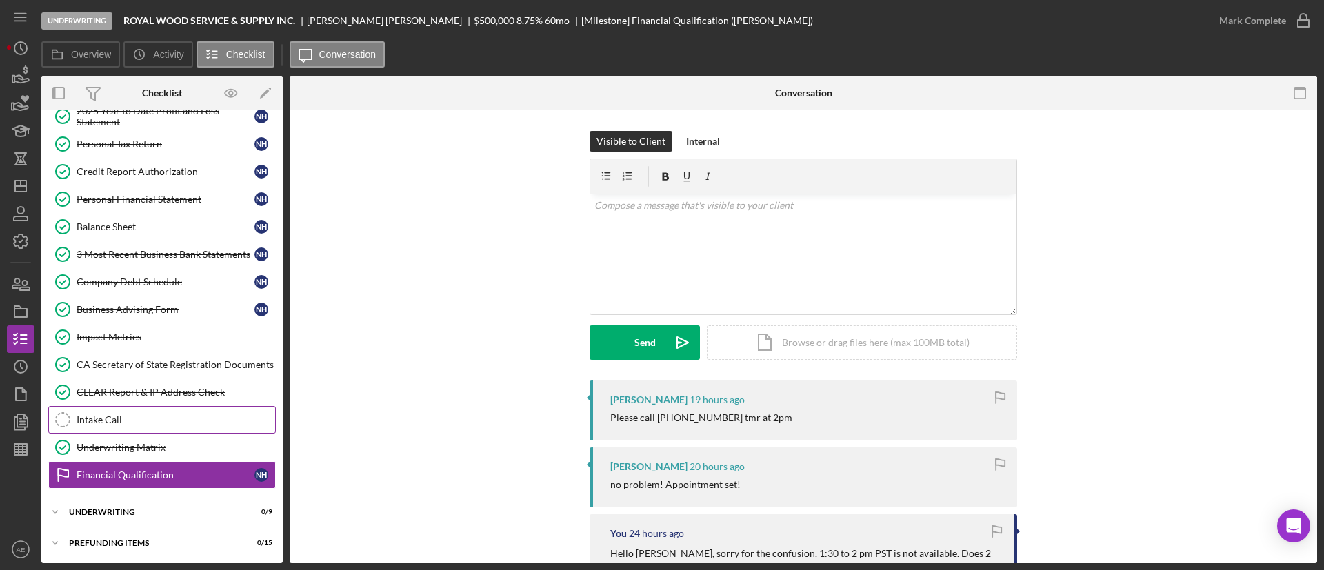
click at [147, 412] on link "Intake Call Intake Call" at bounding box center [162, 420] width 228 height 28
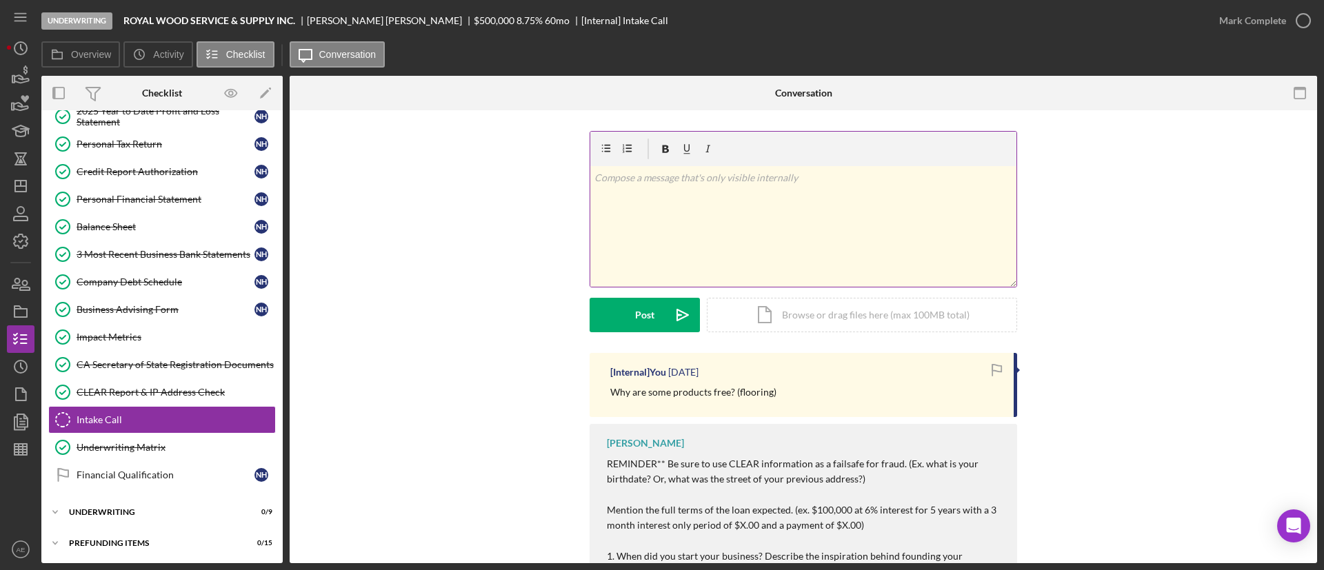
click at [713, 245] on div "v Color teal Color pink Remove color Add row above Add row below Add column bef…" at bounding box center [803, 226] width 426 height 121
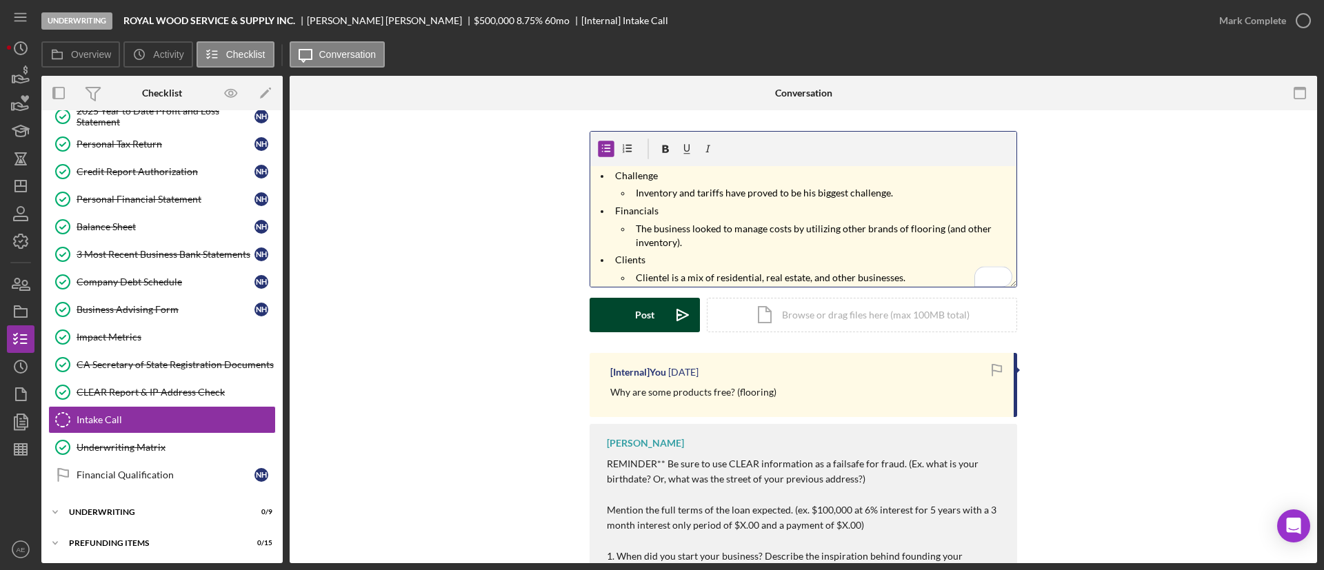
scroll to position [43, 0]
click at [638, 311] on div "Post" at bounding box center [644, 315] width 19 height 34
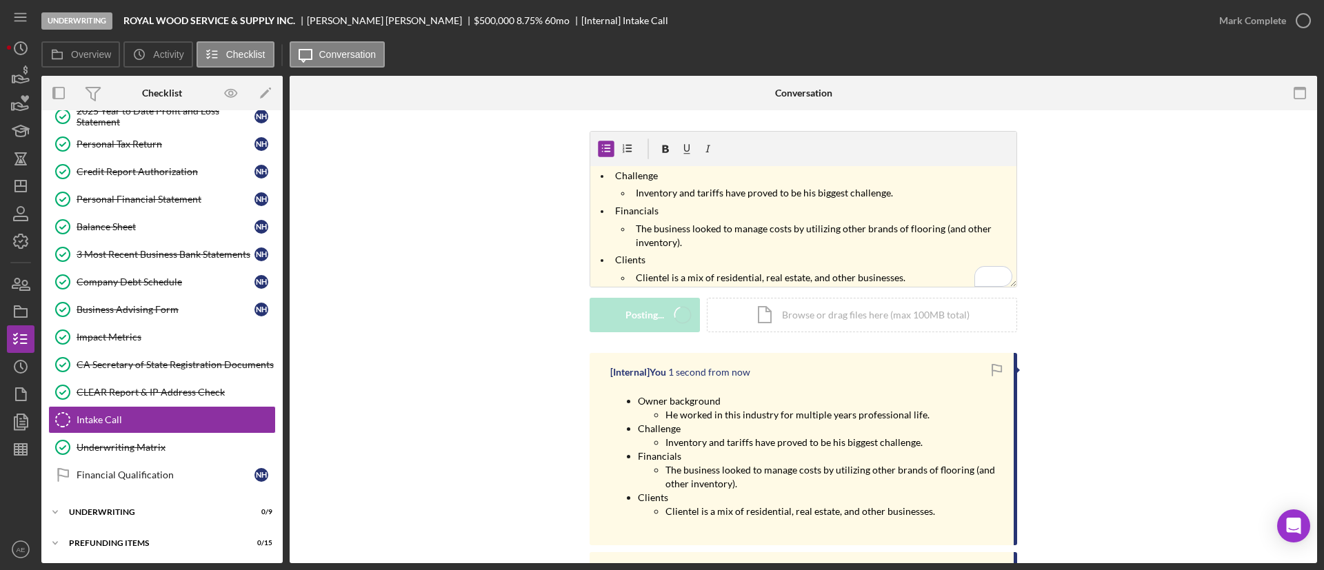
scroll to position [0, 0]
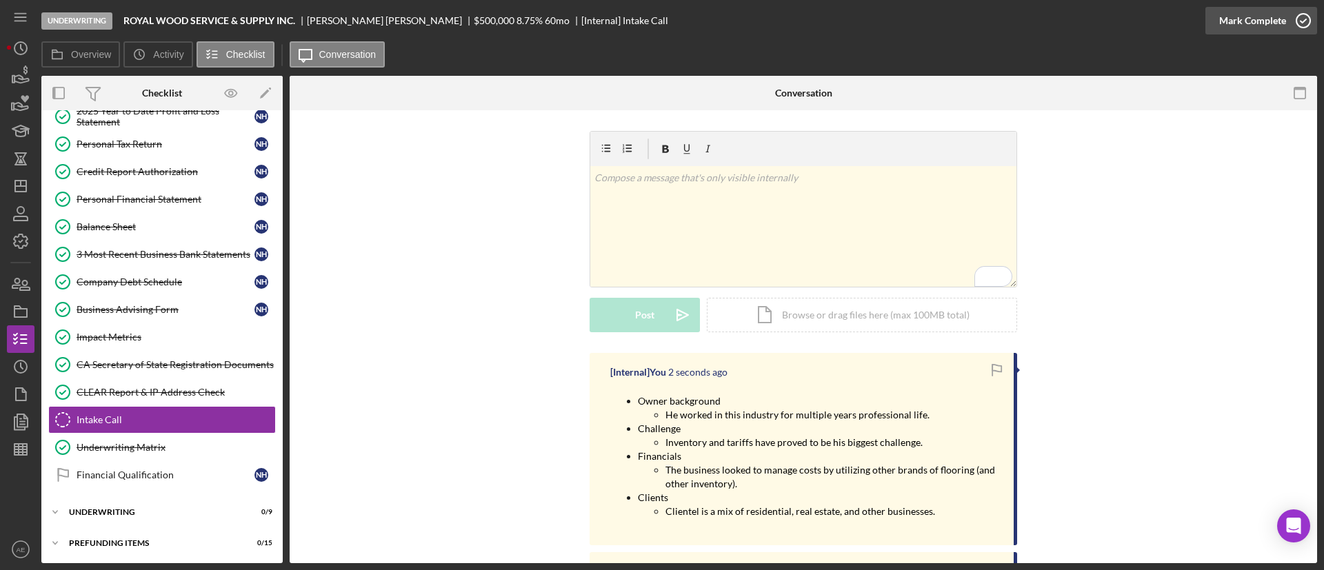
click at [1228, 19] on div "Mark Complete" at bounding box center [1252, 21] width 67 height 28
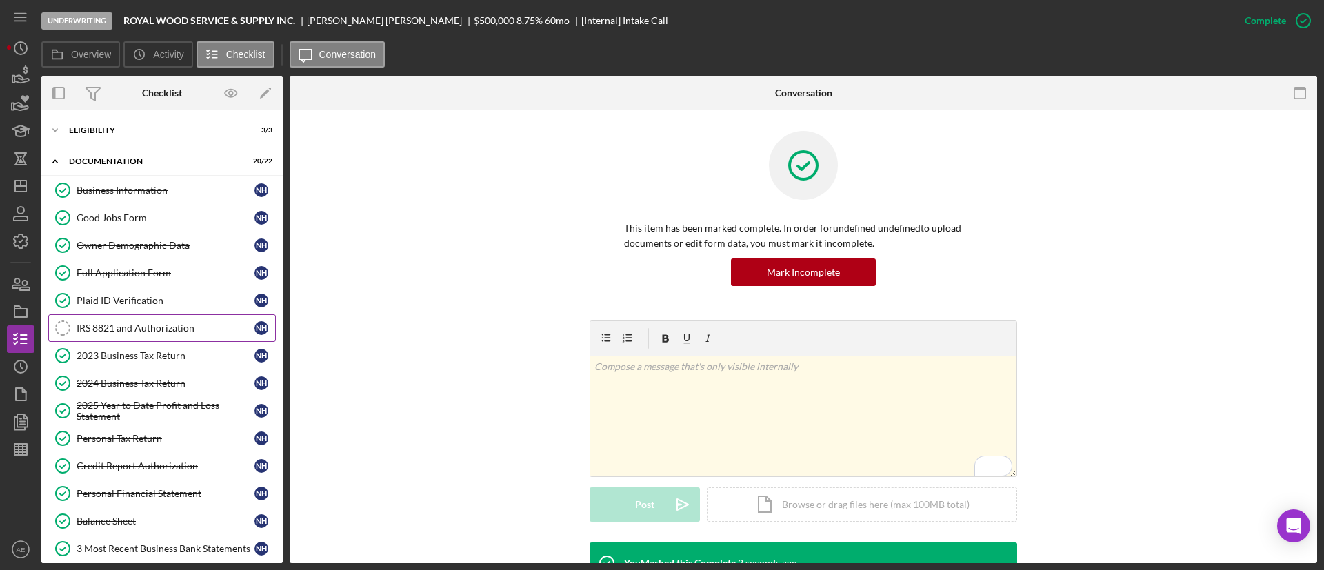
click at [136, 334] on link "IRS 8821 and Authorization IRS 8821 and Authorization N H" at bounding box center [162, 328] width 228 height 28
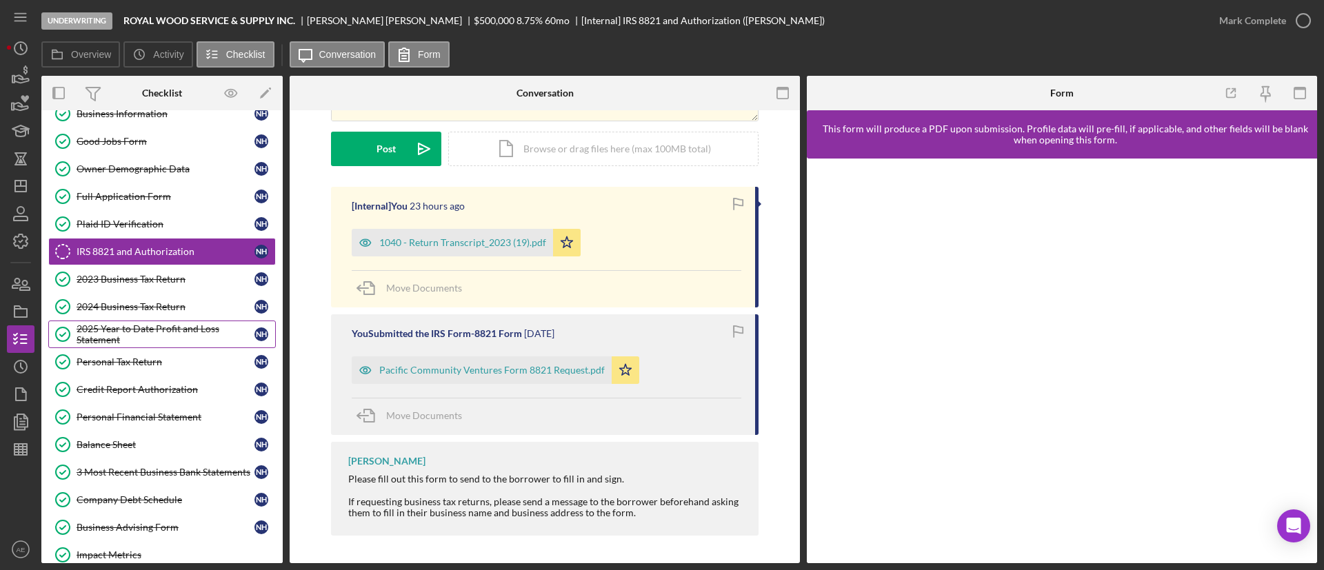
scroll to position [296, 0]
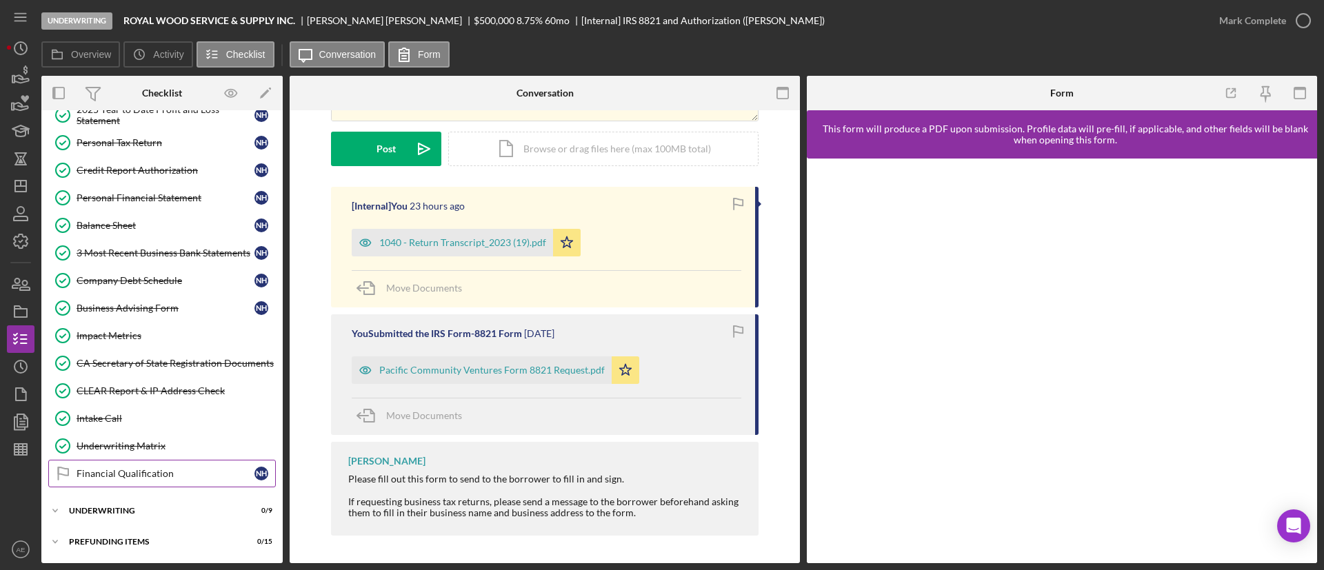
click at [141, 479] on link "Financial Qualification Financial Qualification N H" at bounding box center [162, 474] width 228 height 28
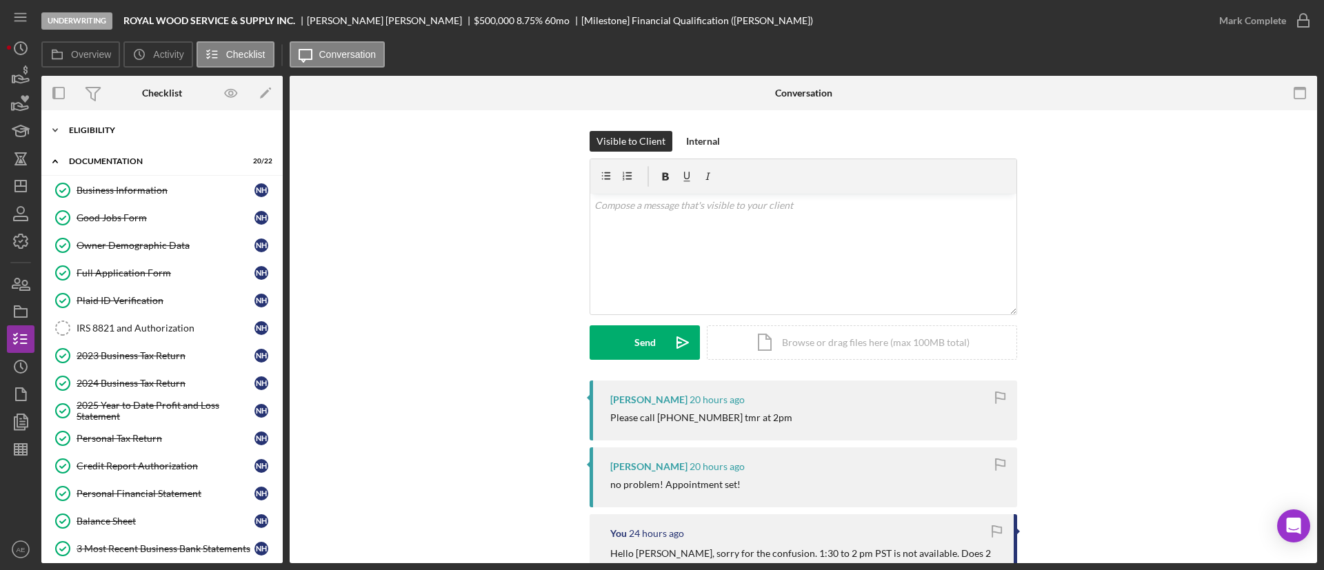
click at [129, 135] on div "Icon/Expander Eligibility 3 / 3" at bounding box center [161, 131] width 241 height 28
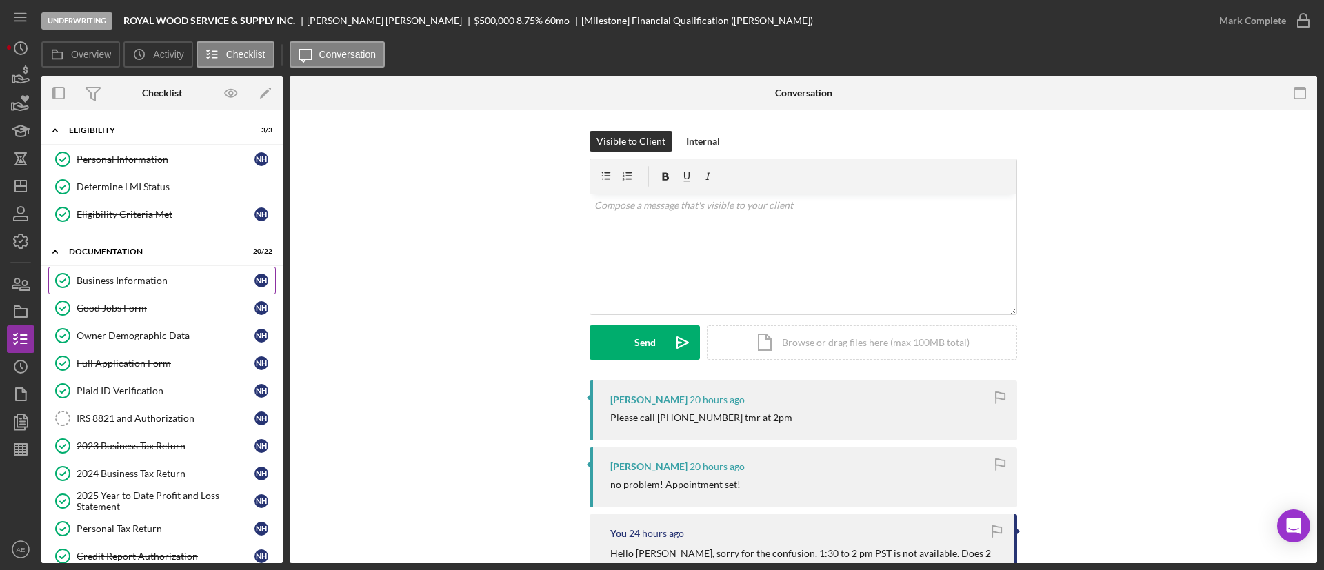
scroll to position [103, 0]
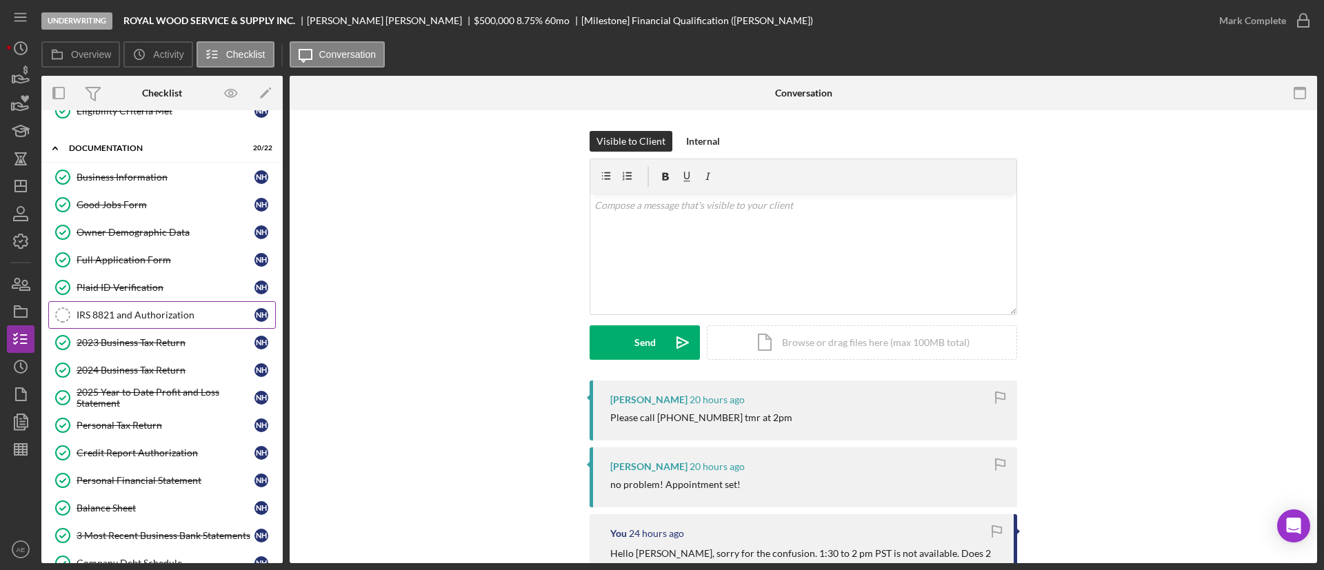
click at [156, 310] on div "IRS 8821 and Authorization" at bounding box center [166, 315] width 178 height 11
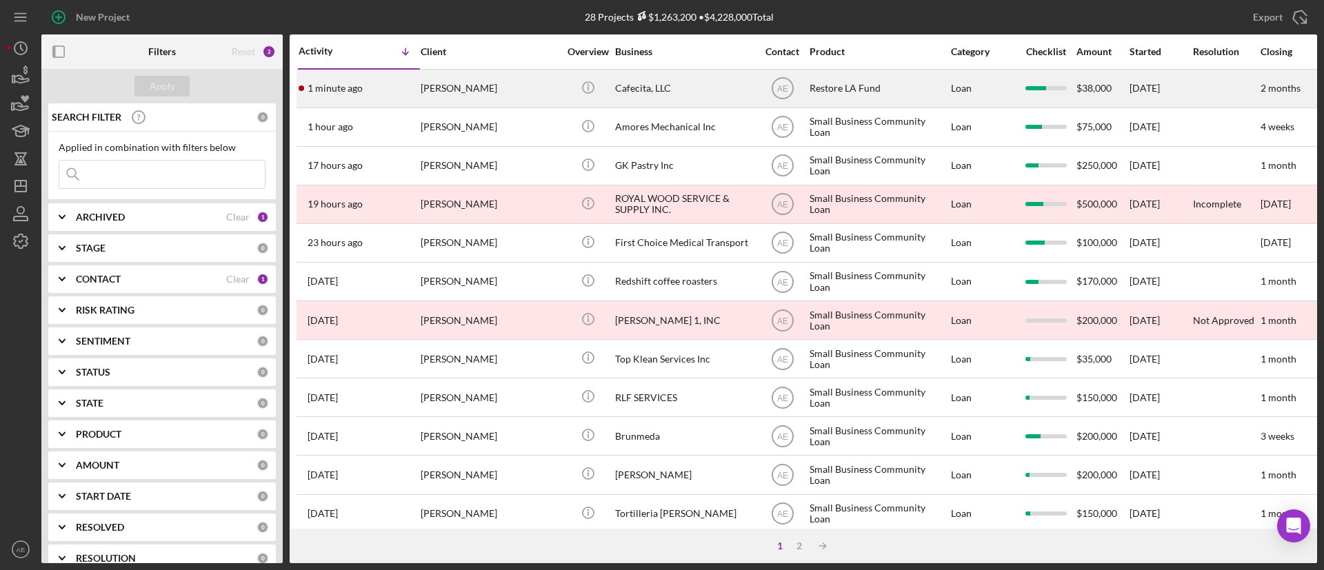
click at [409, 100] on div "1 minute ago [PERSON_NAME]" at bounding box center [359, 88] width 121 height 37
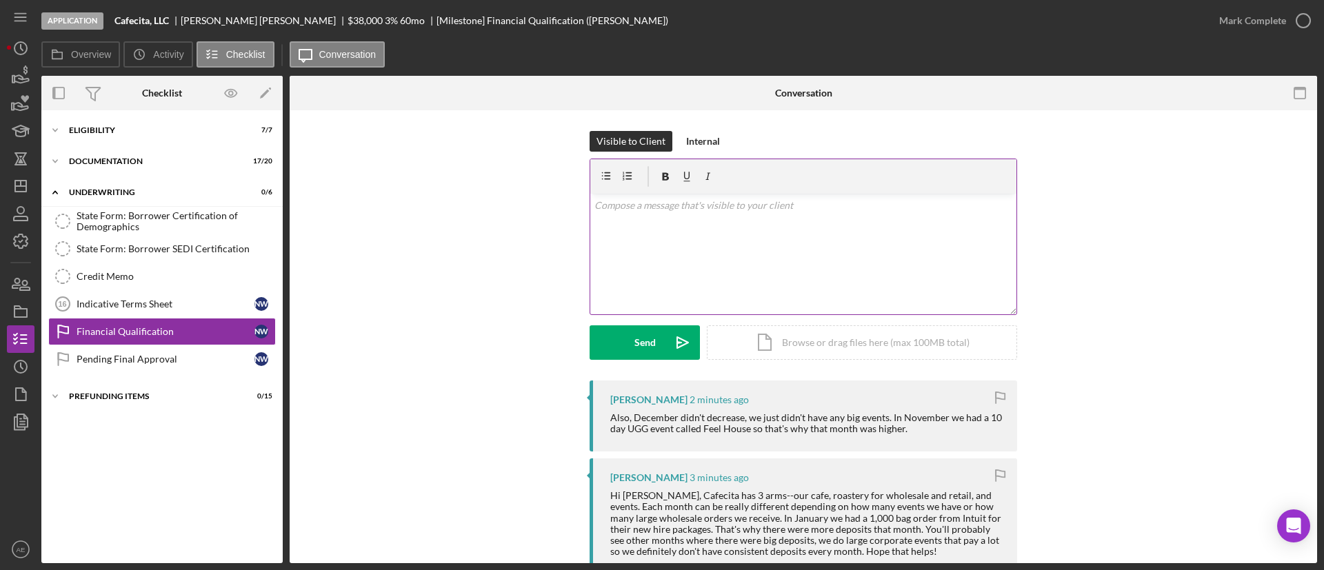
click at [721, 265] on div "v Color teal Color pink Remove color Add row above Add row below Add column bef…" at bounding box center [803, 254] width 426 height 121
click at [655, 330] on button "Send Icon/icon-invite-send" at bounding box center [645, 342] width 110 height 34
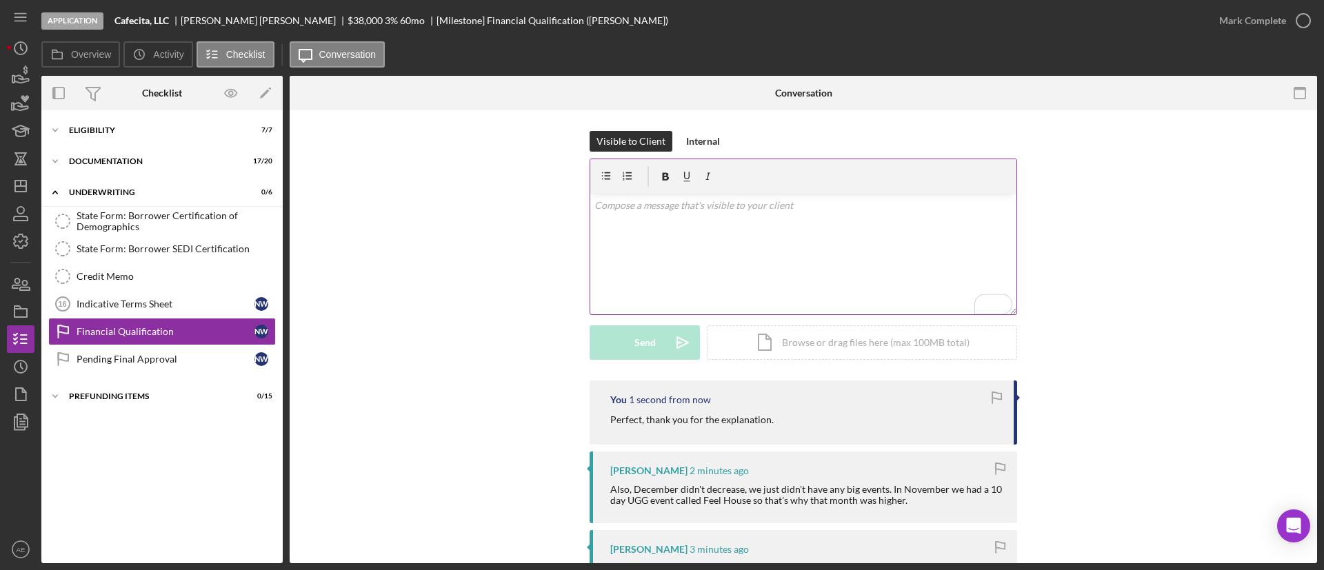
scroll to position [207, 0]
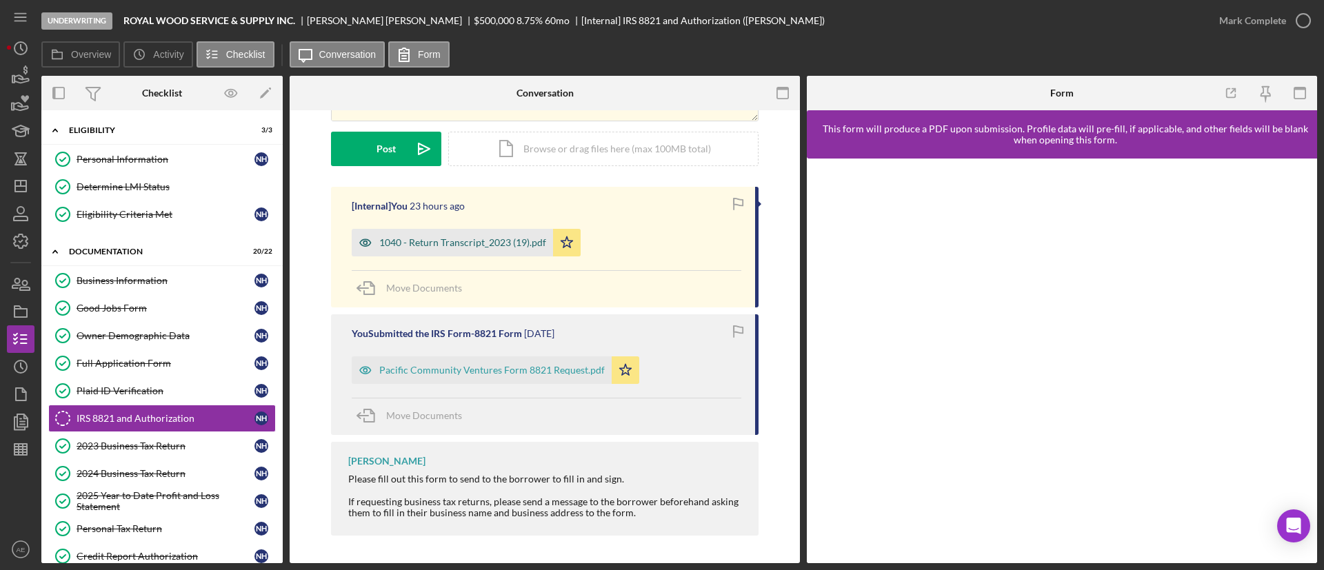
click at [357, 239] on icon "button" at bounding box center [366, 243] width 28 height 28
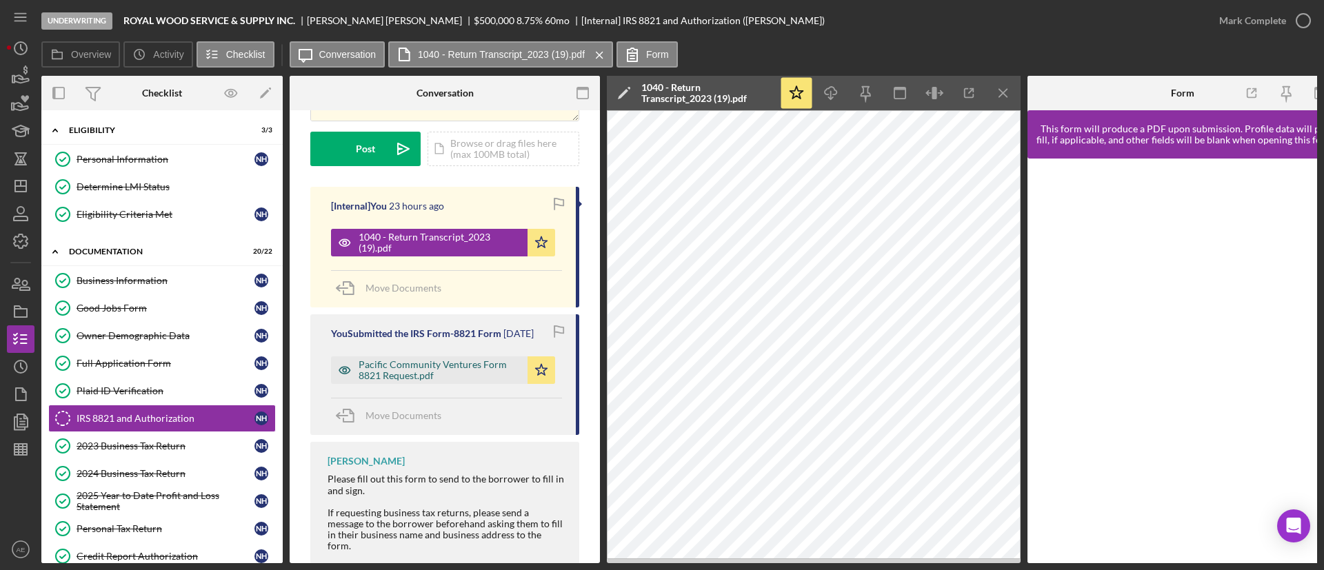
click at [347, 383] on icon "button" at bounding box center [345, 371] width 28 height 28
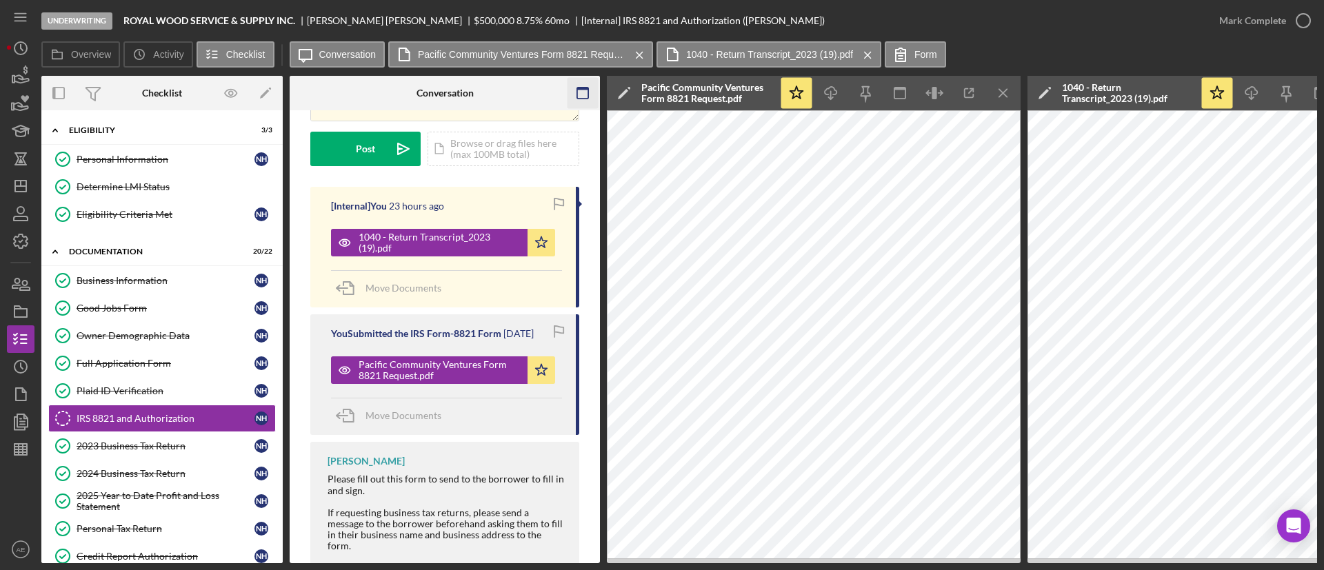
click at [589, 98] on icon "button" at bounding box center [583, 93] width 31 height 31
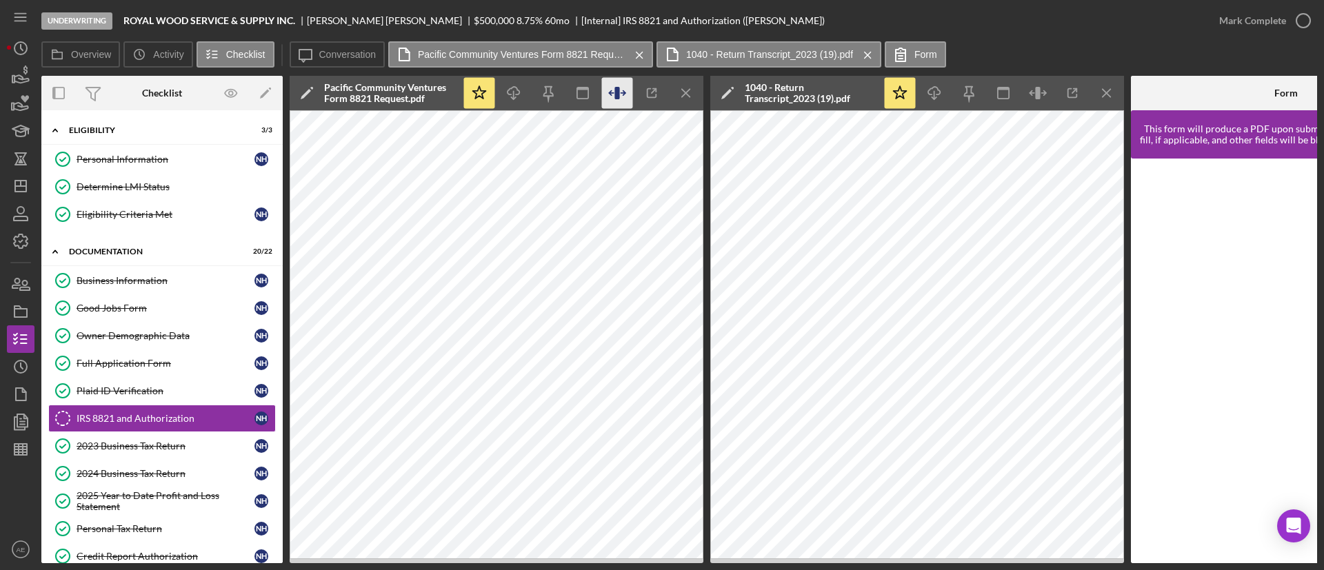
click at [625, 88] on icon "button" at bounding box center [617, 93] width 31 height 31
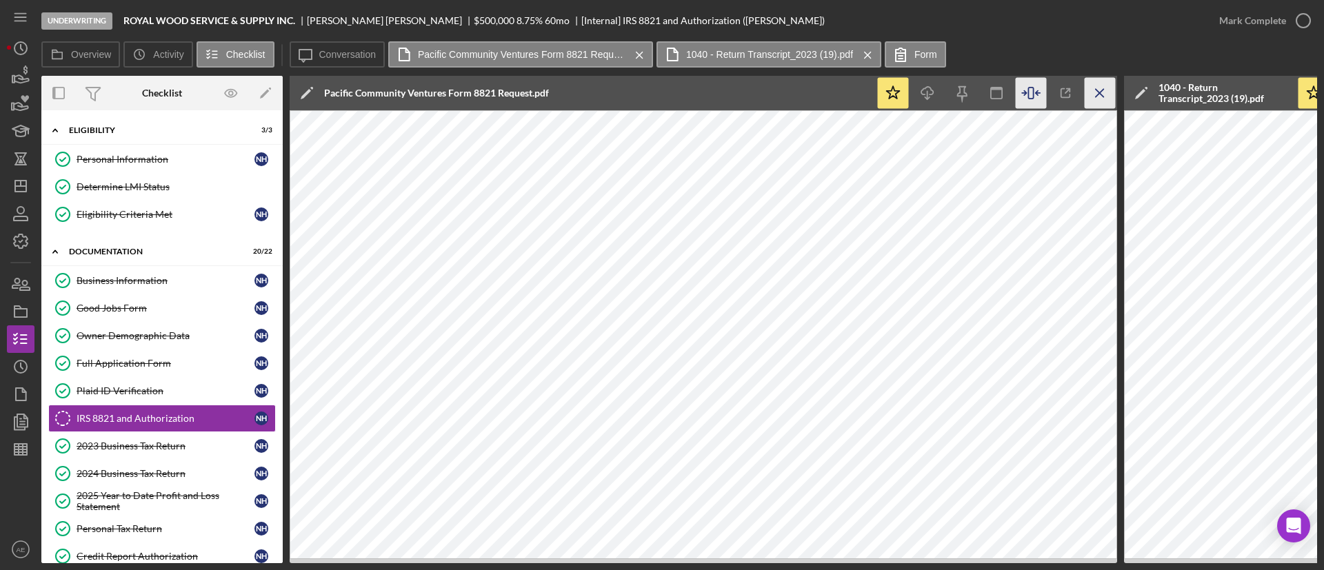
click at [1108, 86] on icon "Icon/Menu Close" at bounding box center [1100, 93] width 31 height 31
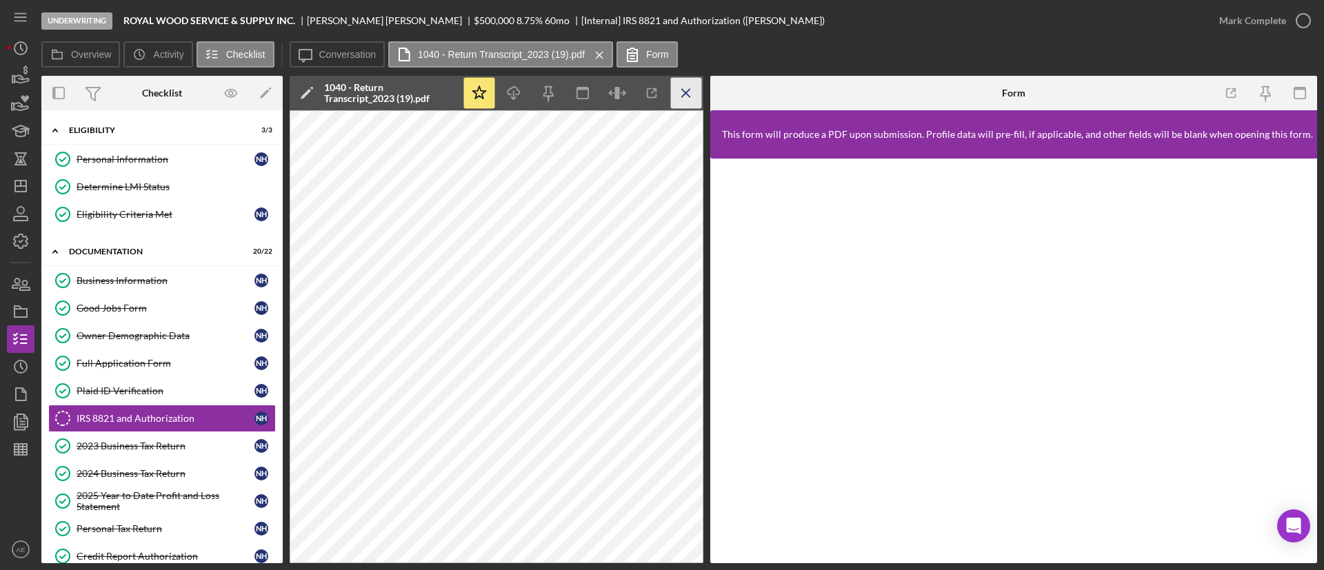
click at [688, 91] on line "button" at bounding box center [686, 93] width 8 height 8
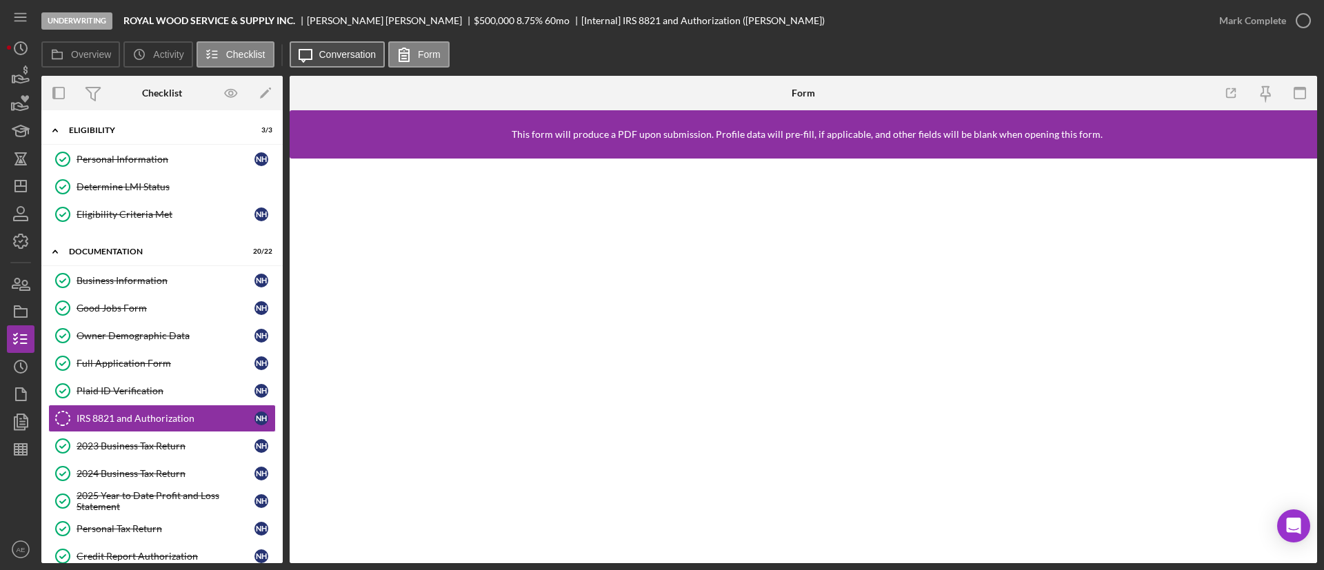
click at [339, 43] on button "Icon/Message Conversation" at bounding box center [338, 54] width 96 height 26
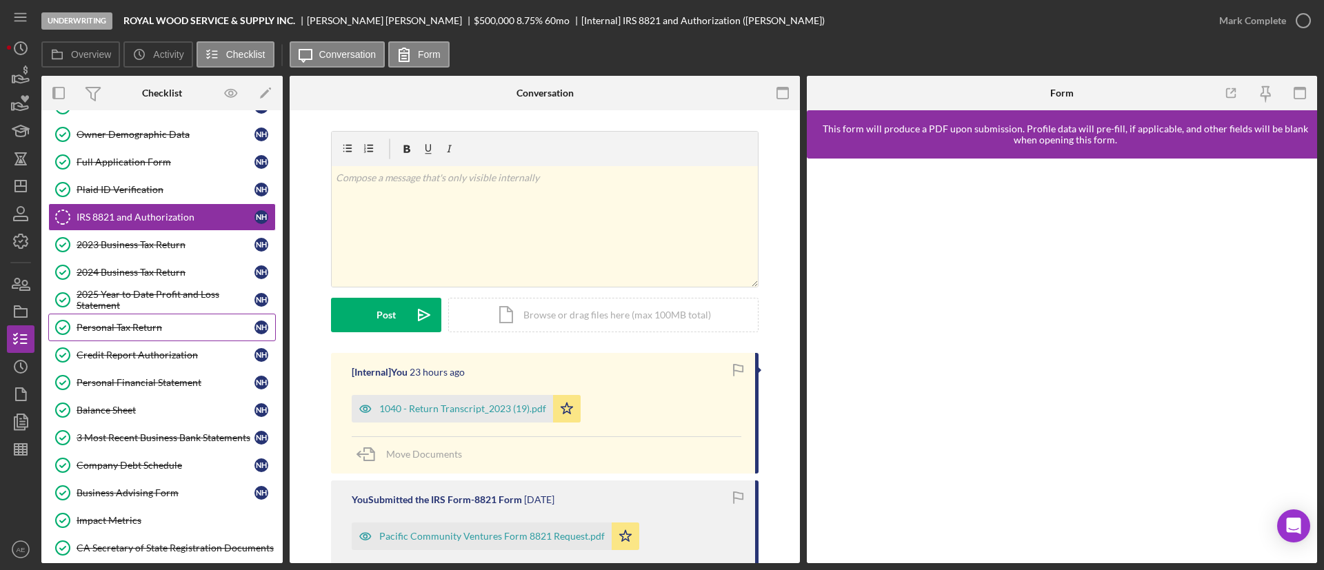
scroll to position [207, 0]
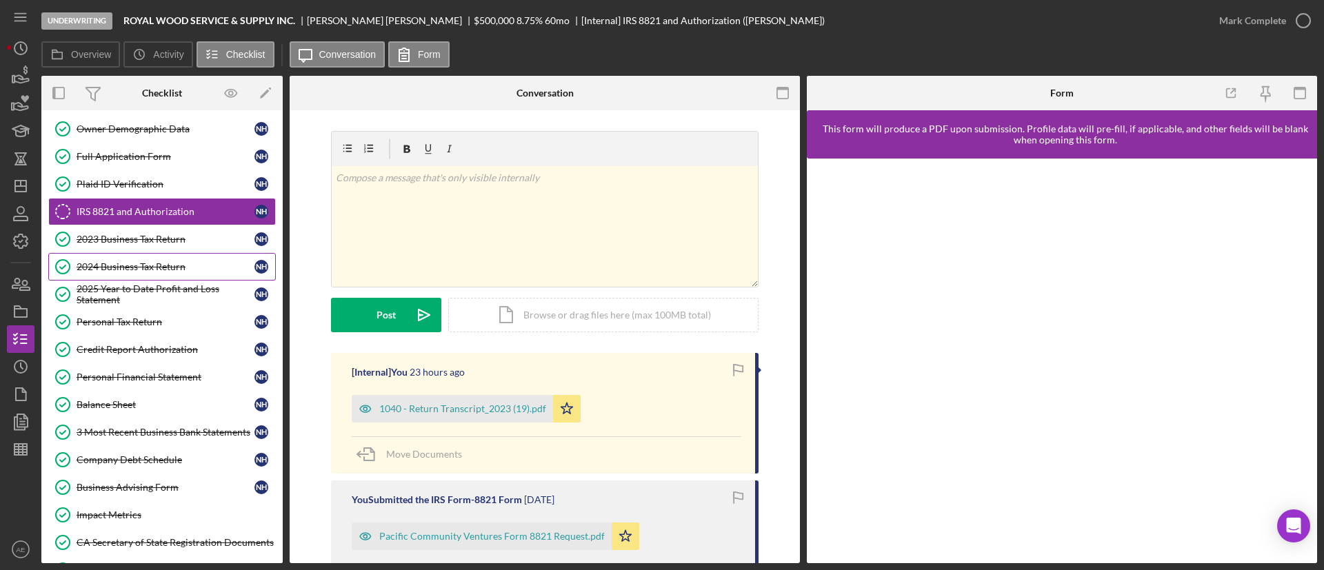
click at [128, 269] on div "2024 Business Tax Return" at bounding box center [166, 266] width 178 height 11
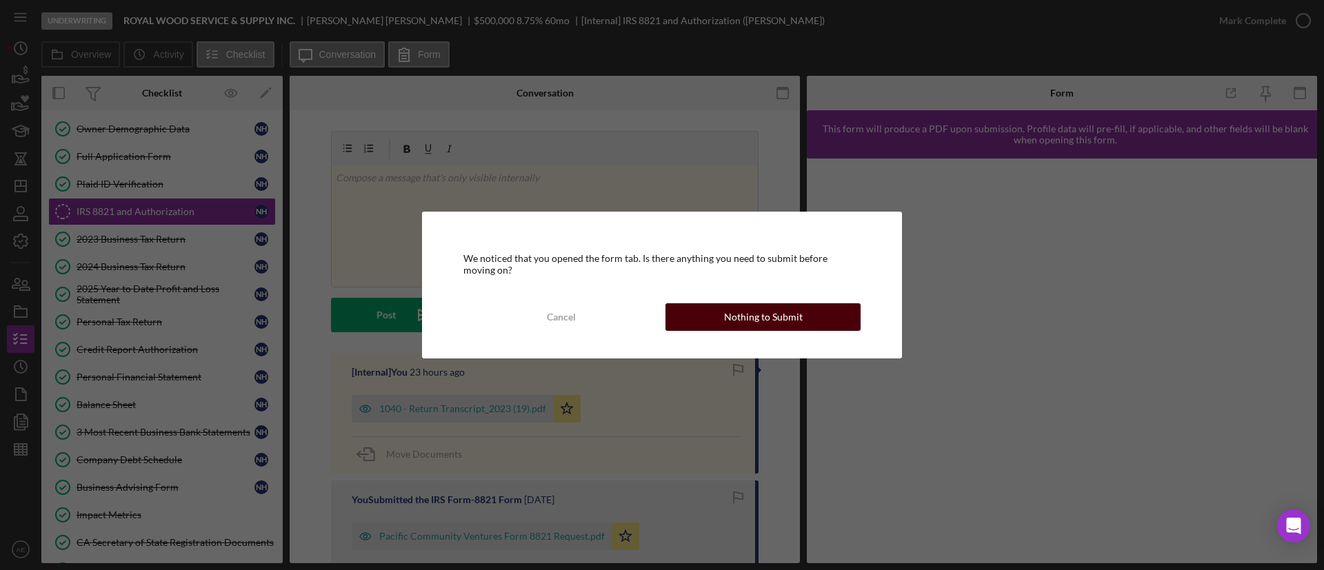
click at [748, 314] on div "Nothing to Submit" at bounding box center [763, 317] width 79 height 28
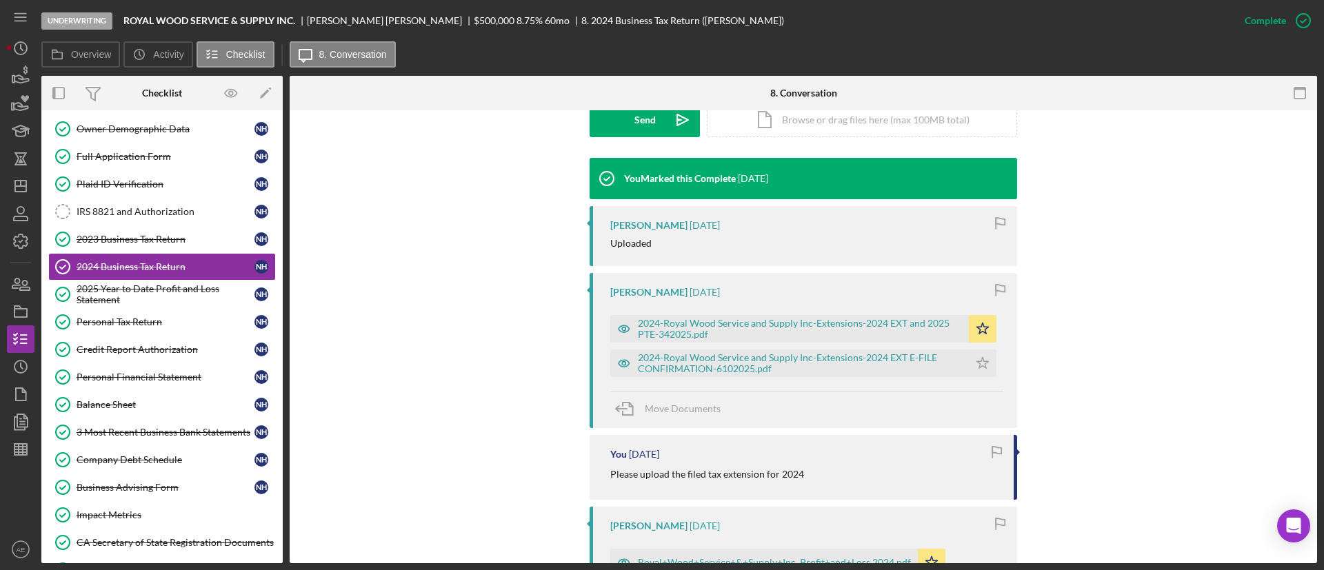
scroll to position [414, 0]
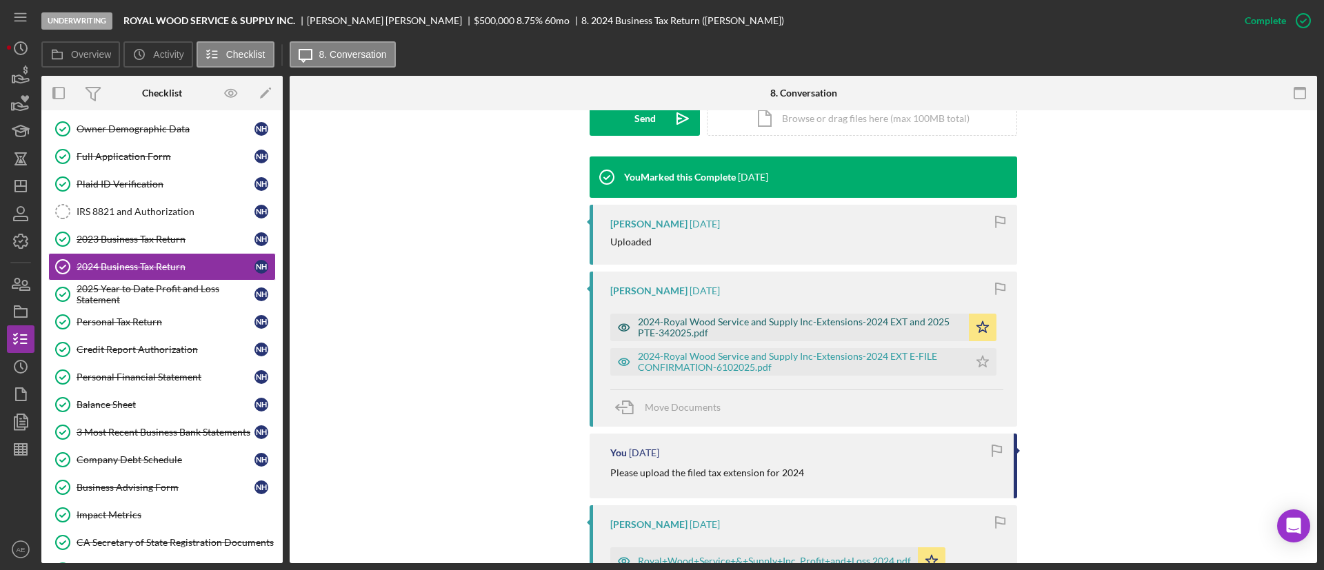
click at [619, 323] on icon "button" at bounding box center [624, 328] width 28 height 28
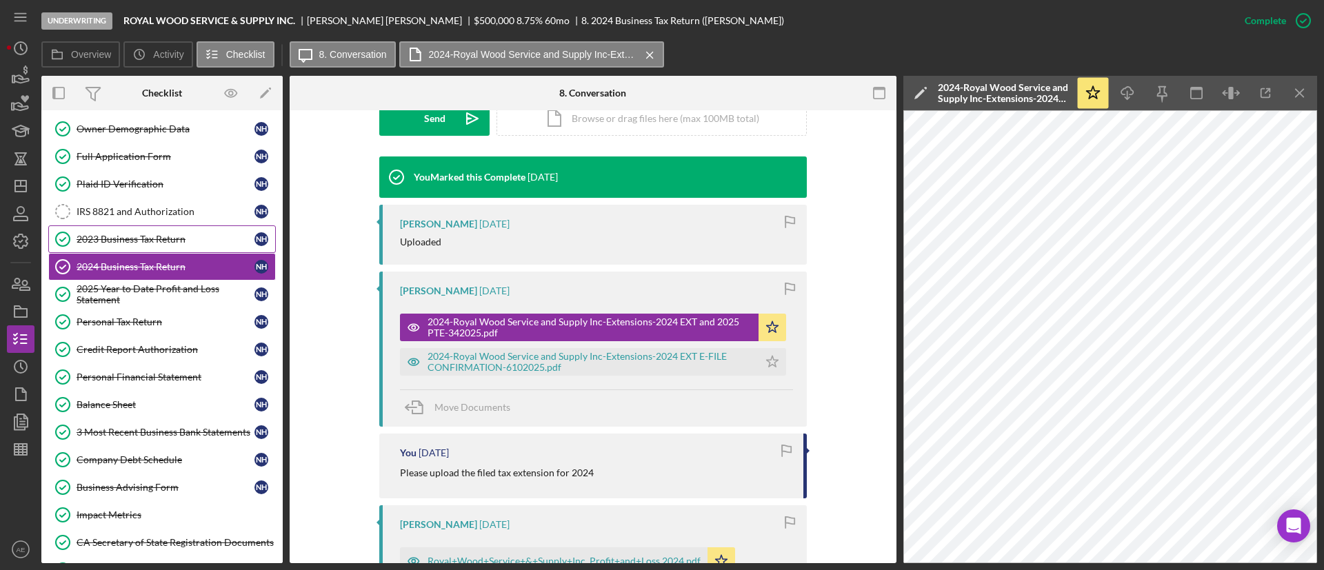
click at [152, 232] on link "2023 Business Tax Return 2023 Business Tax Return N H" at bounding box center [162, 240] width 228 height 28
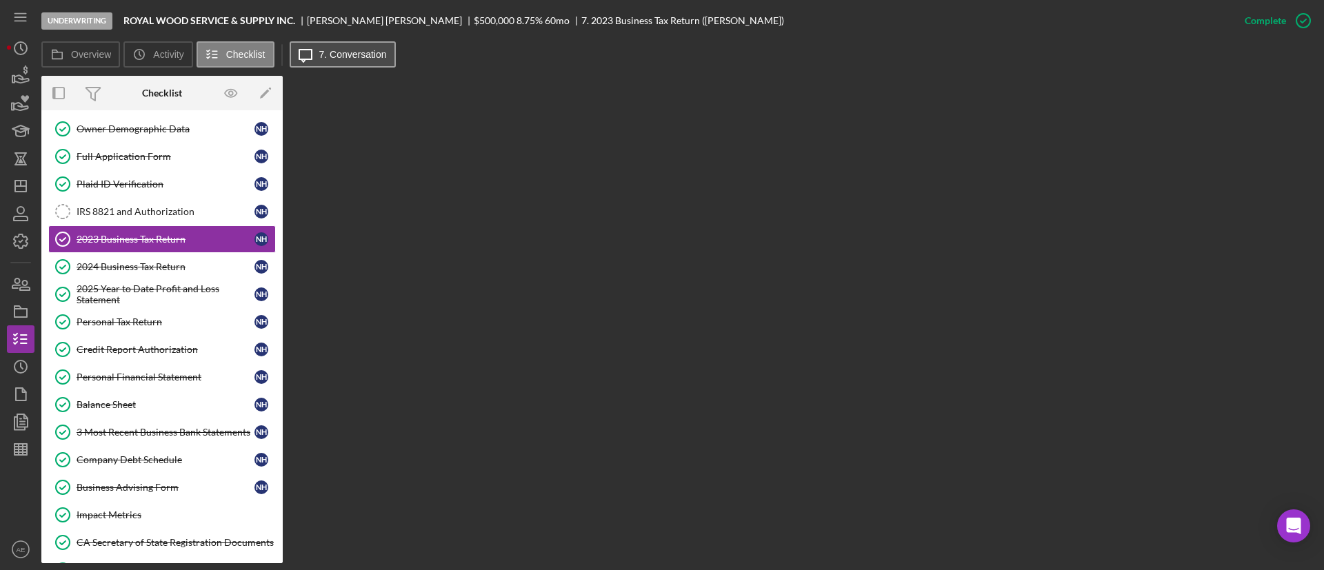
click at [339, 63] on button "Icon/Message 7. Conversation" at bounding box center [343, 54] width 106 height 26
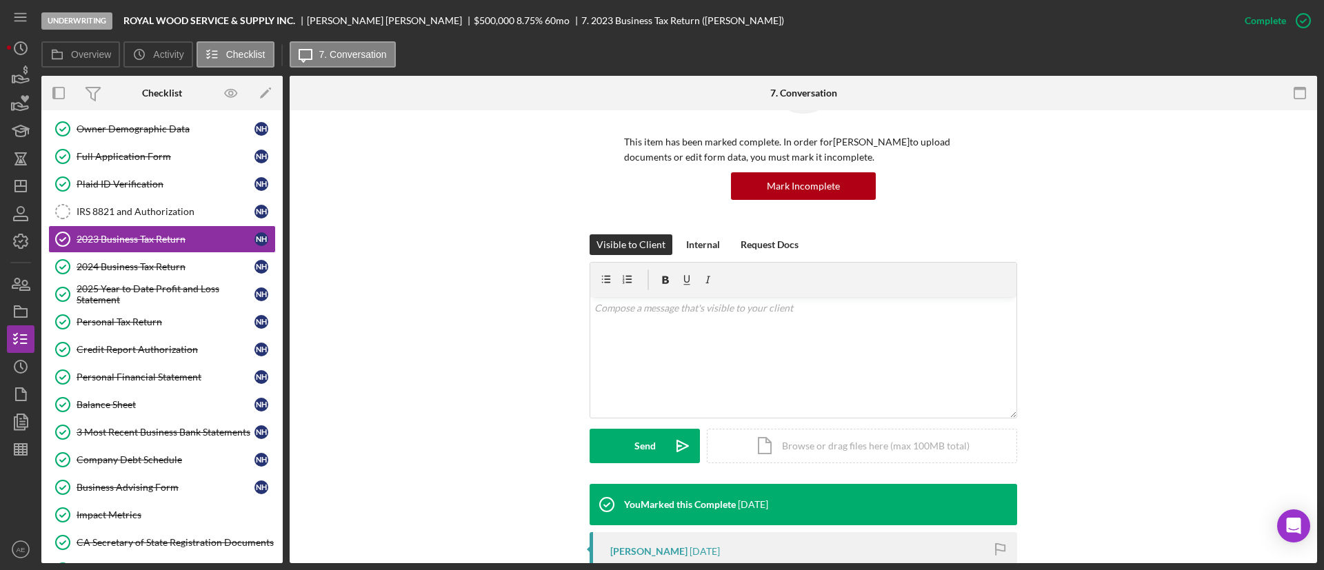
scroll to position [372, 0]
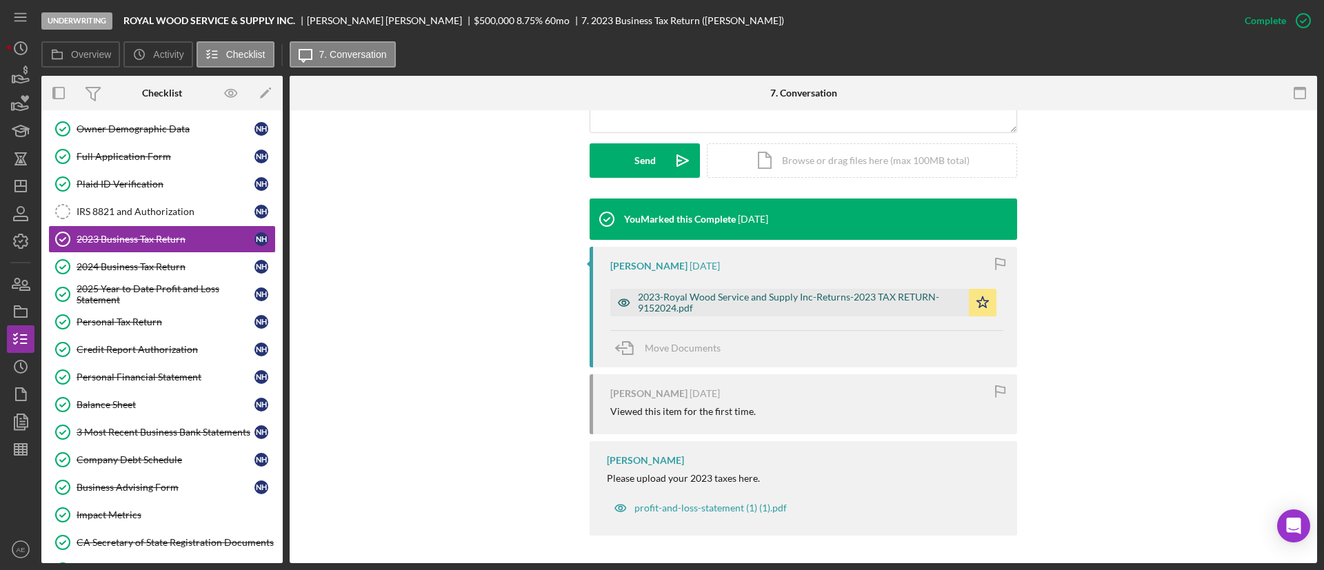
click at [621, 303] on icon "button" at bounding box center [624, 303] width 28 height 28
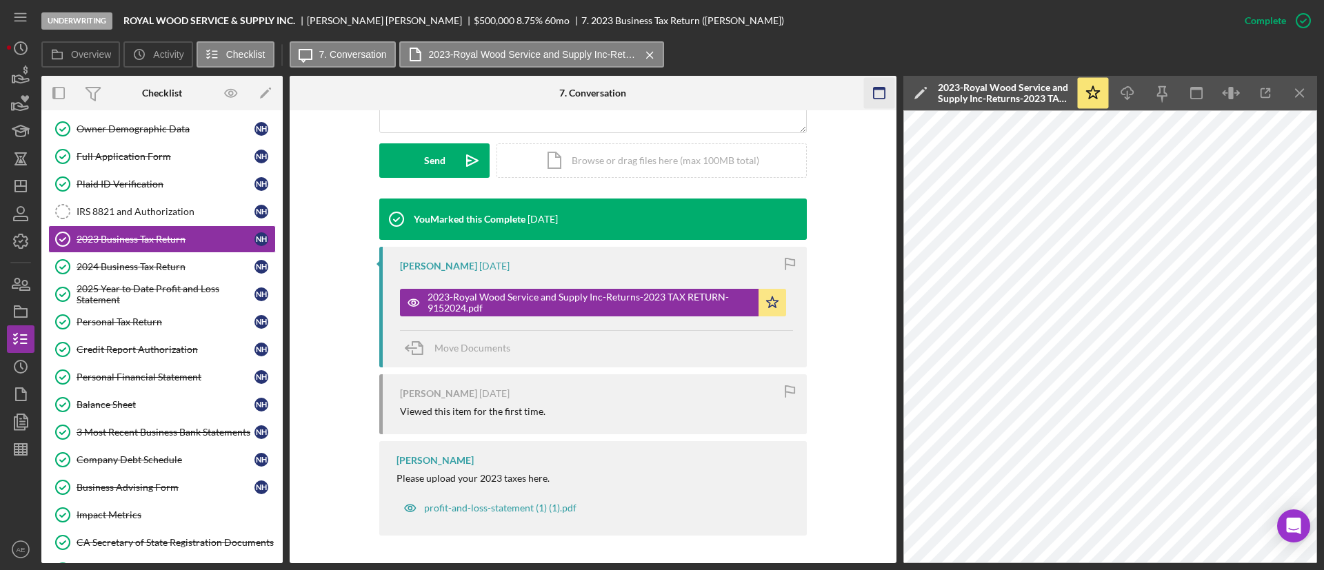
click at [885, 98] on rect "button" at bounding box center [879, 93] width 11 height 11
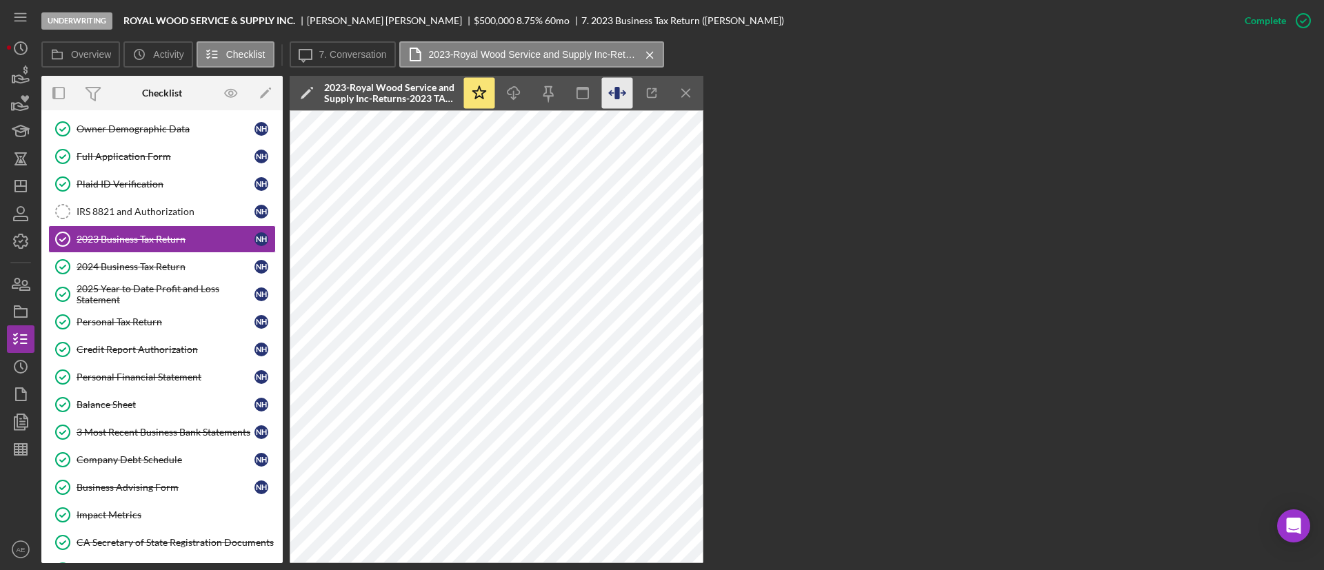
click at [621, 92] on icon "button" at bounding box center [617, 93] width 31 height 31
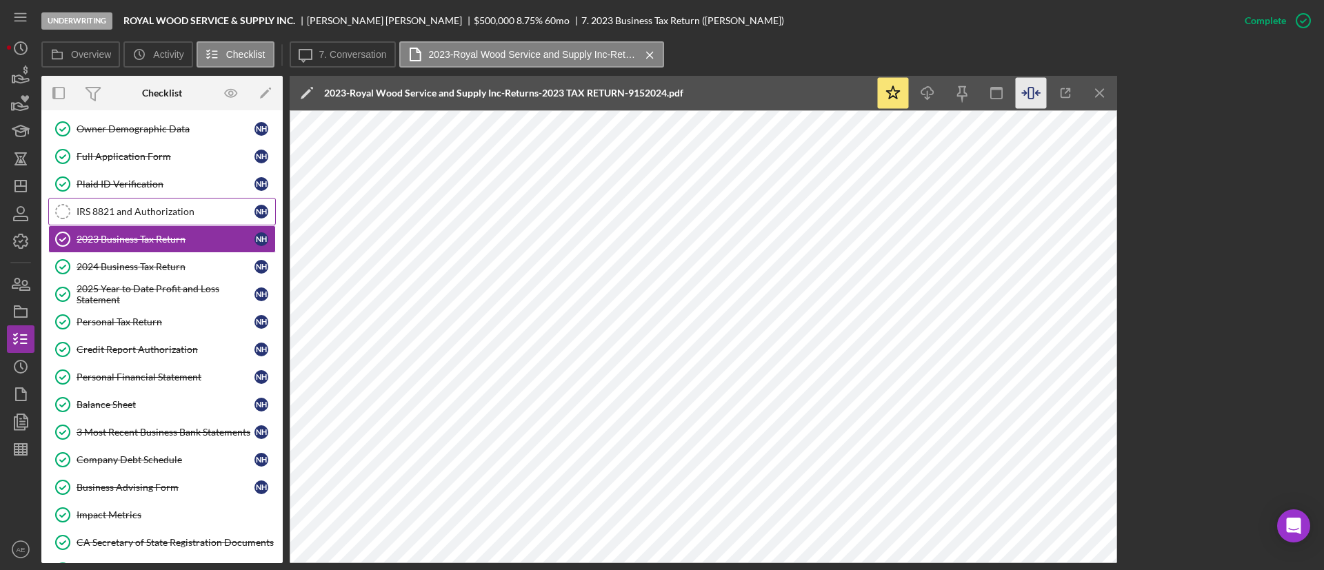
click at [134, 210] on div "IRS 8821 and Authorization" at bounding box center [166, 211] width 178 height 11
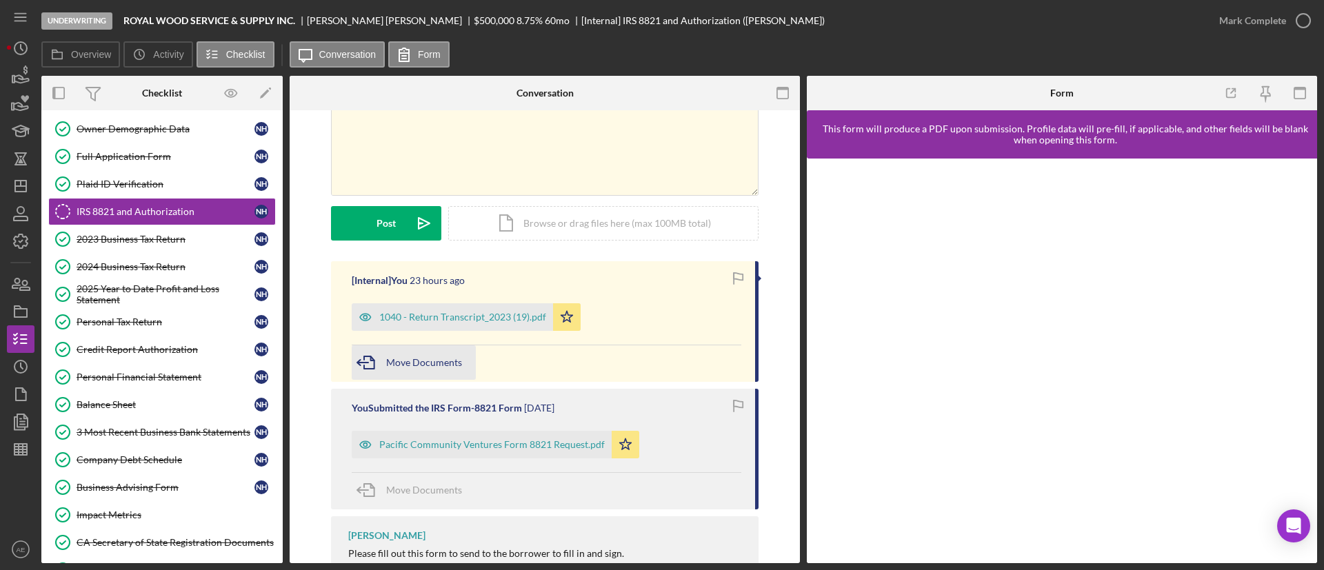
scroll to position [166, 0]
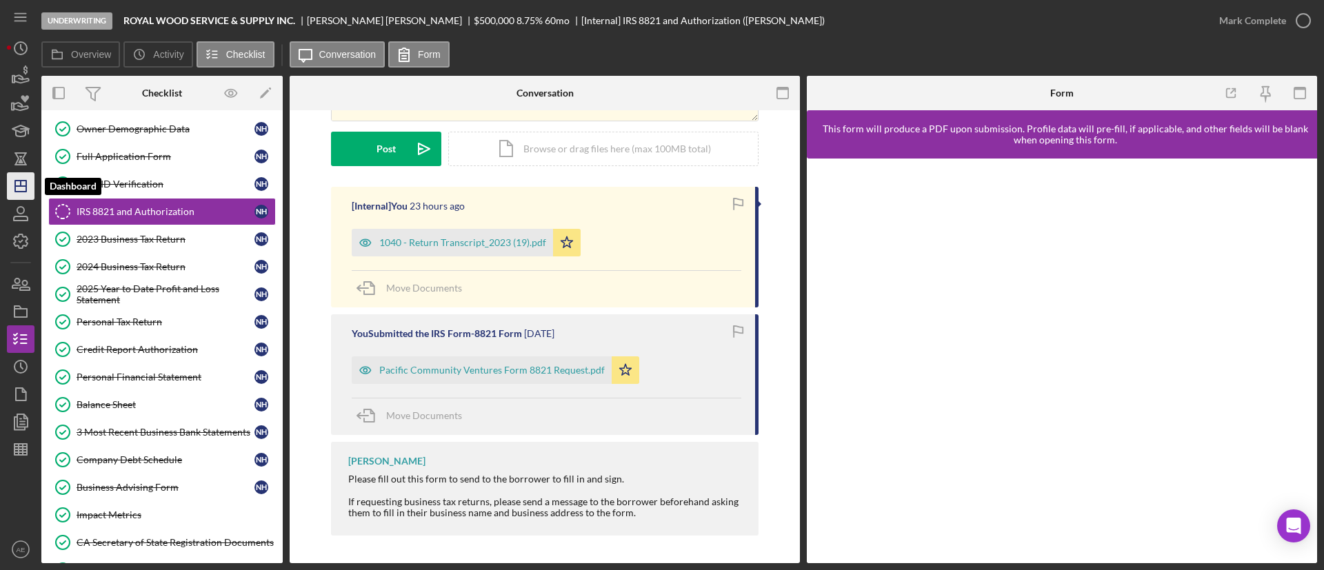
click at [20, 186] on line "button" at bounding box center [20, 186] width 11 height 0
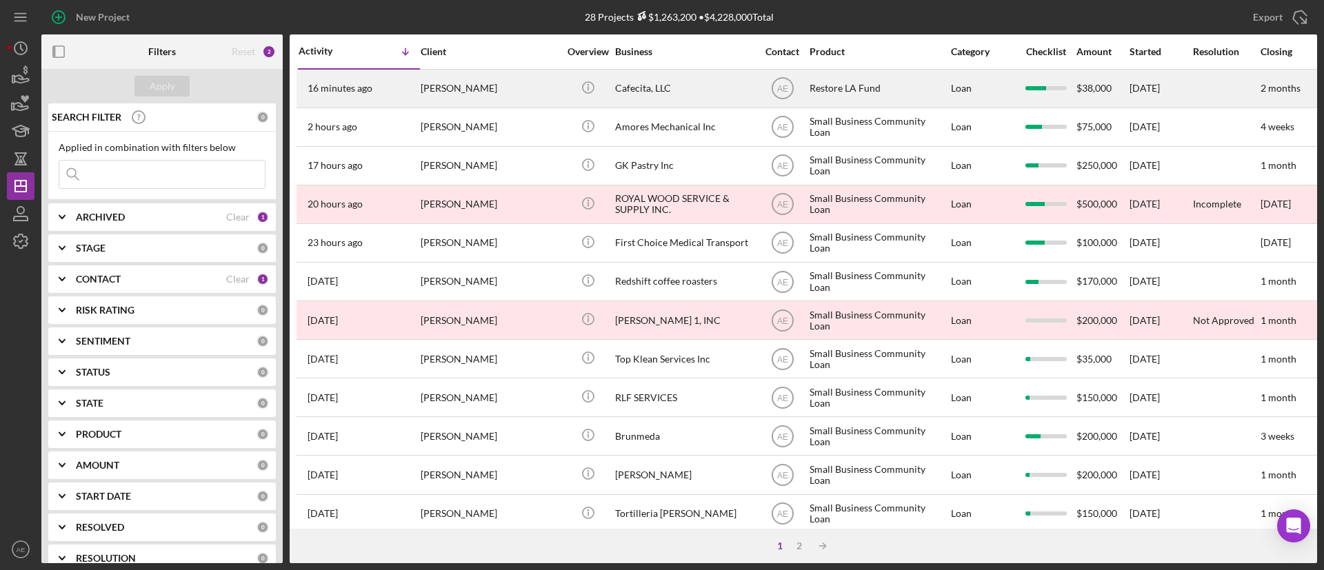
click at [487, 81] on div "[PERSON_NAME]" at bounding box center [490, 88] width 138 height 37
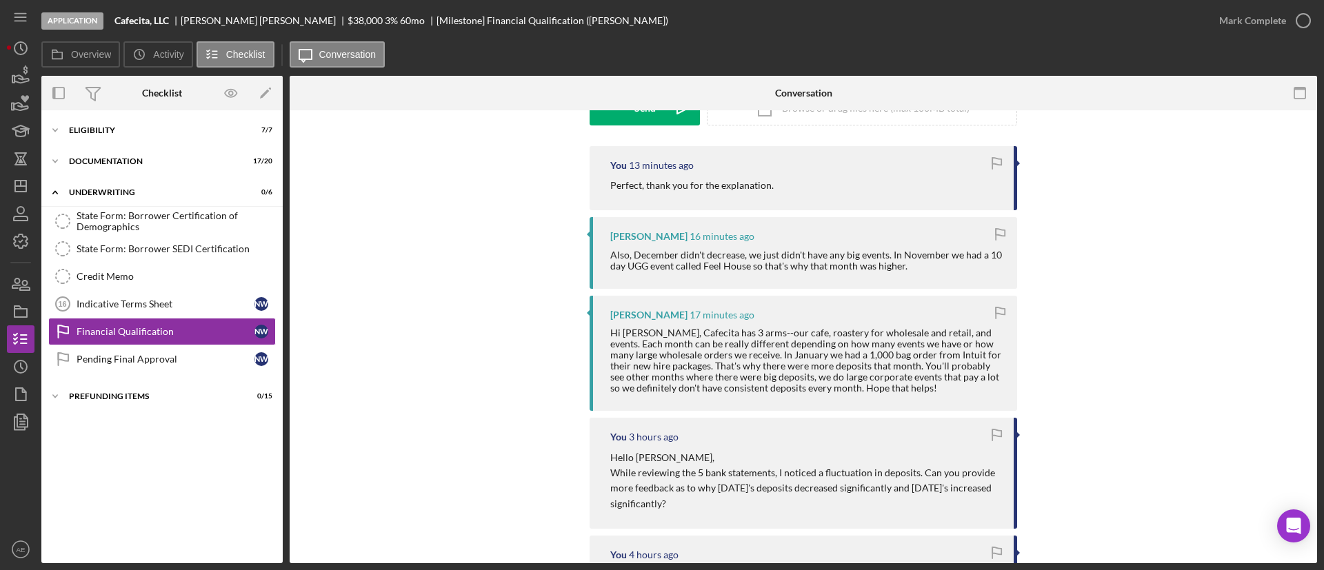
scroll to position [207, 0]
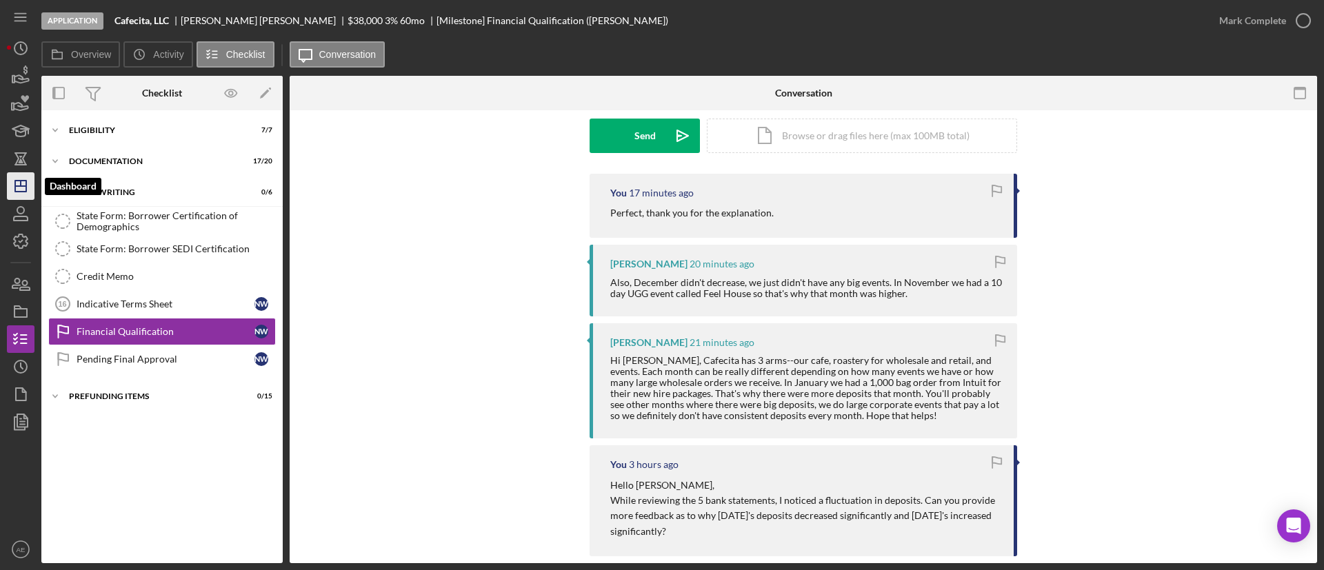
click at [29, 190] on icon "Icon/Dashboard" at bounding box center [20, 186] width 34 height 34
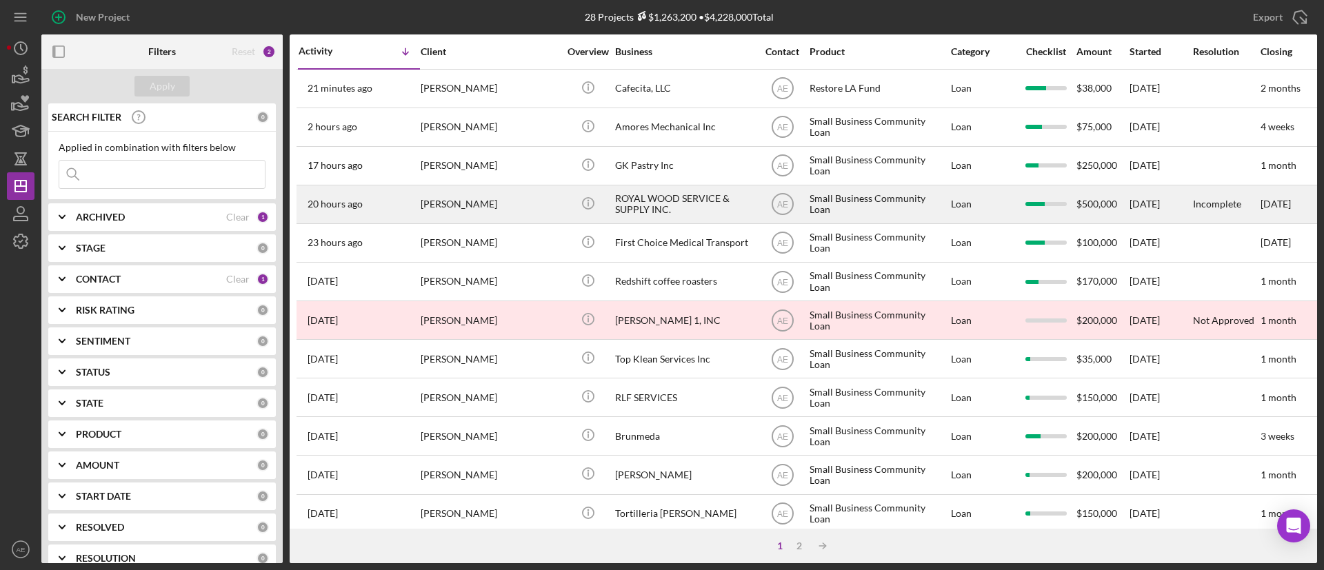
click at [504, 207] on div "[PERSON_NAME]" at bounding box center [490, 204] width 138 height 37
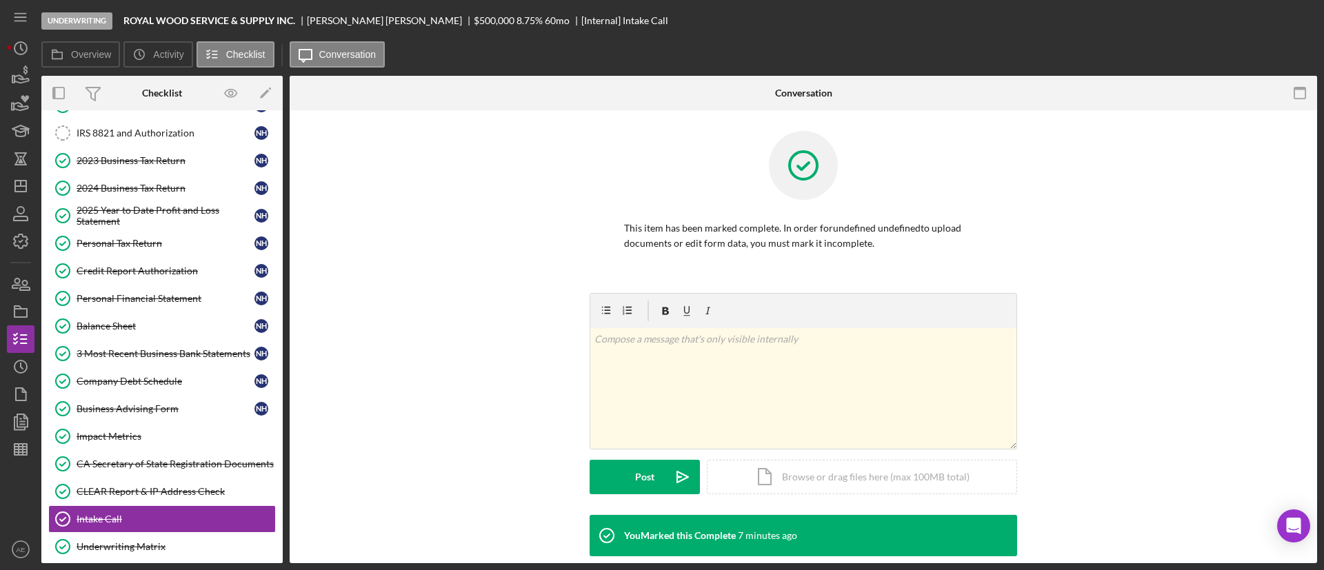
scroll to position [294, 0]
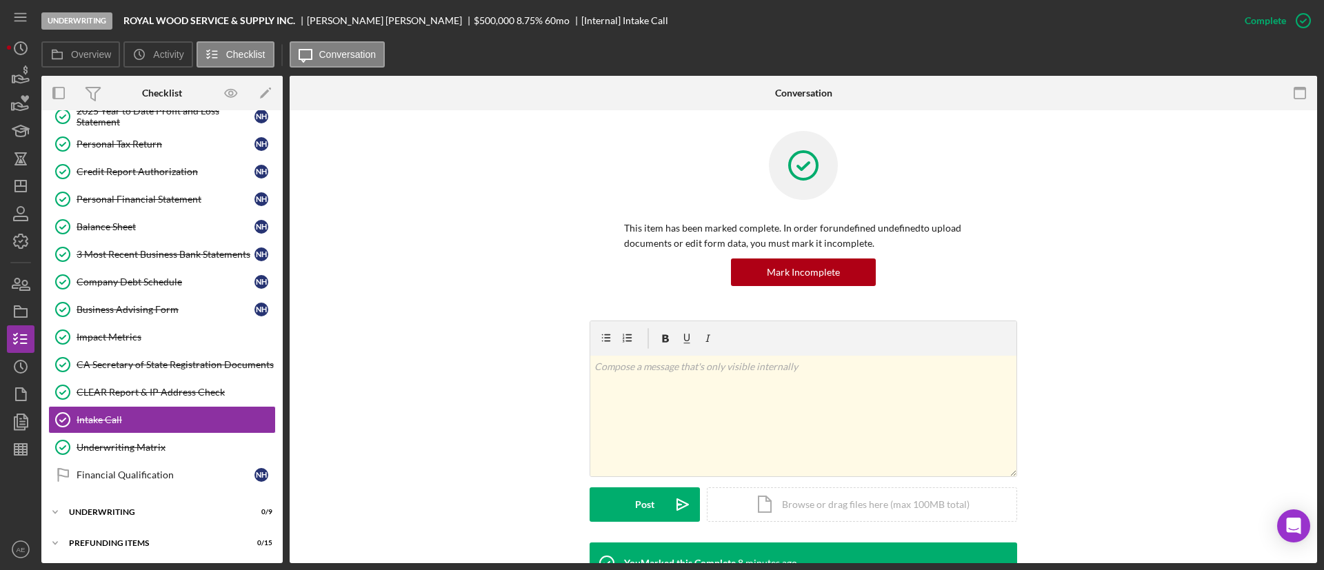
drag, startPoint x: 294, startPoint y: 24, endPoint x: 226, endPoint y: 33, distance: 68.9
click at [265, 28] on div "Underwriting ROYAL WOOD SERVICE & SUPPLY INC. Nanjie Huang $500,000 8.75 % 60 m…" at bounding box center [636, 20] width 1190 height 41
drag, startPoint x: 125, startPoint y: 19, endPoint x: 299, endPoint y: 20, distance: 173.8
click at [299, 20] on div "ROYAL WOOD SERVICE & SUPPLY INC." at bounding box center [214, 20] width 183 height 11
copy b "ROYAL WOOD SERVICE & SUPPLY INC."
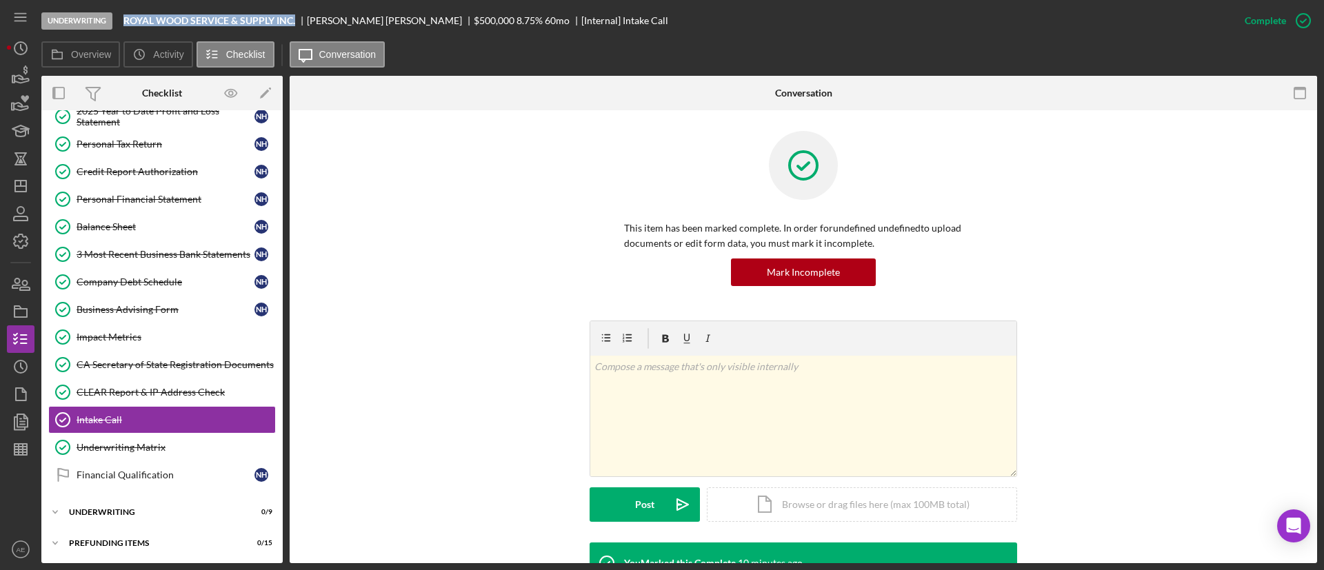
click at [259, 13] on div "Underwriting ROYAL WOOD SERVICE & SUPPLY INC. Nanjie Huang $500,000 8.75 % 60 m…" at bounding box center [636, 20] width 1190 height 41
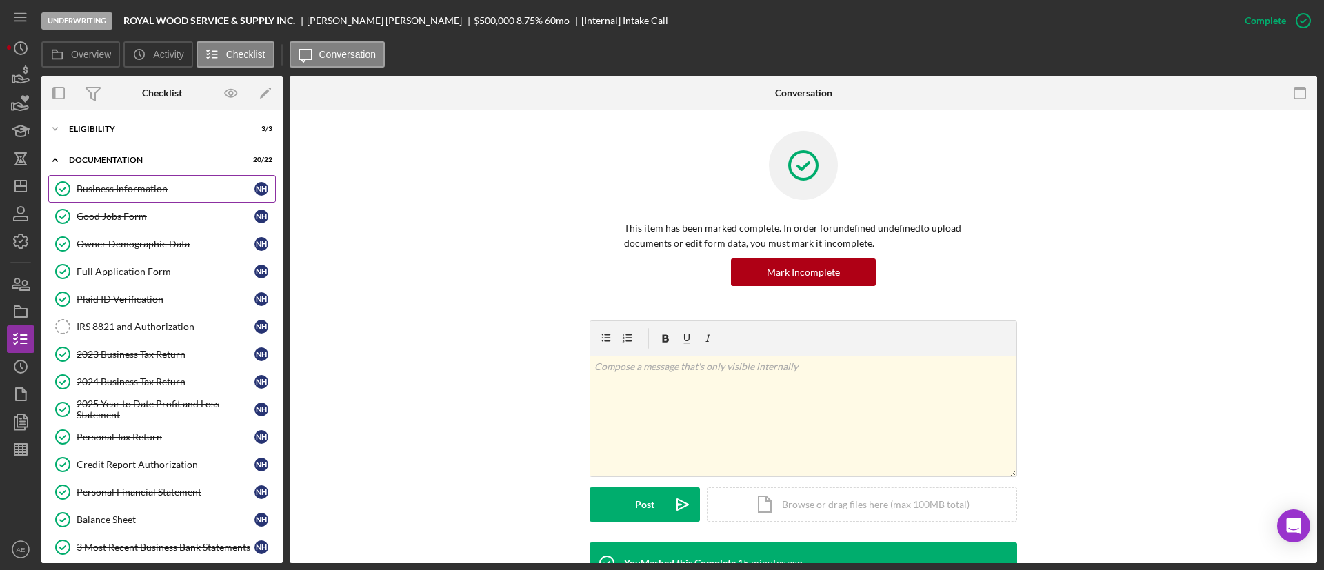
scroll to position [0, 0]
click at [123, 126] on div "Eligibility" at bounding box center [167, 130] width 197 height 8
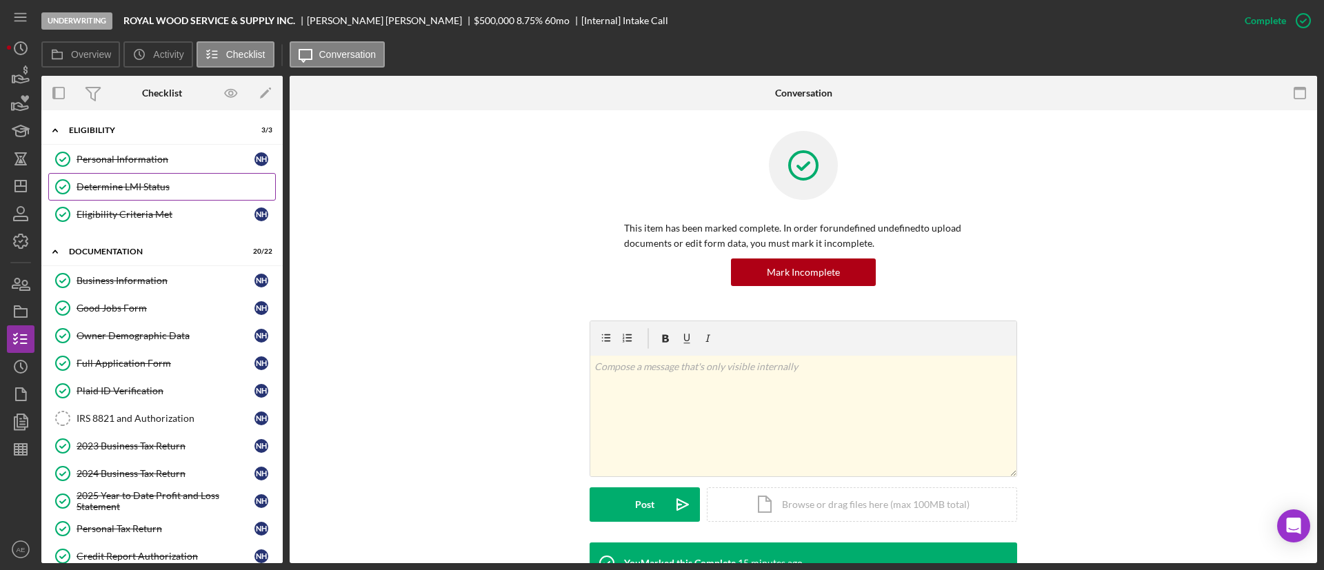
click at [142, 182] on div "Determine LMI Status" at bounding box center [176, 186] width 199 height 11
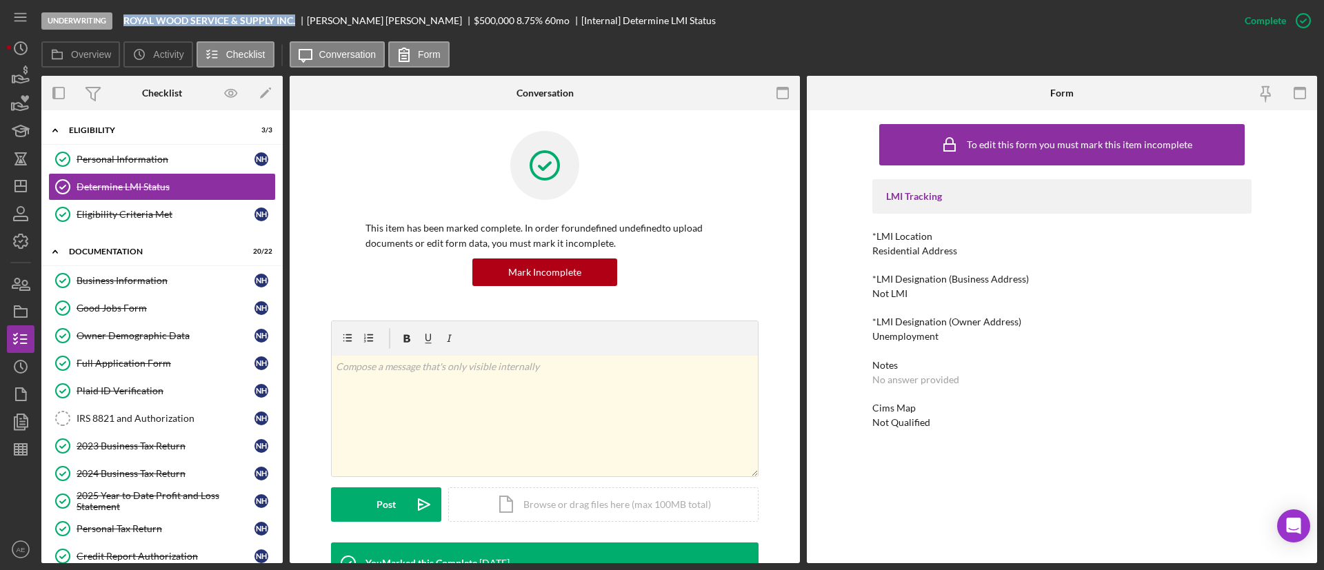
drag, startPoint x: 127, startPoint y: 17, endPoint x: 298, endPoint y: 25, distance: 171.2
click at [298, 25] on div "ROYAL WOOD SERVICE & SUPPLY INC." at bounding box center [214, 20] width 183 height 11
copy b "ROYAL WOOD SERVICE & SUPPLY INC."
drag, startPoint x: 173, startPoint y: 274, endPoint x: 301, endPoint y: 287, distance: 128.9
click at [173, 275] on div "Business Information" at bounding box center [166, 280] width 178 height 11
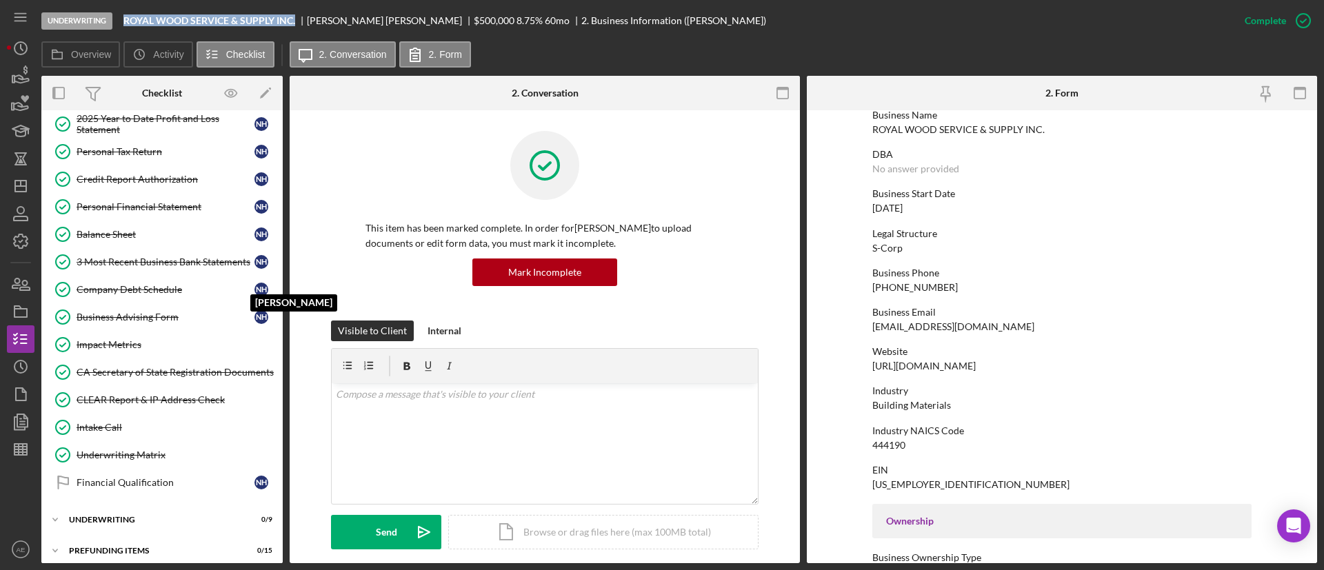
scroll to position [386, 0]
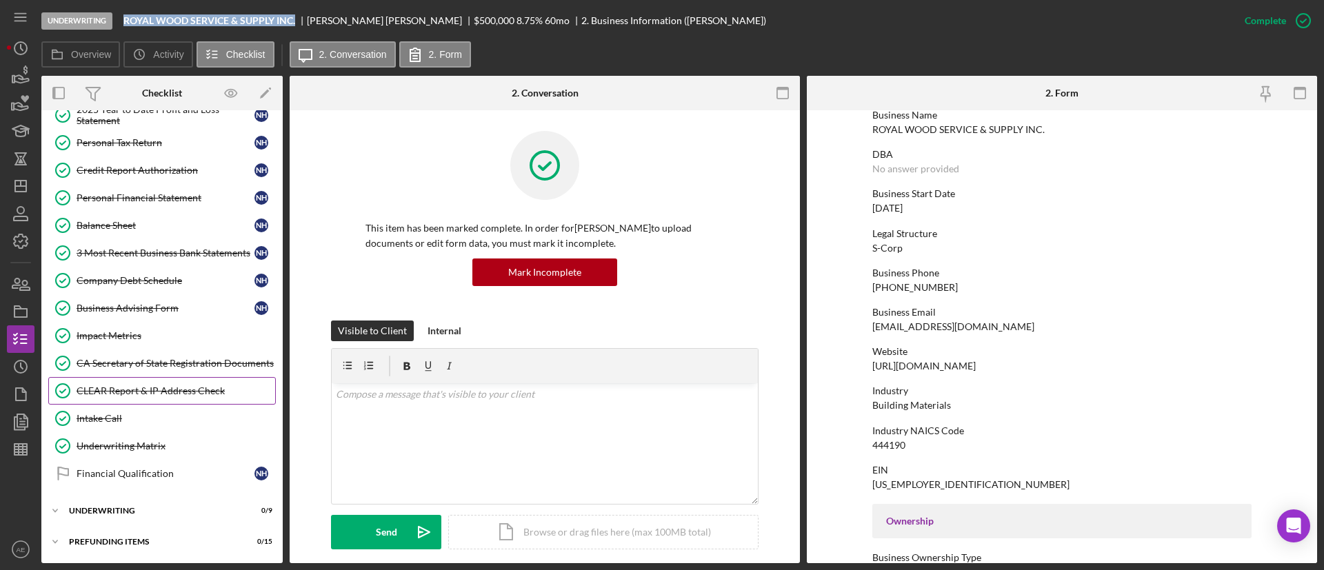
click at [145, 390] on div "CLEAR Report & IP Address Check" at bounding box center [176, 390] width 199 height 11
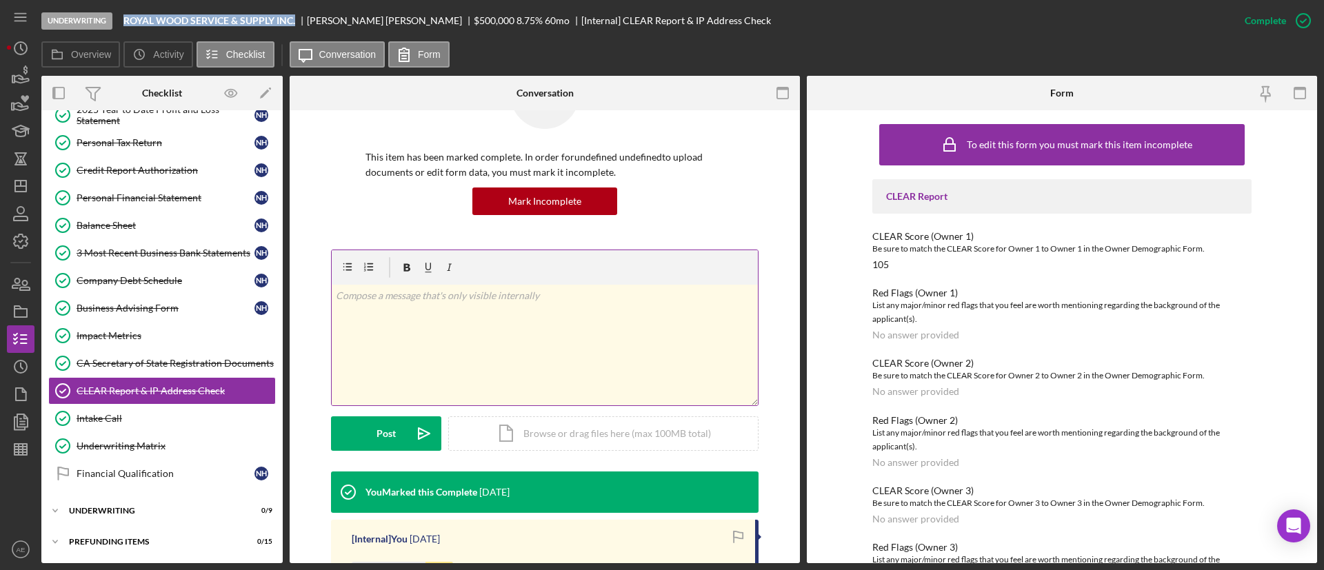
scroll to position [103, 0]
